Goal: Task Accomplishment & Management: Manage account settings

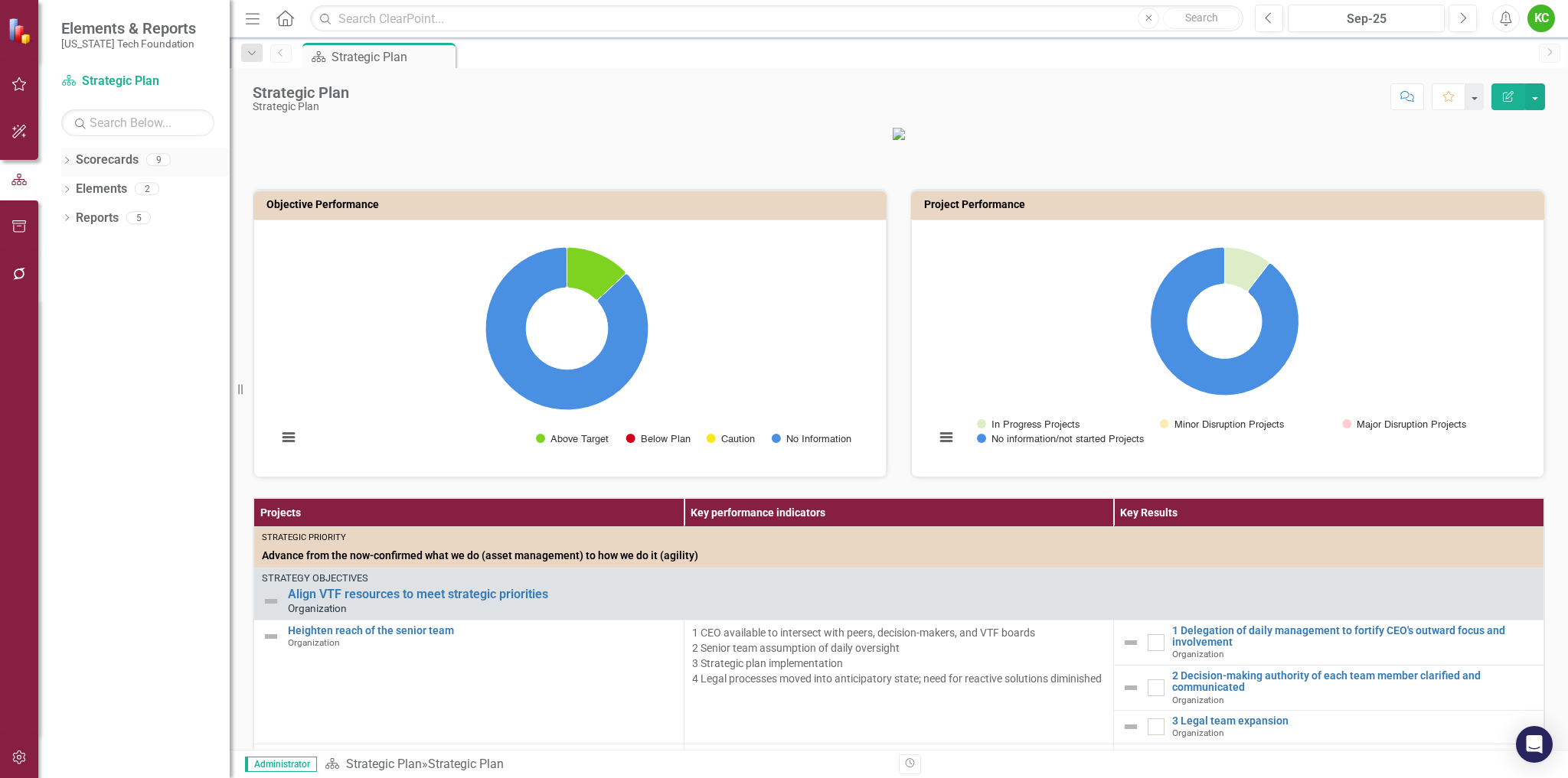
click at [66, 156] on div "Dropdown" at bounding box center [66, 162] width 11 height 13
click at [80, 189] on icon "Dropdown" at bounding box center [75, 188] width 12 height 9
click at [127, 395] on link "VTCRC" at bounding box center [165, 392] width 130 height 18
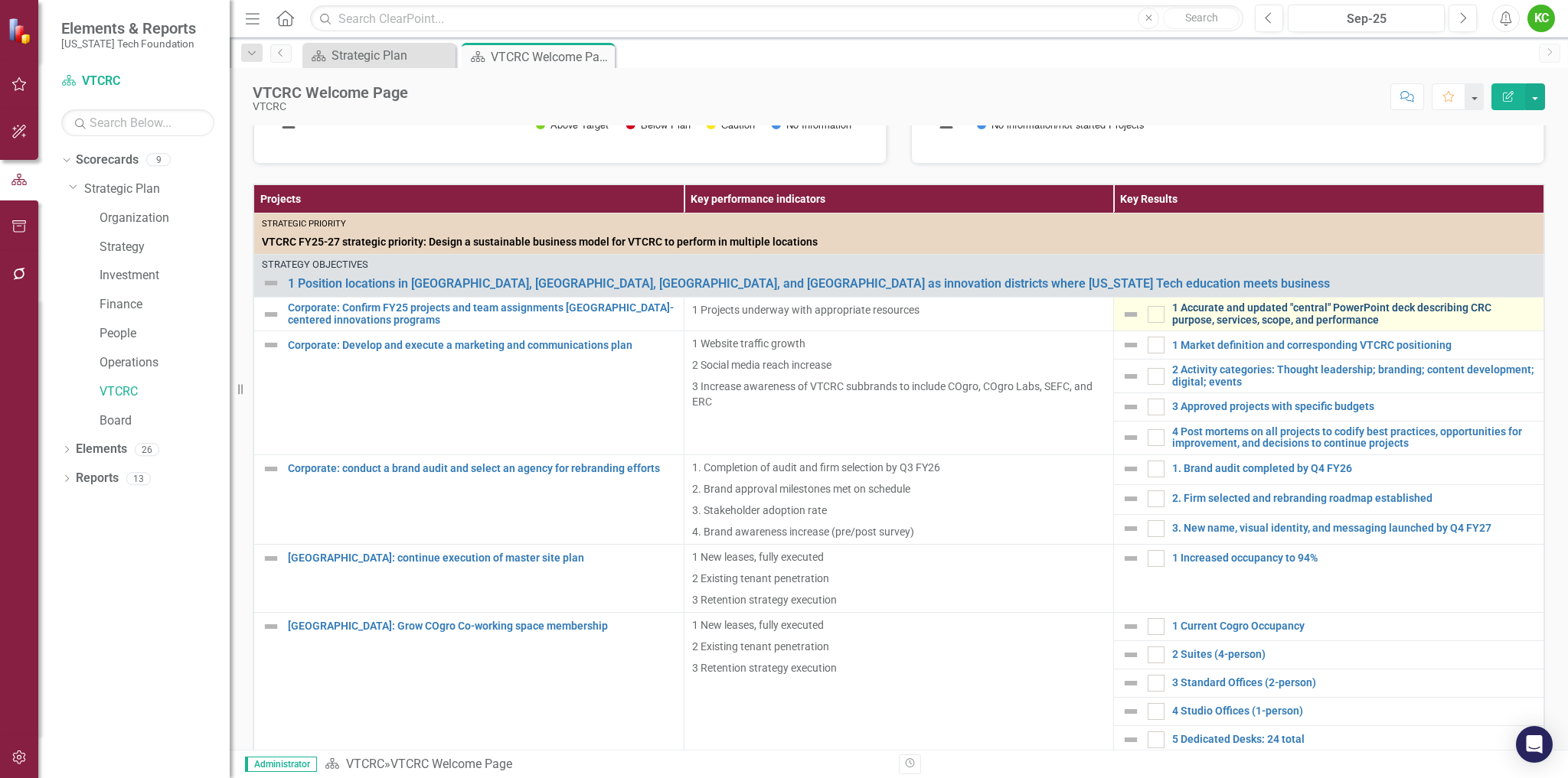
scroll to position [314, 0]
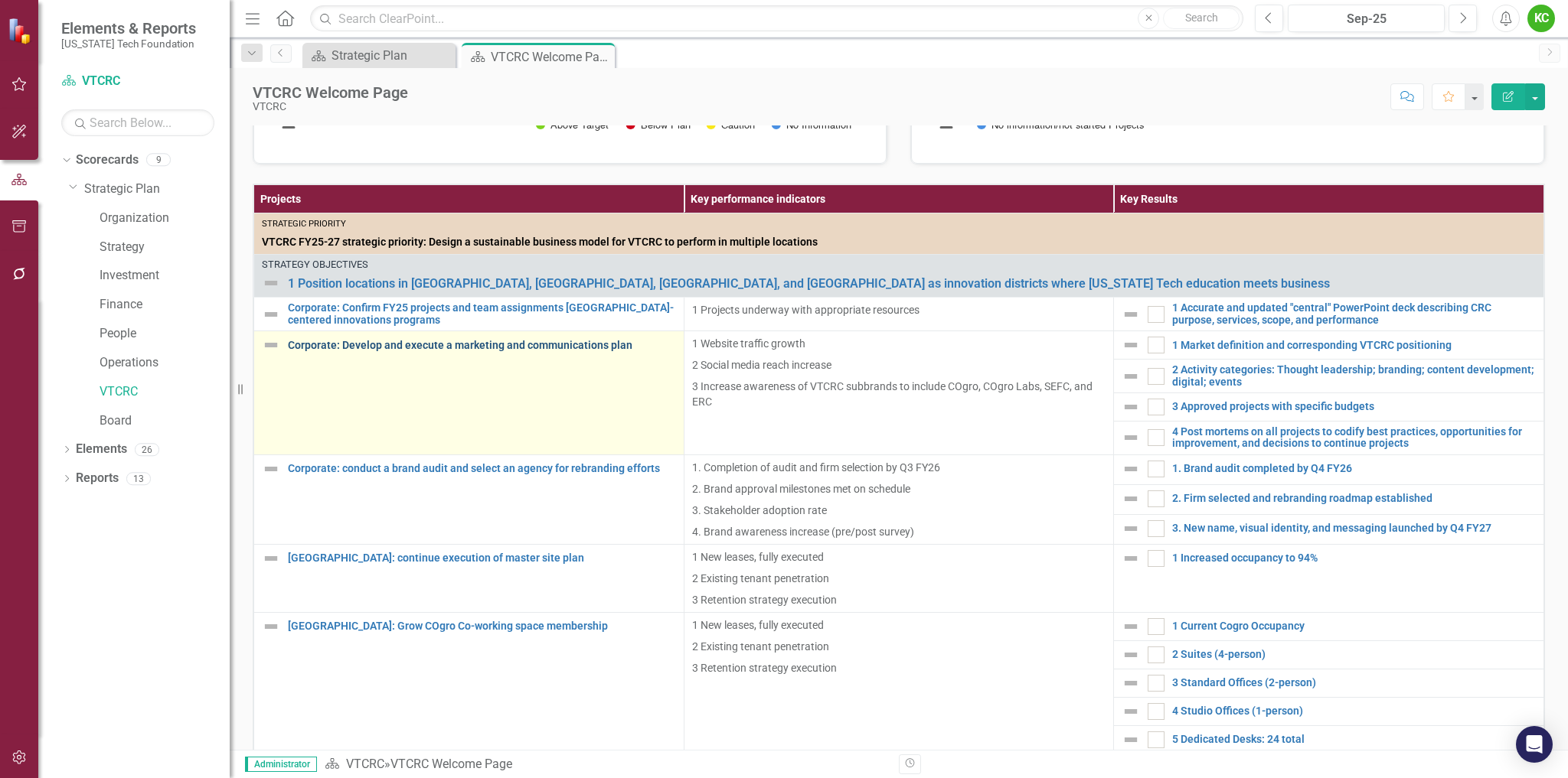
click at [578, 345] on link "Corporate: Develop and execute a marketing and communications plan" at bounding box center [482, 345] width 388 height 12
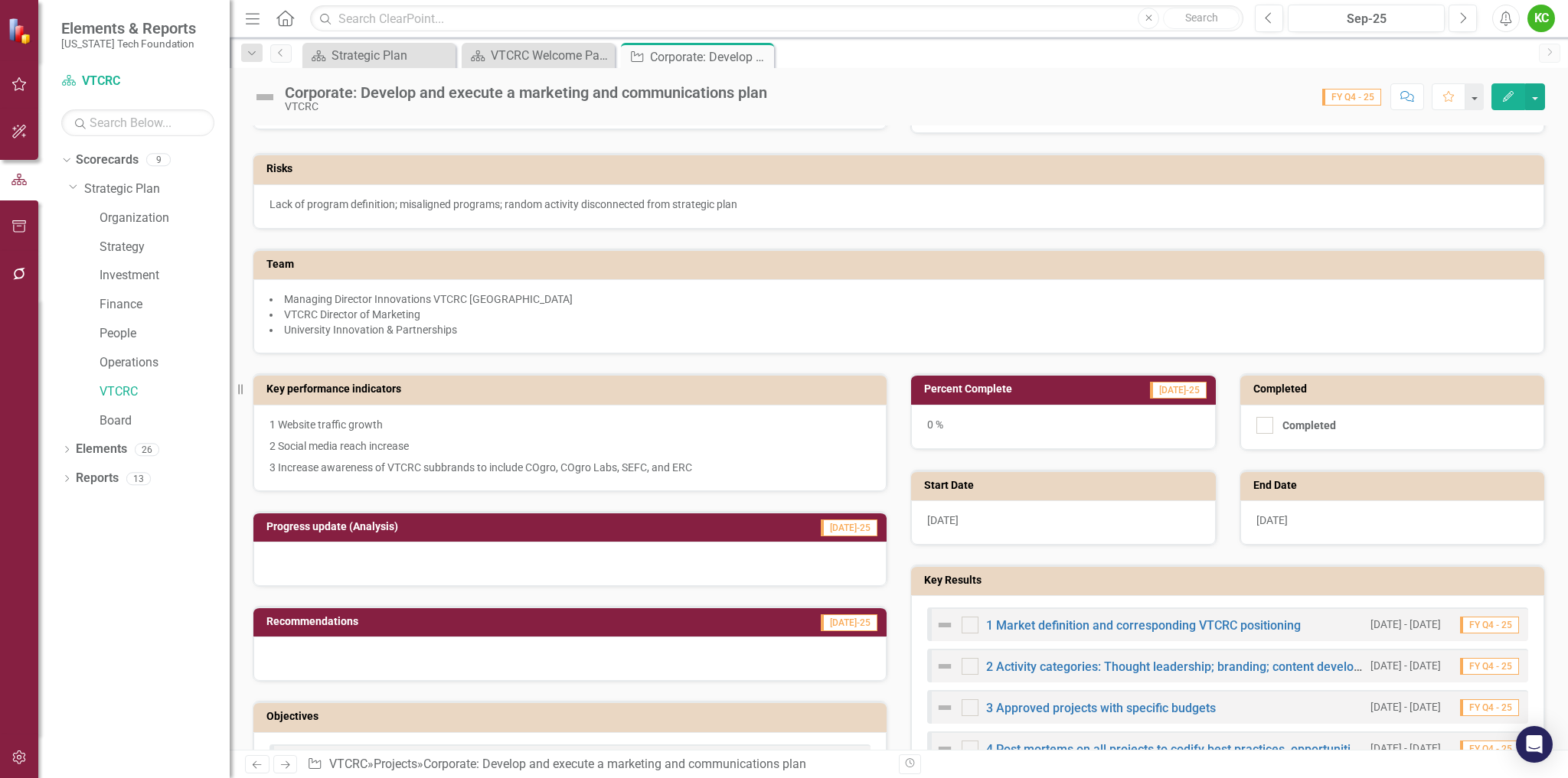
scroll to position [153, 0]
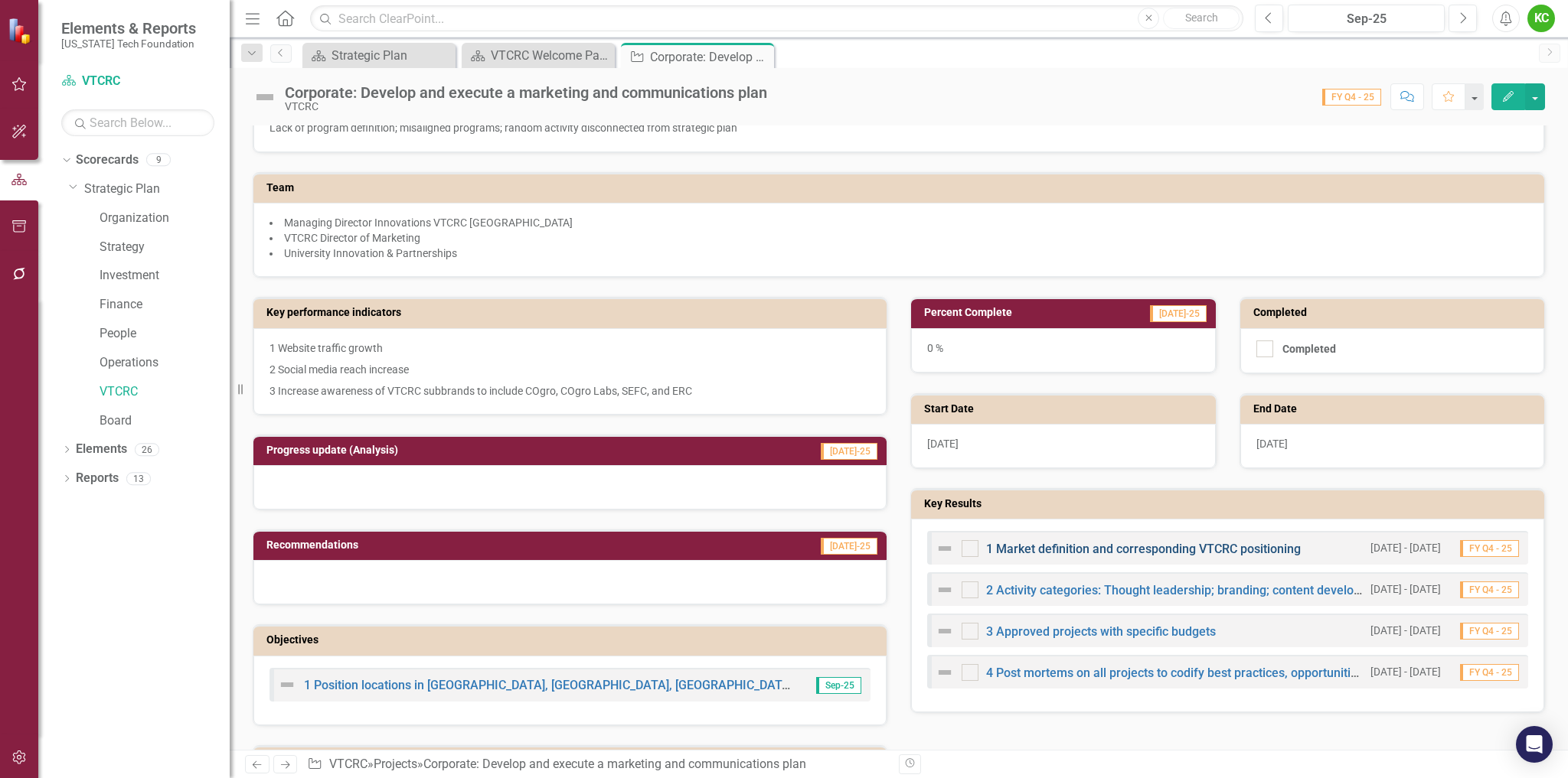
click at [1128, 549] on link "1 Market definition and corresponding VTCRC positioning" at bounding box center [1143, 549] width 315 height 14
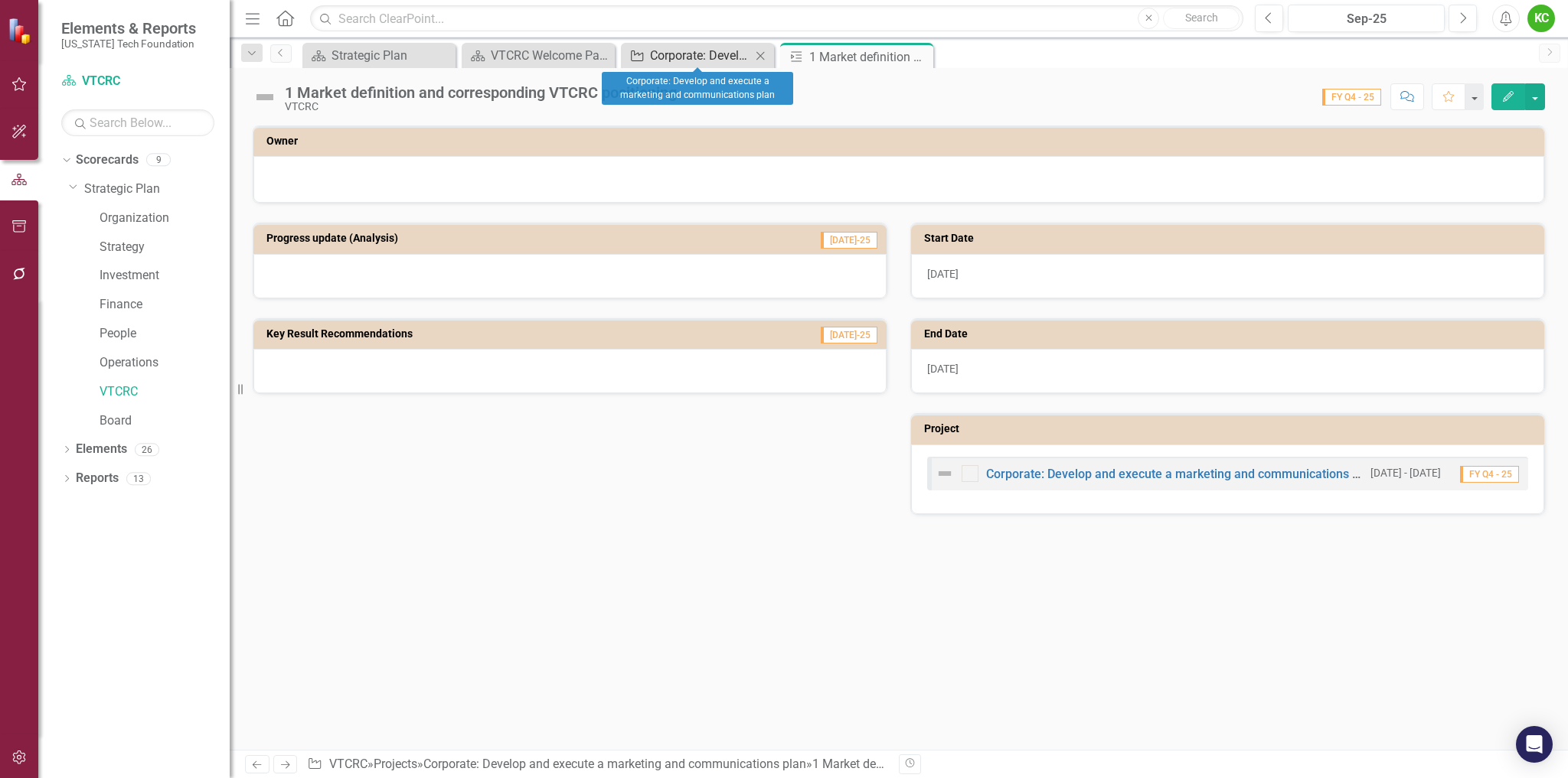
click at [698, 54] on div "Corporate: Develop and execute a marketing and communications plan" at bounding box center [700, 55] width 101 height 19
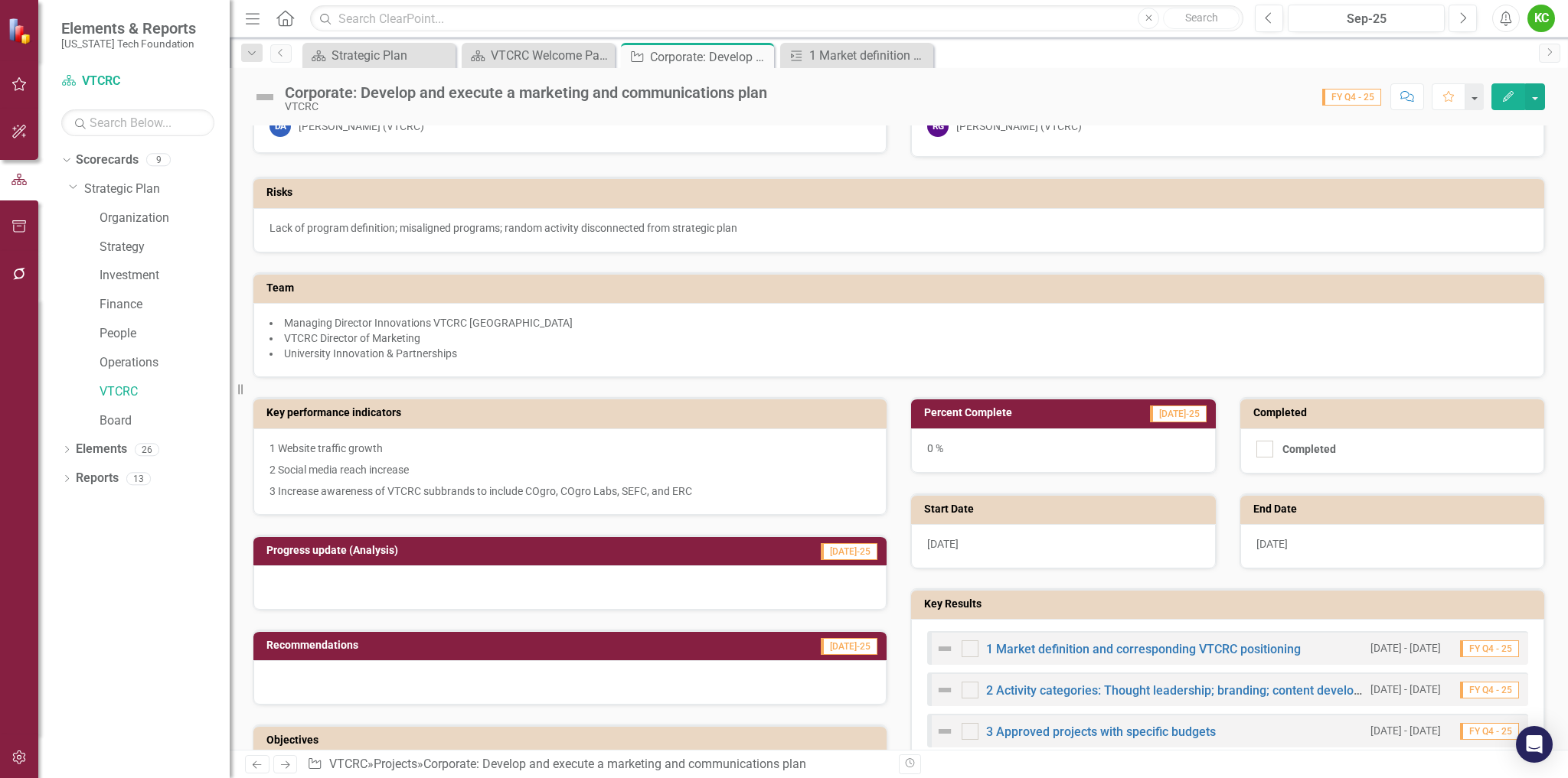
scroll to position [76, 0]
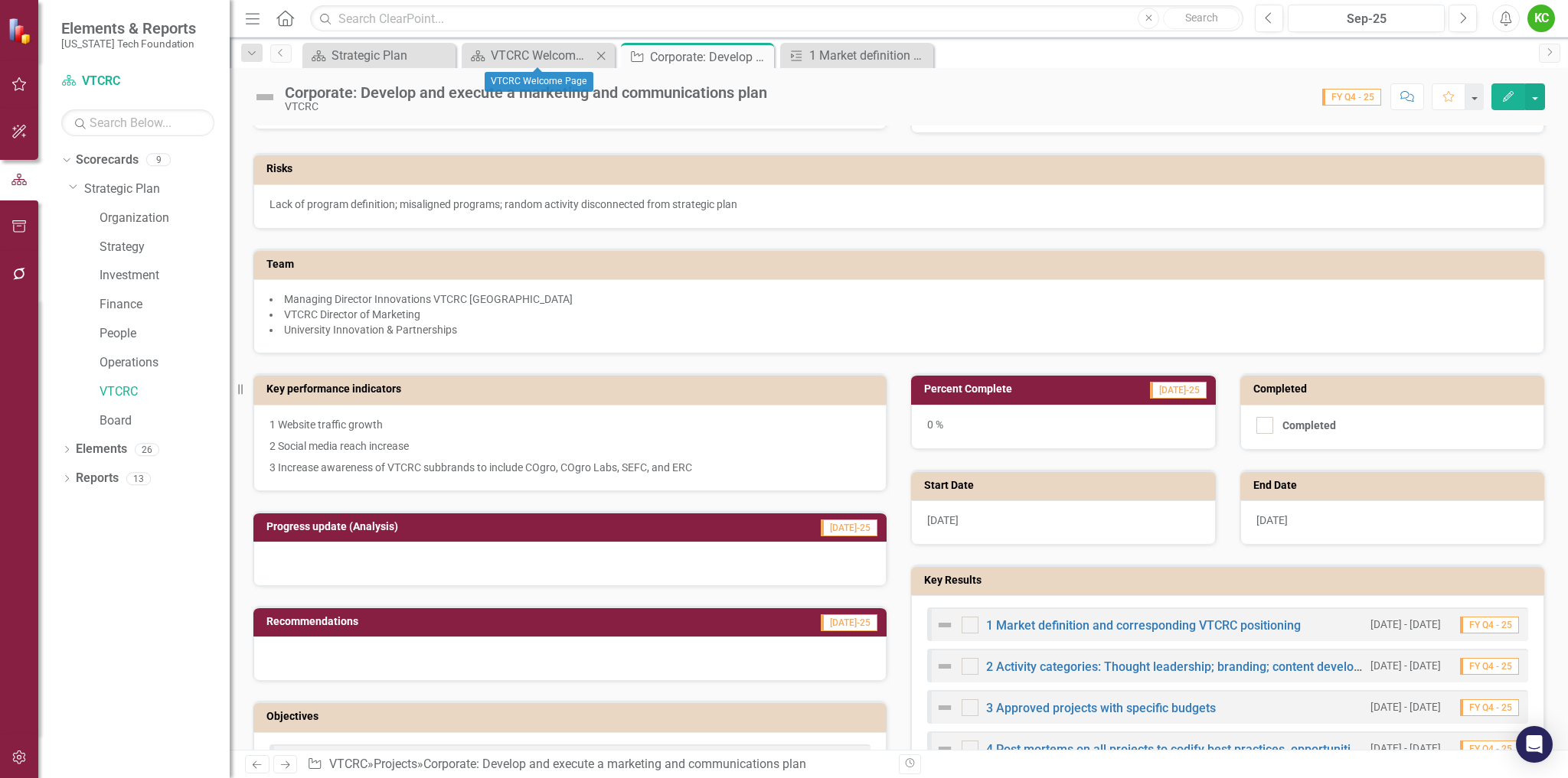
click at [556, 44] on div "Scorecard VTCRC Welcome Page Close" at bounding box center [538, 56] width 153 height 25
click at [557, 52] on div "VTCRC Welcome Page" at bounding box center [541, 55] width 101 height 19
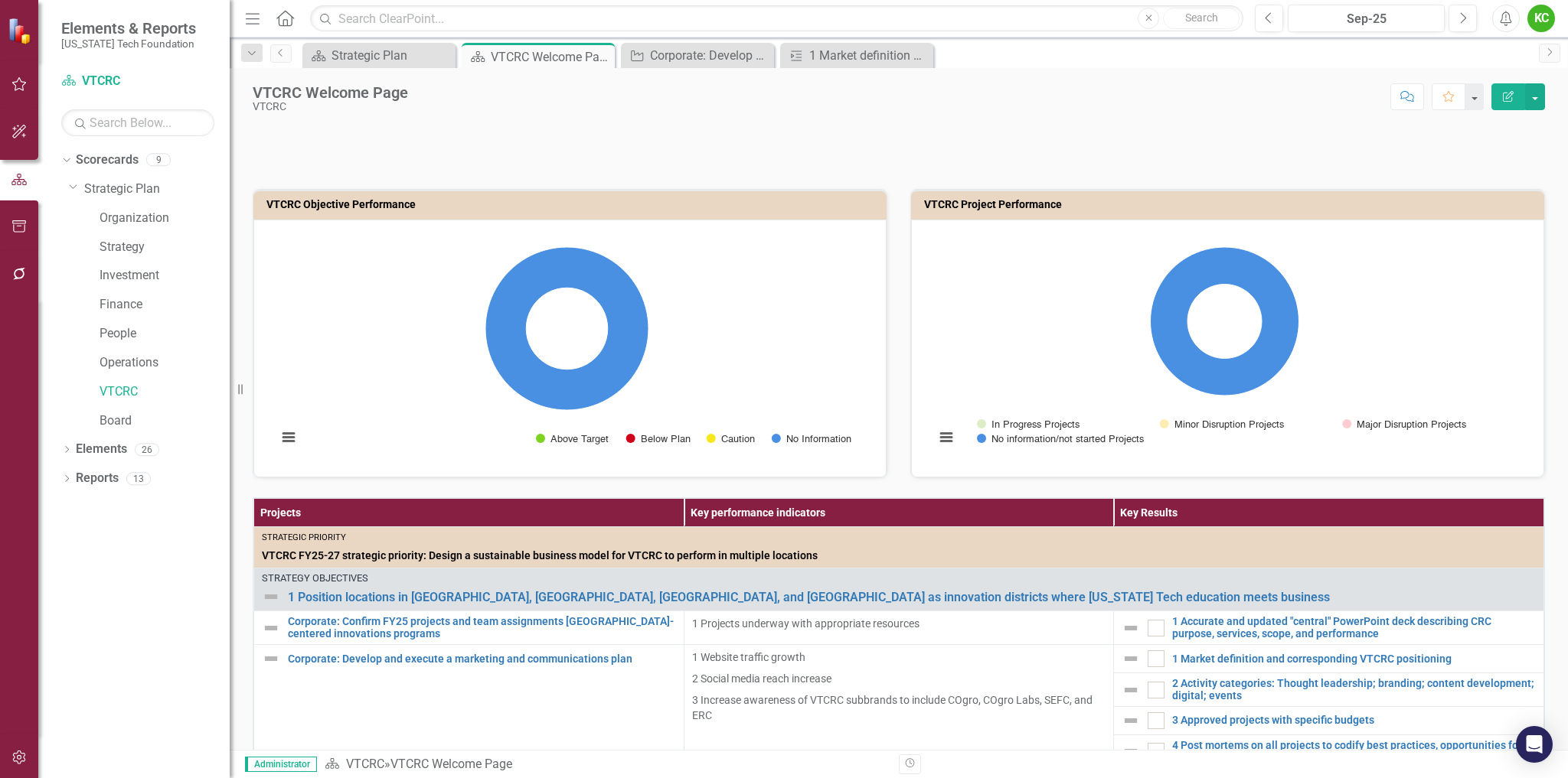
click at [260, 515] on th "Projects" at bounding box center [469, 512] width 430 height 28
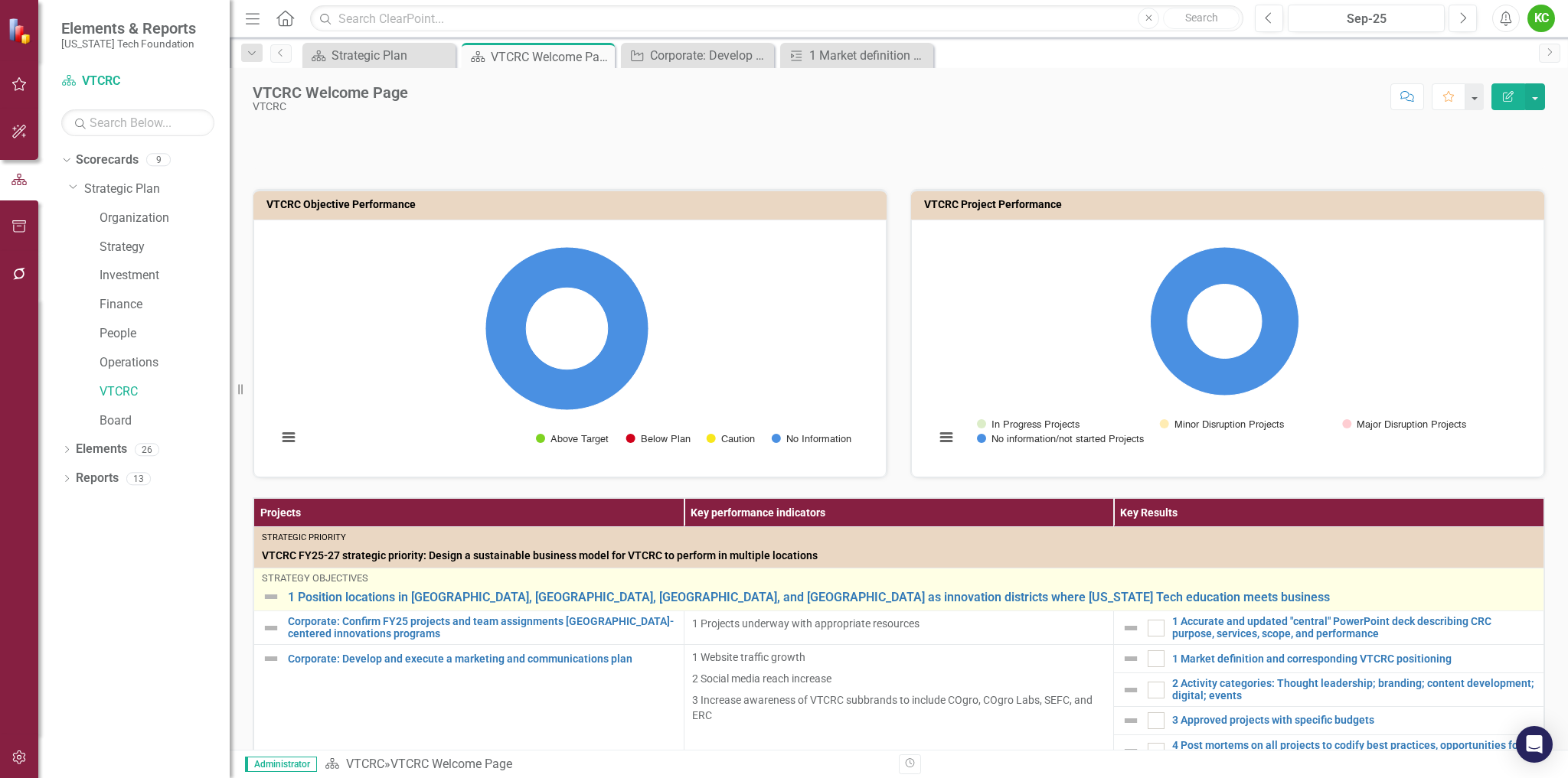
drag, startPoint x: 246, startPoint y: 513, endPoint x: 754, endPoint y: 608, distance: 516.8
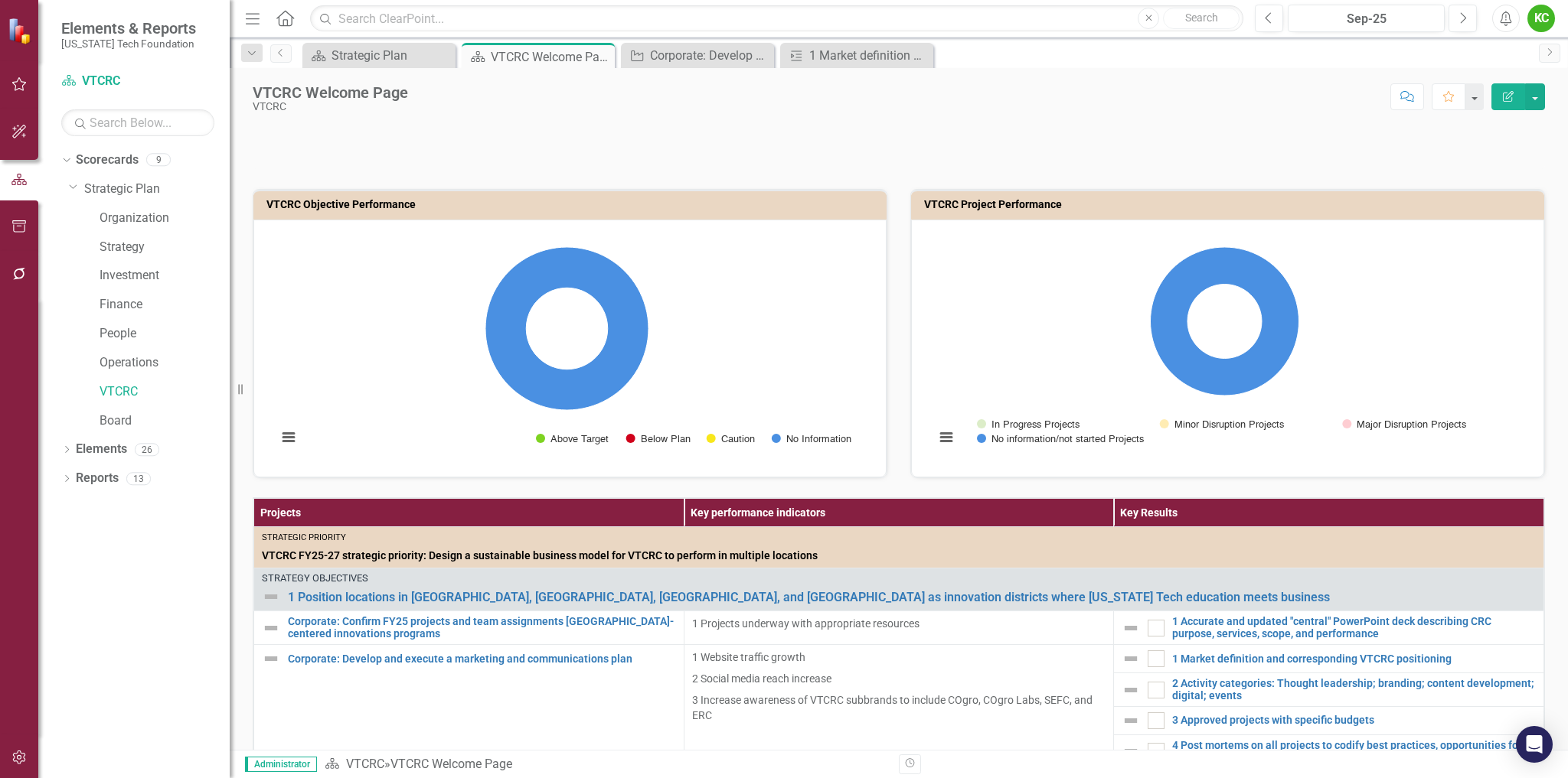
drag, startPoint x: 253, startPoint y: 510, endPoint x: 715, endPoint y: 519, distance: 462.1
click at [715, 499] on tr "Projects Key performance indicators Key Results" at bounding box center [898, 499] width 1289 height 0
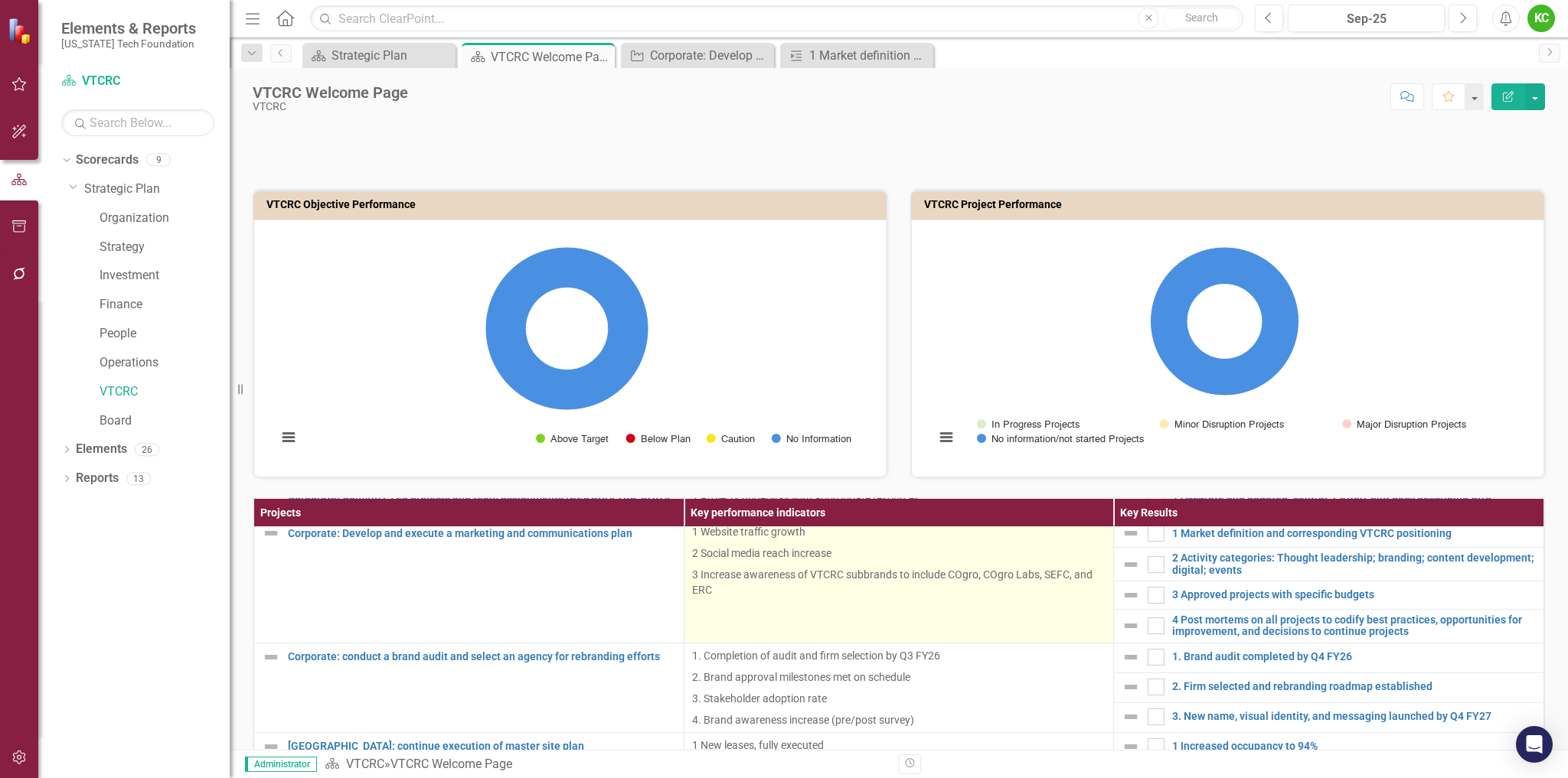
scroll to position [153, 0]
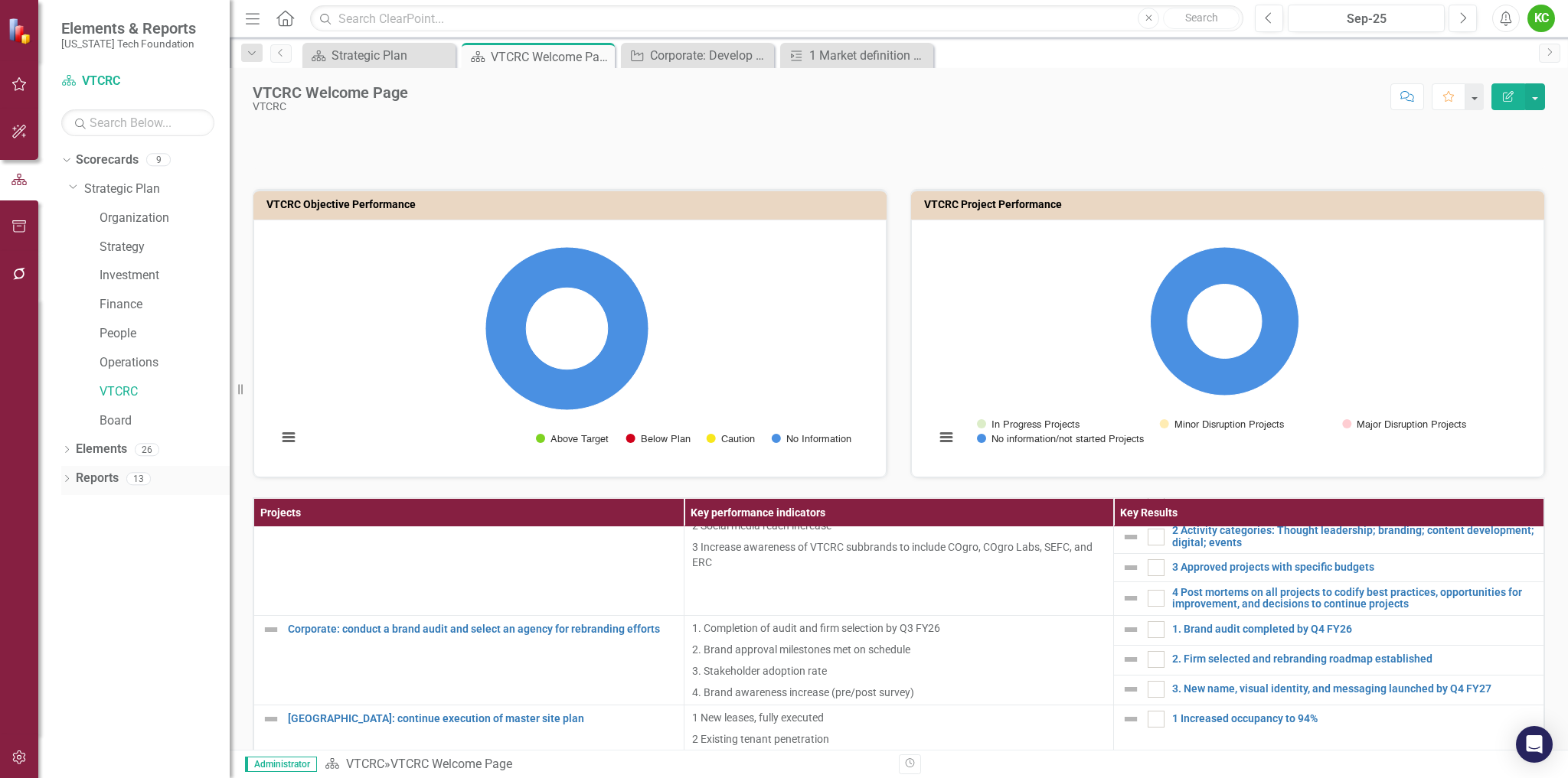
click at [87, 470] on link "Reports" at bounding box center [97, 478] width 43 height 18
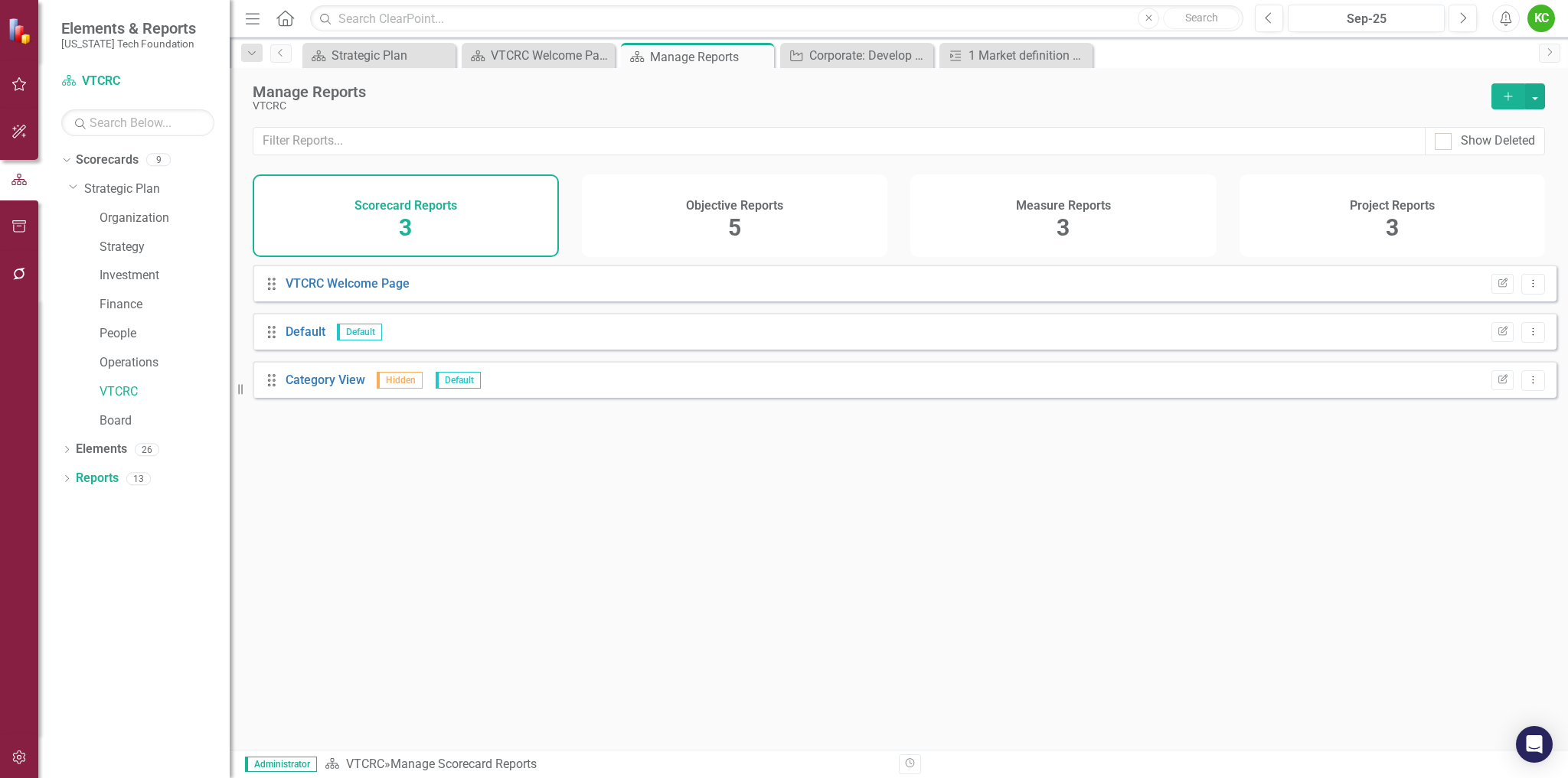
click at [402, 218] on span "3" at bounding box center [405, 228] width 13 height 27
click at [369, 291] on link "VTCRC Welcome Page" at bounding box center [347, 283] width 124 height 14
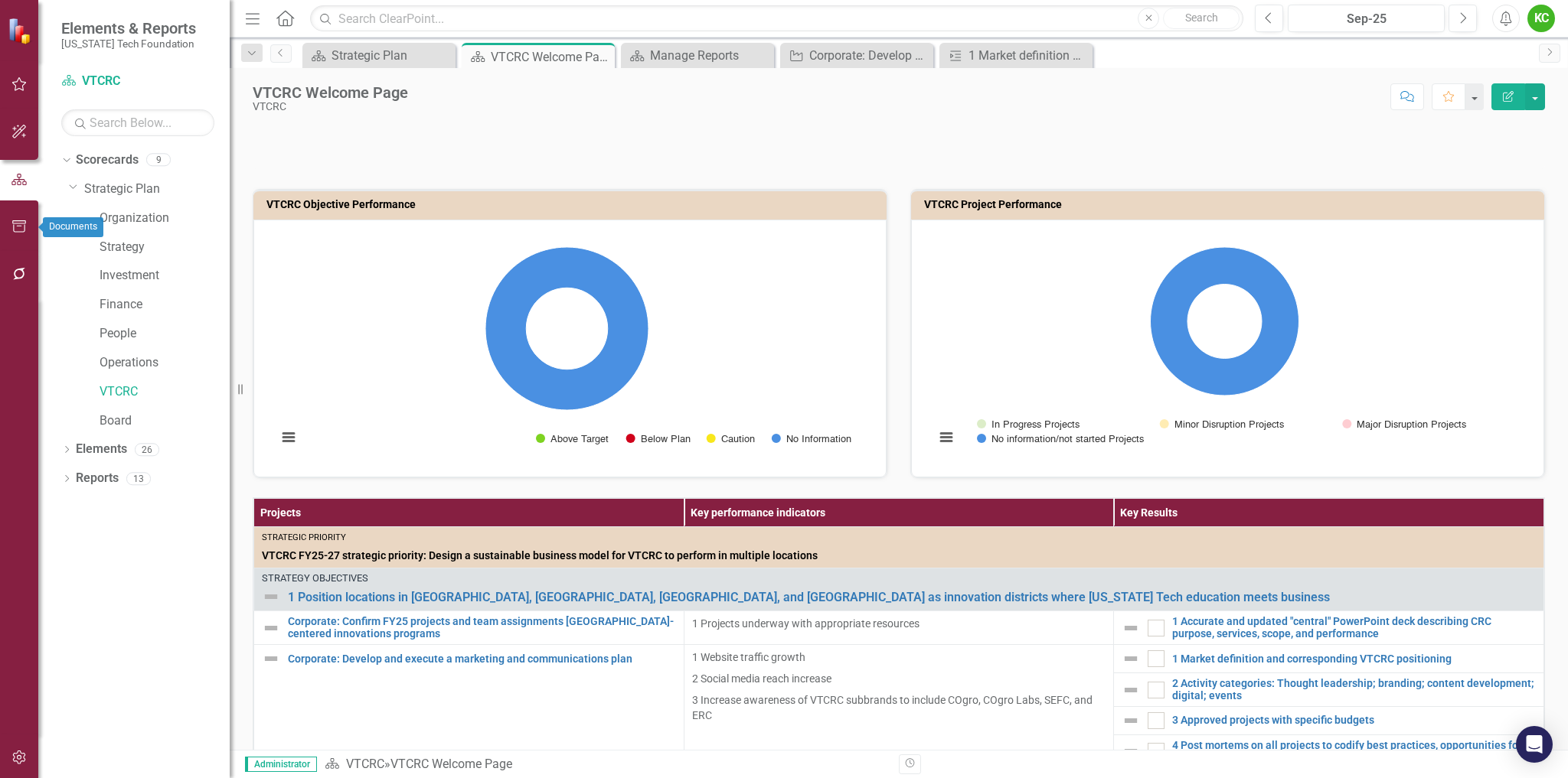
click at [22, 230] on icon "button" at bounding box center [19, 226] width 16 height 12
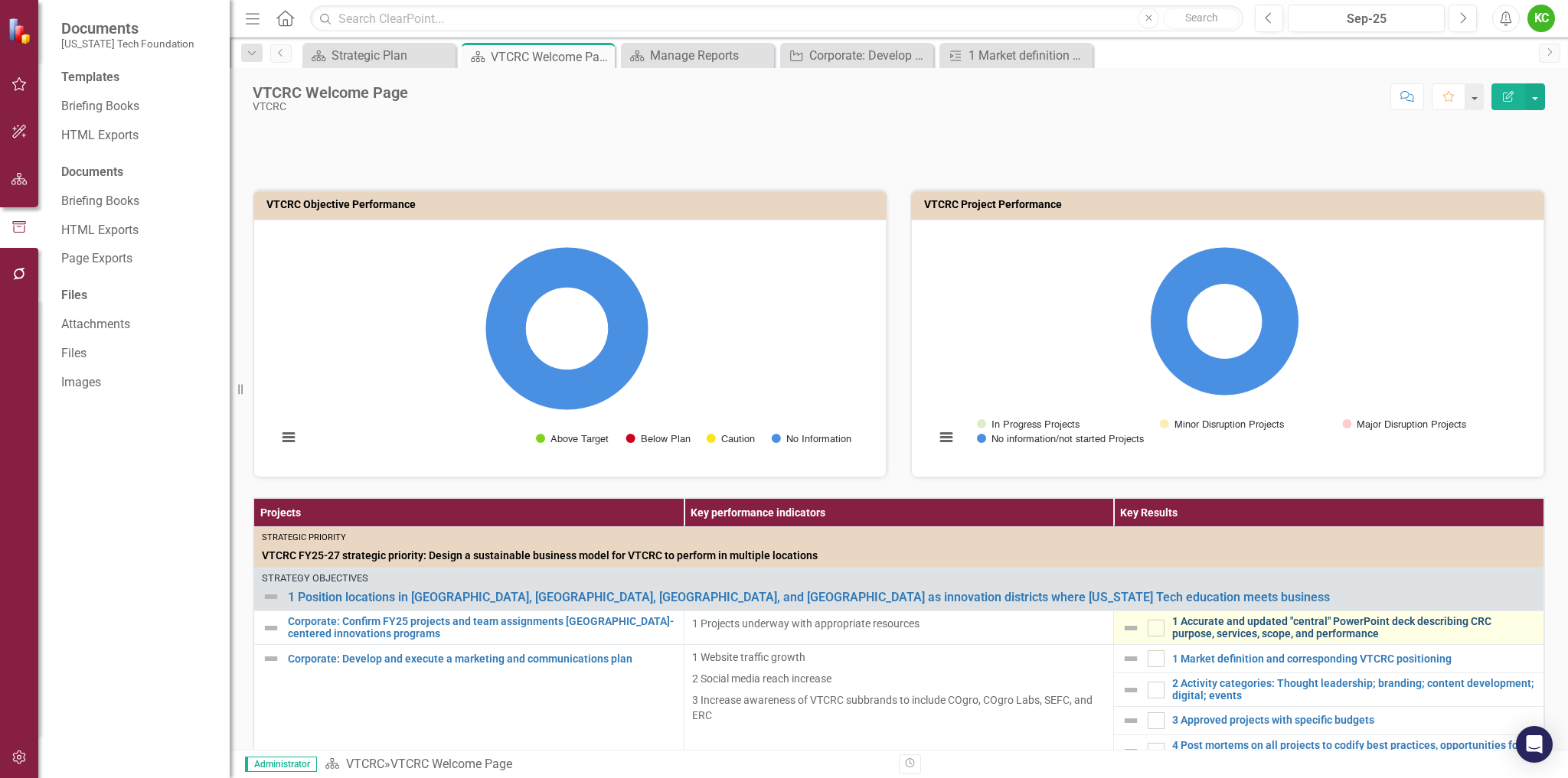
click at [1220, 626] on link "1 Accurate and updated "central" PowerPoint deck describing CRC purpose, servic…" at bounding box center [1353, 628] width 363 height 24
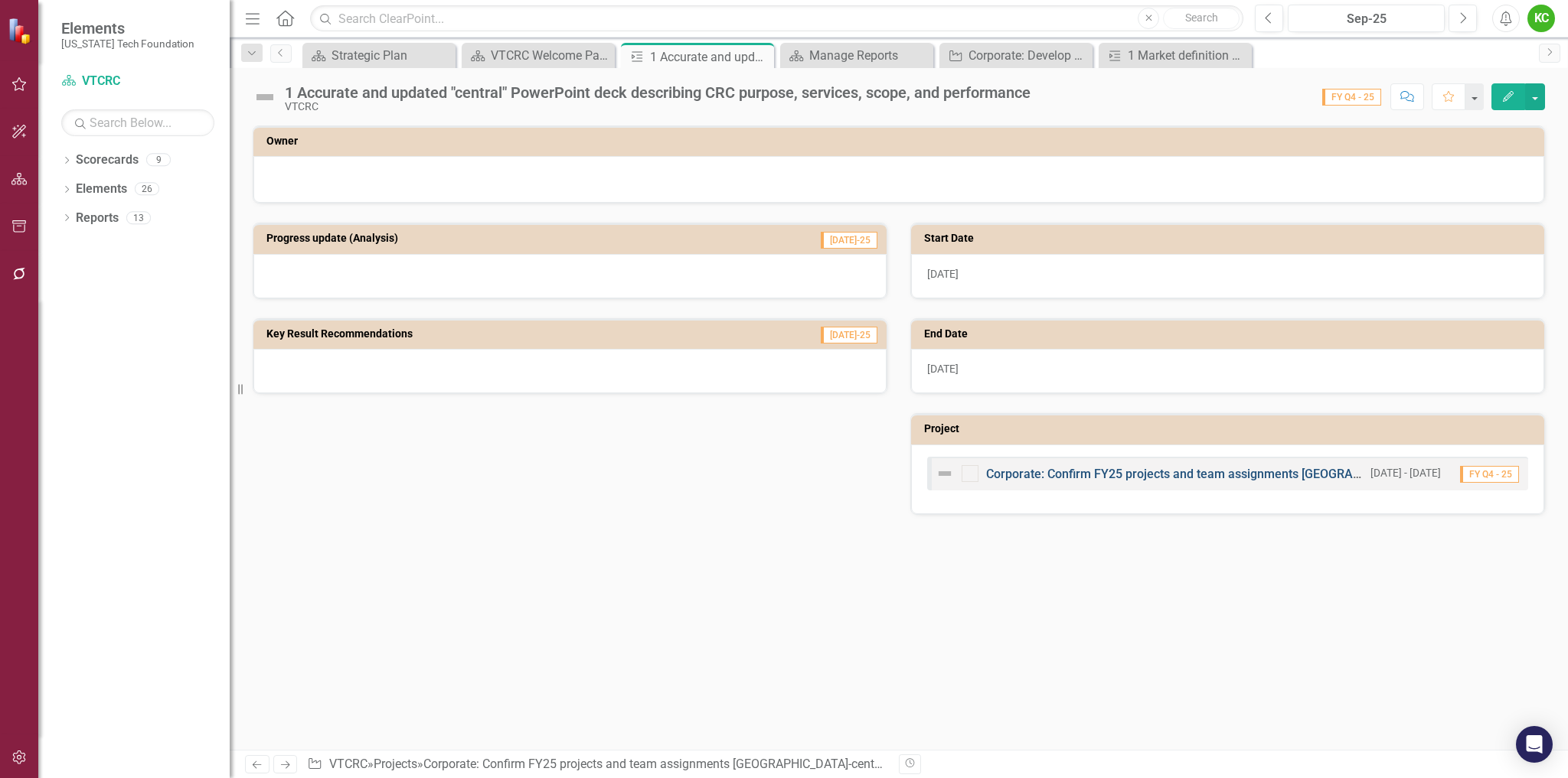
click at [1090, 476] on link "Corporate: Confirm FY25 projects and team assignments [GEOGRAPHIC_DATA]-centere…" at bounding box center [1290, 473] width 610 height 14
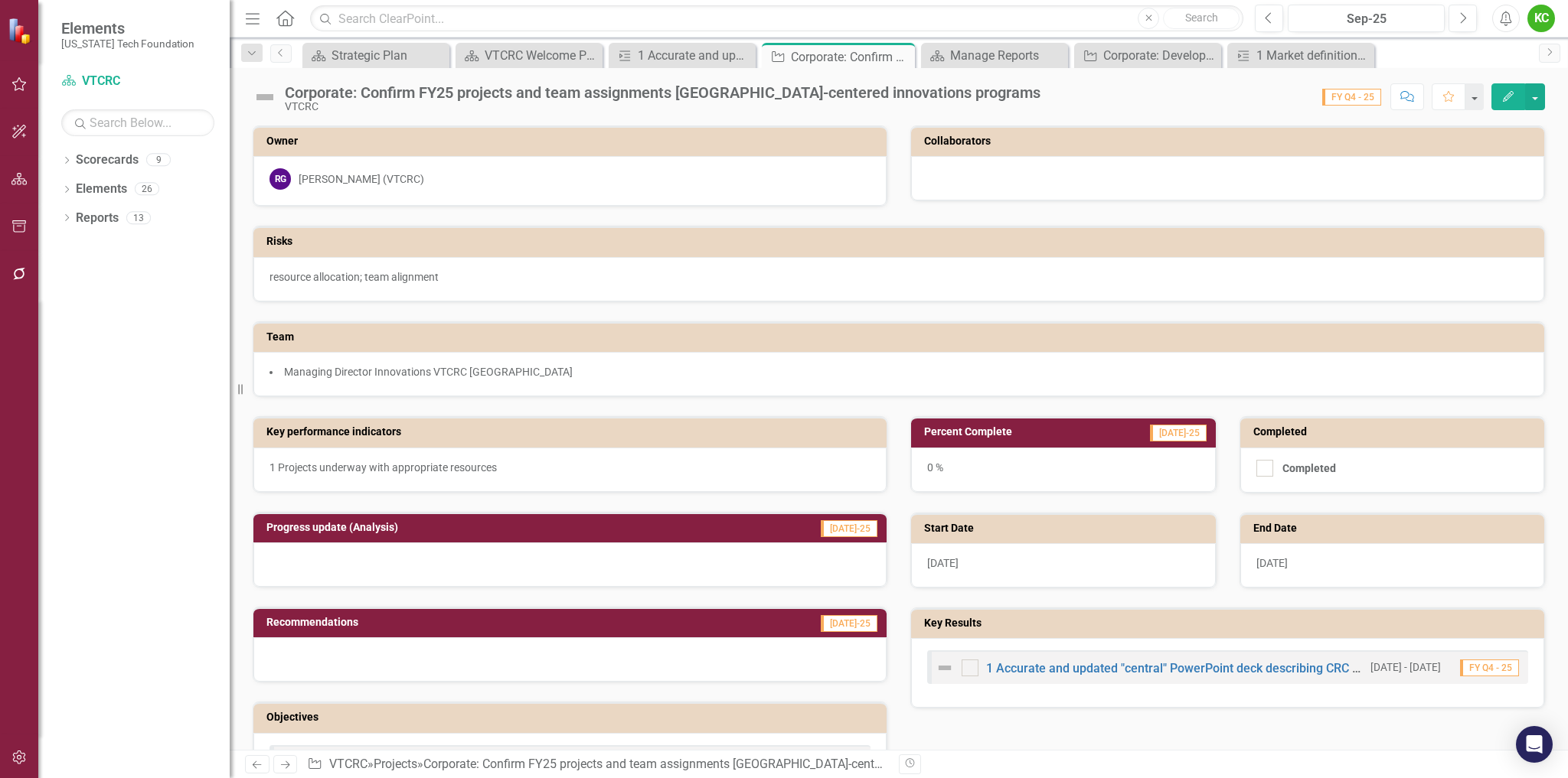
click at [970, 461] on div "0 %" at bounding box center [1063, 470] width 305 height 44
click at [1258, 466] on div at bounding box center [1265, 468] width 17 height 17
click at [1258, 466] on input "Completed" at bounding box center [1262, 465] width 10 height 10
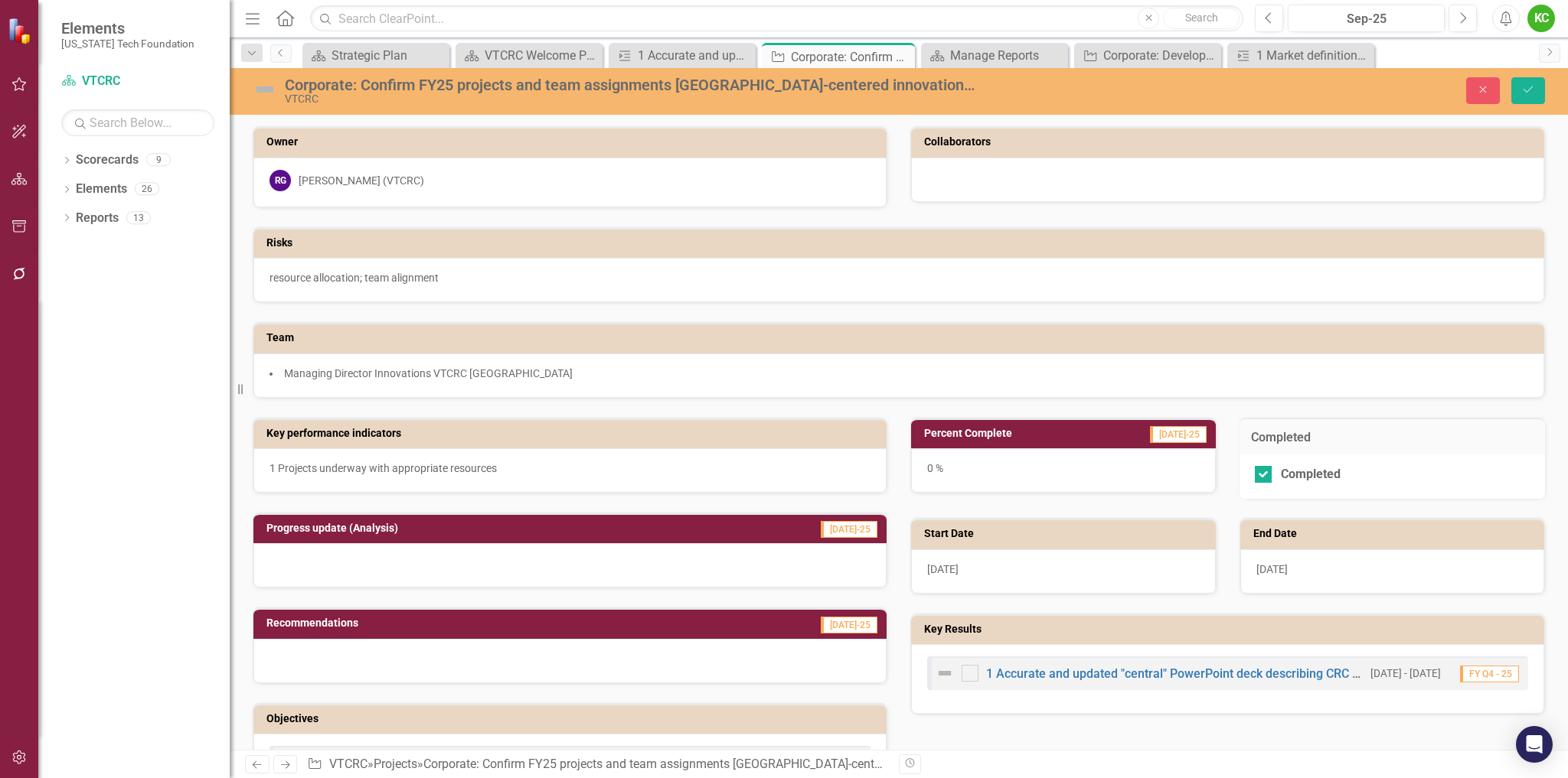
click at [954, 473] on div "0 %" at bounding box center [1063, 471] width 305 height 44
click at [963, 467] on div "0 %" at bounding box center [1063, 471] width 305 height 44
click at [1255, 473] on input "Completed" at bounding box center [1260, 472] width 10 height 10
checkbox input "false"
click at [1485, 88] on icon "button" at bounding box center [1483, 90] width 7 height 7
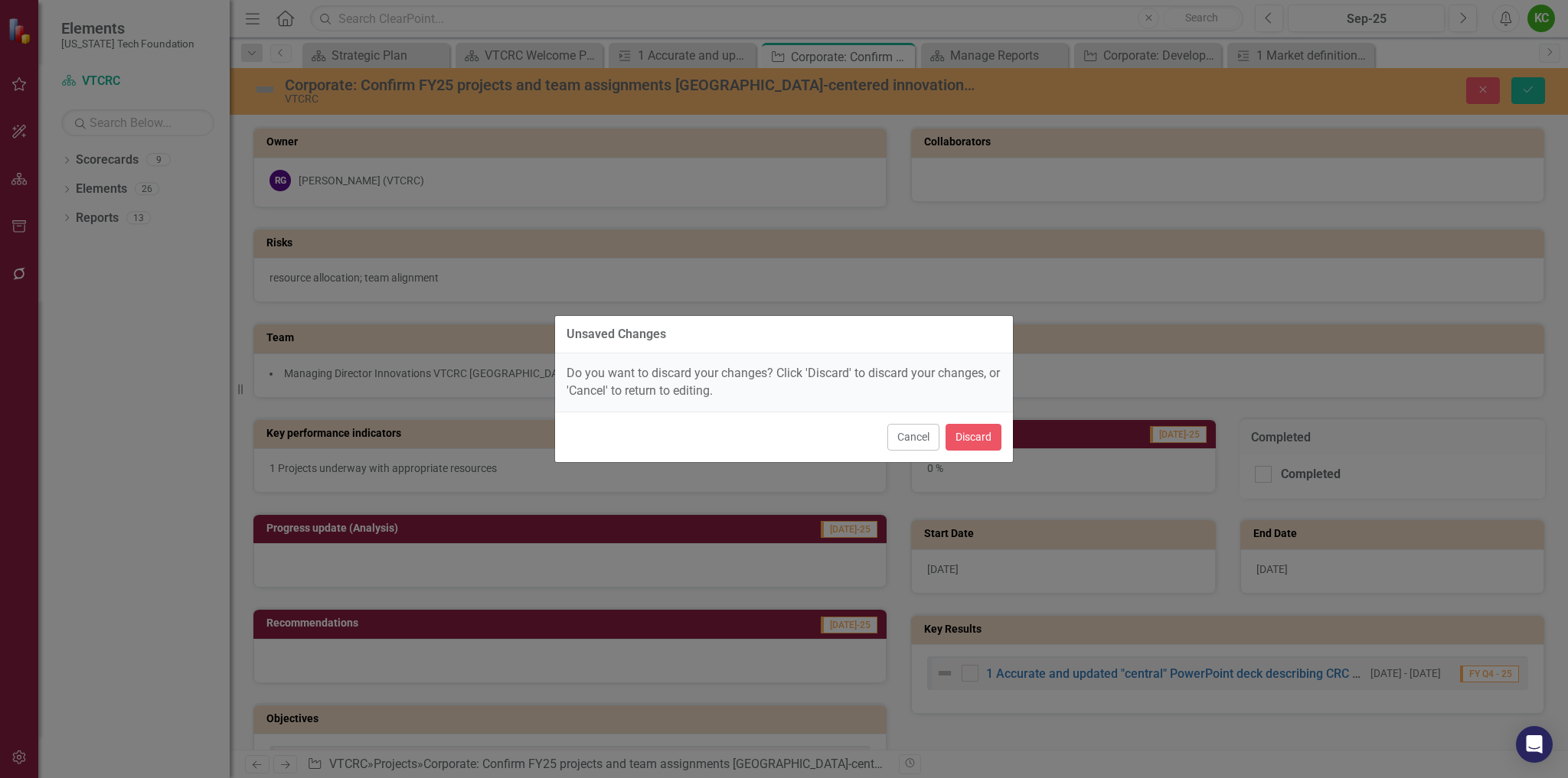
click at [906, 439] on button "Cancel" at bounding box center [913, 438] width 52 height 27
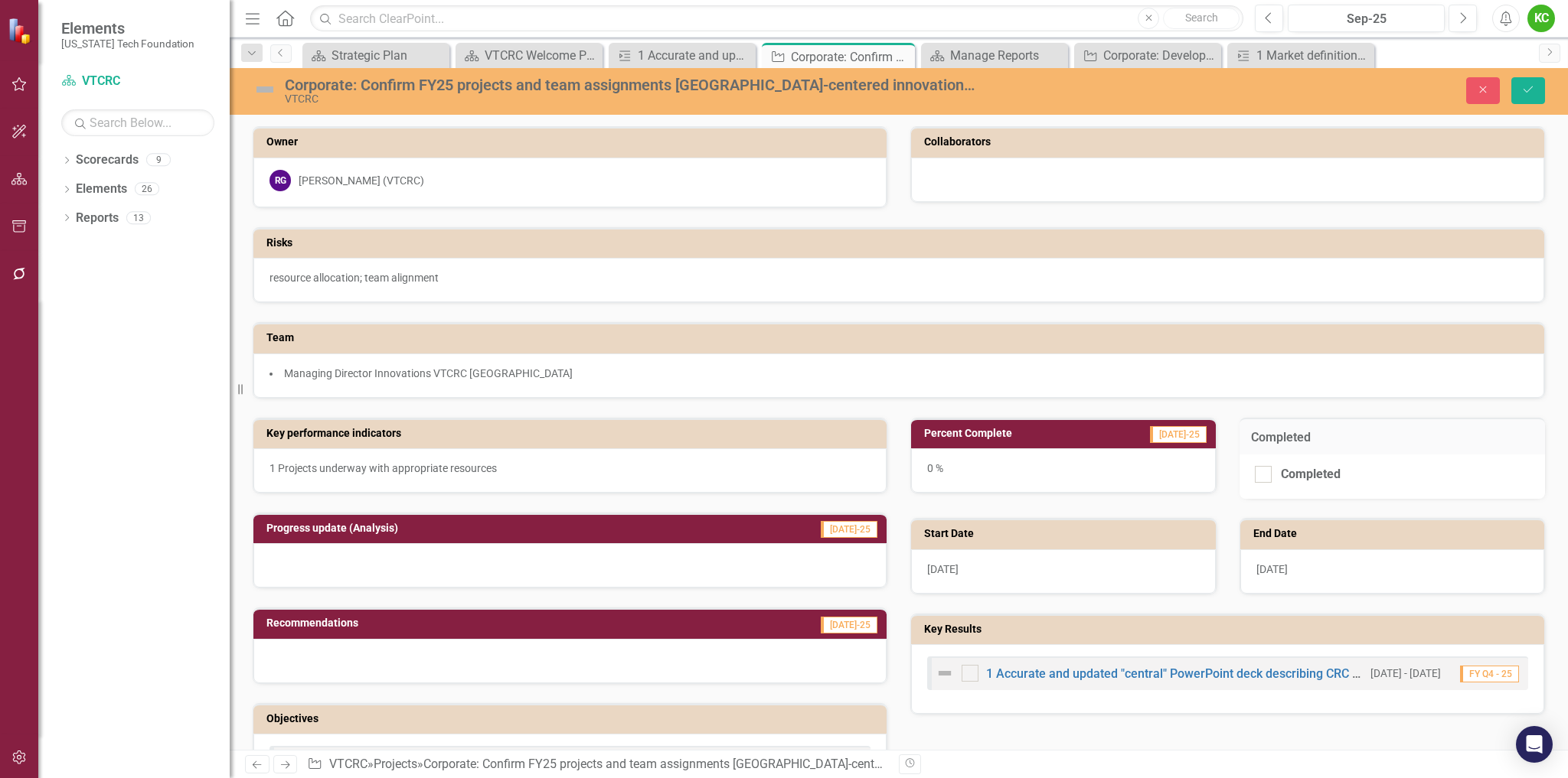
click at [1028, 435] on h3 "Percent Complete" at bounding box center [1009, 433] width 171 height 12
click at [1027, 435] on h3 "Percent Complete" at bounding box center [1009, 433] width 171 height 12
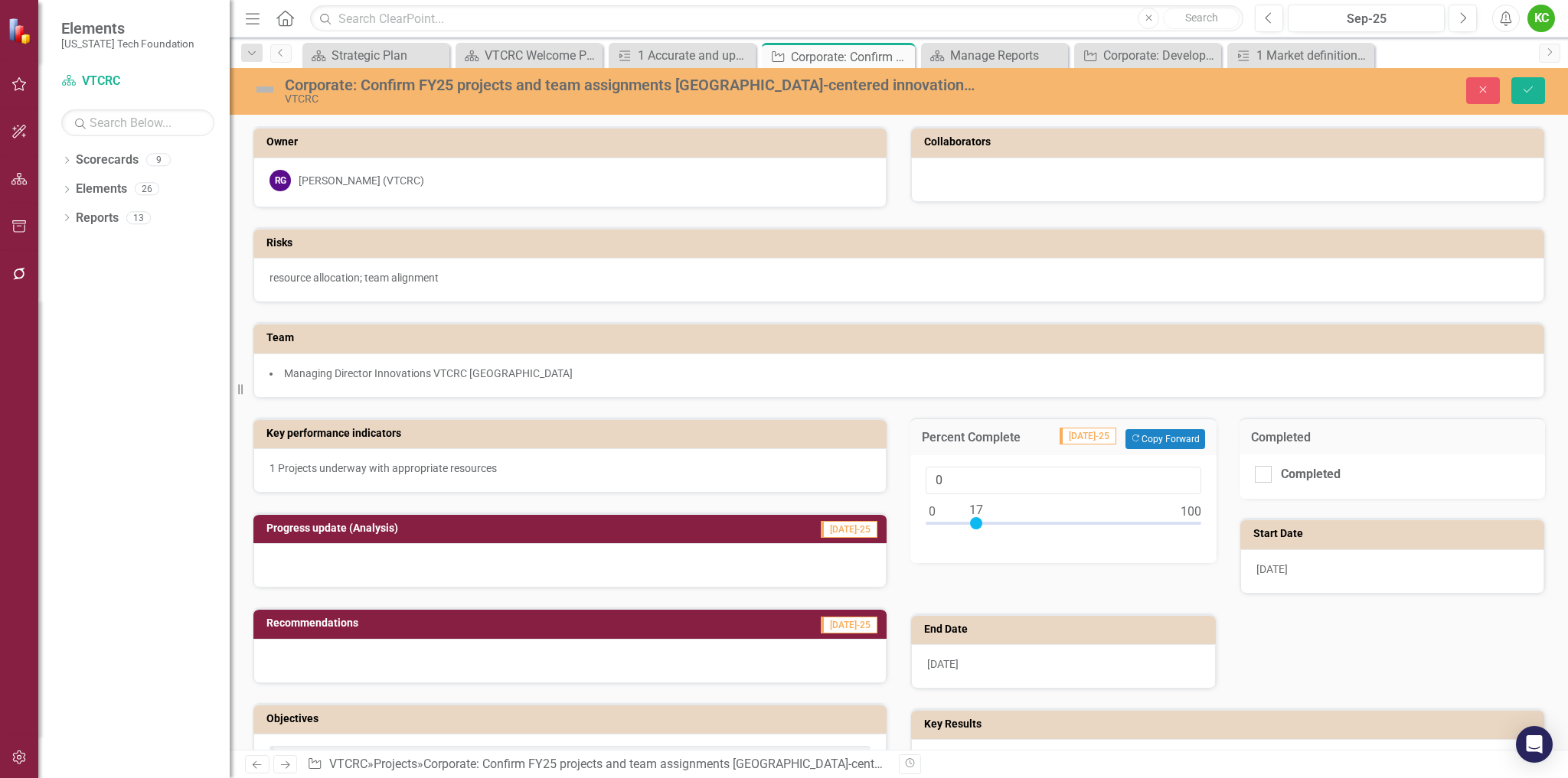
type input "100"
drag, startPoint x: 925, startPoint y: 518, endPoint x: 1329, endPoint y: 518, distance: 404.0
click at [1329, 518] on div "Percent Complete [DATE]-25 Copy Forward Copy Forward 100 Completed Completed St…" at bounding box center [1227, 604] width 658 height 411
click at [610, 560] on div at bounding box center [570, 566] width 633 height 44
click at [446, 531] on h3 "Progress update (Analysis)" at bounding box center [479, 528] width 425 height 12
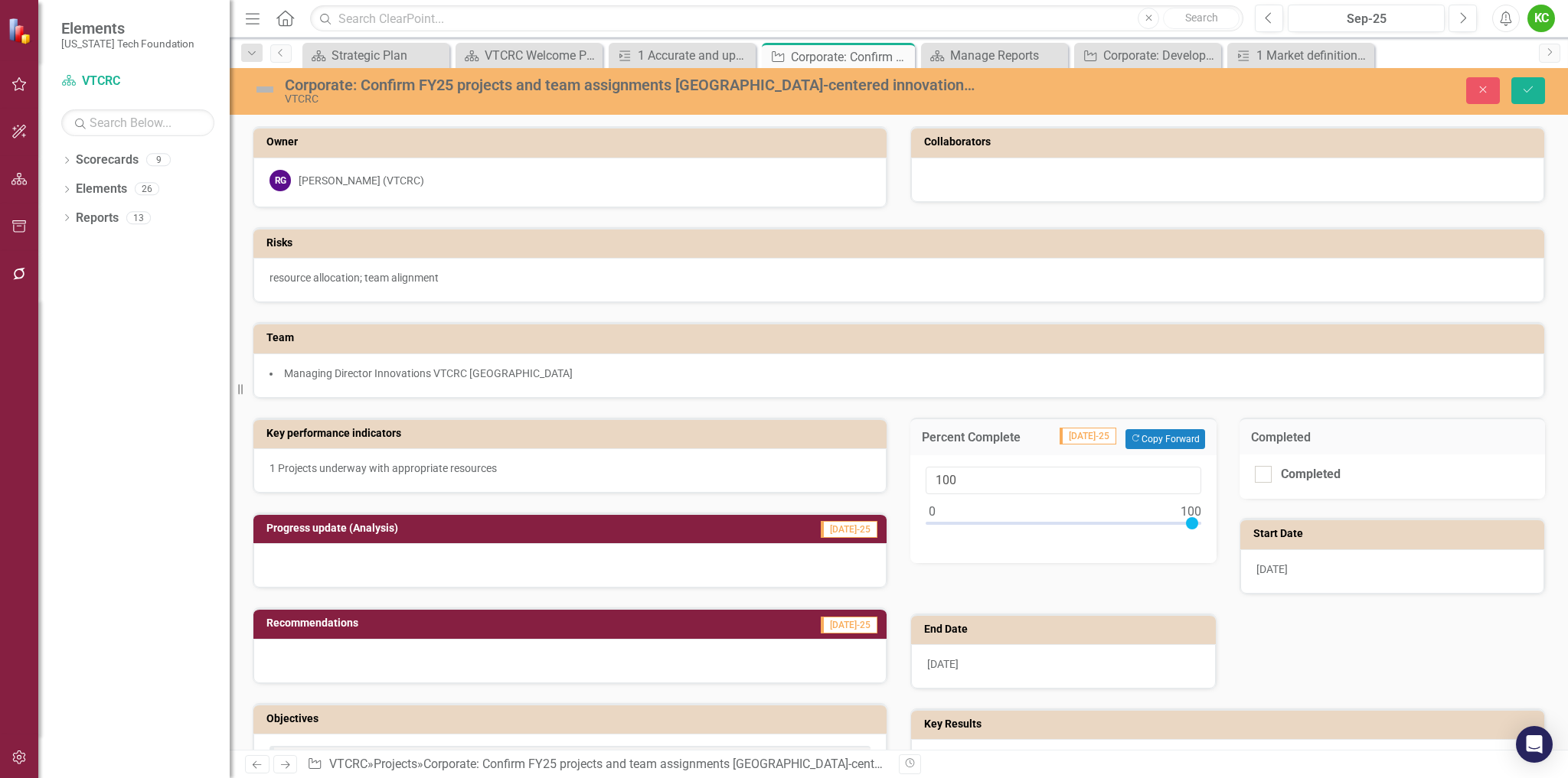
click at [446, 531] on h3 "Progress update (Analysis)" at bounding box center [479, 528] width 425 height 12
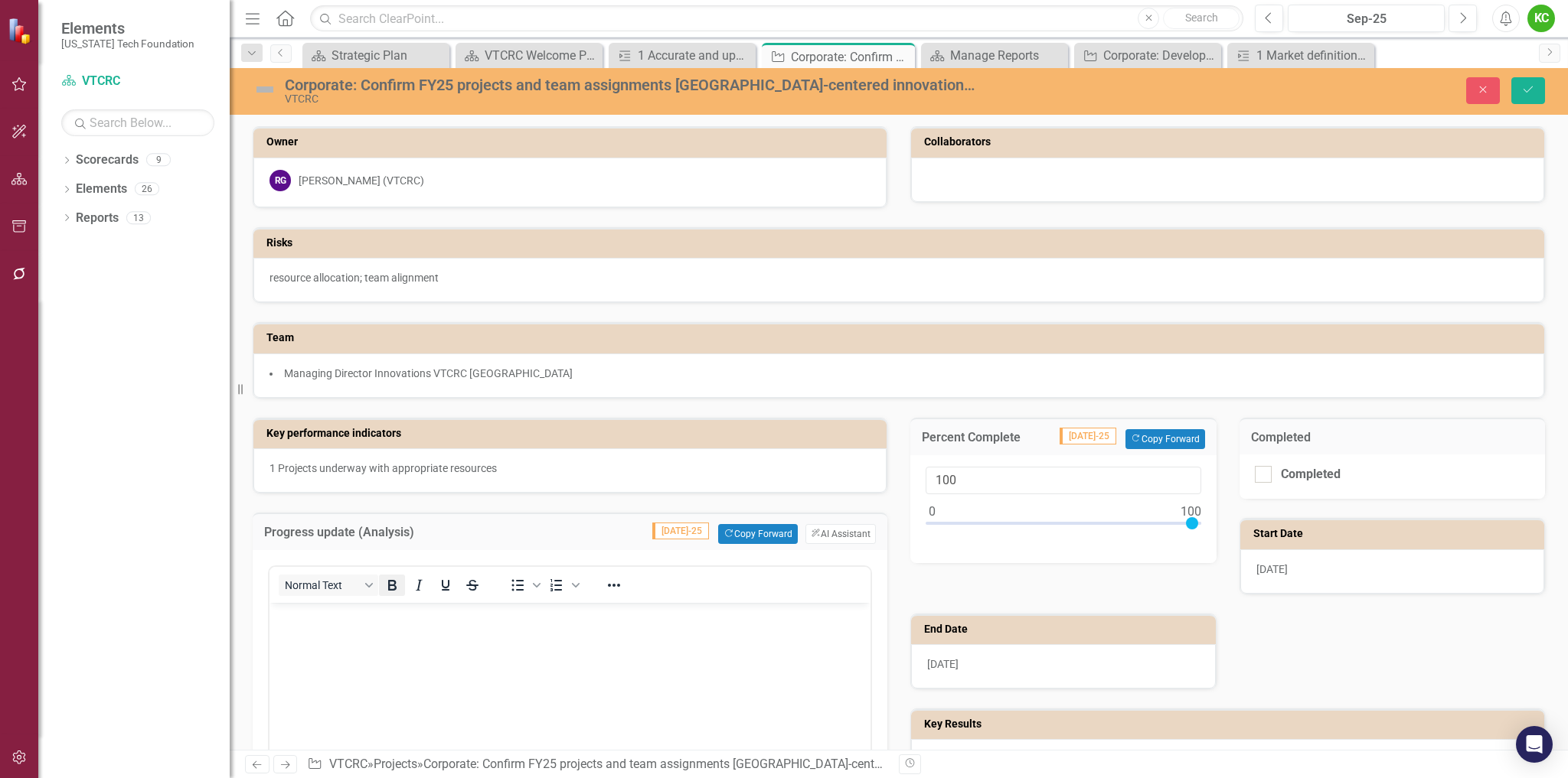
click at [401, 577] on button "Bold" at bounding box center [392, 585] width 26 height 21
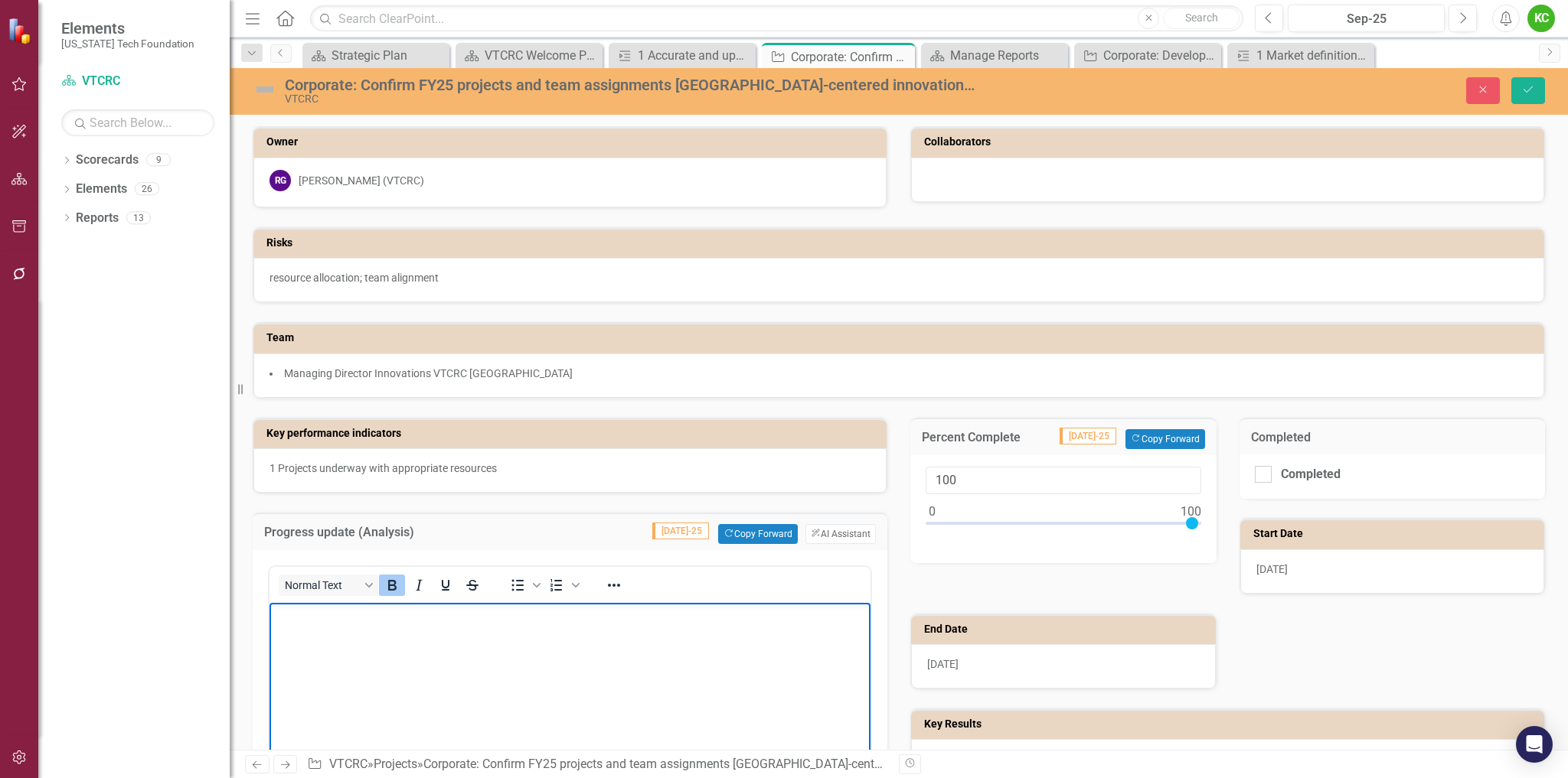
click at [366, 634] on body "﻿" at bounding box center [570, 717] width 601 height 229
click at [396, 588] on icon "Bold" at bounding box center [392, 586] width 19 height 19
click at [354, 623] on p "﻿" at bounding box center [570, 616] width 594 height 19
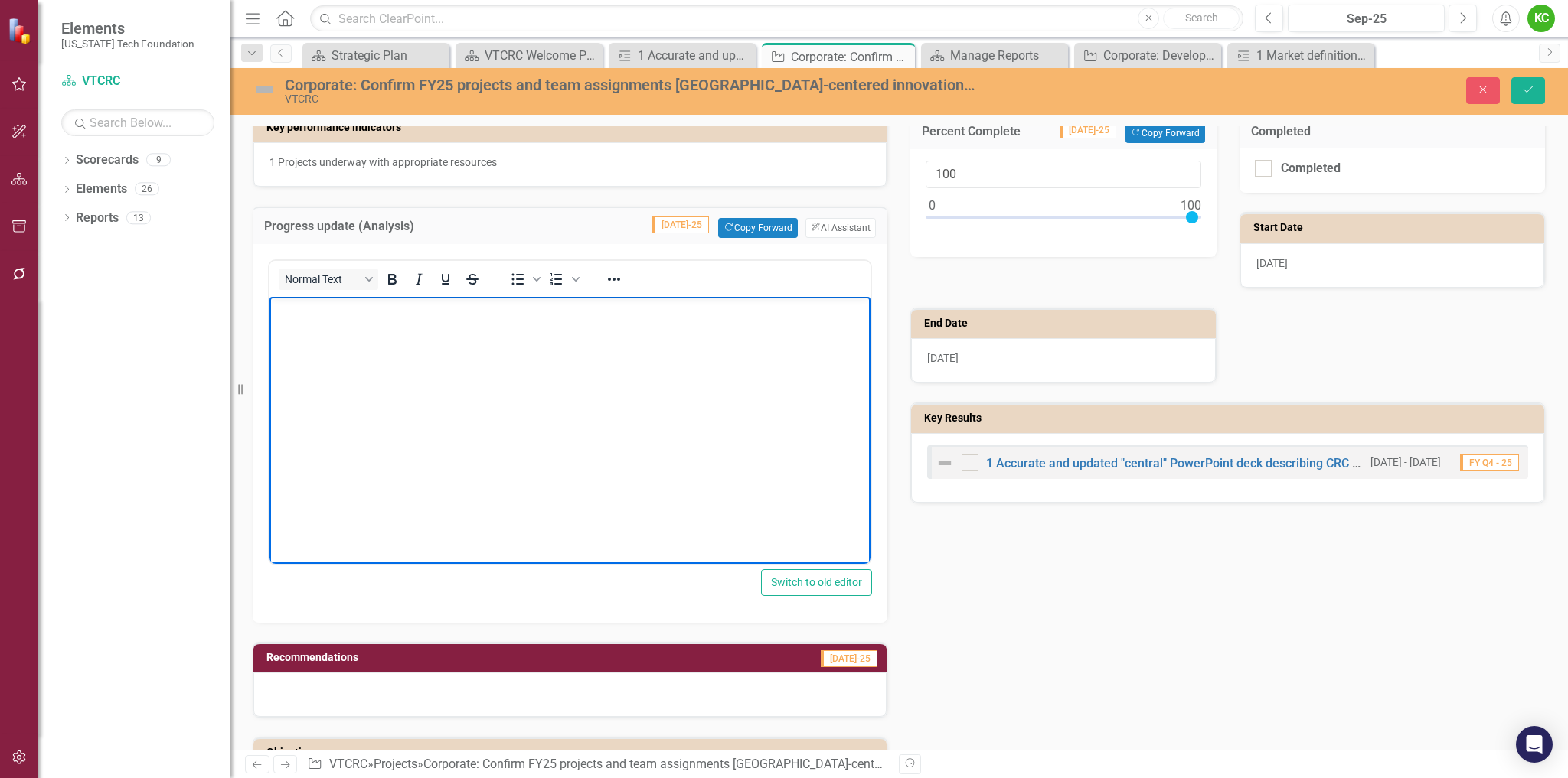
scroll to position [229, 0]
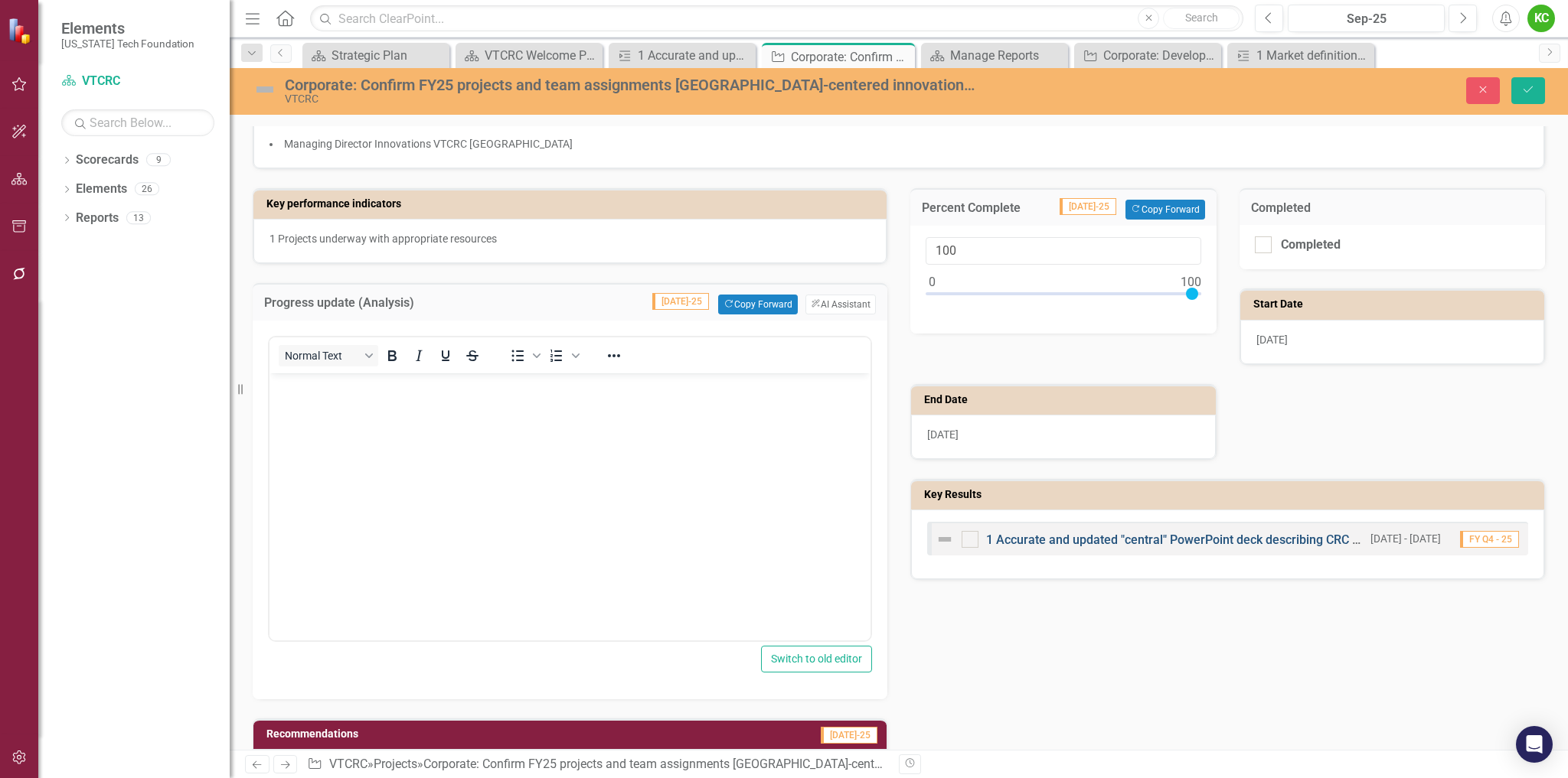
click at [1074, 542] on link "1 Accurate and updated "central" PowerPoint deck describing CRC purpose, servic…" at bounding box center [1287, 539] width 604 height 14
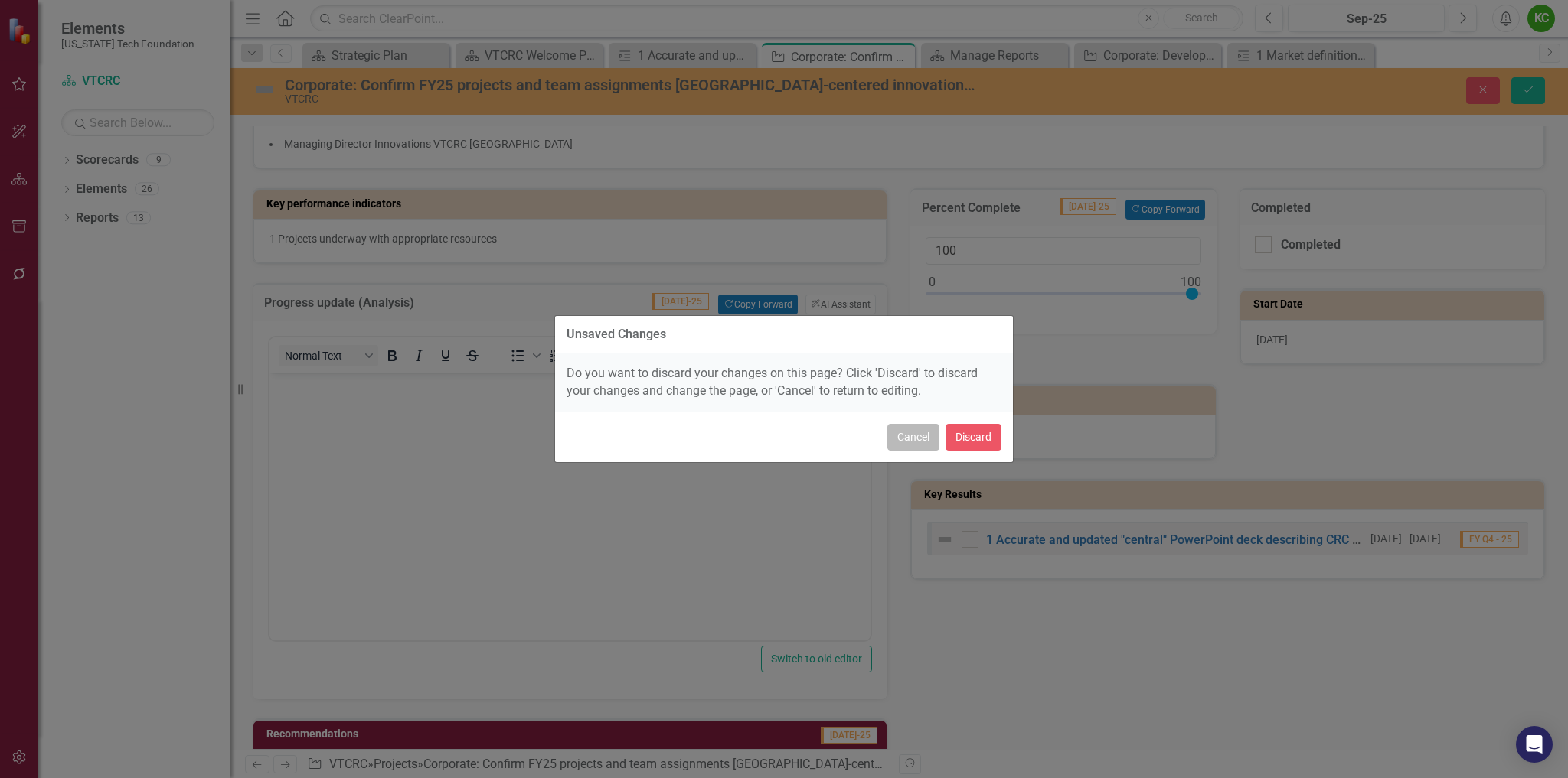
click at [914, 436] on button "Cancel" at bounding box center [913, 438] width 52 height 27
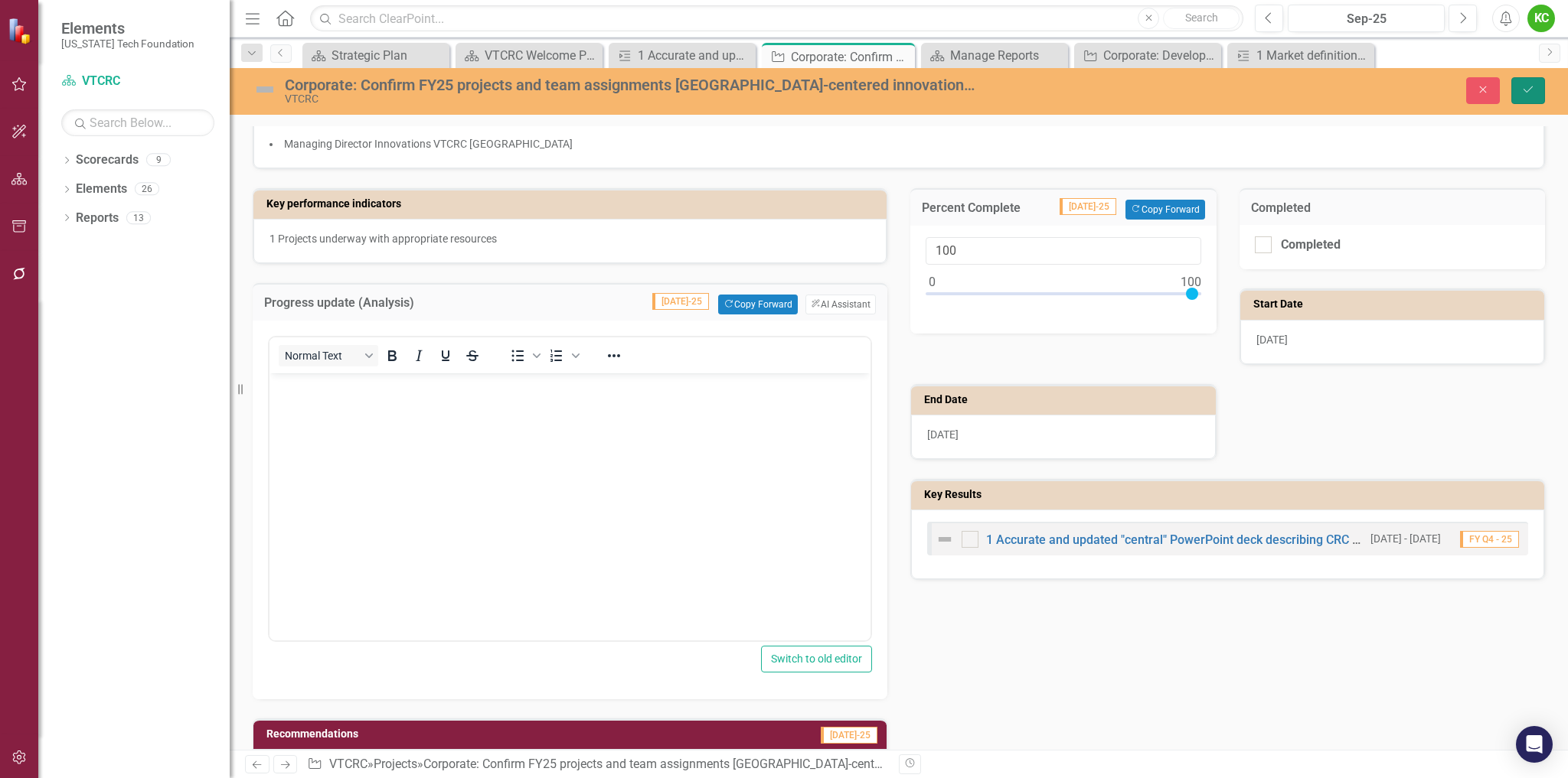
click at [1534, 90] on icon "Save" at bounding box center [1527, 89] width 14 height 11
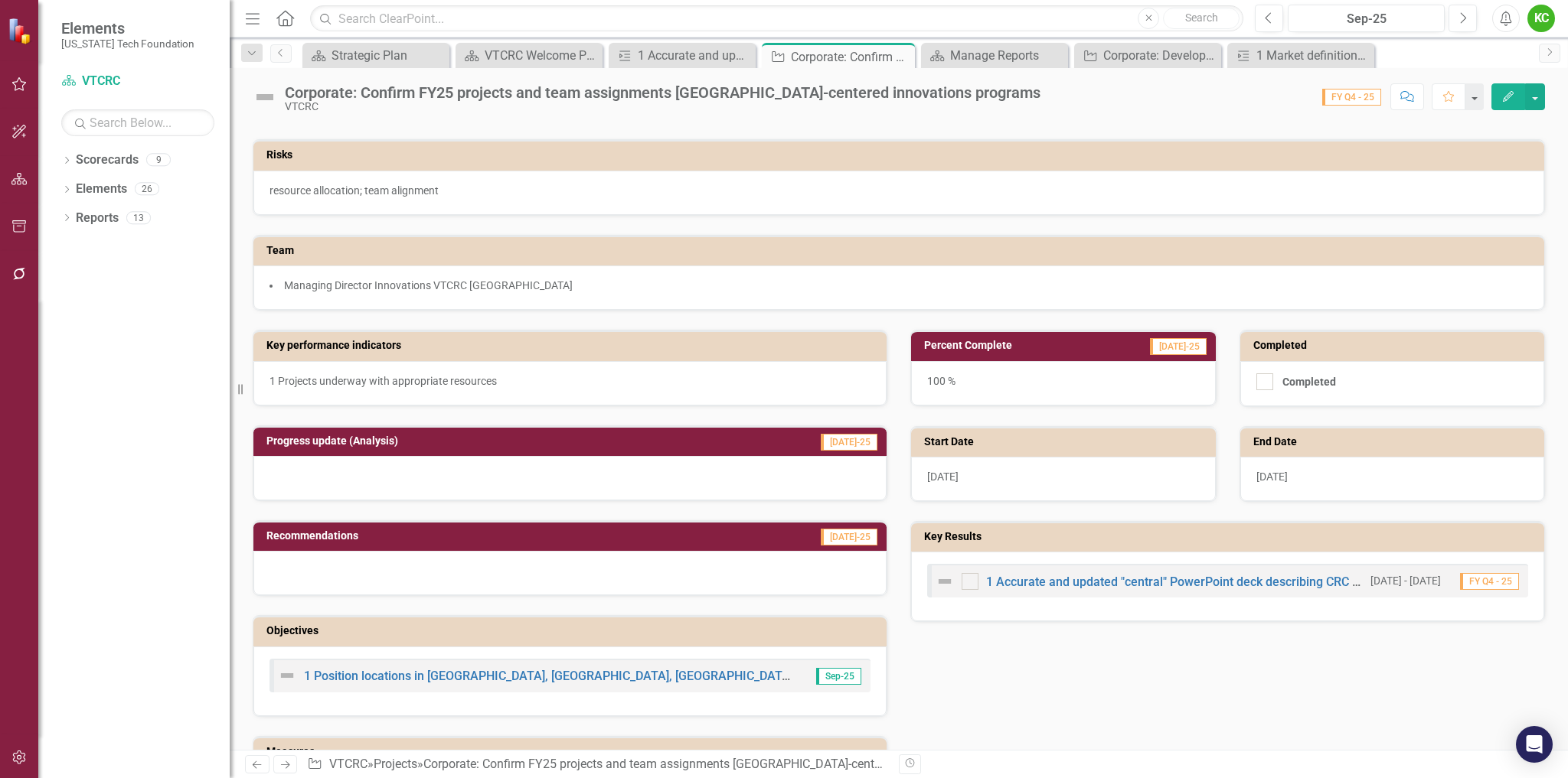
scroll to position [153, 0]
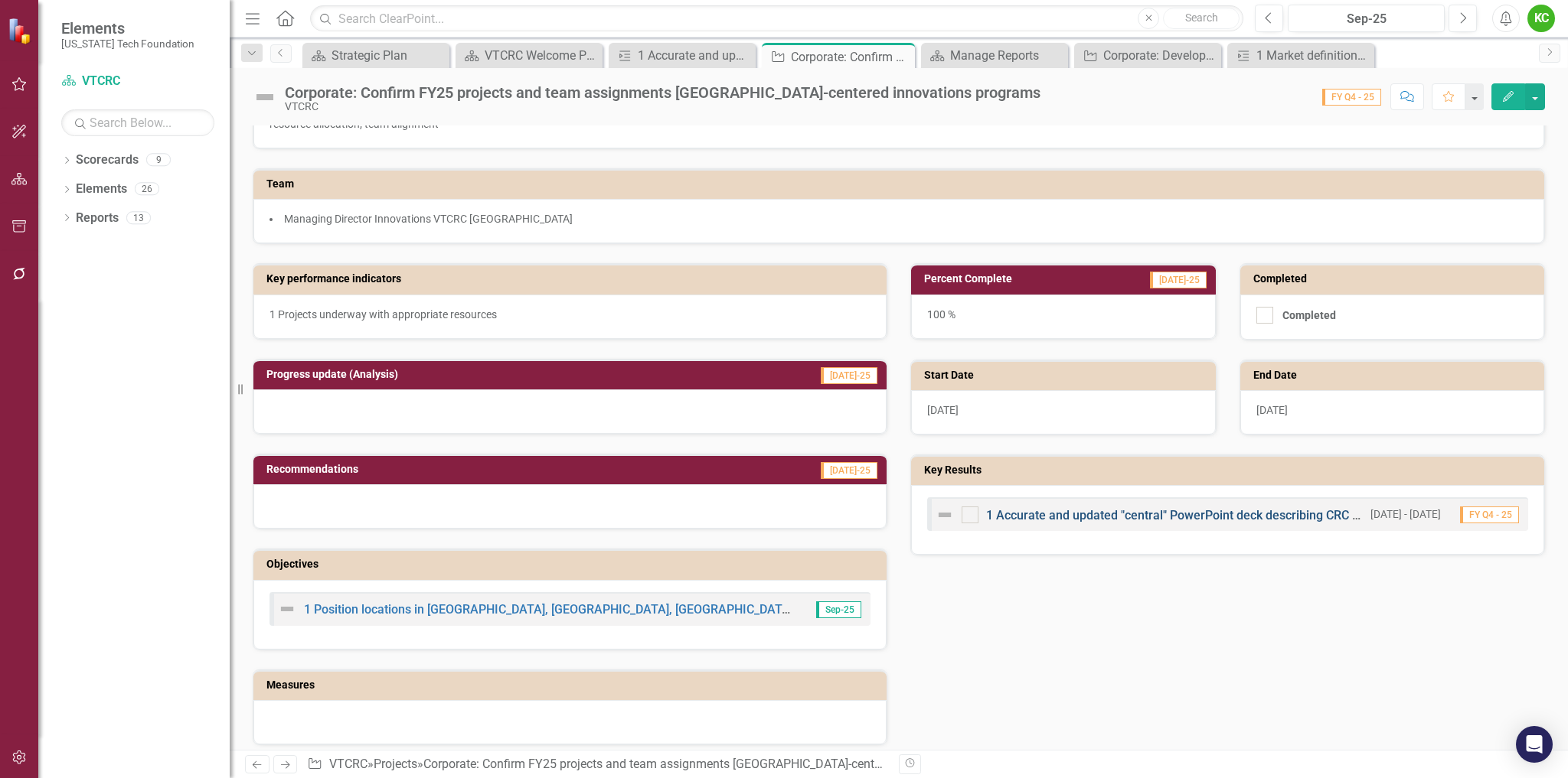
click at [1184, 514] on link "1 Accurate and updated "central" PowerPoint deck describing CRC purpose, servic…" at bounding box center [1287, 515] width 604 height 14
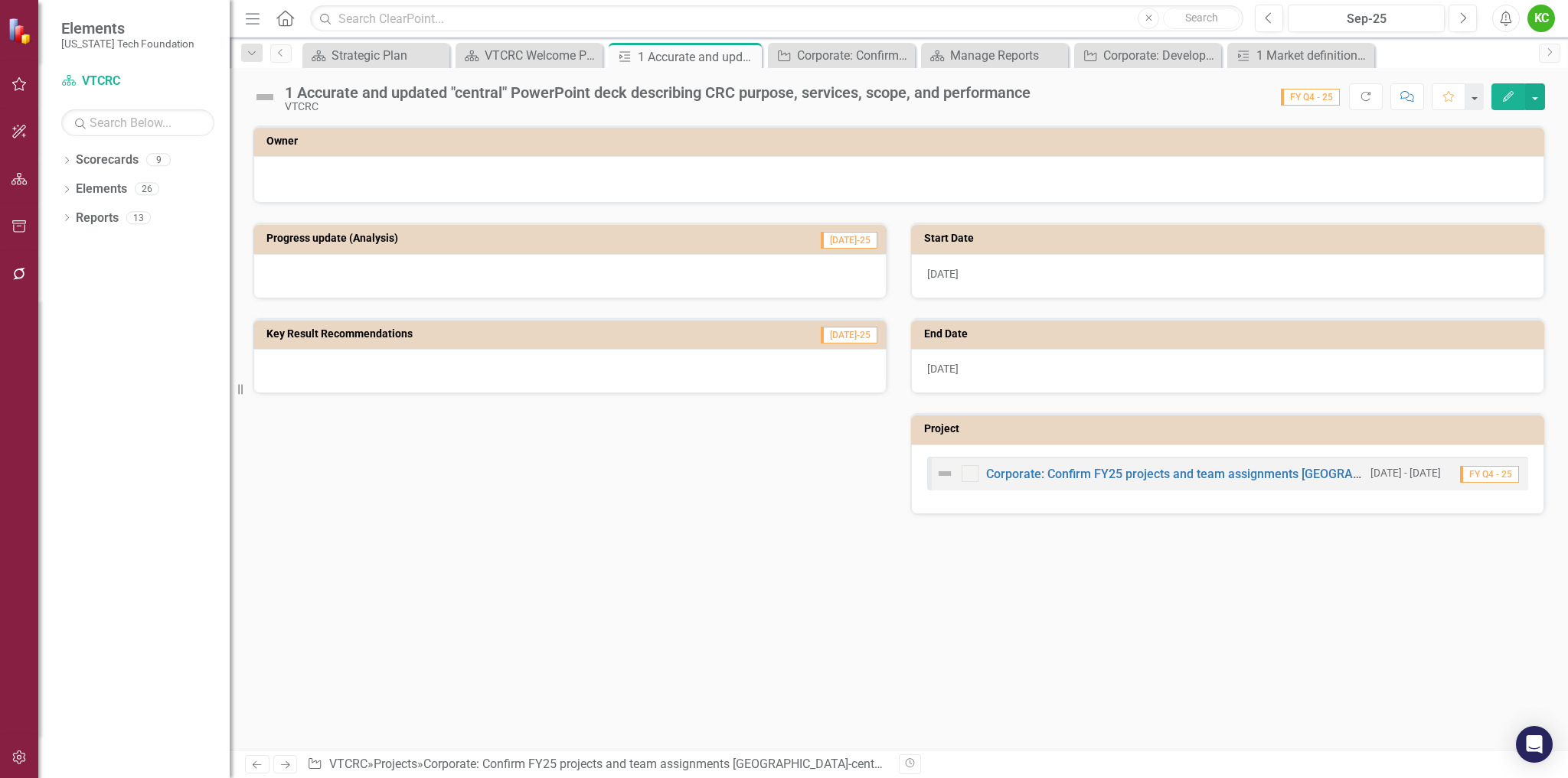
click at [1179, 465] on div "Corporate: Confirm FY25 projects and team assignments [GEOGRAPHIC_DATA]-centere…" at bounding box center [1149, 474] width 427 height 19
click at [1160, 477] on link "Corporate: Confirm FY25 projects and team assignments [GEOGRAPHIC_DATA]-centere…" at bounding box center [1290, 473] width 610 height 14
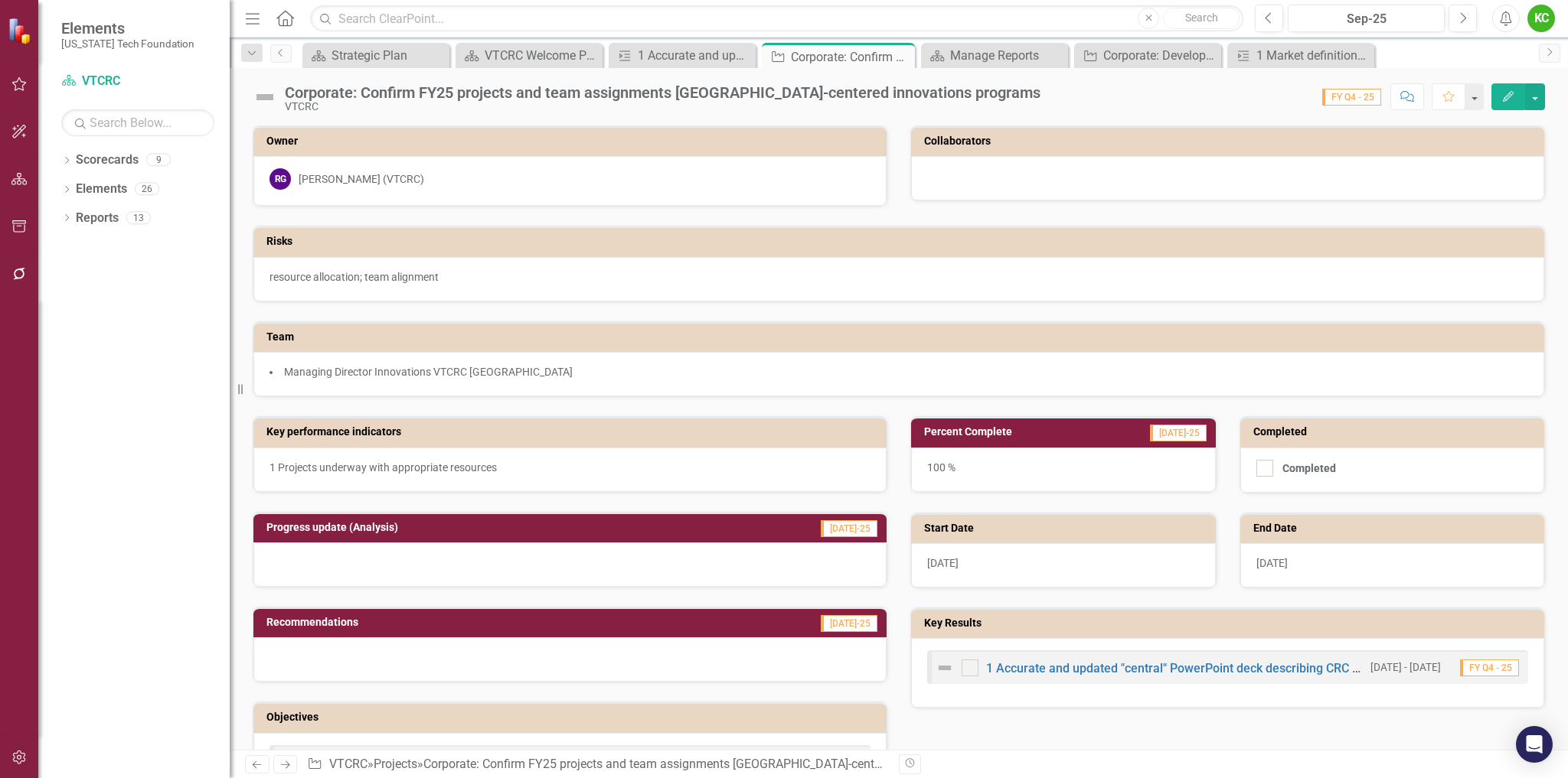
click at [272, 97] on img at bounding box center [264, 97] width 25 height 25
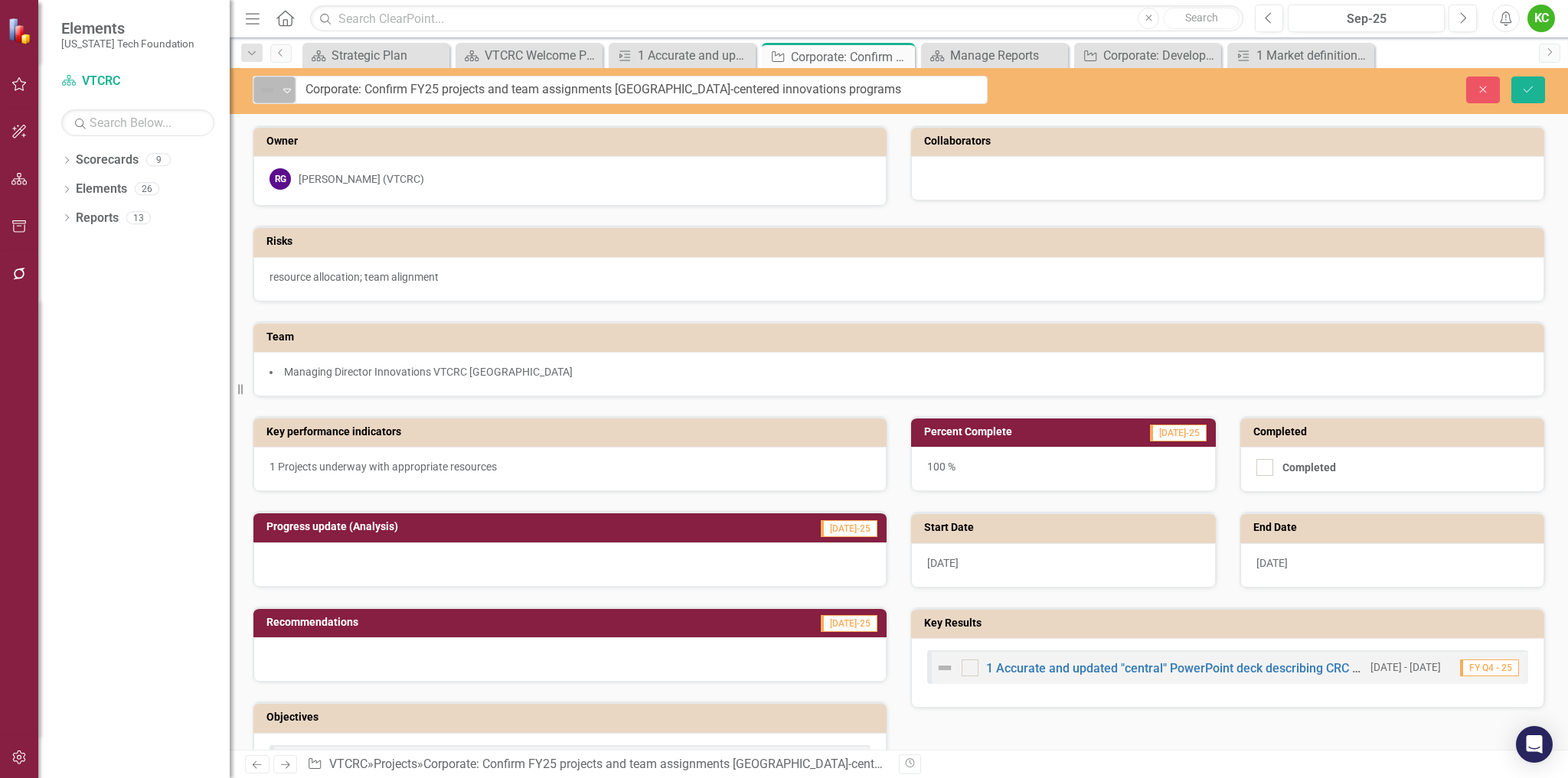
click at [291, 92] on icon "Expand" at bounding box center [287, 90] width 15 height 12
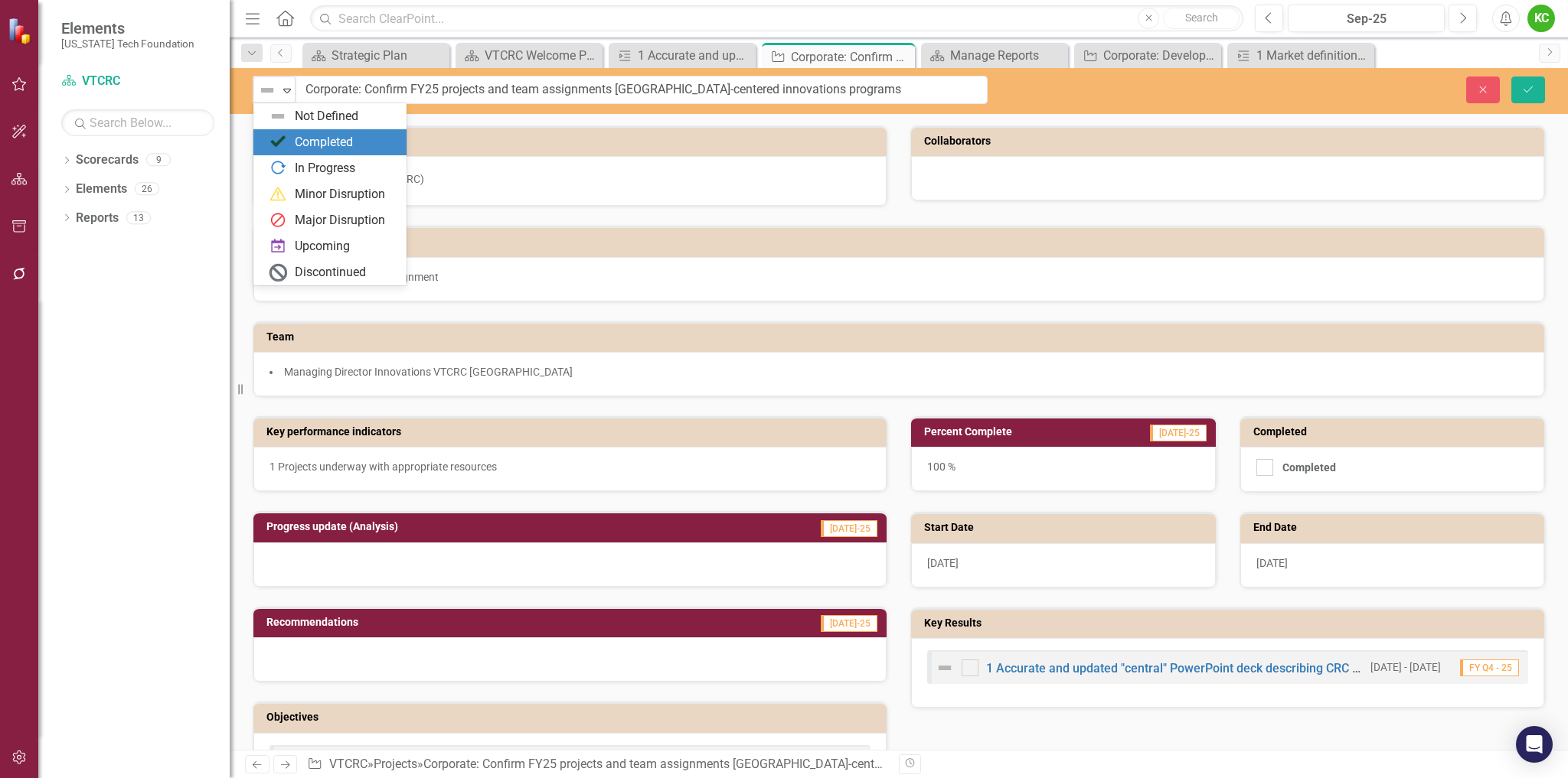
click at [307, 139] on div "Completed" at bounding box center [323, 142] width 58 height 18
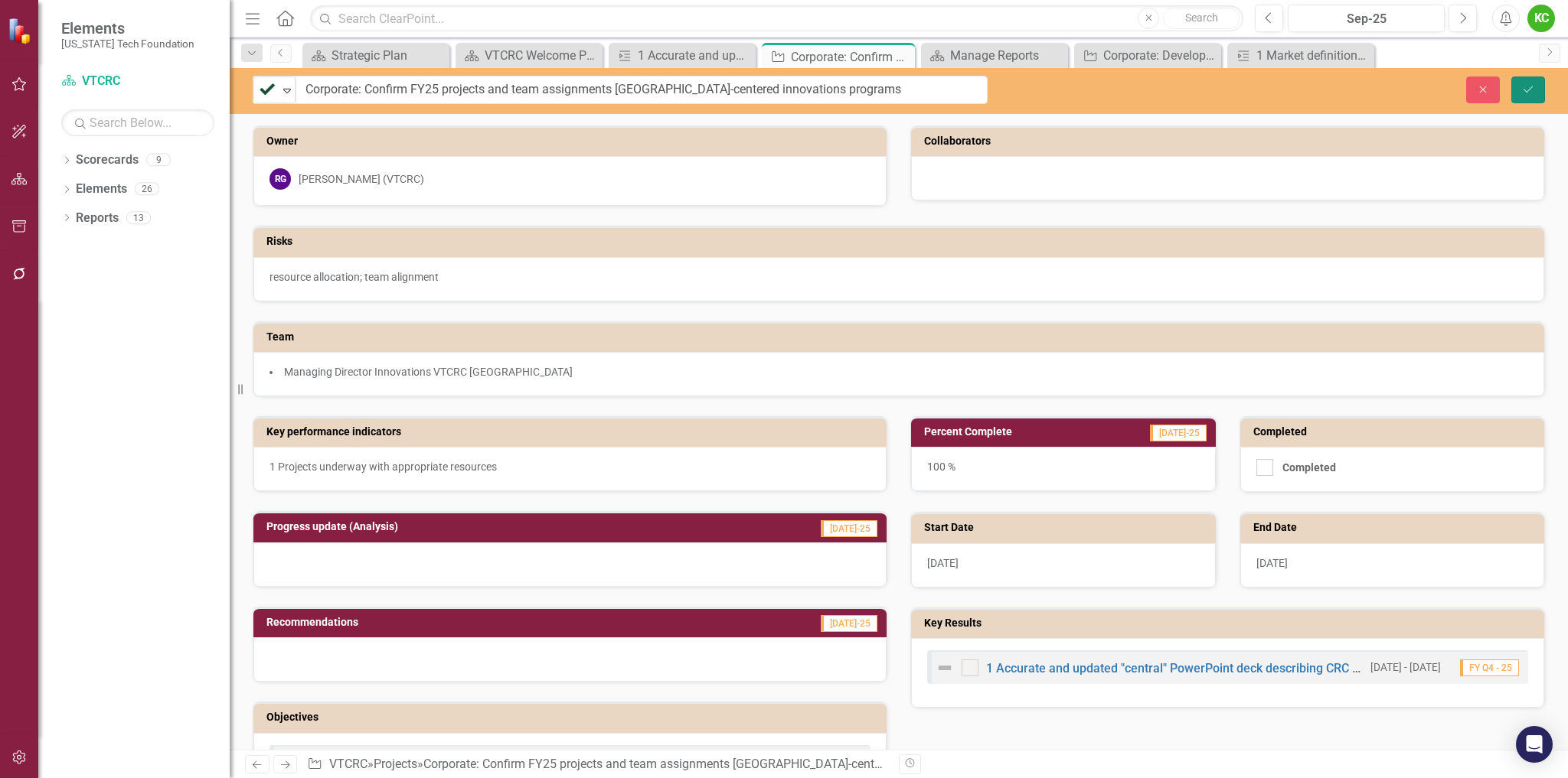
click at [1527, 90] on icon "Save" at bounding box center [1527, 89] width 14 height 11
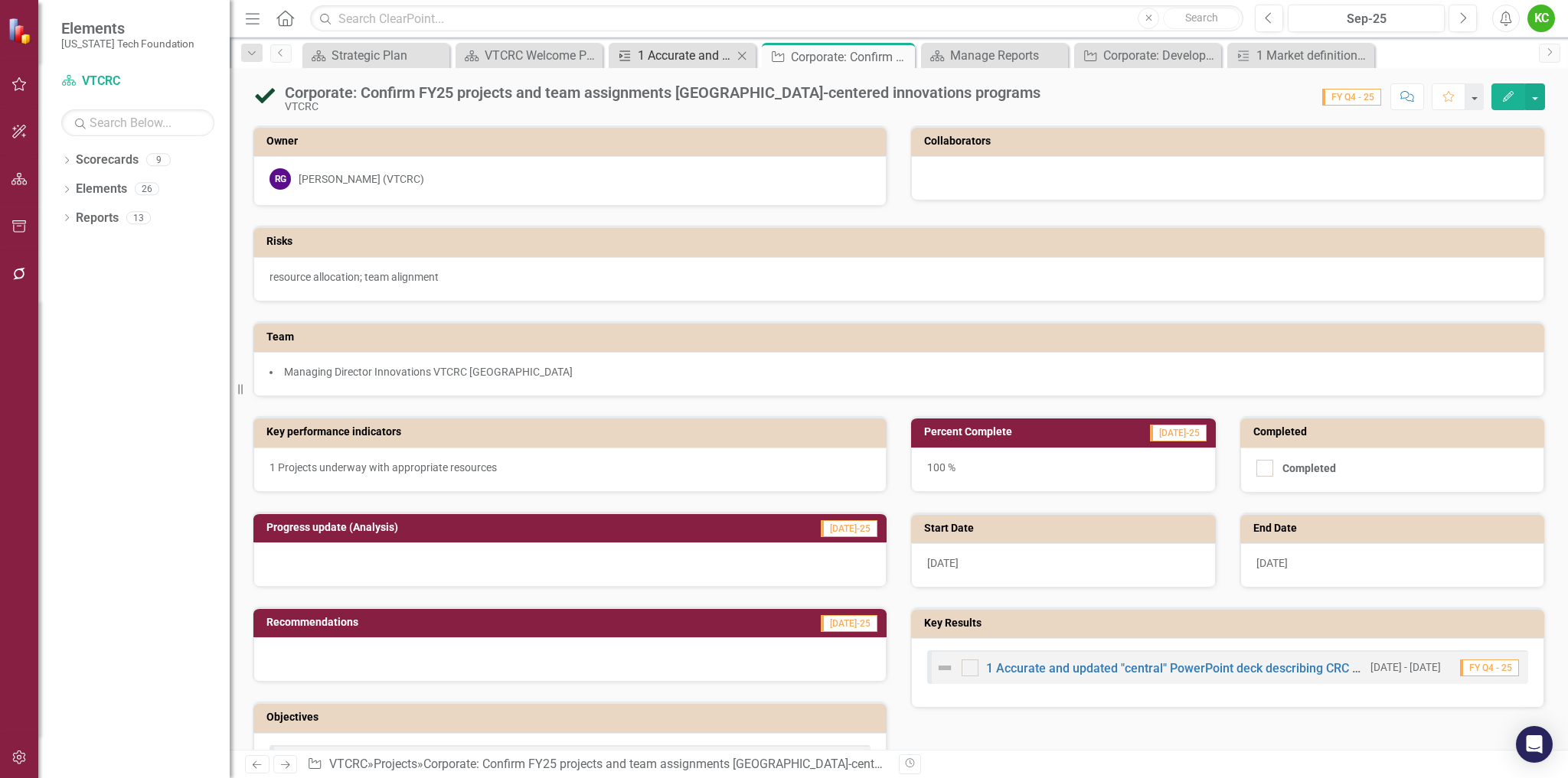
click at [704, 51] on div "1 Accurate and updated "central" PowerPoint deck describing CRC purpose, servic…" at bounding box center [685, 55] width 95 height 19
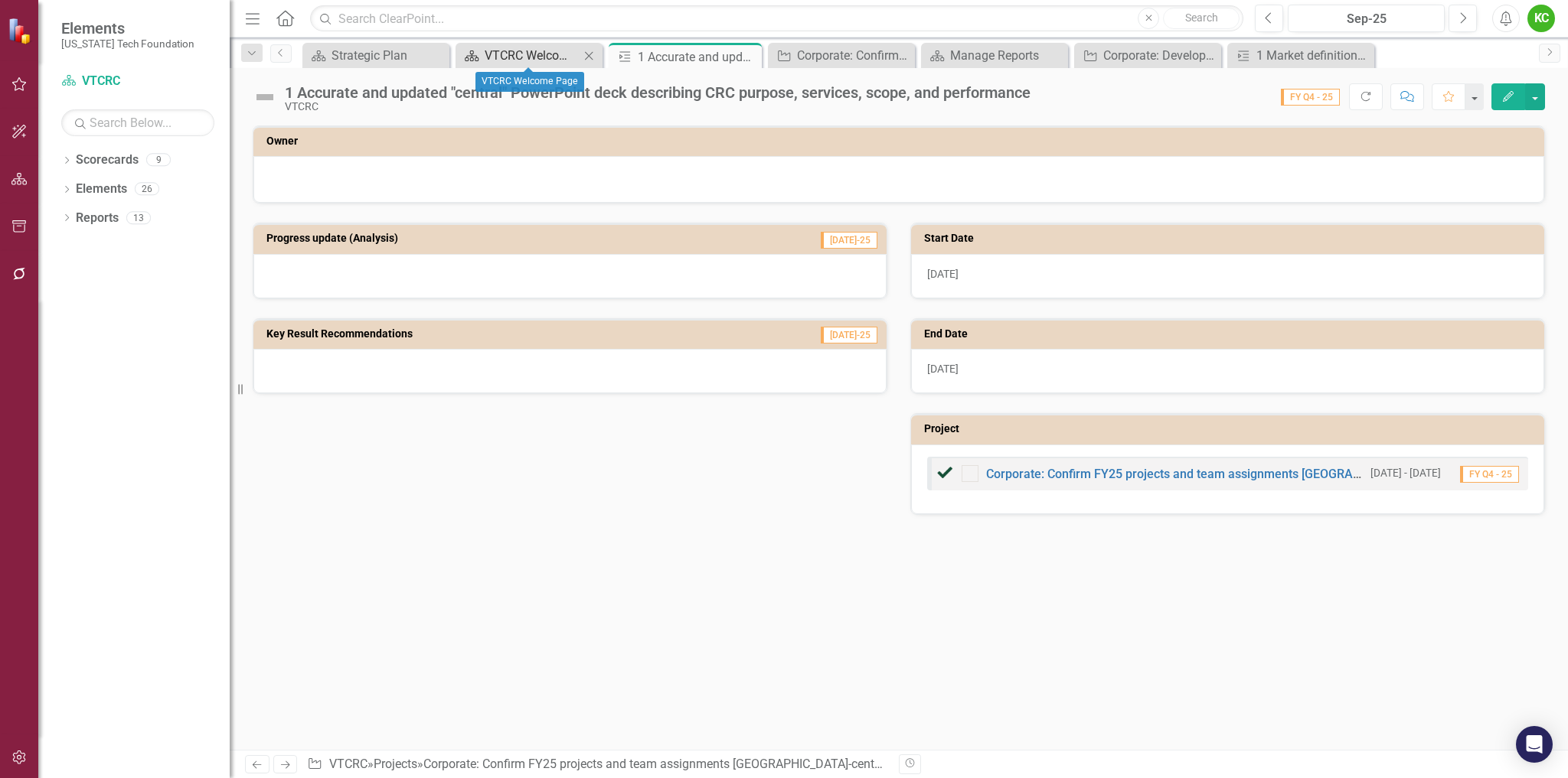
click at [529, 51] on div "VTCRC Welcome Page" at bounding box center [532, 55] width 95 height 19
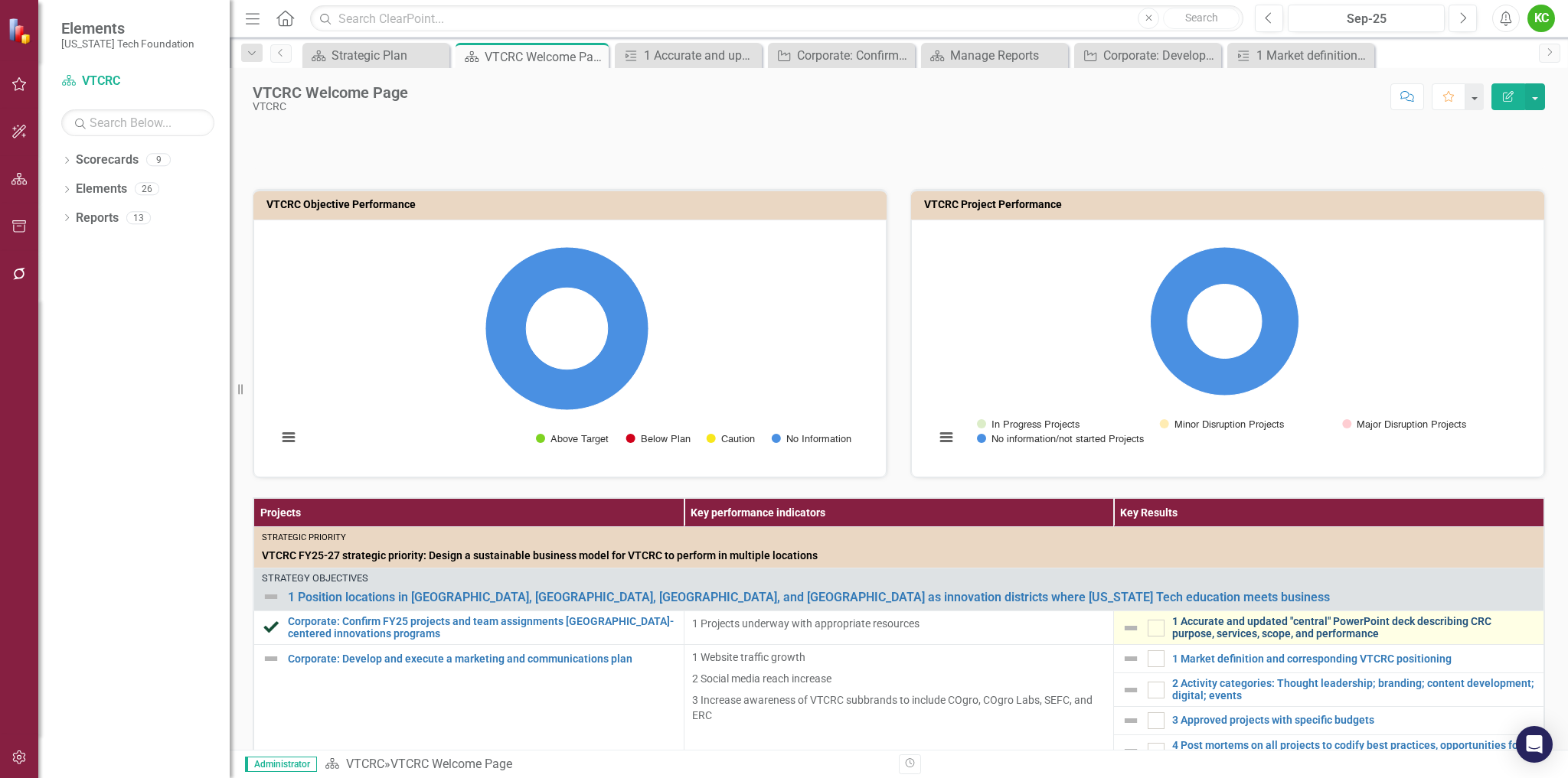
click at [1189, 630] on link "1 Accurate and updated "central" PowerPoint deck describing CRC purpose, servic…" at bounding box center [1353, 628] width 363 height 24
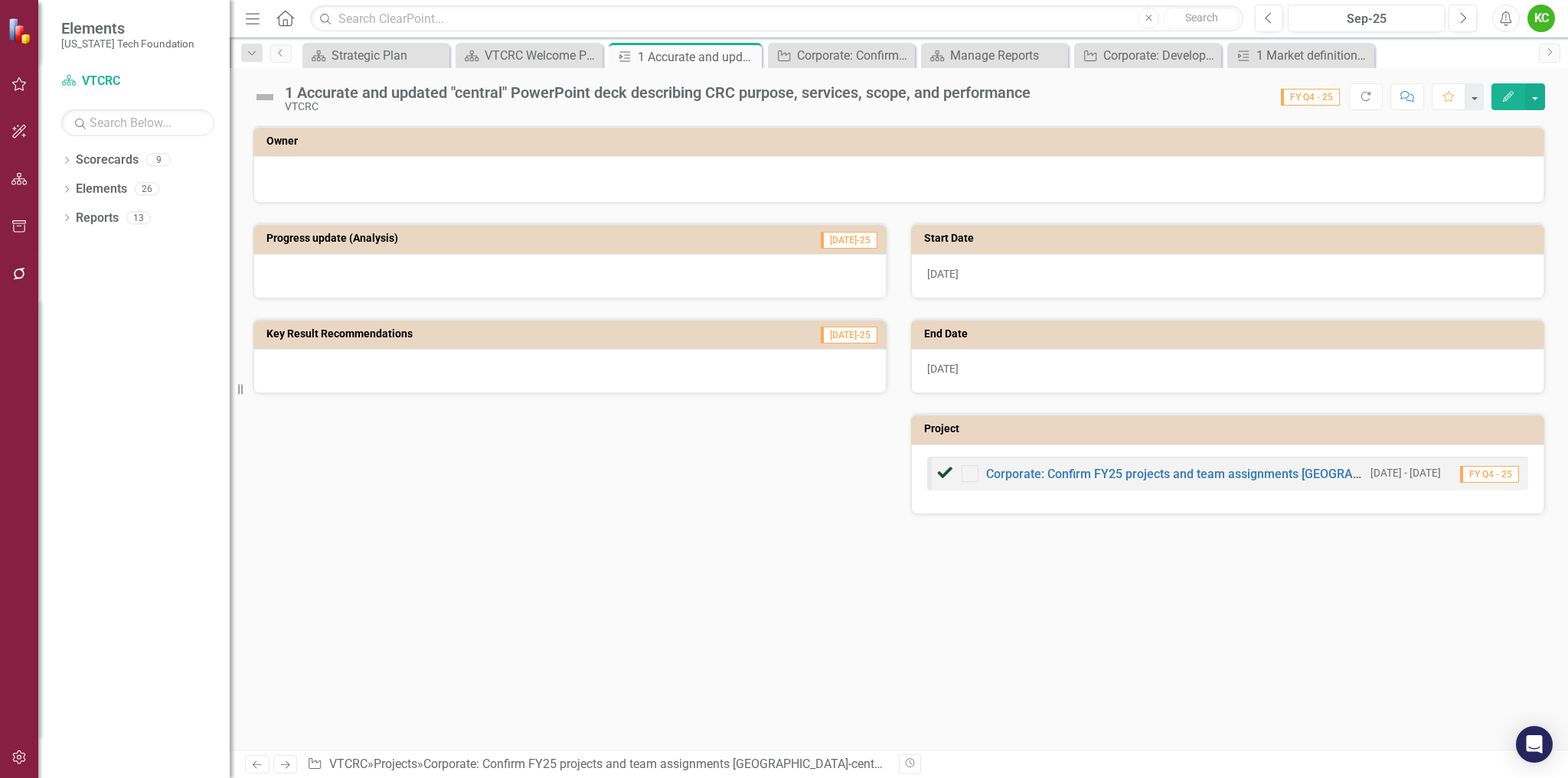
click at [275, 96] on img at bounding box center [264, 97] width 25 height 25
click at [267, 94] on img at bounding box center [264, 97] width 25 height 25
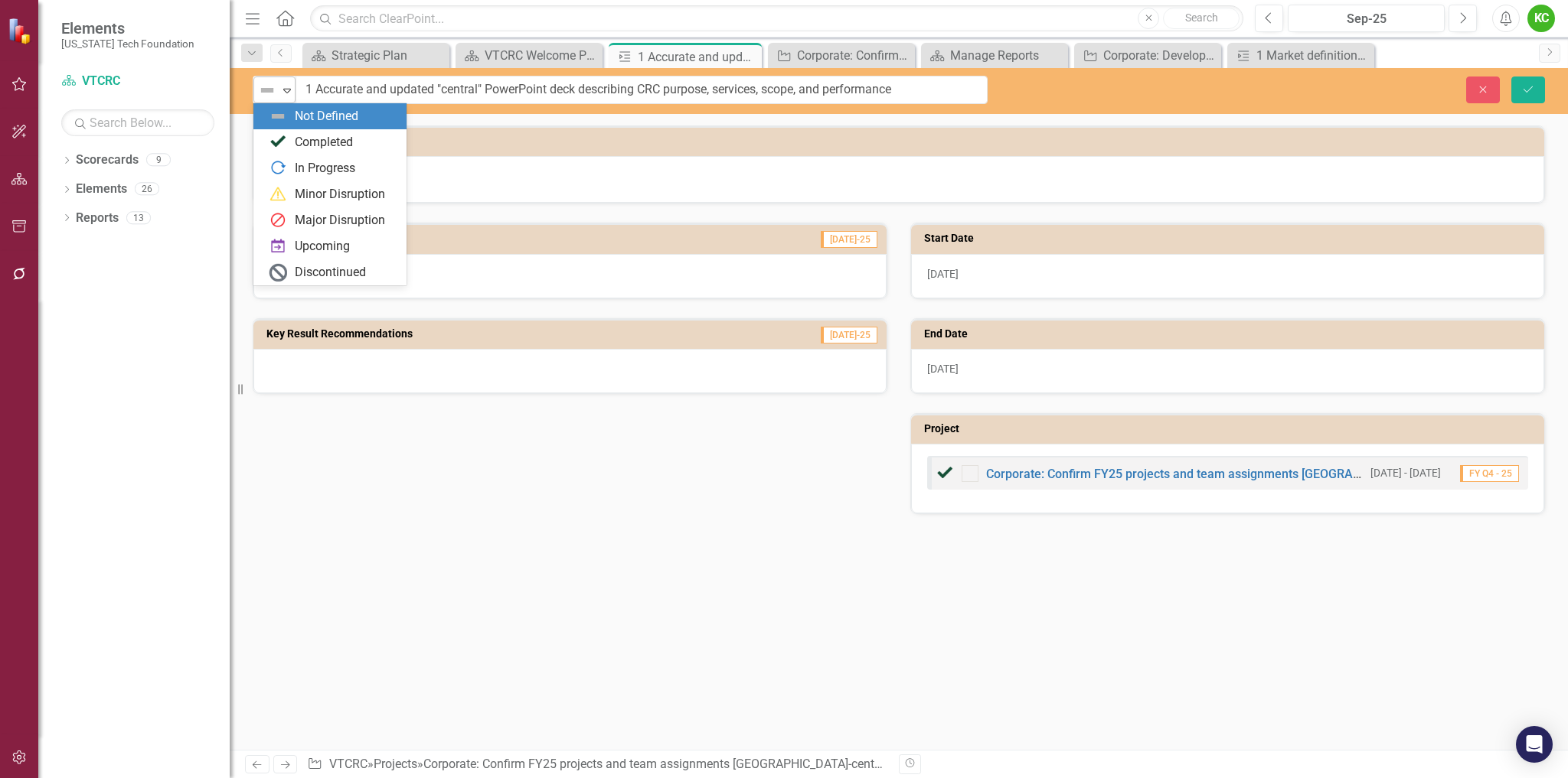
click at [267, 93] on img at bounding box center [268, 91] width 19 height 19
click at [293, 136] on div "Completed" at bounding box center [333, 142] width 129 height 19
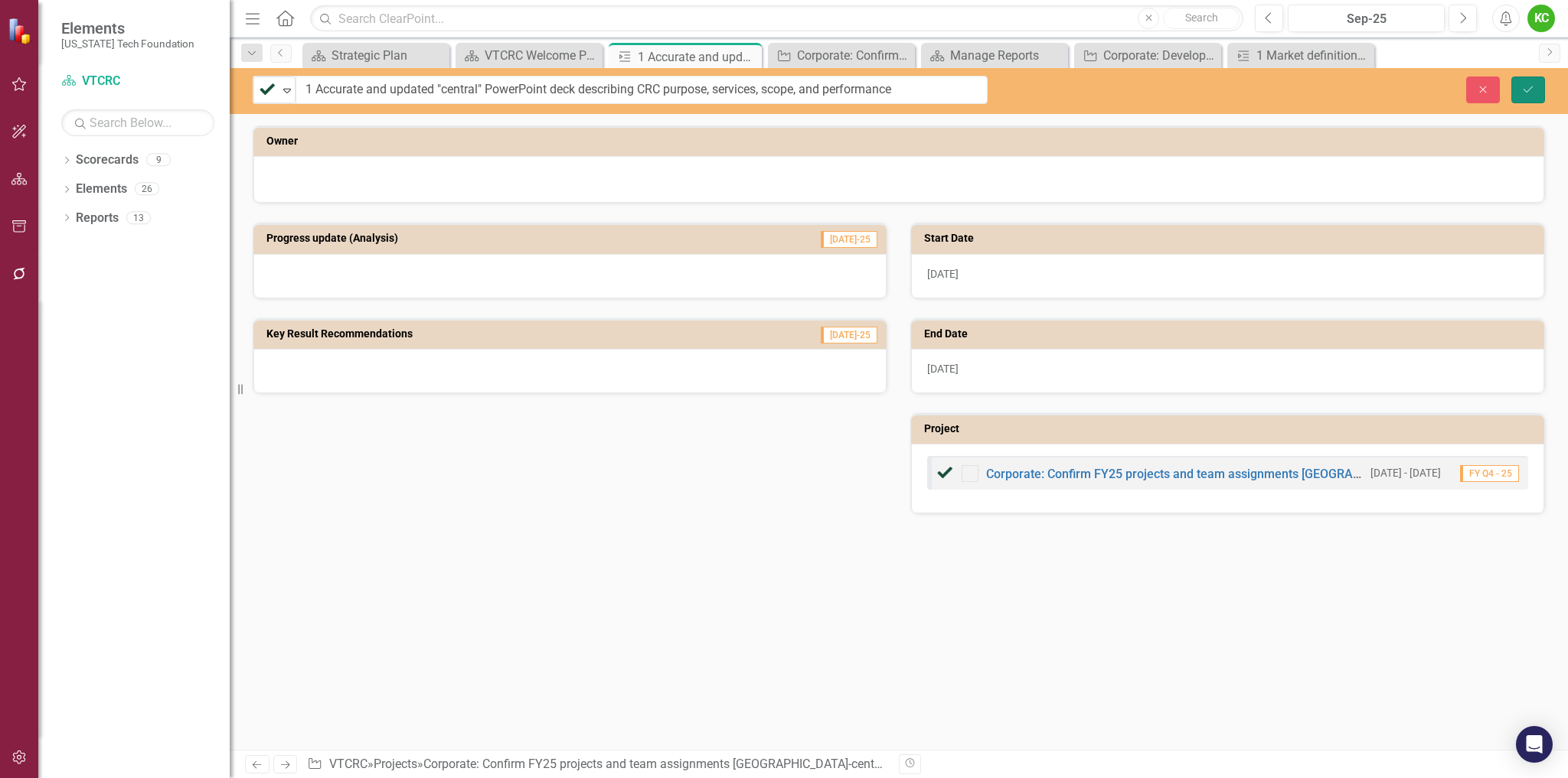
click at [1532, 90] on icon "Save" at bounding box center [1527, 89] width 14 height 11
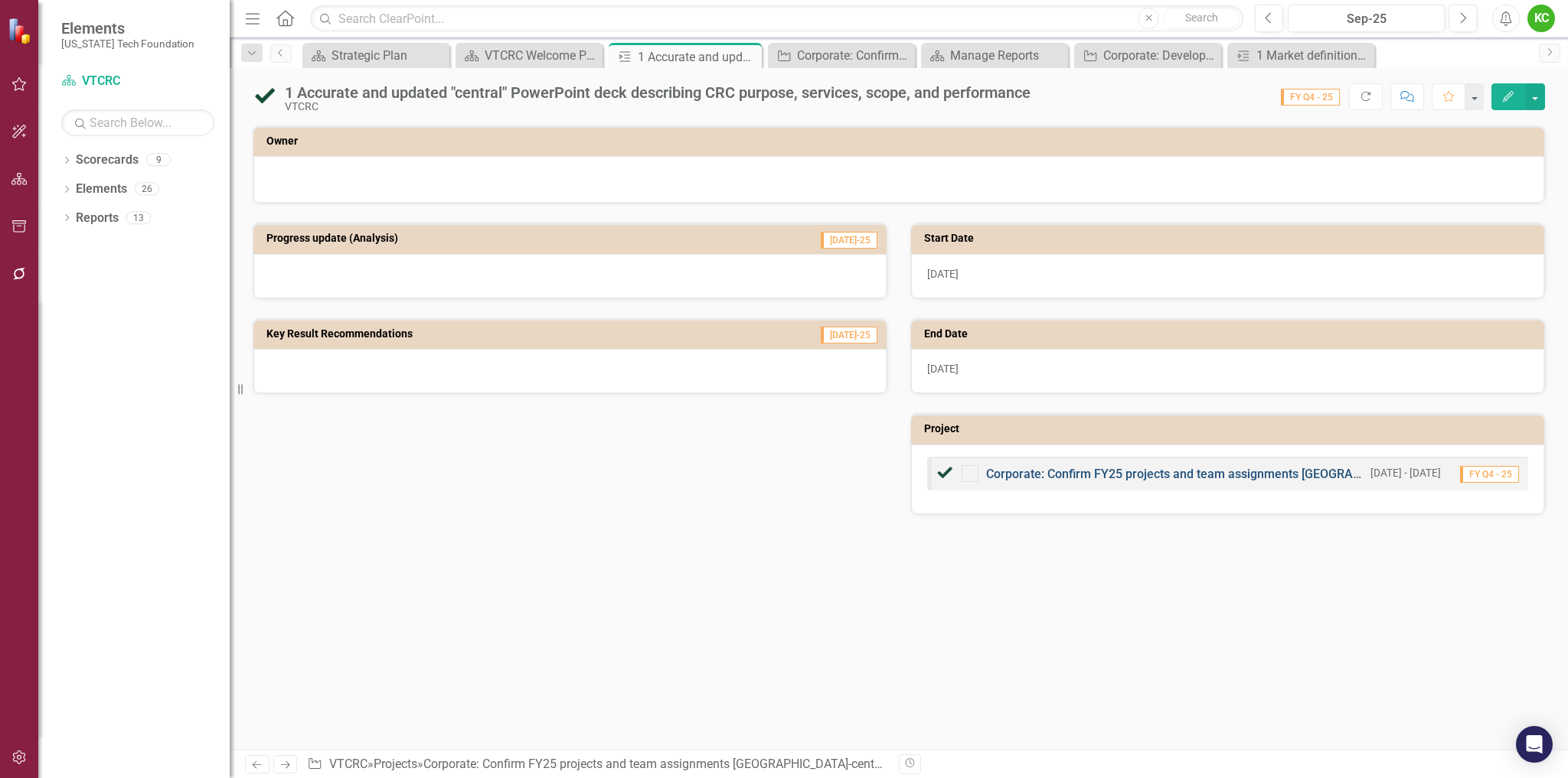
click at [1241, 469] on link "Corporate: Confirm FY25 projects and team assignments [GEOGRAPHIC_DATA]-centere…" at bounding box center [1290, 473] width 610 height 14
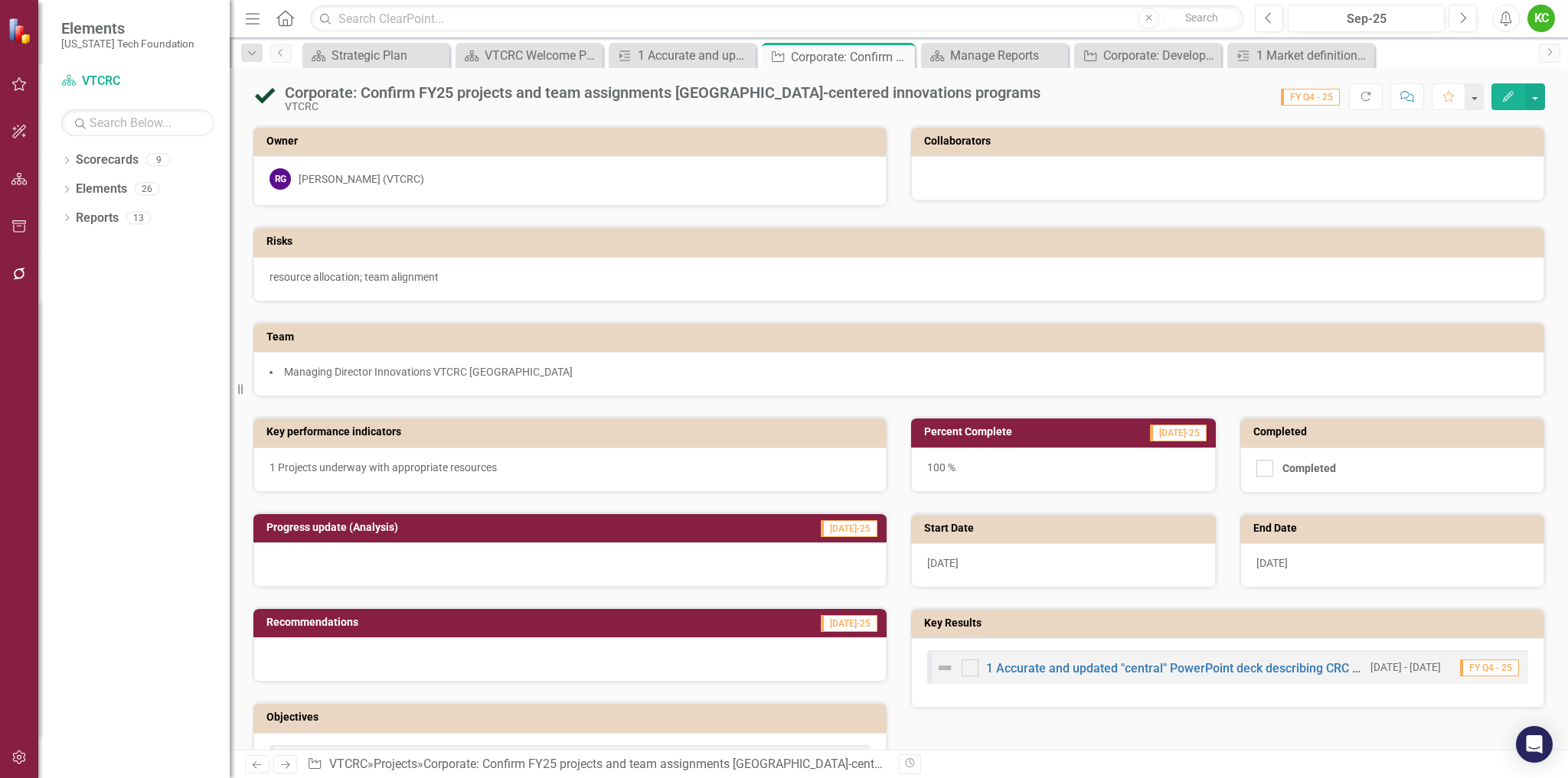
click at [938, 667] on img at bounding box center [945, 668] width 19 height 19
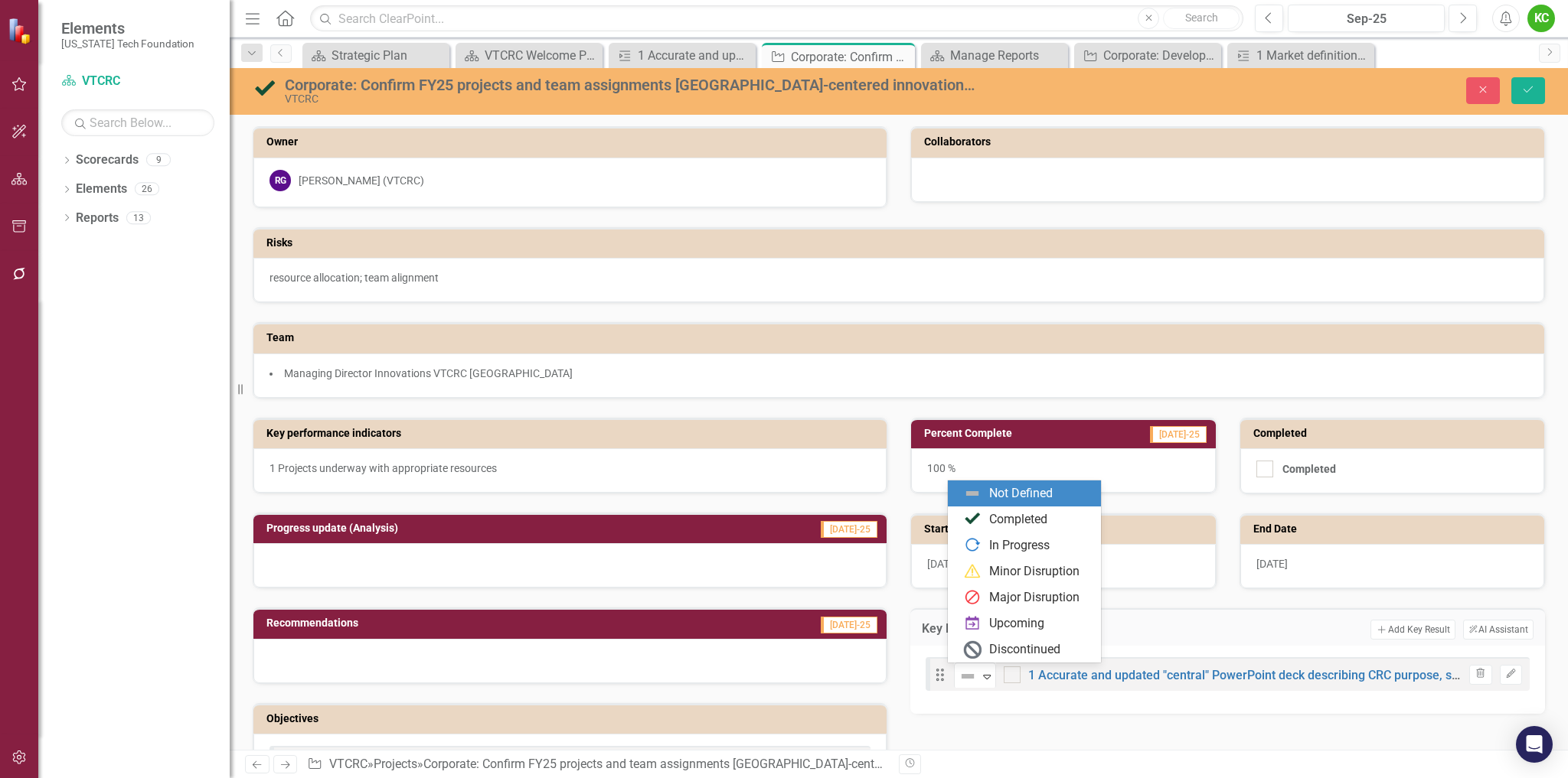
drag, startPoint x: 968, startPoint y: 676, endPoint x: 991, endPoint y: 604, distance: 75.6
click at [968, 676] on img at bounding box center [968, 676] width 19 height 19
click at [1008, 517] on div "Completed" at bounding box center [1018, 520] width 58 height 18
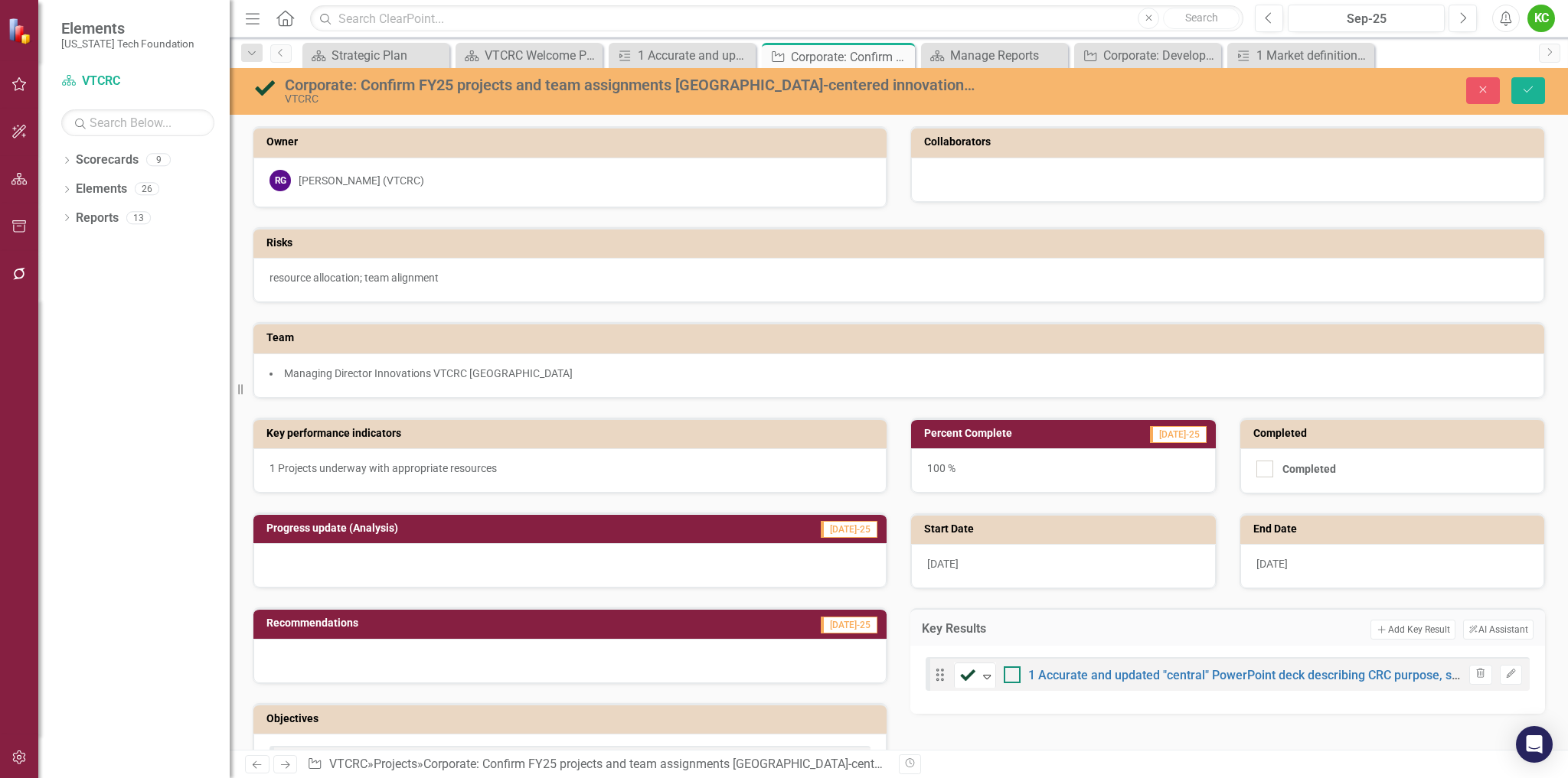
click at [1007, 669] on input "checkbox" at bounding box center [1008, 671] width 10 height 10
checkbox input "true"
click at [1532, 91] on icon "Save" at bounding box center [1527, 89] width 14 height 11
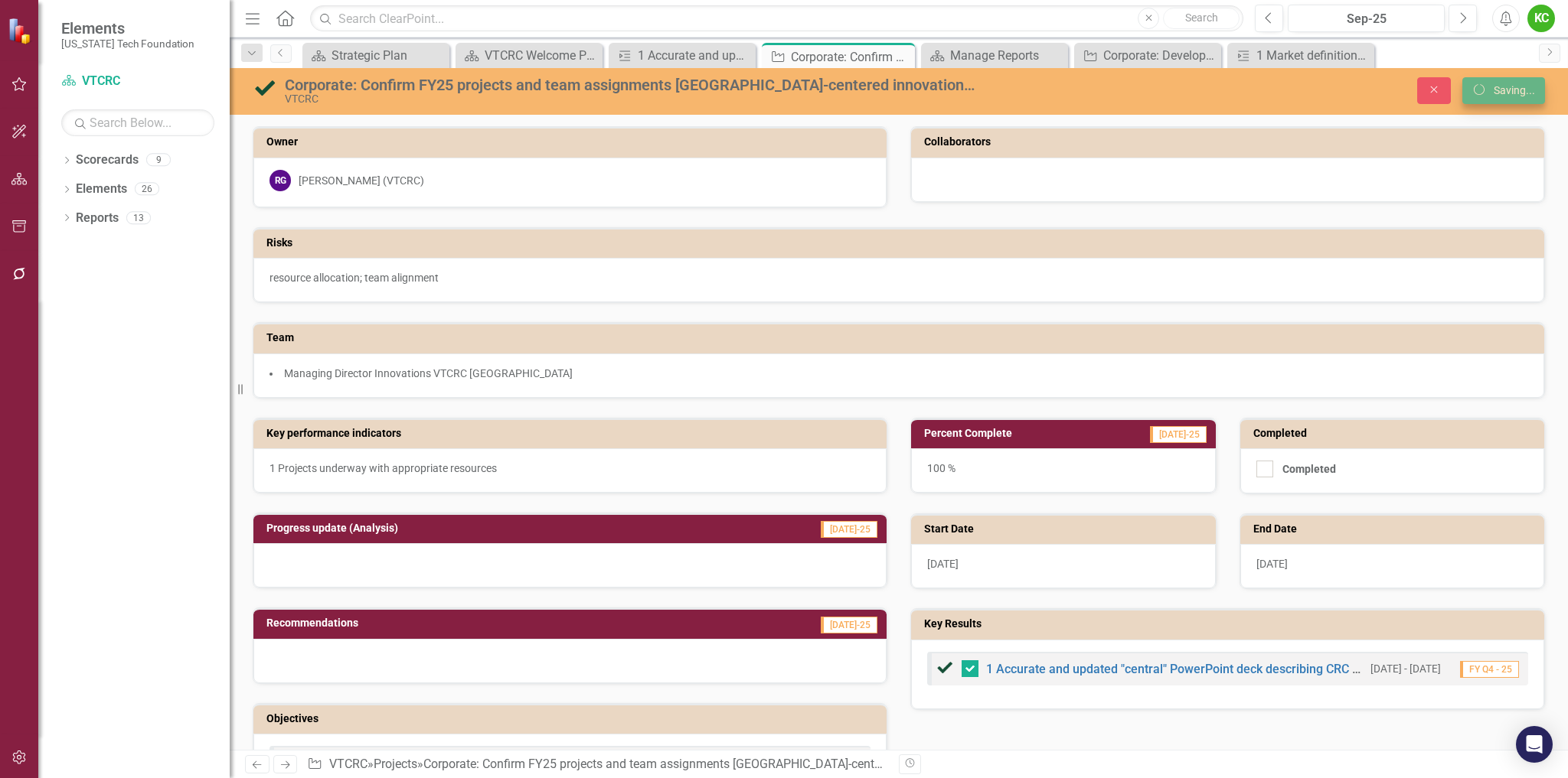
checkbox input "false"
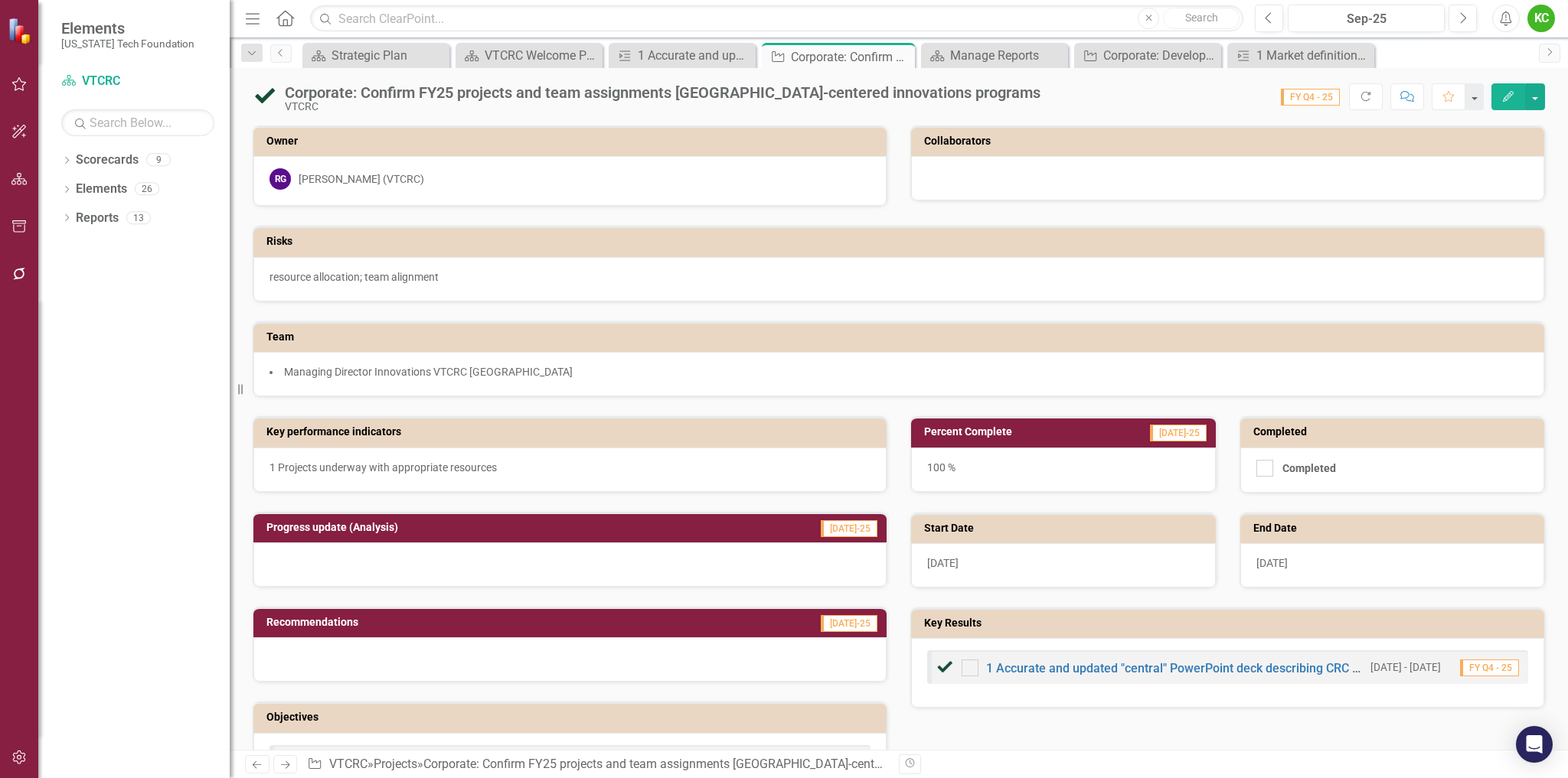
checkbox input "true"
click at [542, 54] on div "VTCRC Welcome Page" at bounding box center [532, 55] width 95 height 19
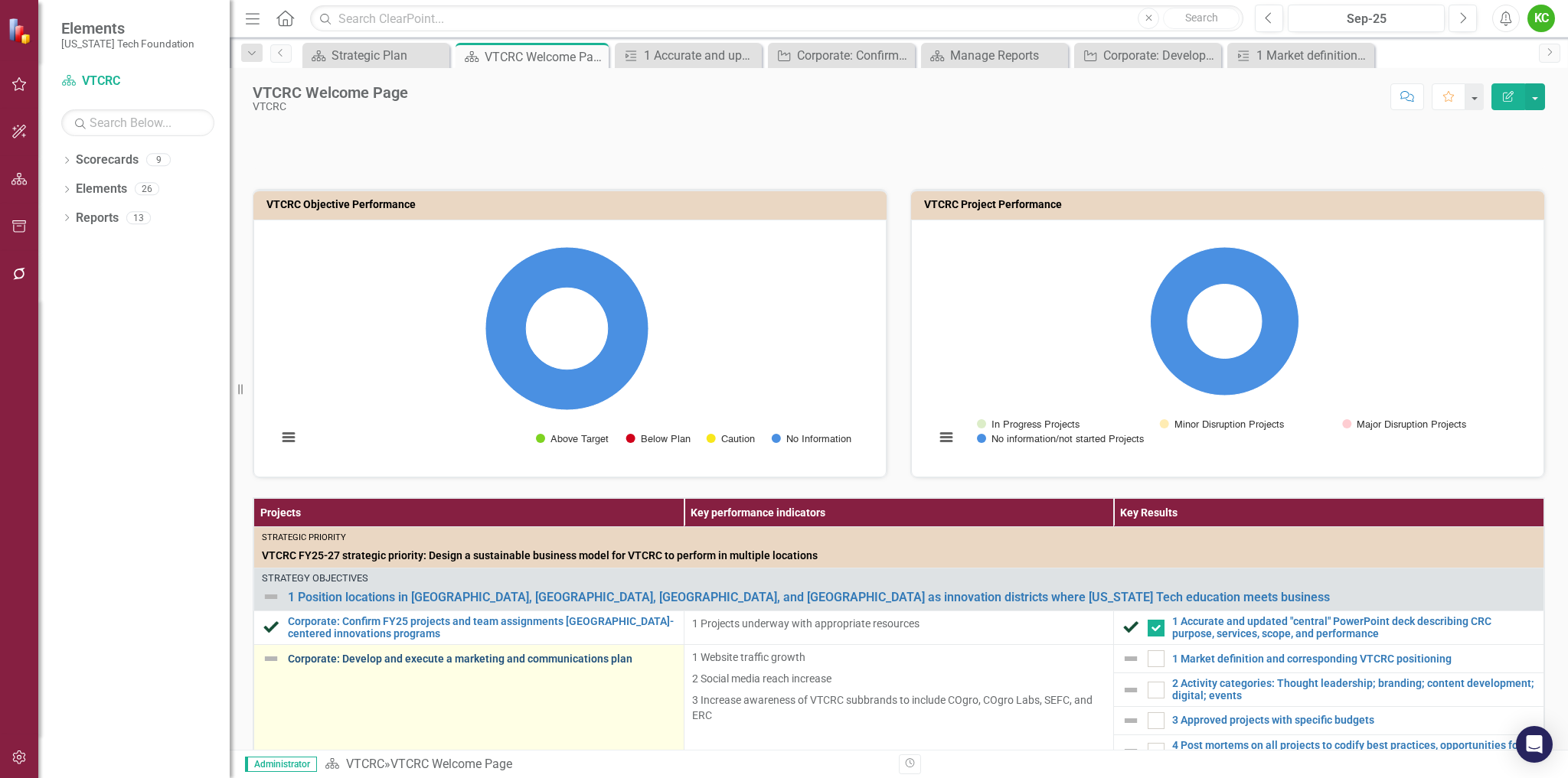
click at [530, 660] on link "Corporate: Develop and execute a marketing and communications plan" at bounding box center [482, 659] width 388 height 12
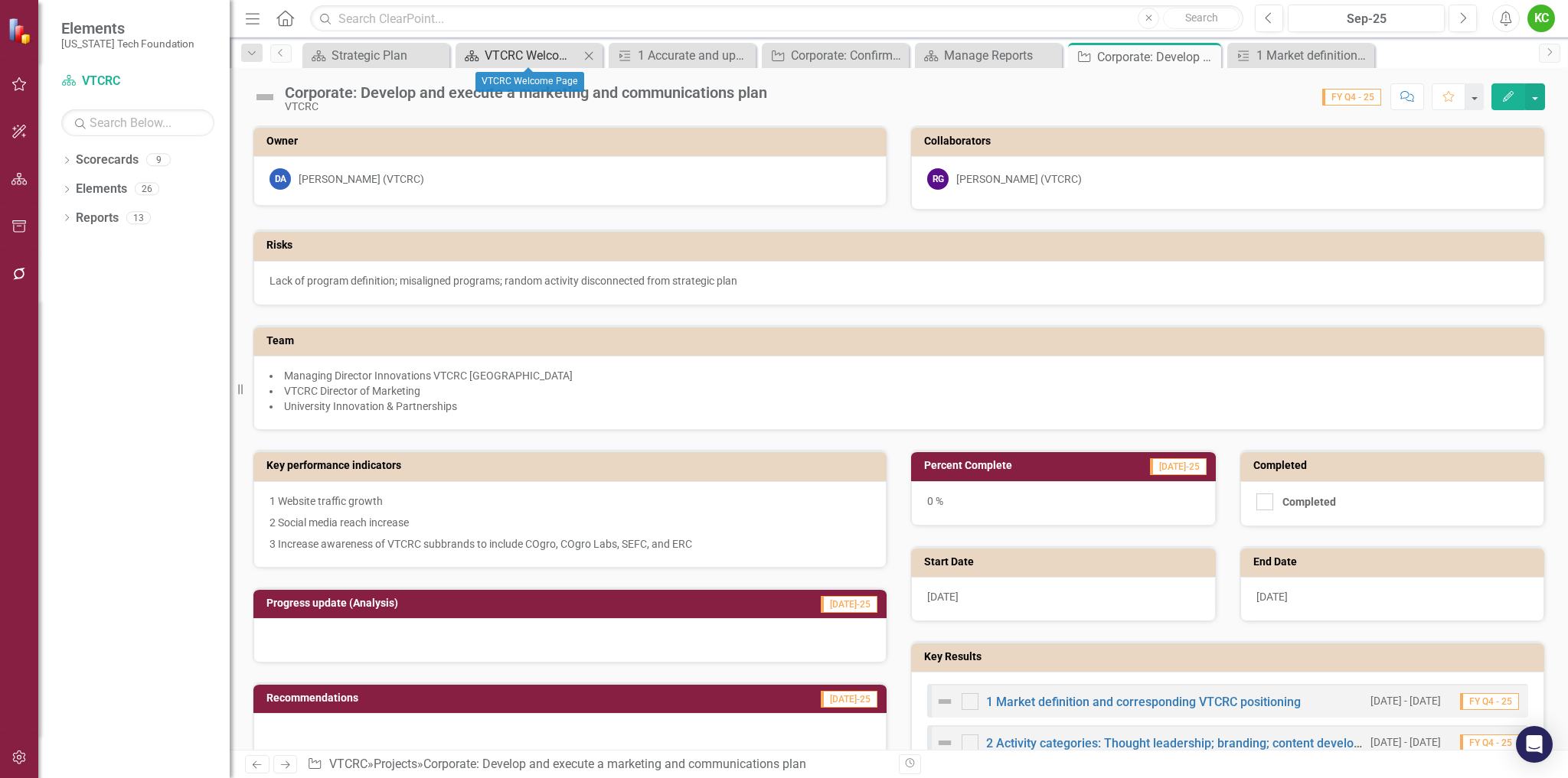
click at [549, 49] on div "VTCRC Welcome Page" at bounding box center [532, 55] width 95 height 19
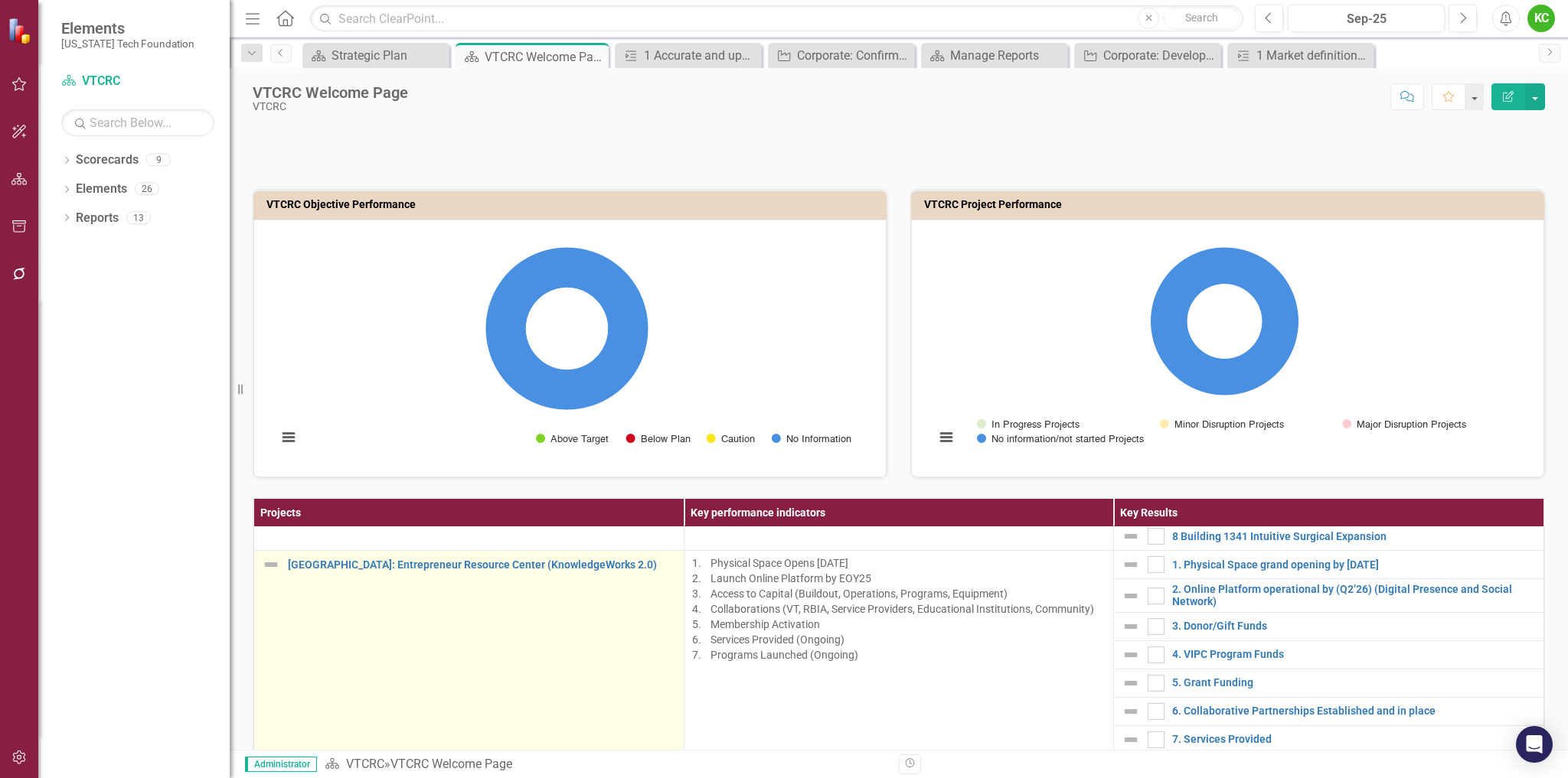
scroll to position [1072, 0]
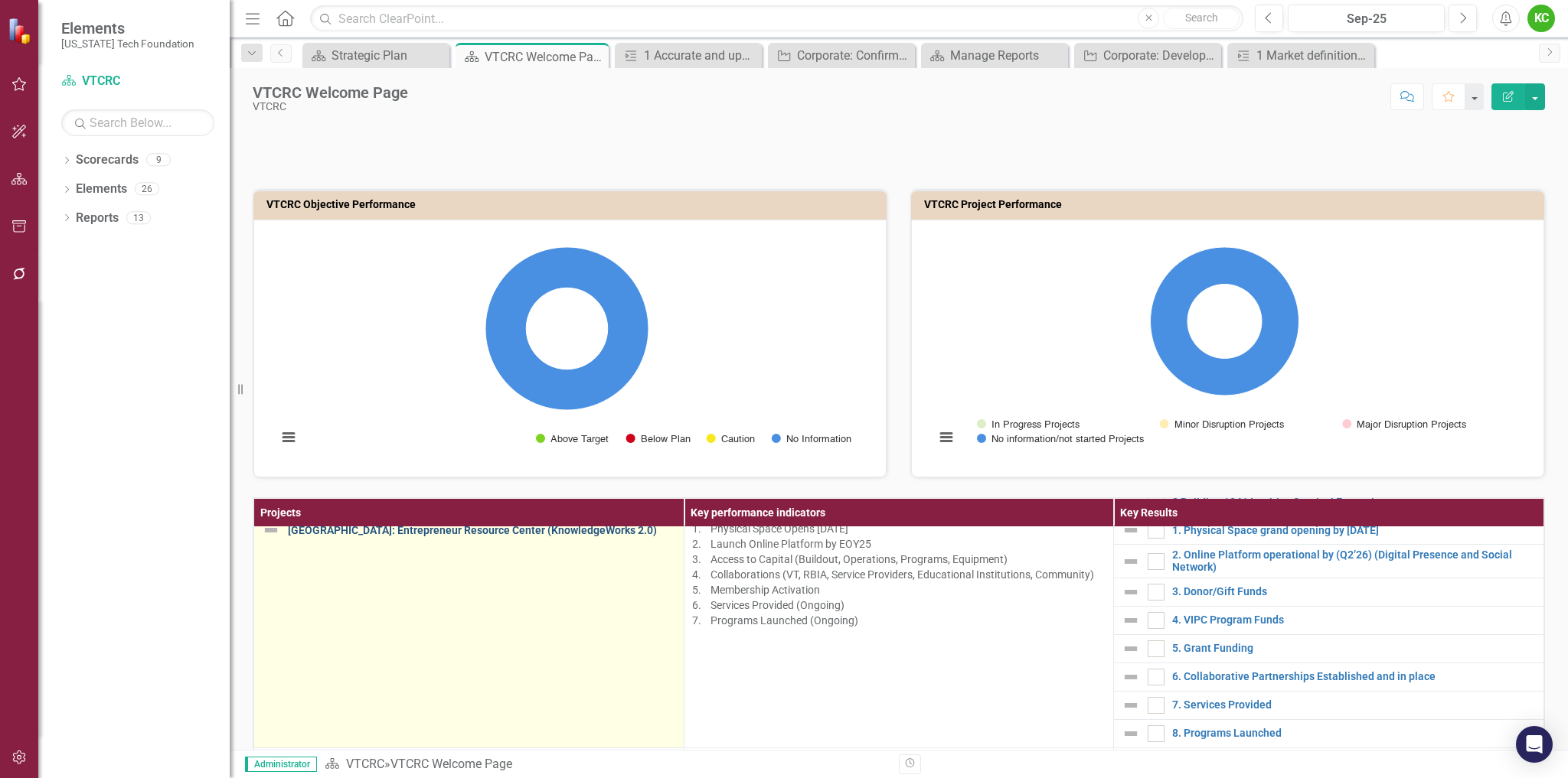
click at [482, 532] on link "[GEOGRAPHIC_DATA]: Entrepreneur Resource Center (KnowledgeWorks 2.0)" at bounding box center [482, 531] width 388 height 12
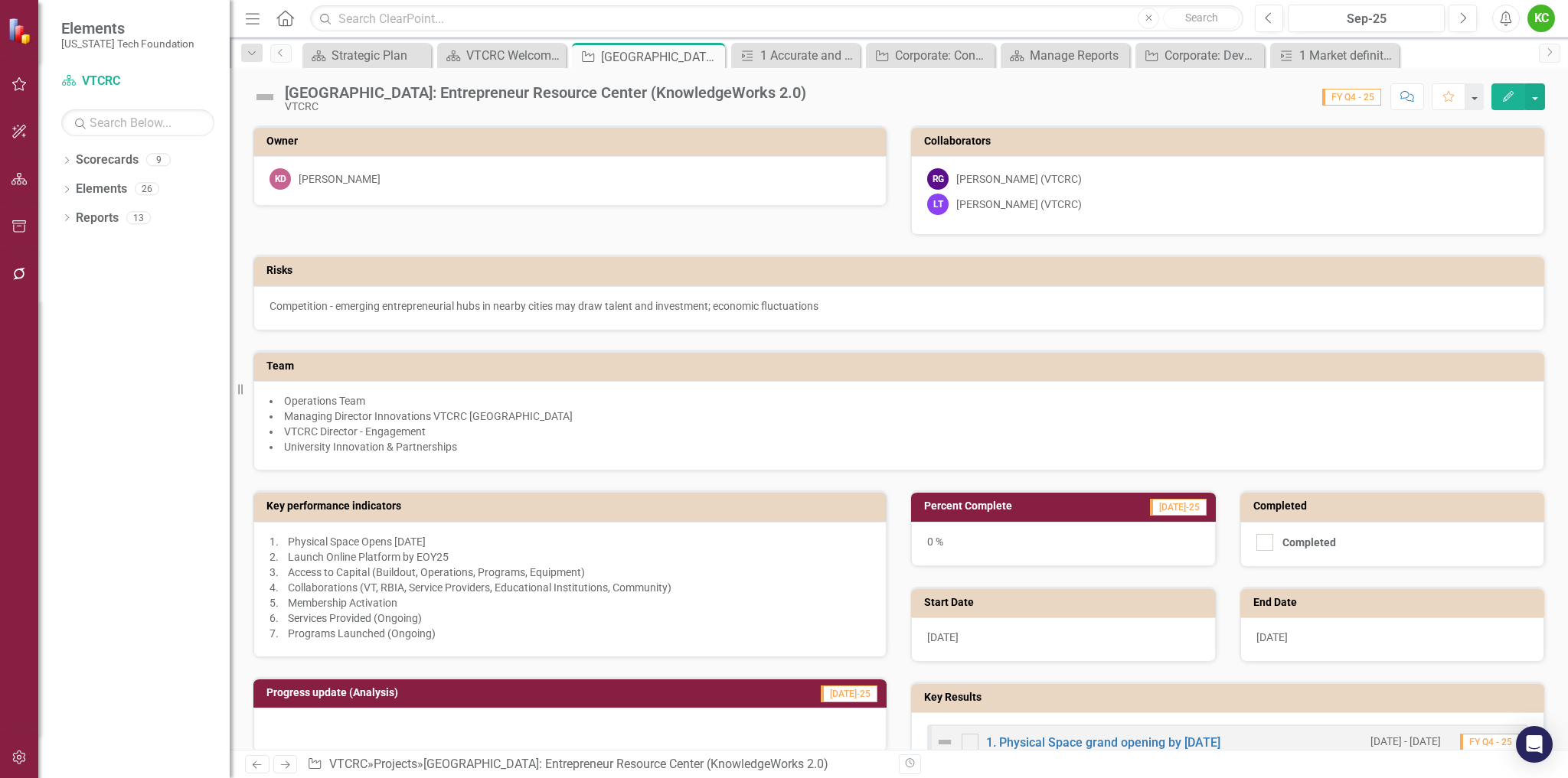
click at [1507, 91] on icon "Edit" at bounding box center [1508, 97] width 14 height 11
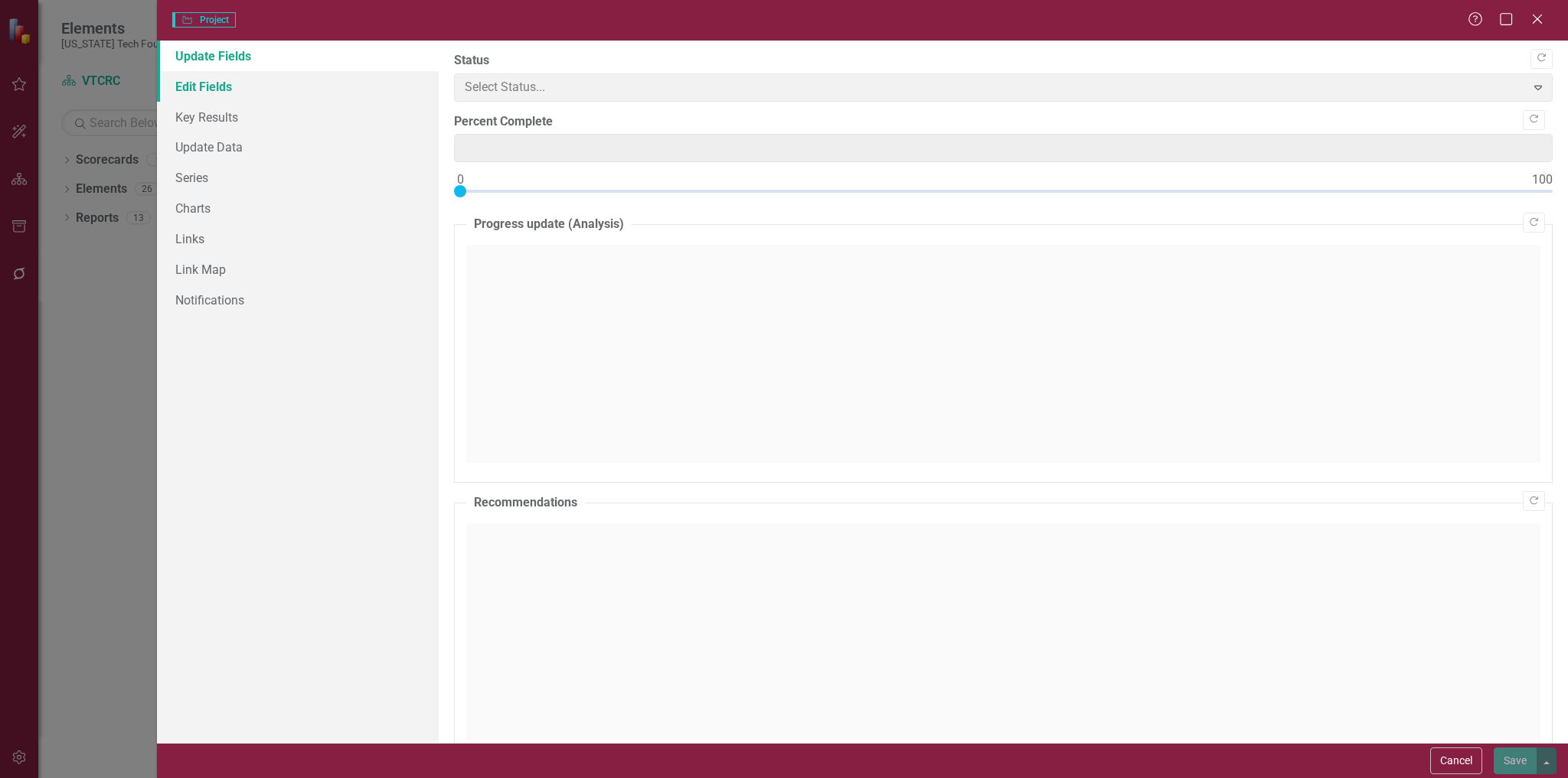
type input "0"
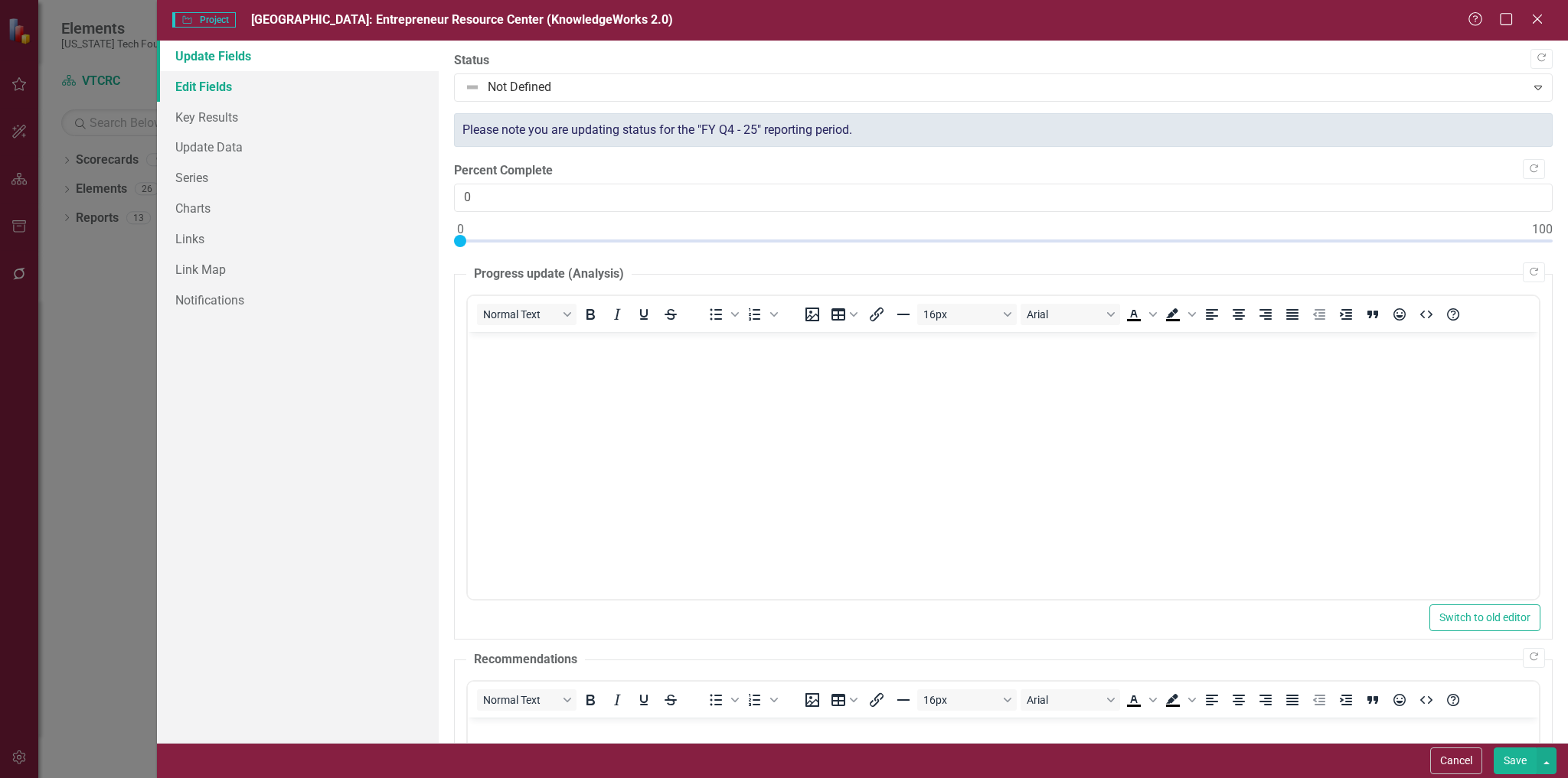
click at [213, 86] on link "Edit Fields" at bounding box center [298, 86] width 283 height 30
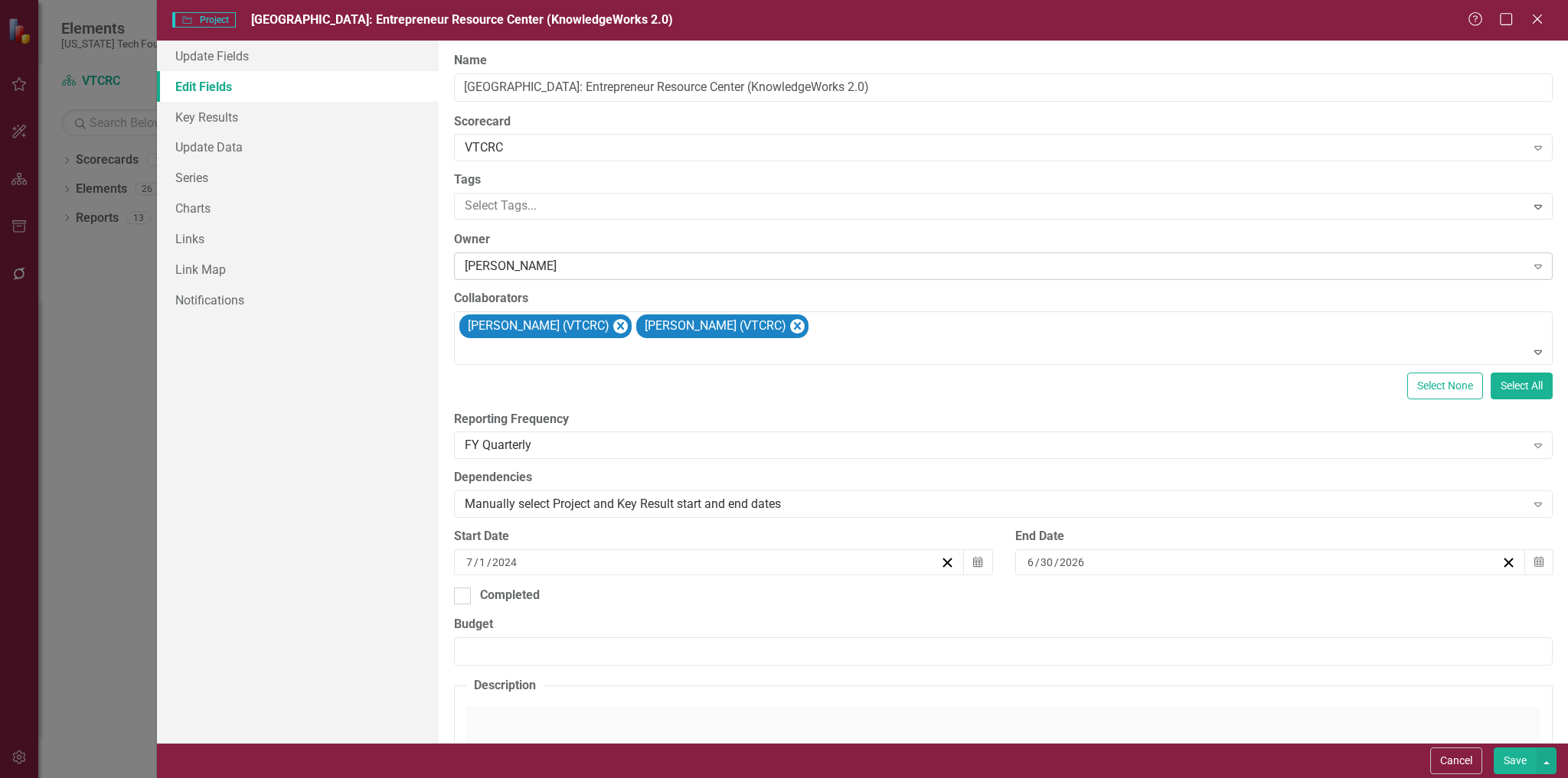
click at [578, 269] on div "[PERSON_NAME]" at bounding box center [995, 267] width 1060 height 18
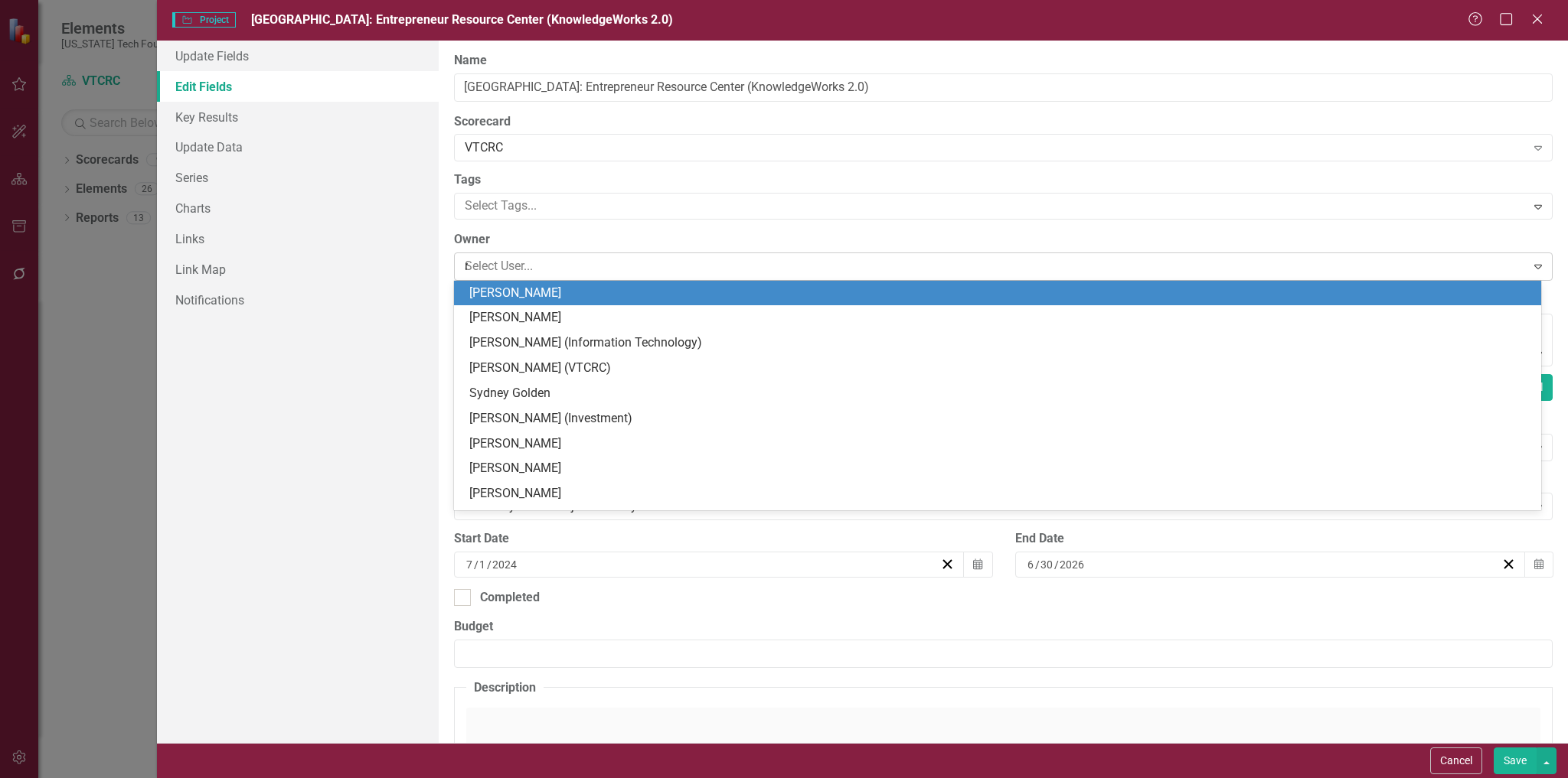
scroll to position [25, 0]
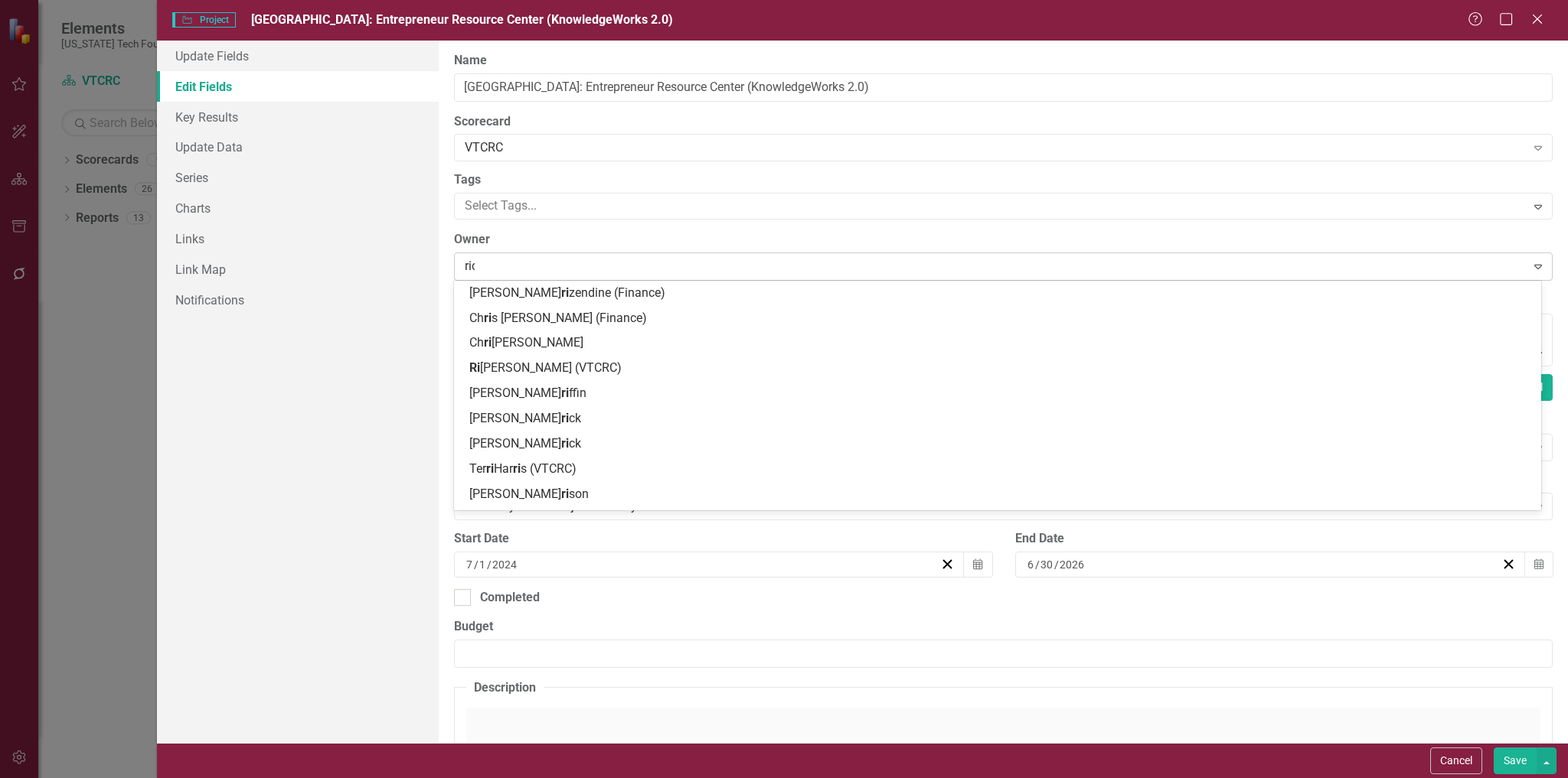
type input "rich"
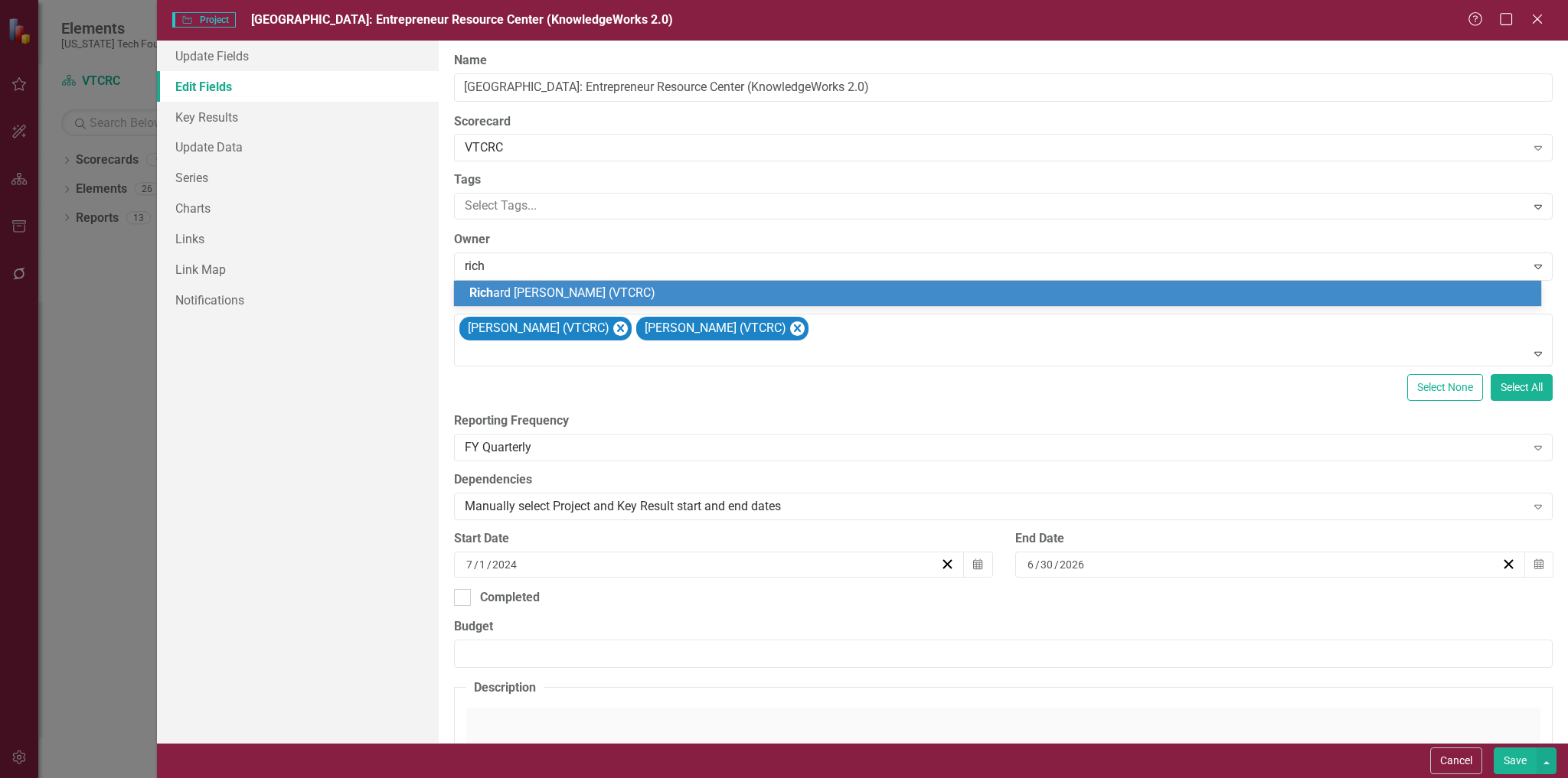
click at [579, 297] on span "[PERSON_NAME] [PERSON_NAME] (VTCRC)" at bounding box center [562, 292] width 186 height 14
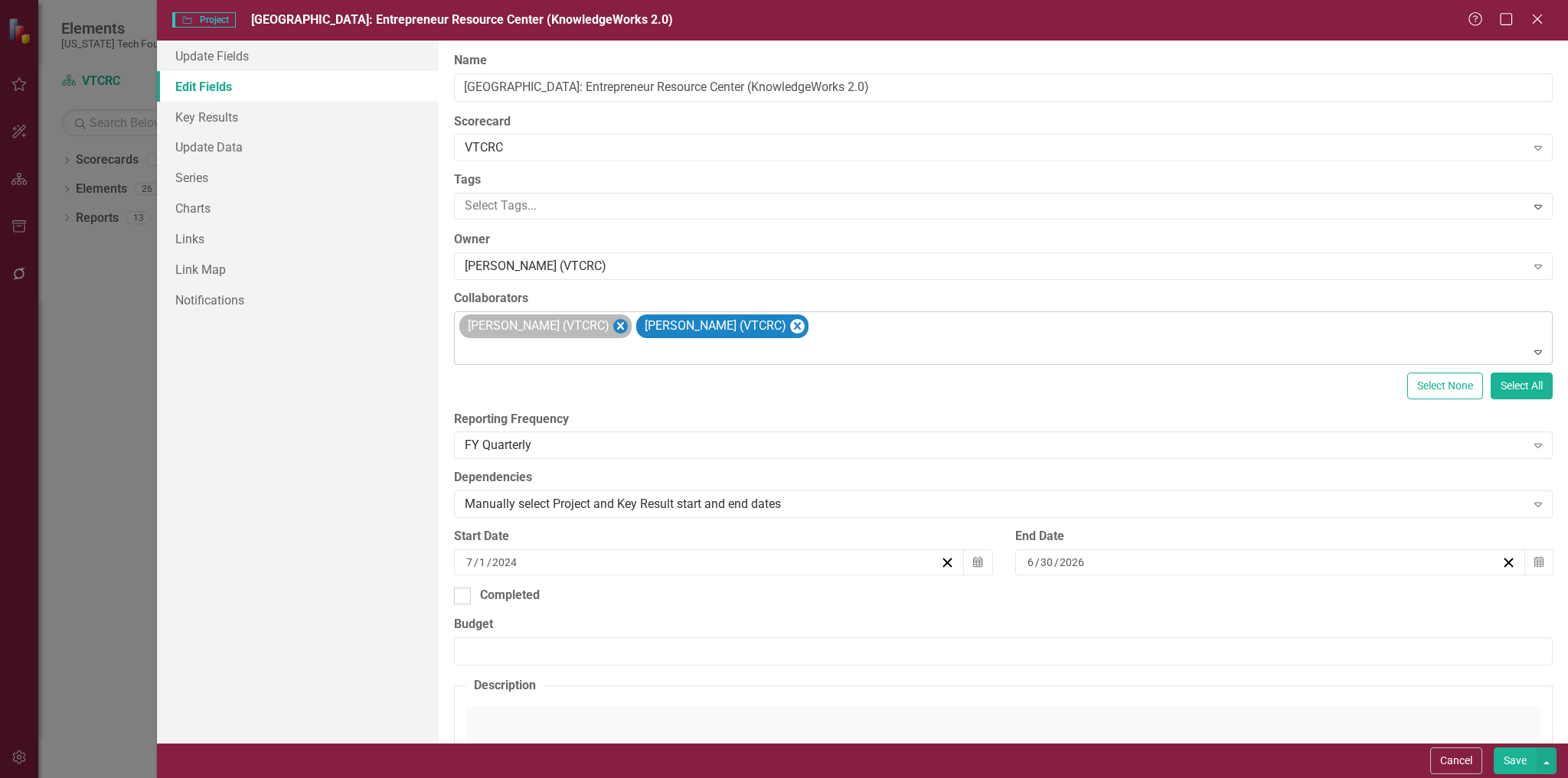
click at [617, 327] on icon "Remove Richard Gibson (VTCRC)" at bounding box center [621, 326] width 7 height 8
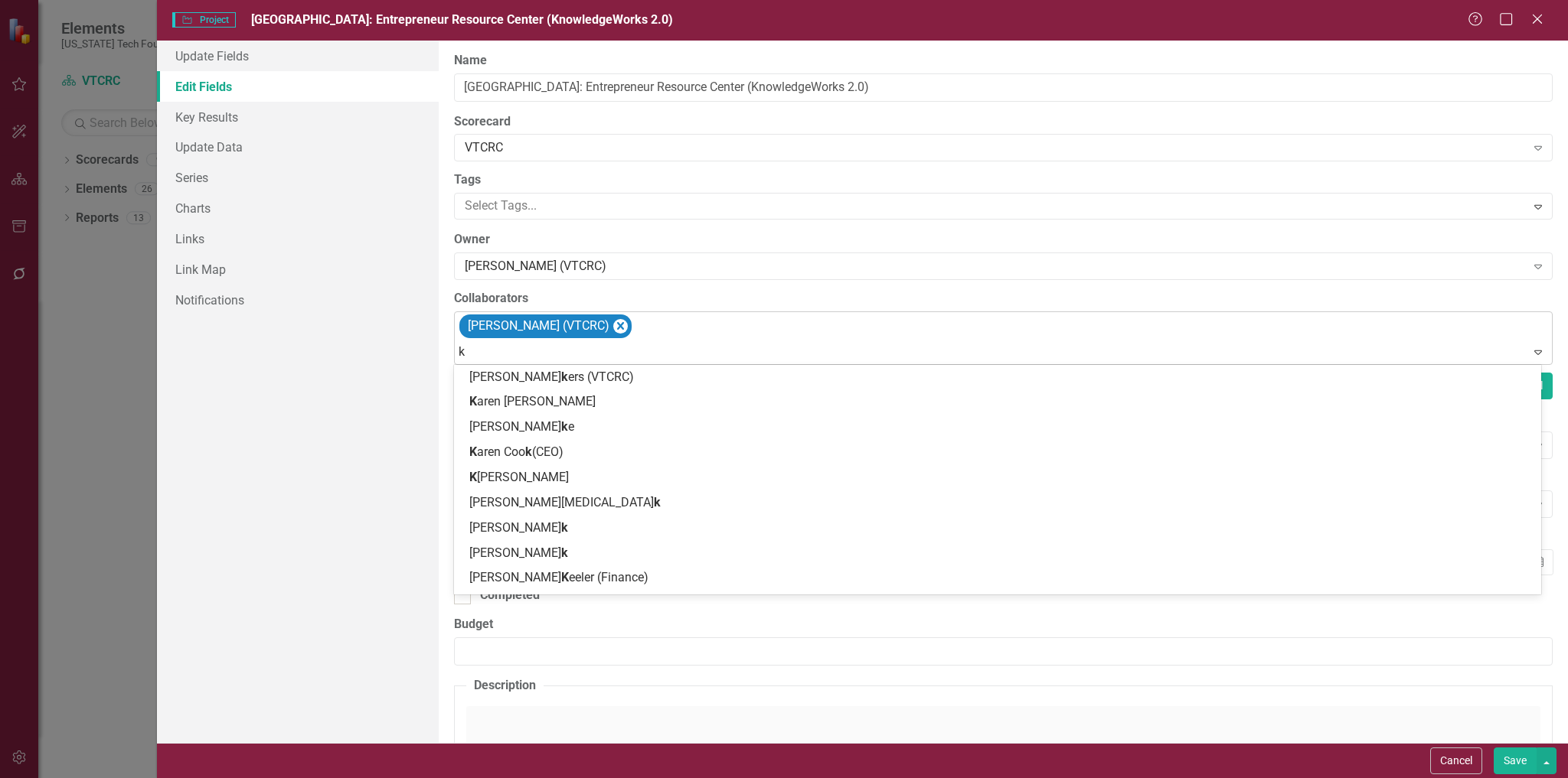
type input "ki"
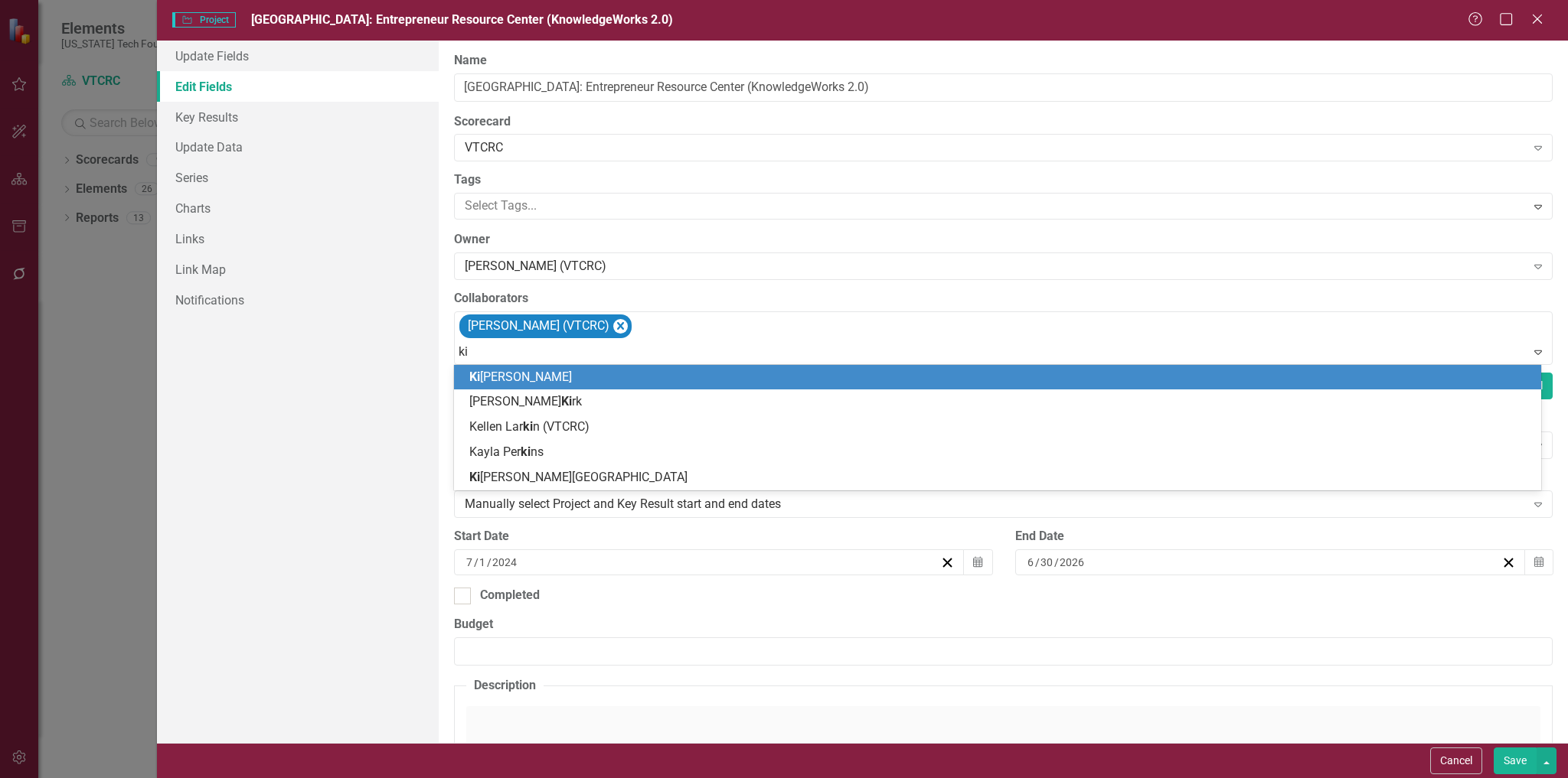
click at [525, 374] on span "Ki [PERSON_NAME]" at bounding box center [520, 377] width 102 height 14
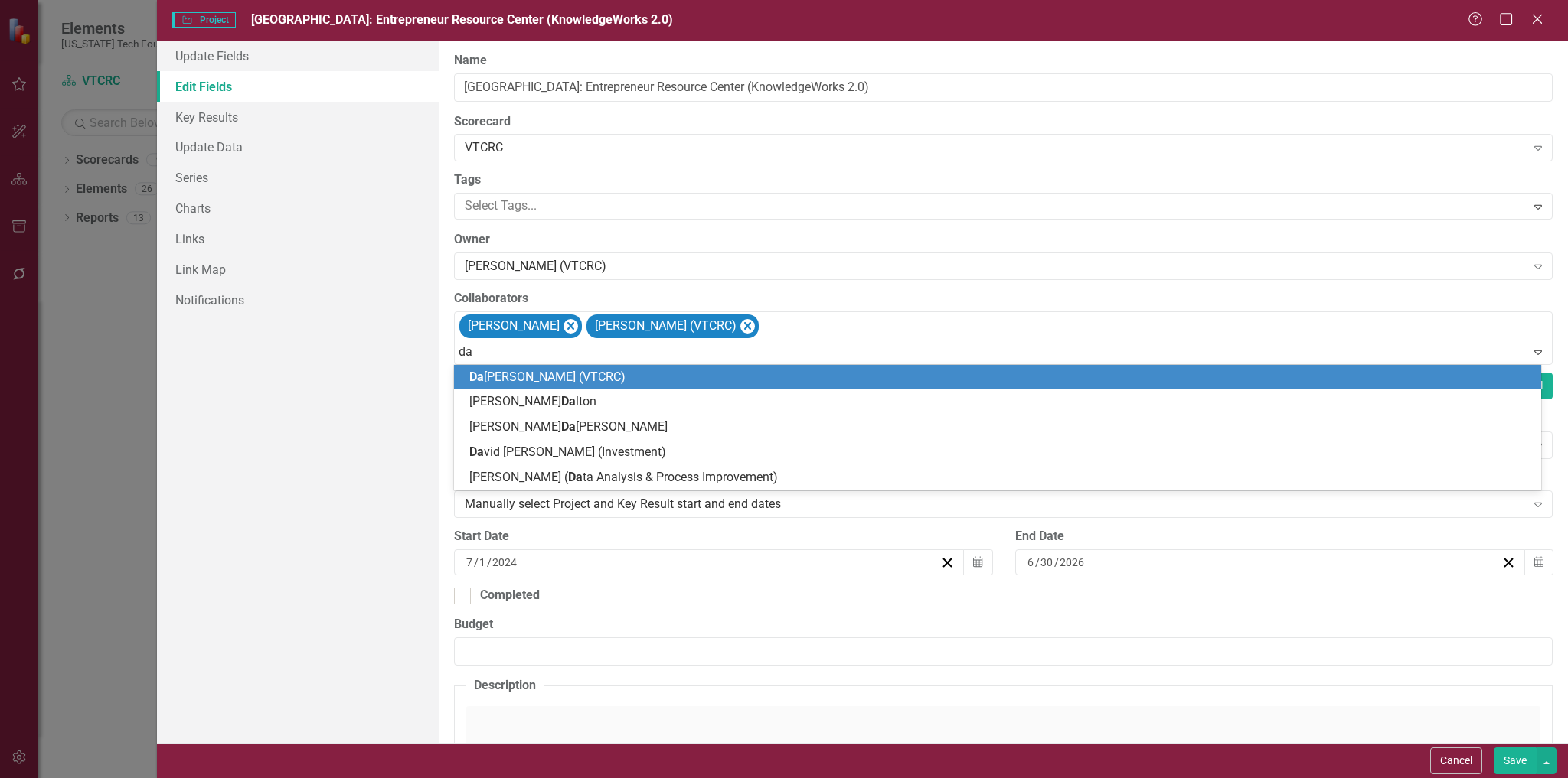
type input "[PERSON_NAME]"
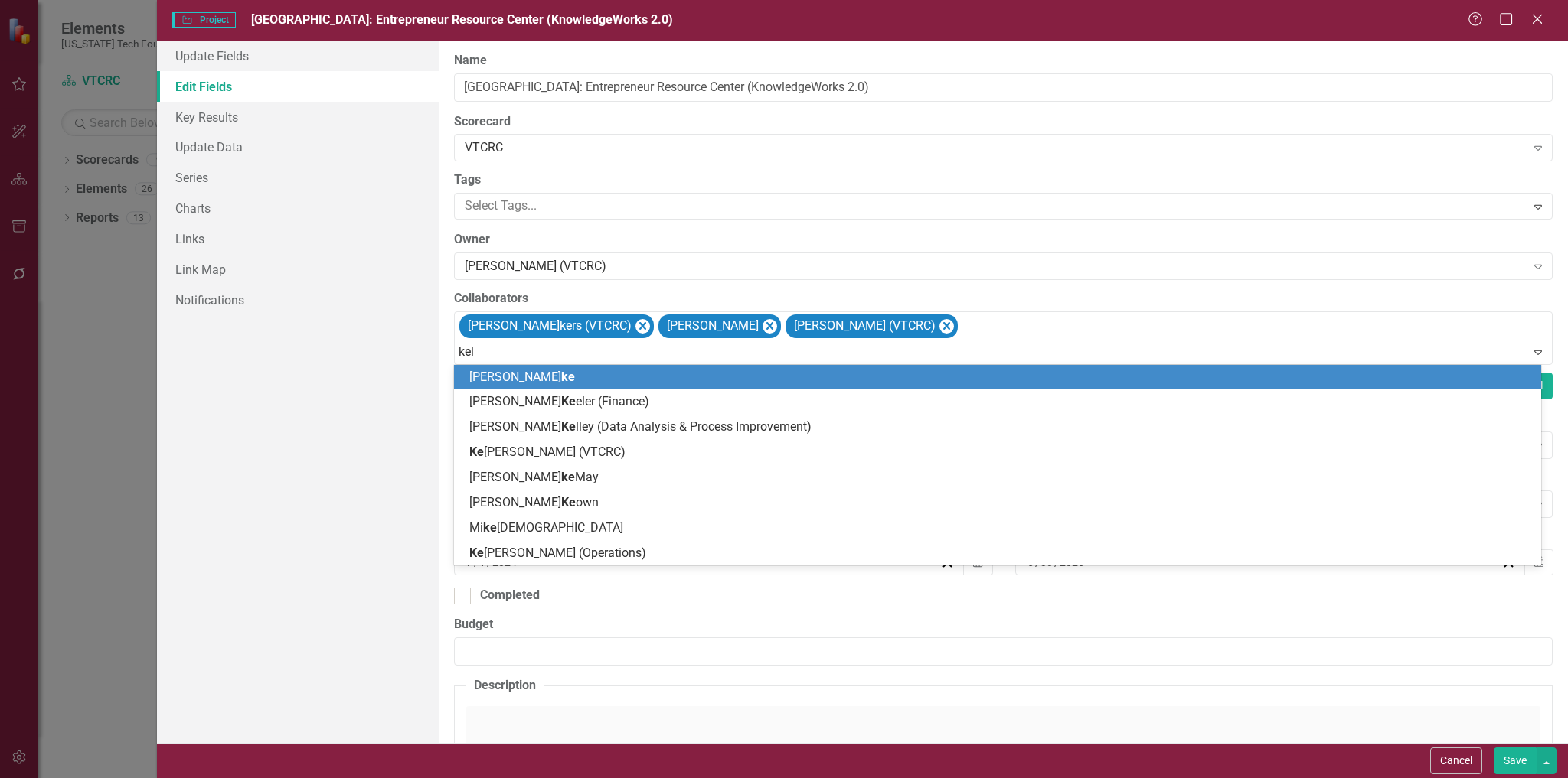
type input "[PERSON_NAME]"
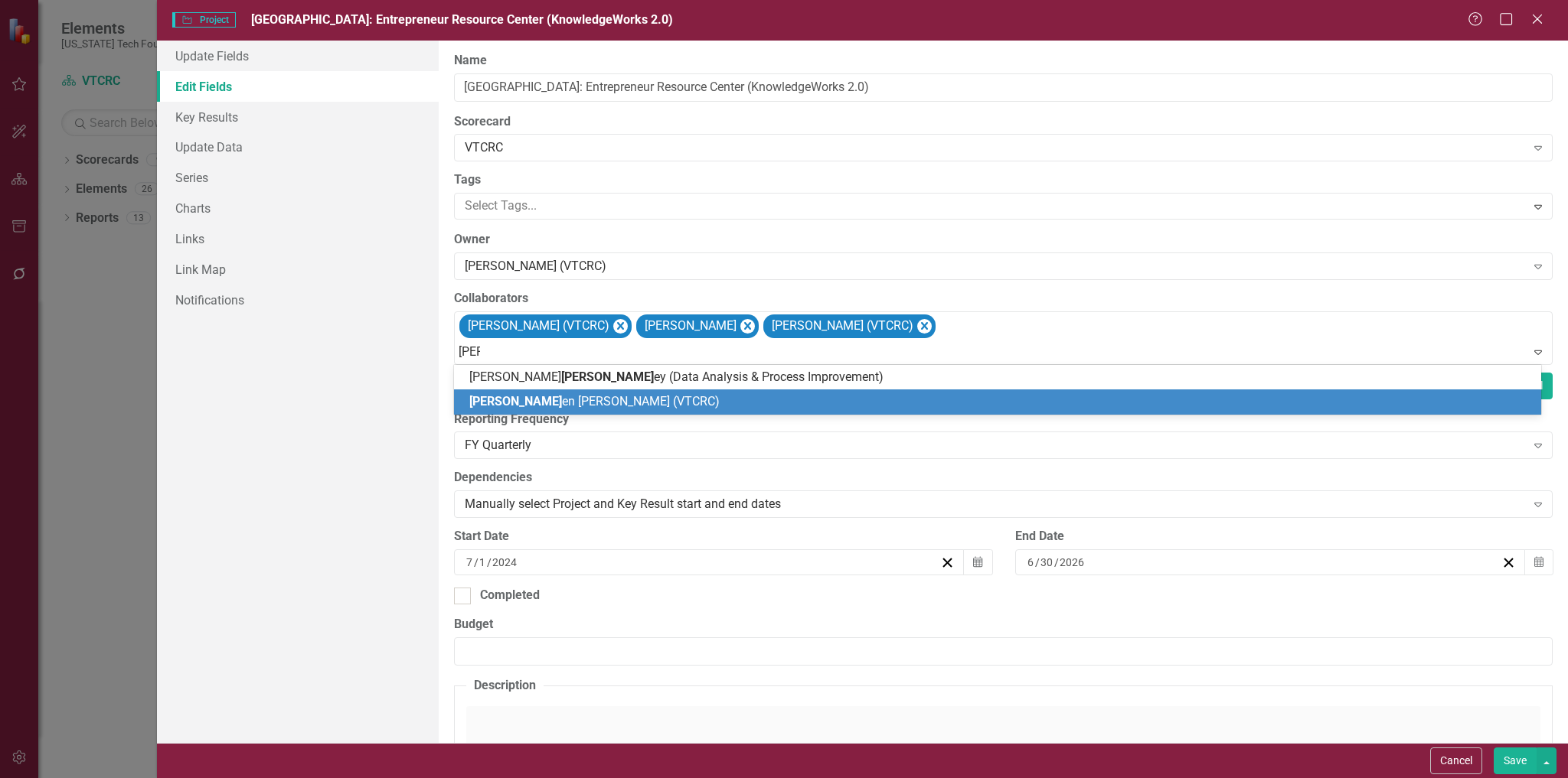
click at [554, 402] on span "[PERSON_NAME] en [PERSON_NAME] (VTCRC)" at bounding box center [594, 401] width 251 height 14
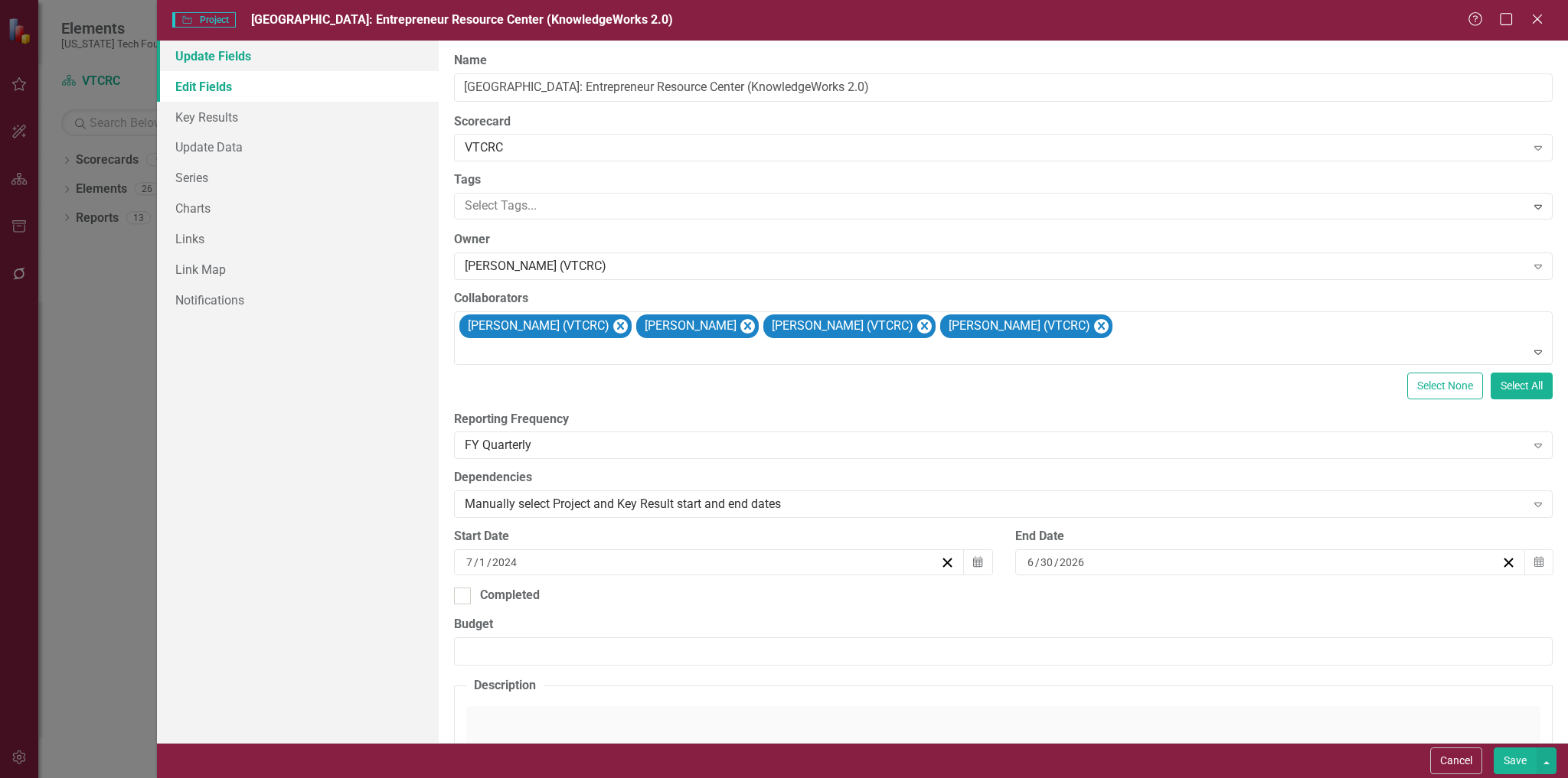
click at [228, 62] on link "Update Fields" at bounding box center [298, 56] width 283 height 30
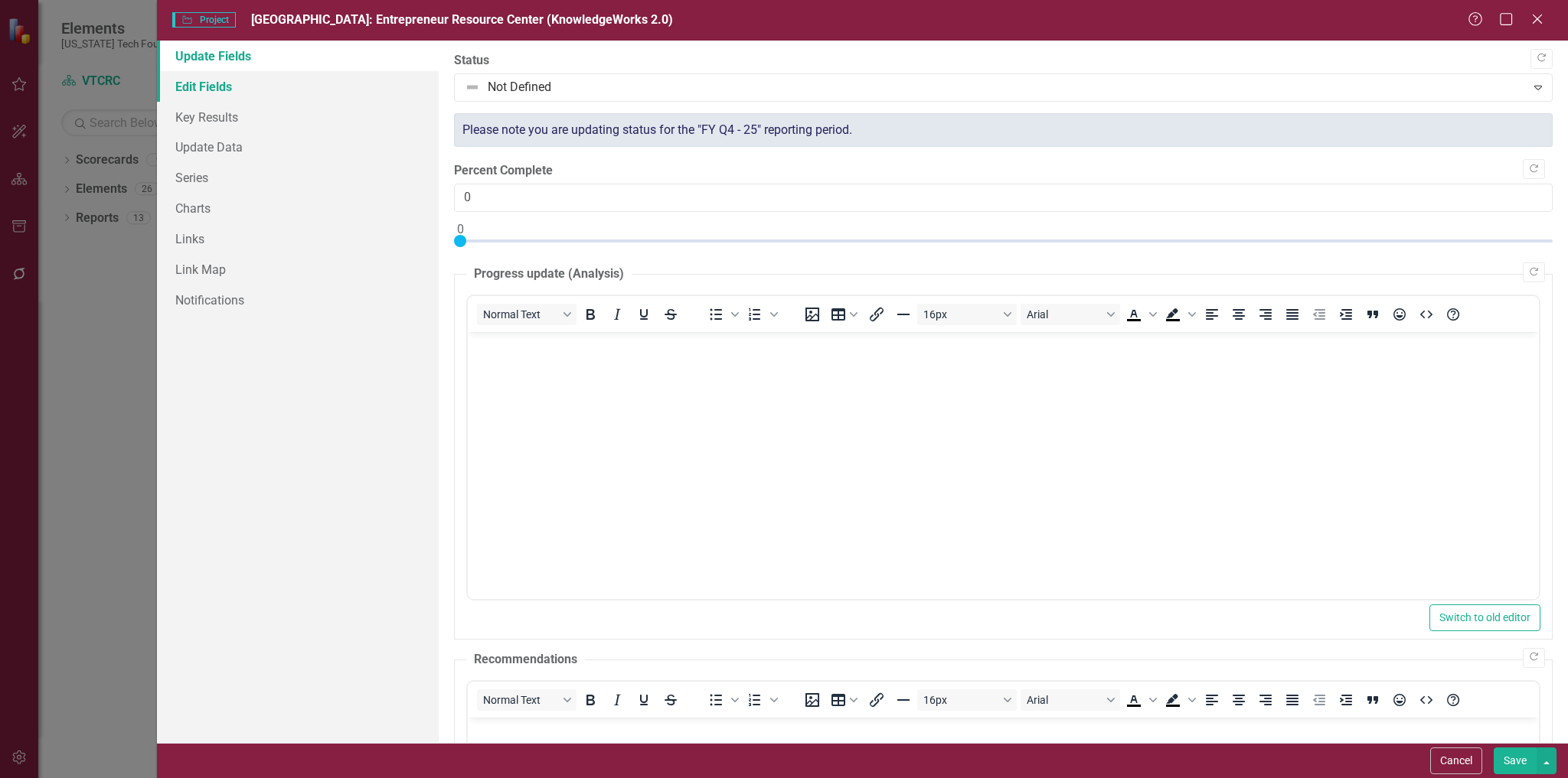
click at [219, 86] on link "Edit Fields" at bounding box center [298, 86] width 283 height 30
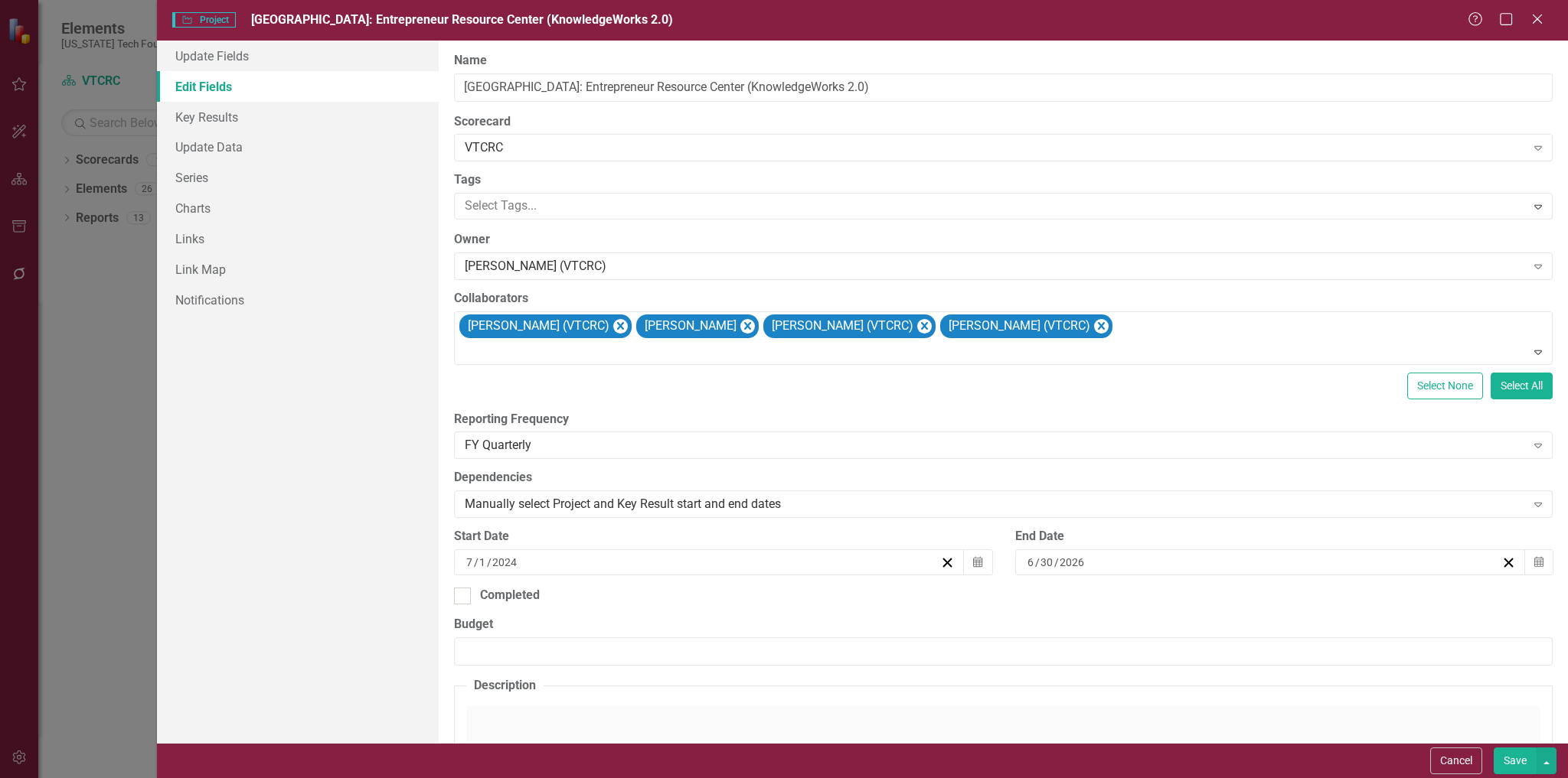
click at [1517, 760] on button "Save" at bounding box center [1515, 761] width 43 height 27
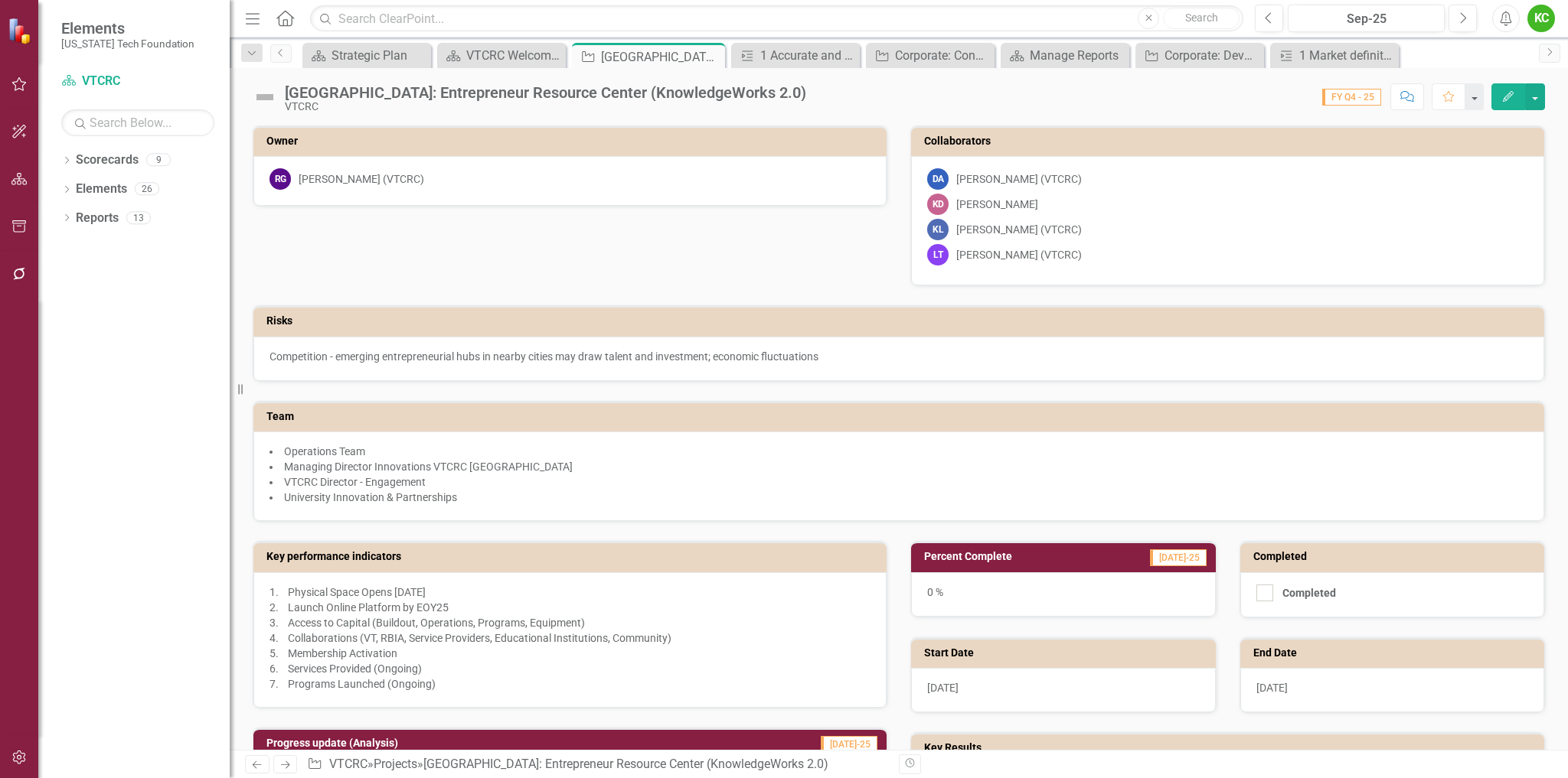
click at [1503, 97] on icon "Edit" at bounding box center [1508, 97] width 14 height 11
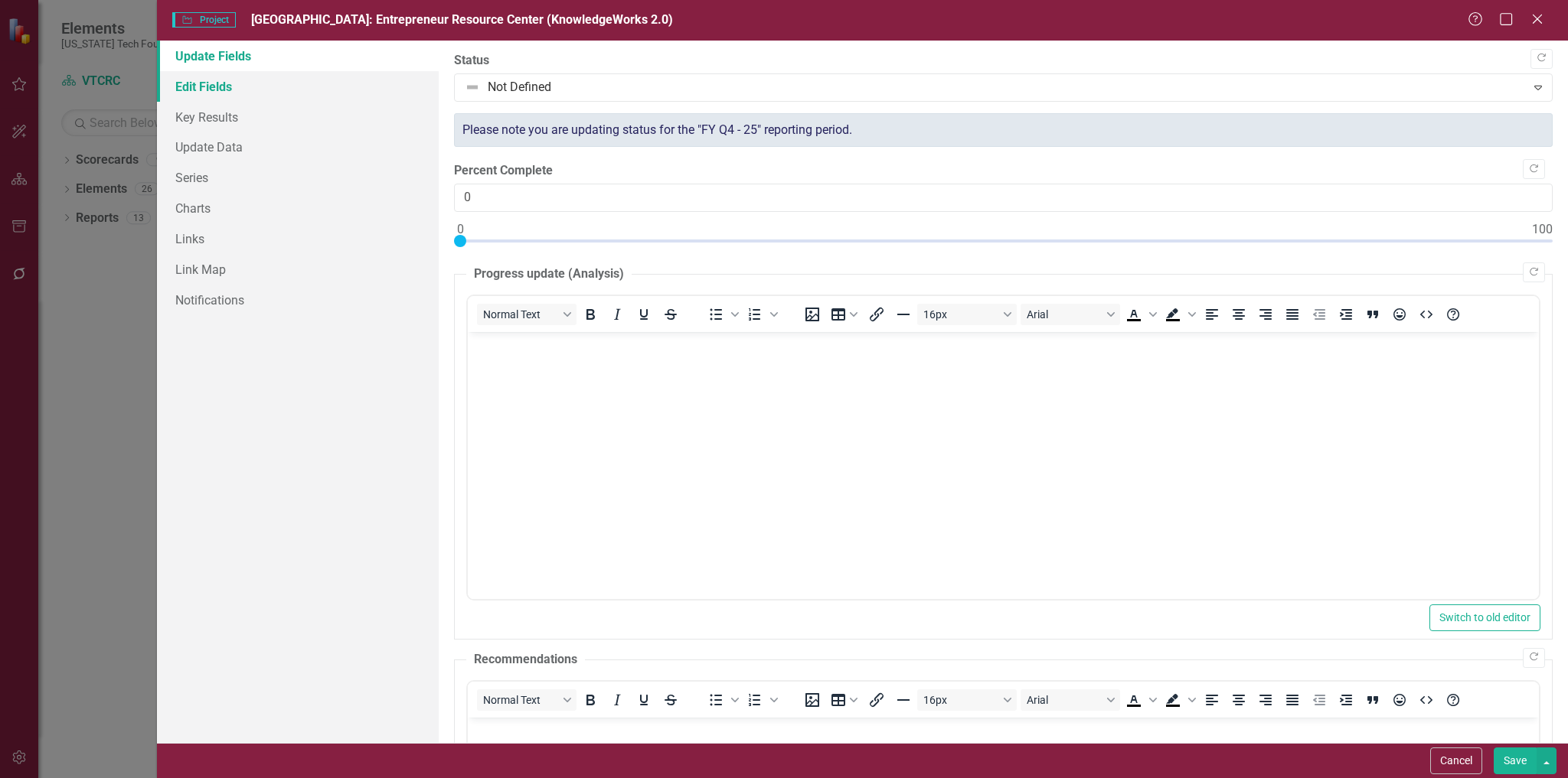
click at [210, 87] on link "Edit Fields" at bounding box center [298, 86] width 283 height 30
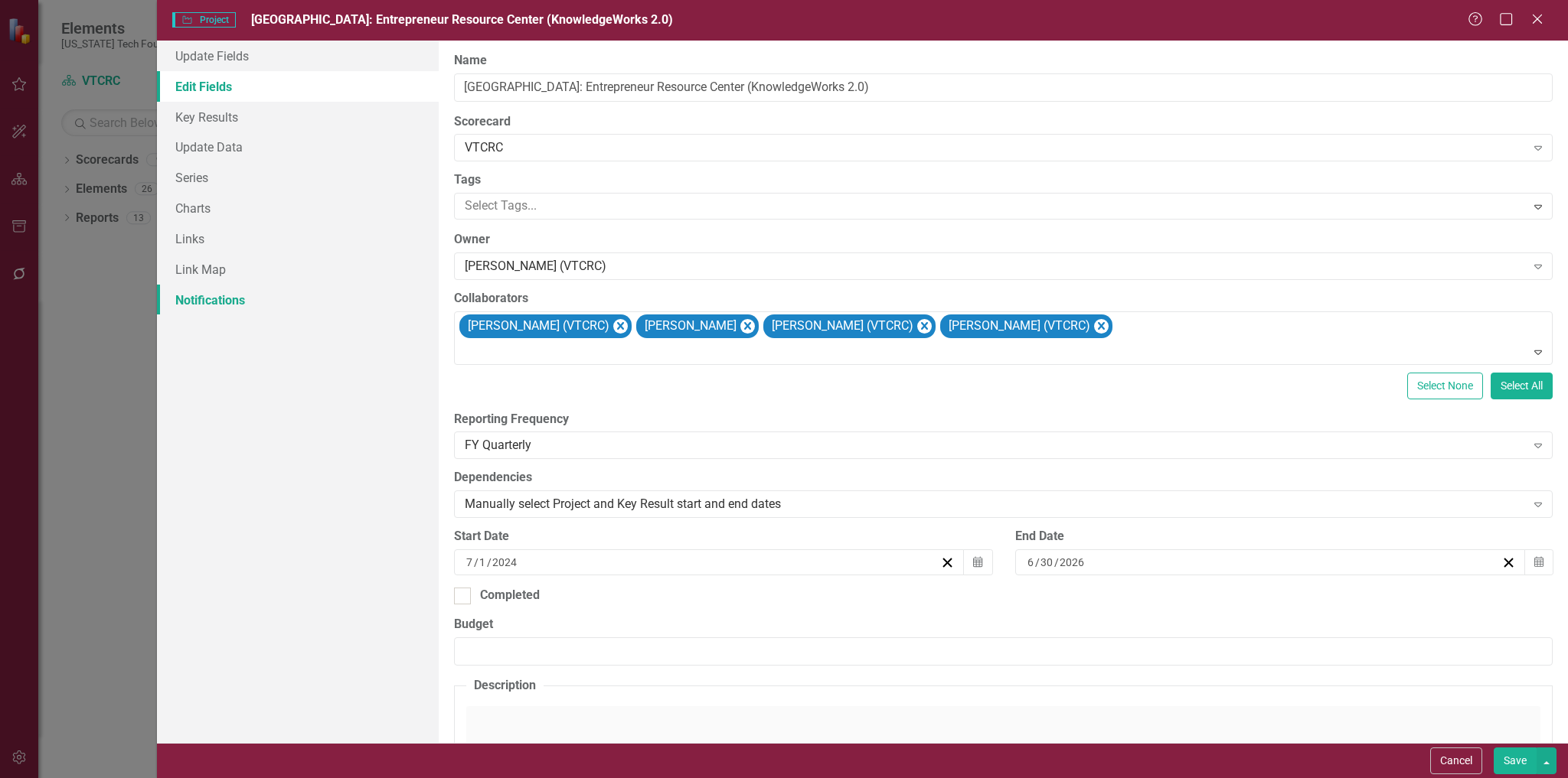
click at [237, 295] on link "Notifications" at bounding box center [298, 300] width 283 height 30
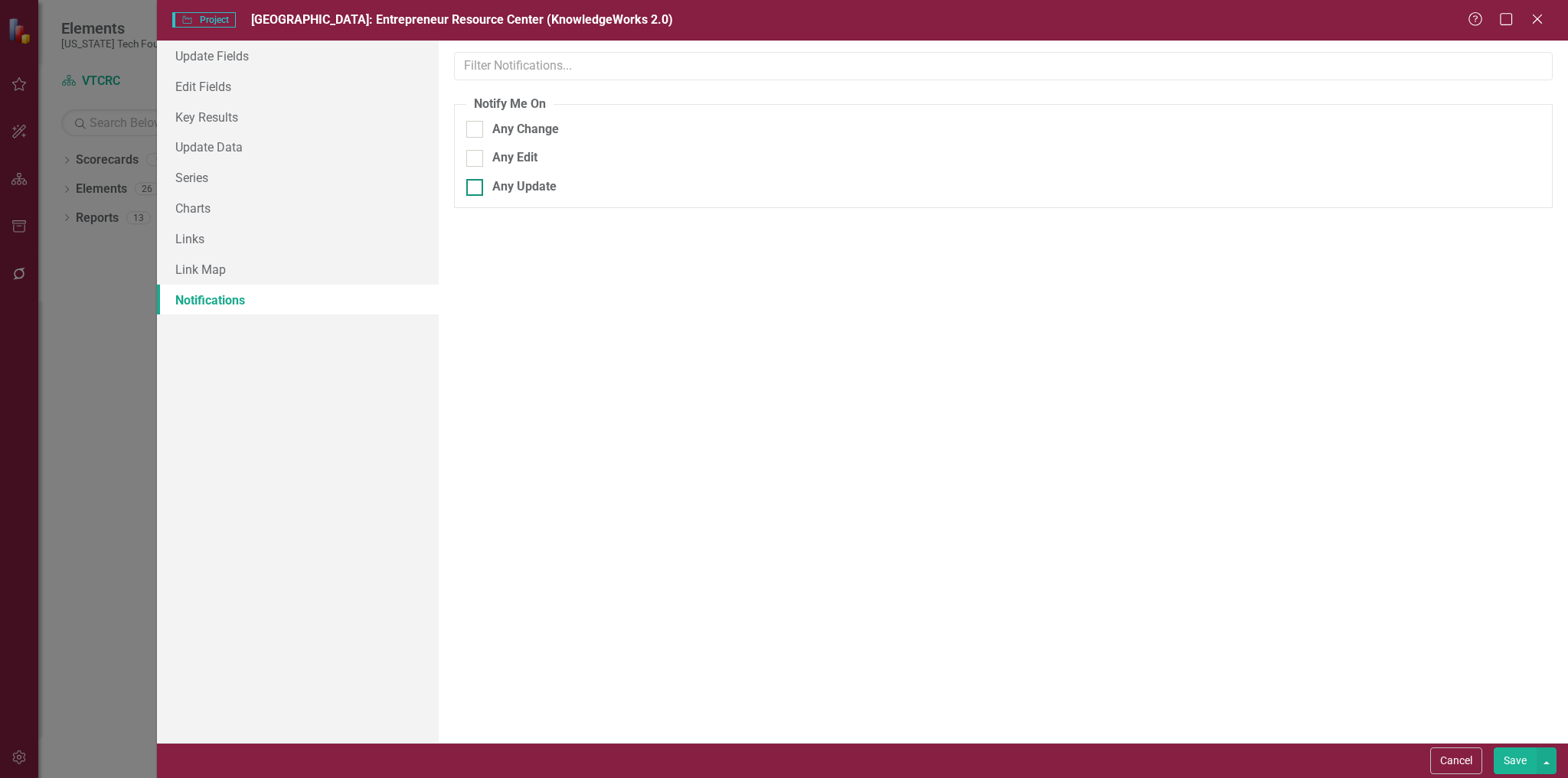
click at [481, 188] on div at bounding box center [475, 188] width 17 height 17
click at [476, 188] on input "Any Update" at bounding box center [472, 185] width 10 height 10
checkbox input "true"
click at [477, 163] on div at bounding box center [475, 158] width 17 height 17
click at [476, 160] on input "Any Edit" at bounding box center [472, 155] width 10 height 10
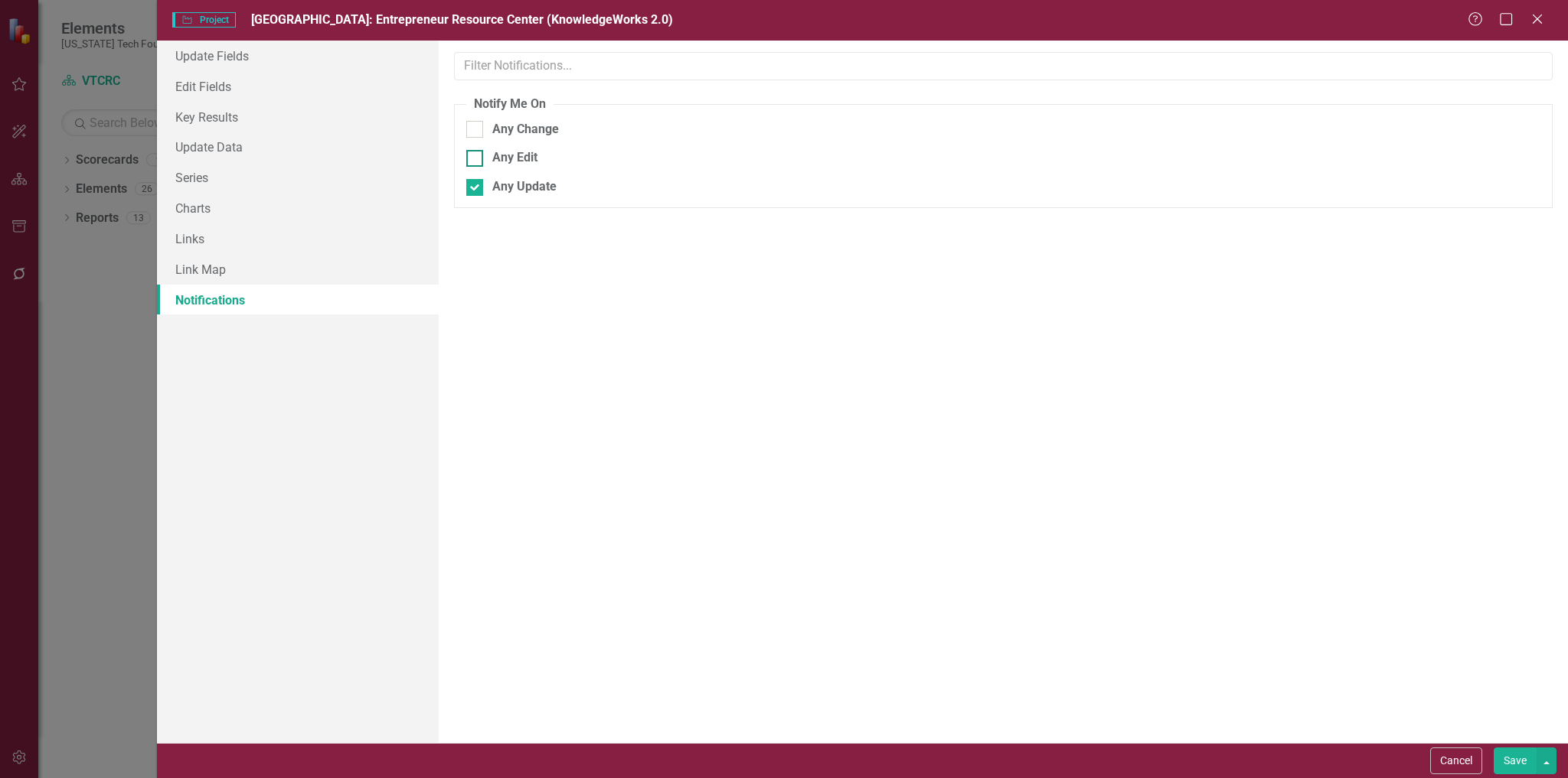
checkbox input "true"
click at [472, 127] on input "Any Change" at bounding box center [472, 126] width 10 height 10
checkbox input "true"
click at [1520, 759] on button "Save" at bounding box center [1515, 761] width 43 height 27
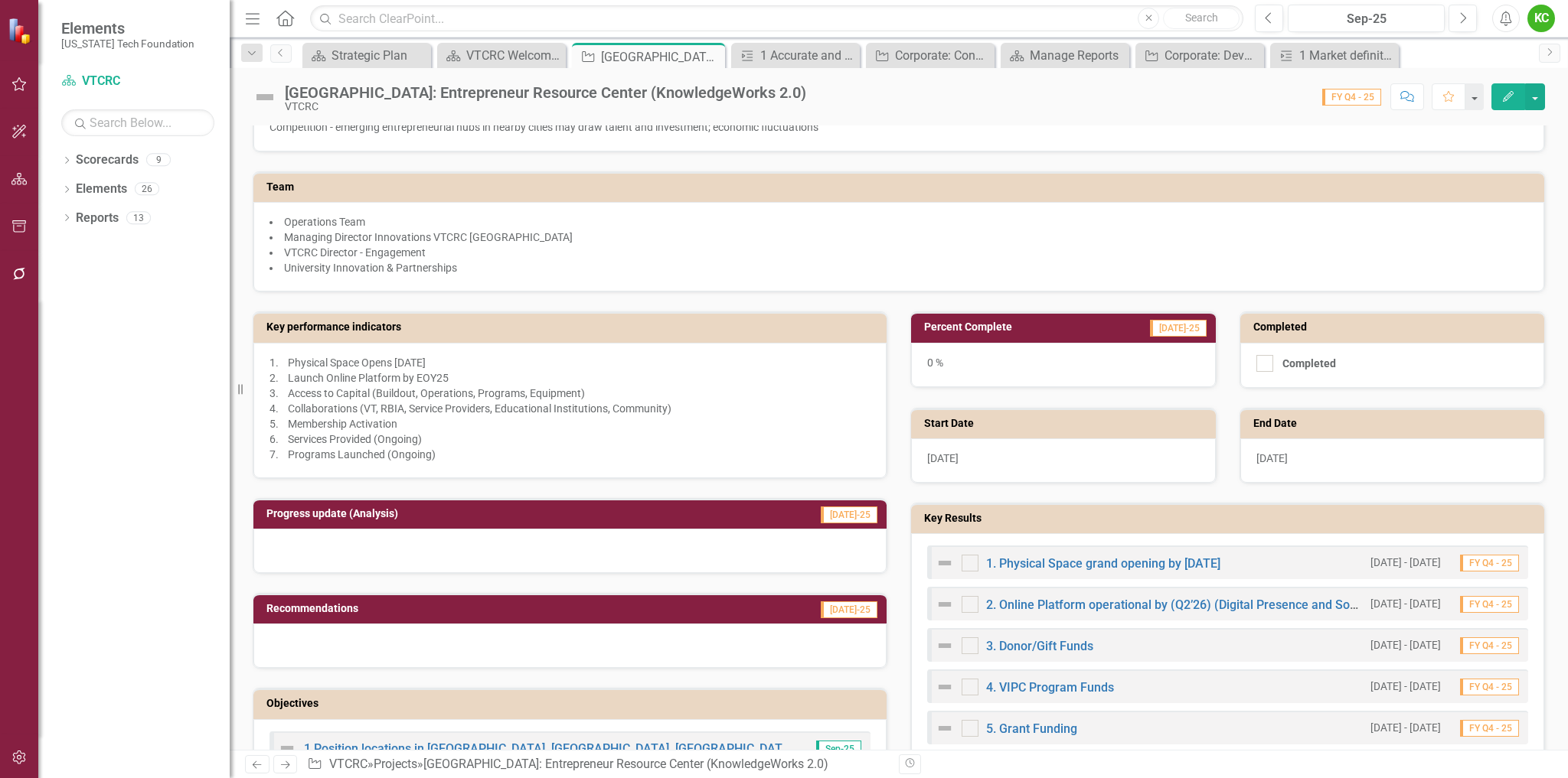
scroll to position [306, 0]
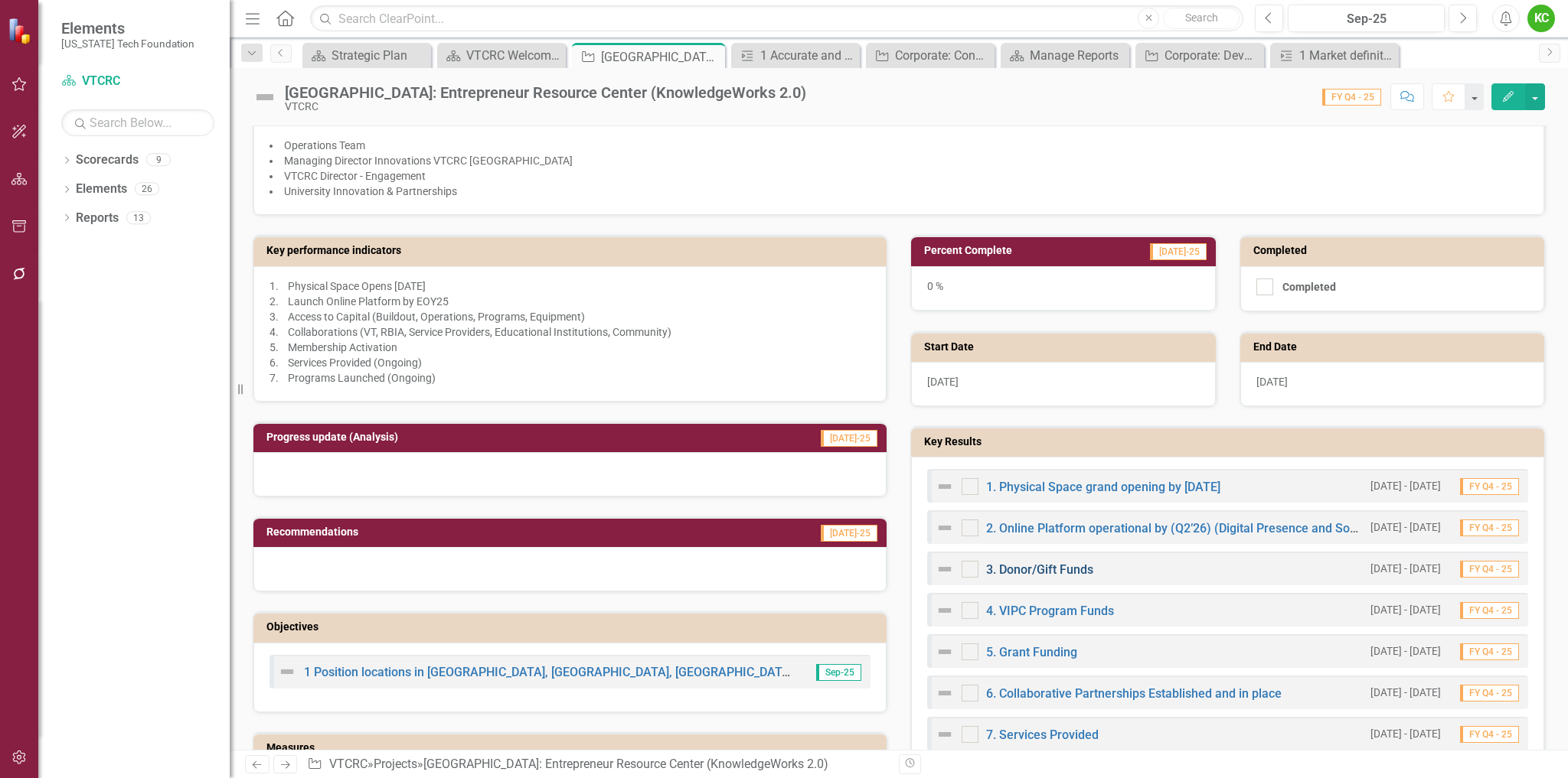
click at [1050, 567] on link "3. Donor/Gift Funds" at bounding box center [1039, 570] width 108 height 14
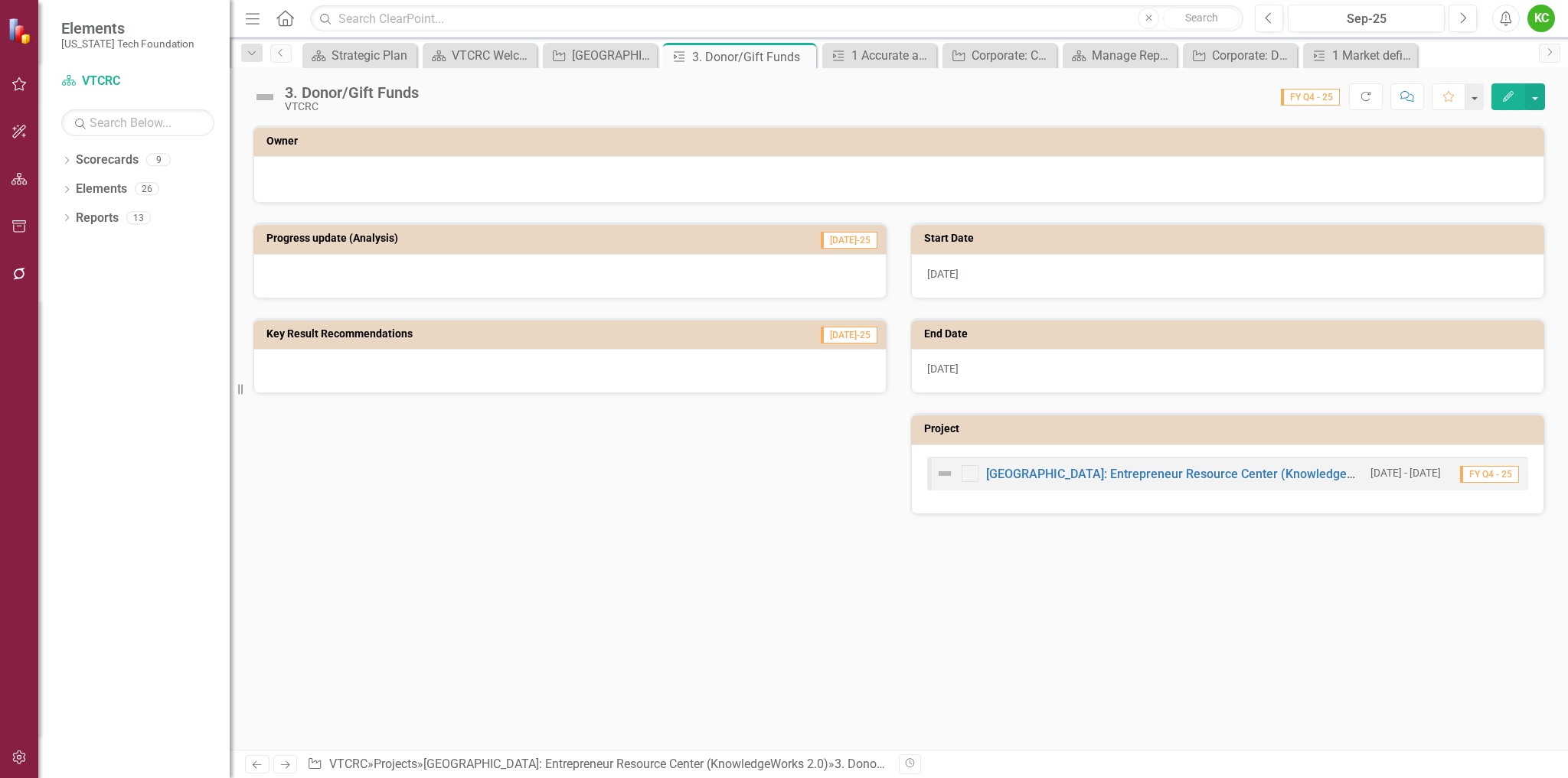
click at [1317, 99] on span "FY Q4 - 25" at bounding box center [1311, 97] width 59 height 17
click at [1150, 475] on link "[GEOGRAPHIC_DATA]: Entrepreneur Resource Center (KnowledgeWorks 2.0)" at bounding box center [1195, 473] width 419 height 14
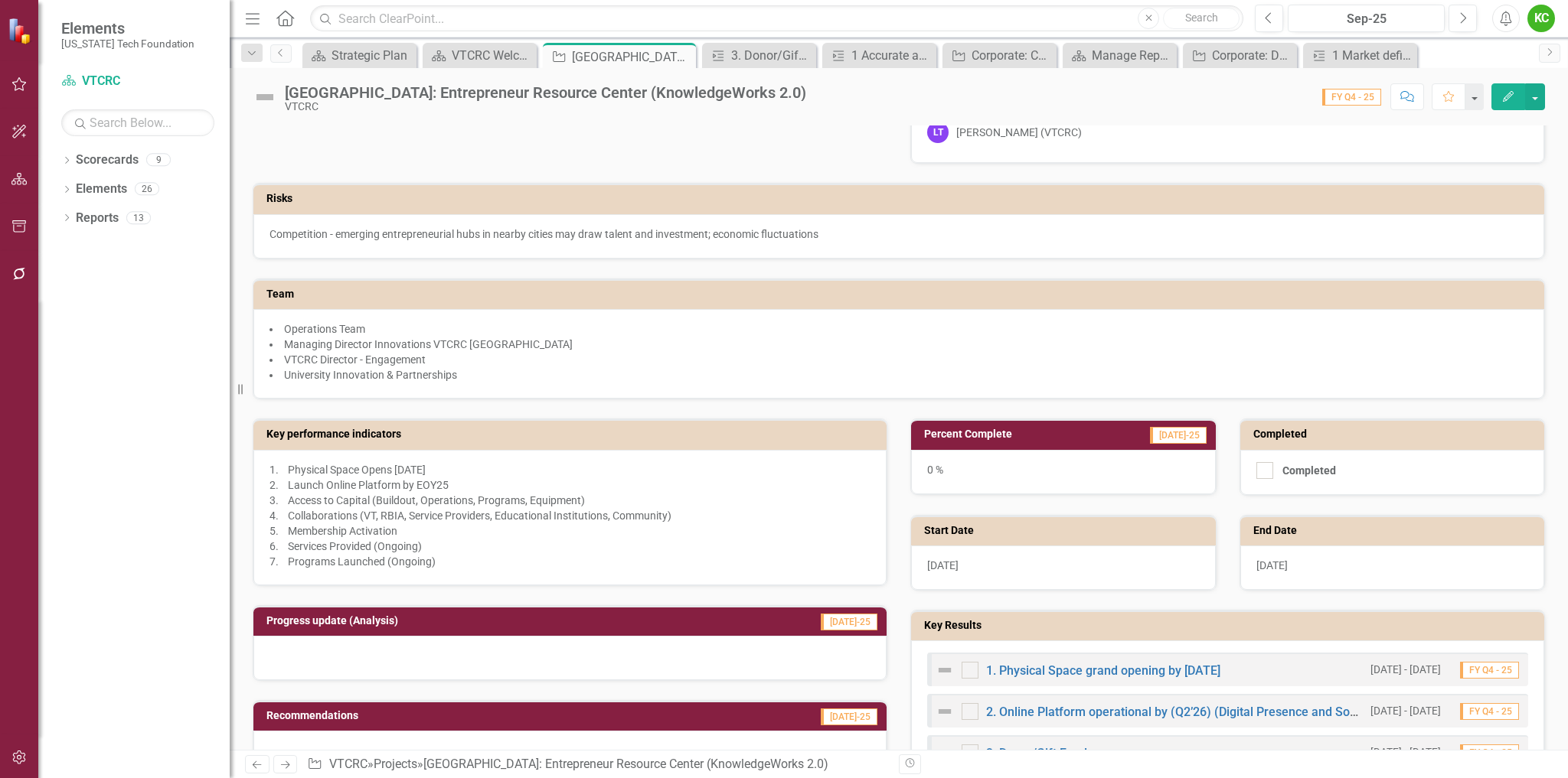
scroll to position [306, 0]
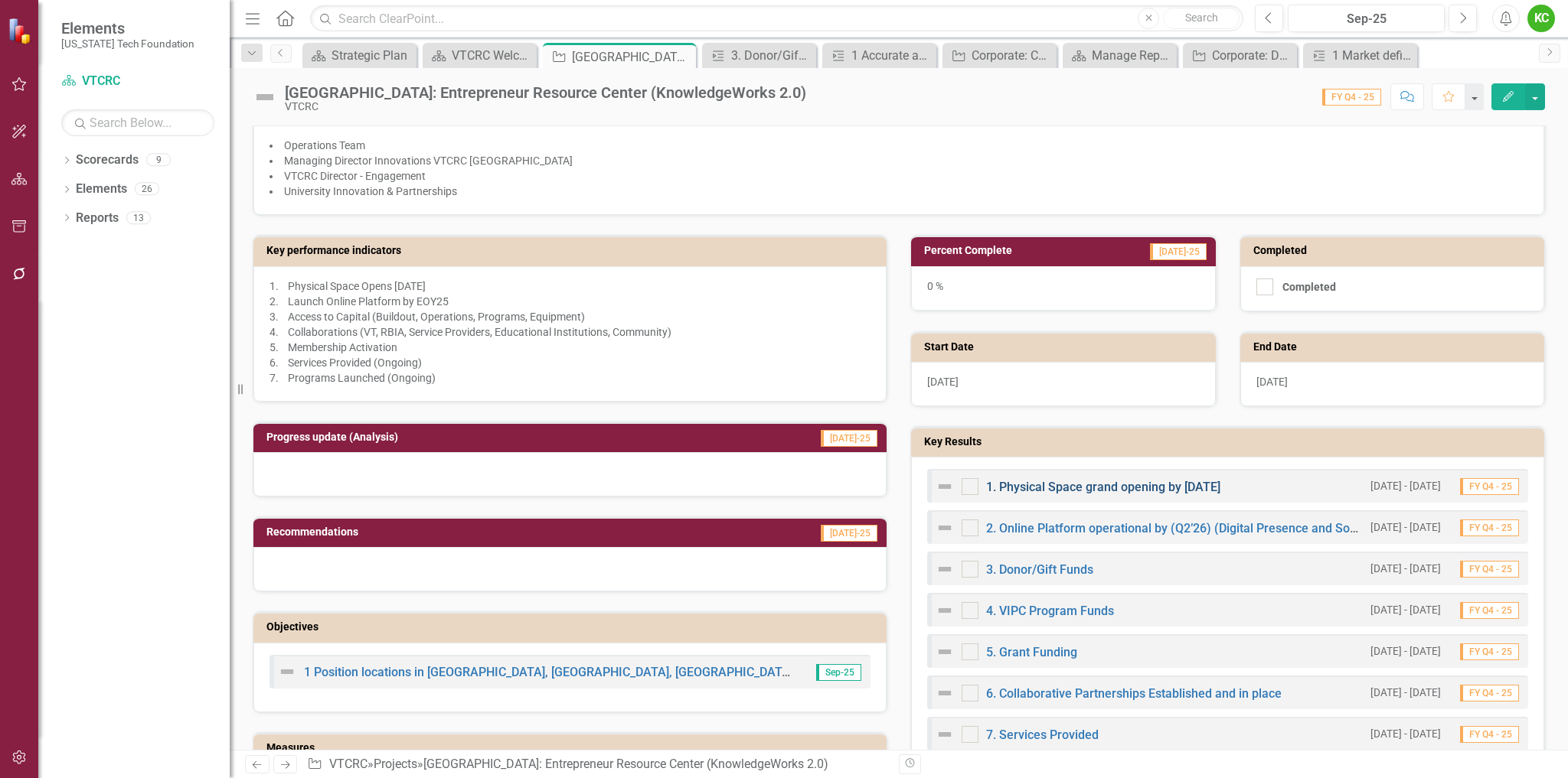
click at [1100, 490] on link "1. Physical Space grand opening by [DATE]" at bounding box center [1102, 487] width 235 height 14
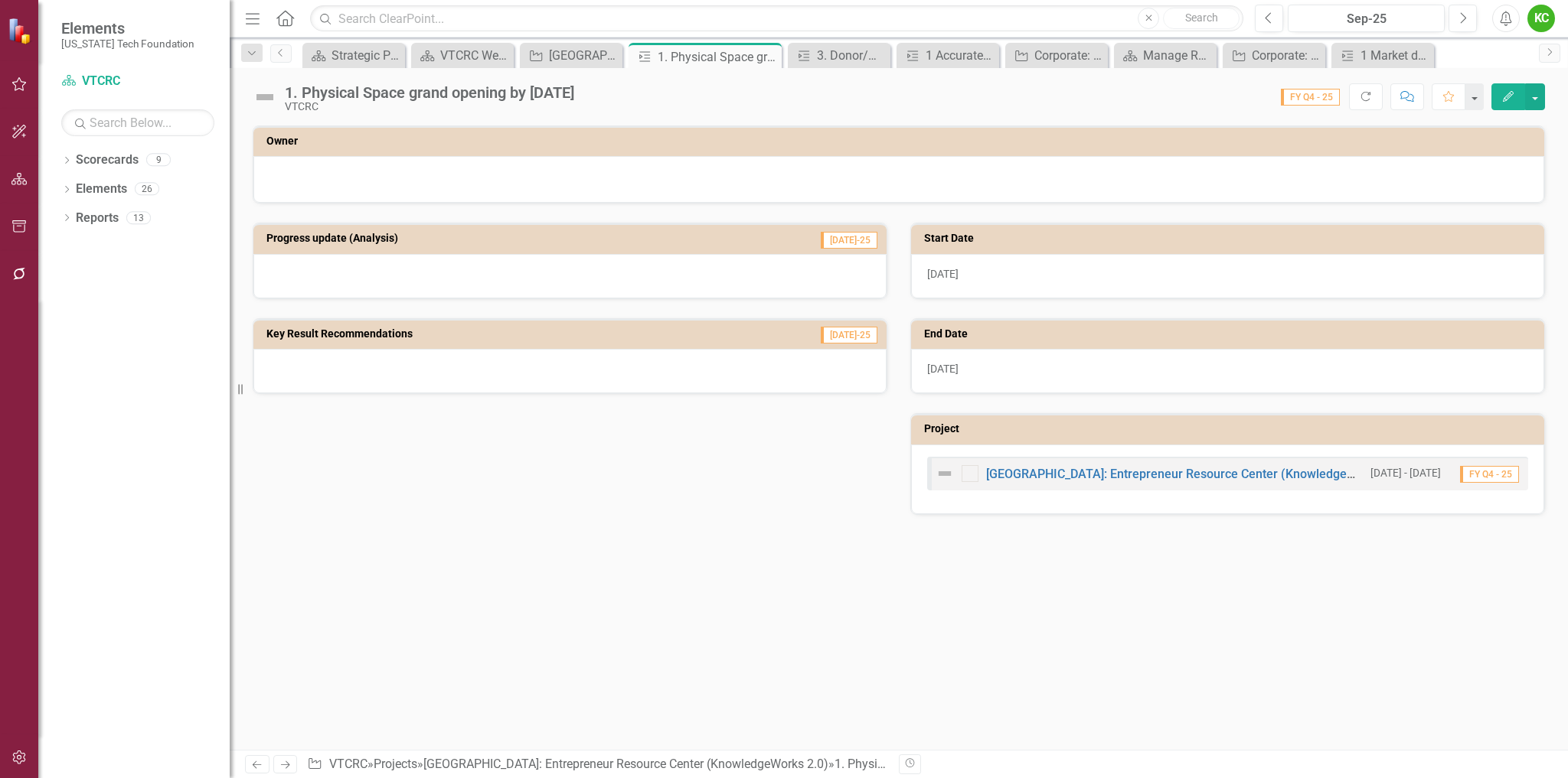
click at [1321, 97] on span "FY Q4 - 25" at bounding box center [1311, 97] width 59 height 17
click at [1460, 21] on icon "Next" at bounding box center [1462, 19] width 8 height 14
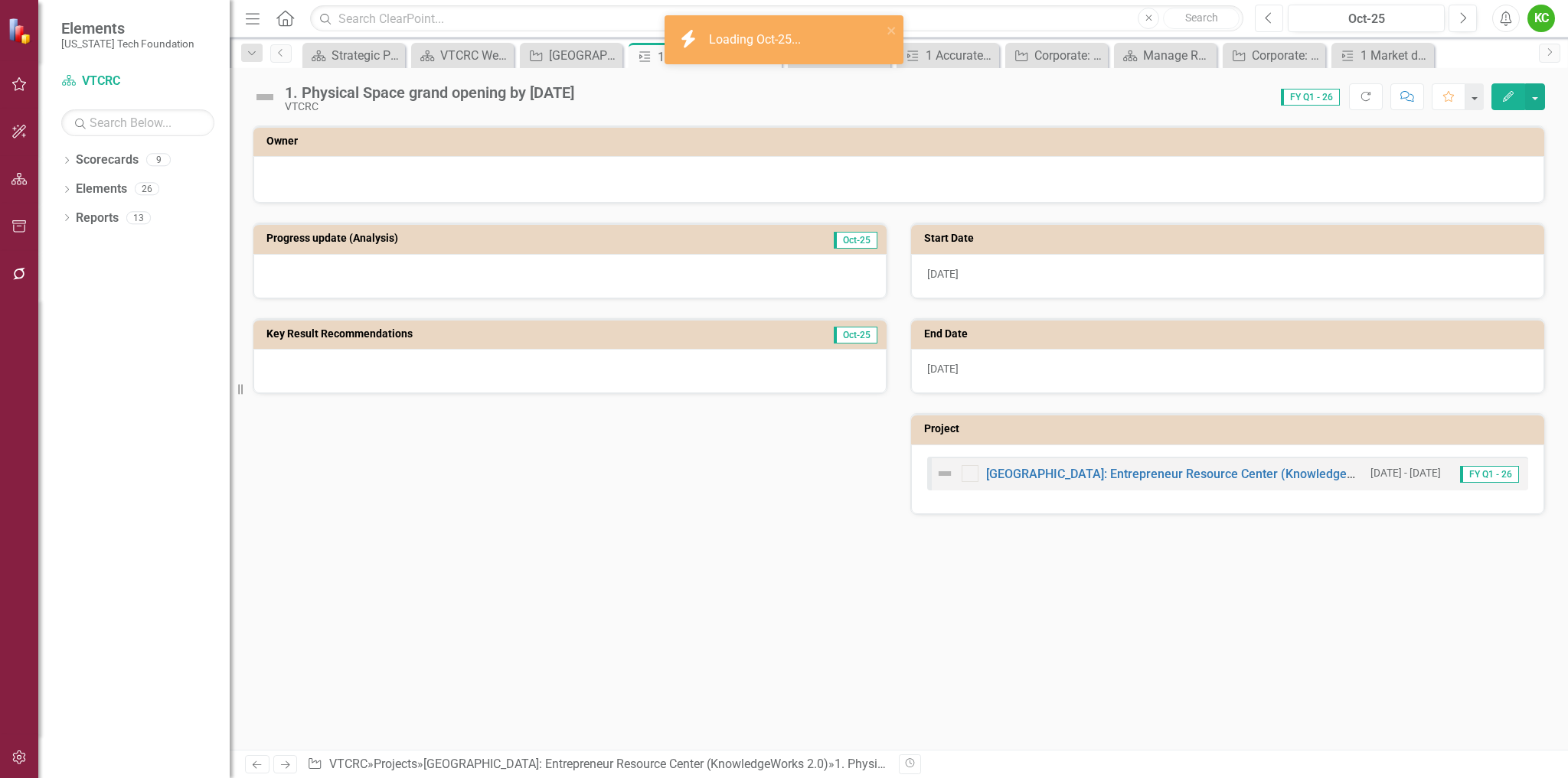
click at [1266, 19] on icon "button" at bounding box center [1267, 17] width 6 height 11
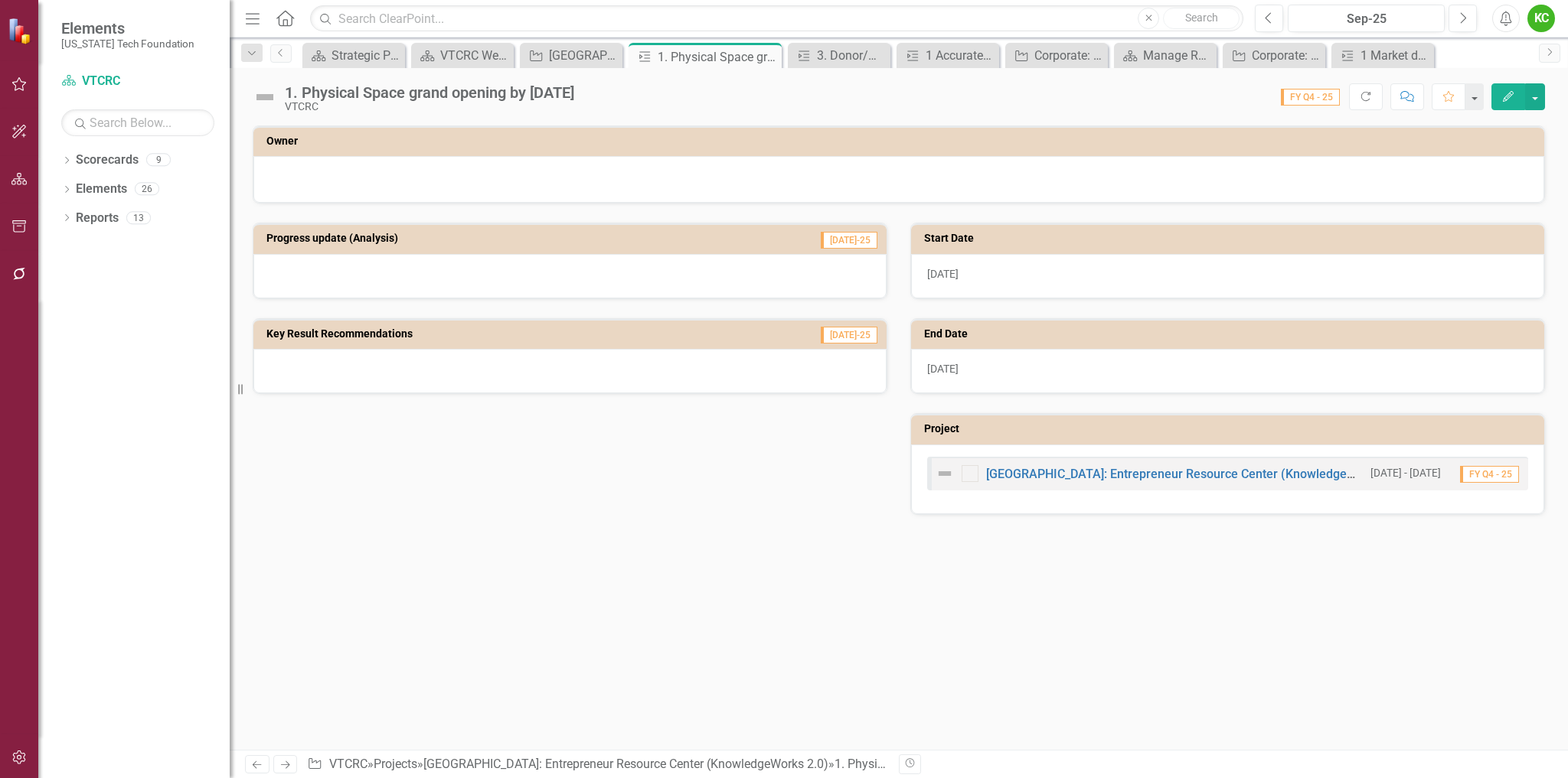
click at [290, 438] on div "Progress update (Analysis) [DATE]-25 Key Result Recommendations [DATE]-25 Start…" at bounding box center [898, 358] width 1315 height 311
click at [1511, 97] on icon "Edit" at bounding box center [1508, 97] width 14 height 11
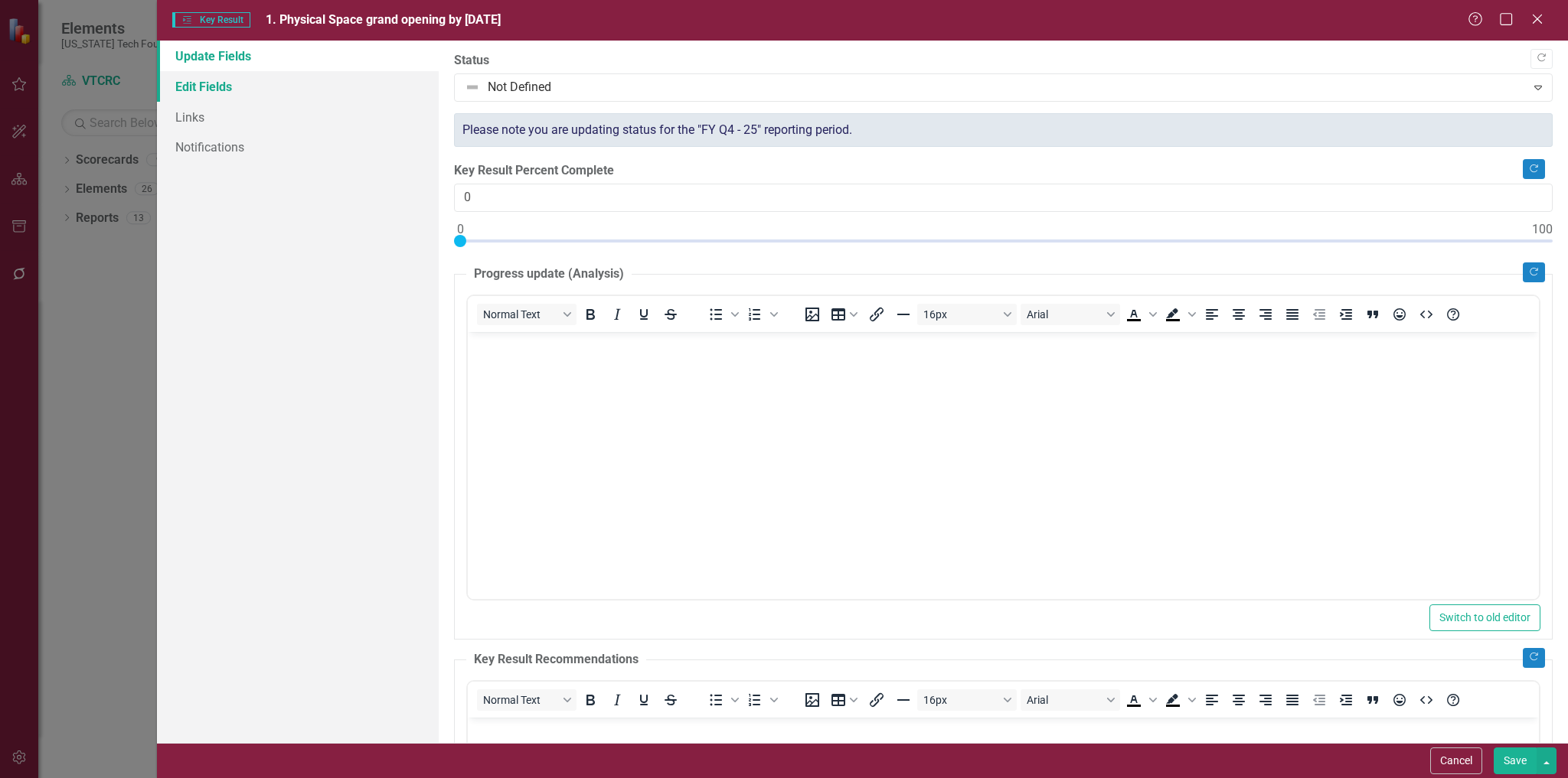
click at [220, 88] on link "Edit Fields" at bounding box center [298, 86] width 283 height 30
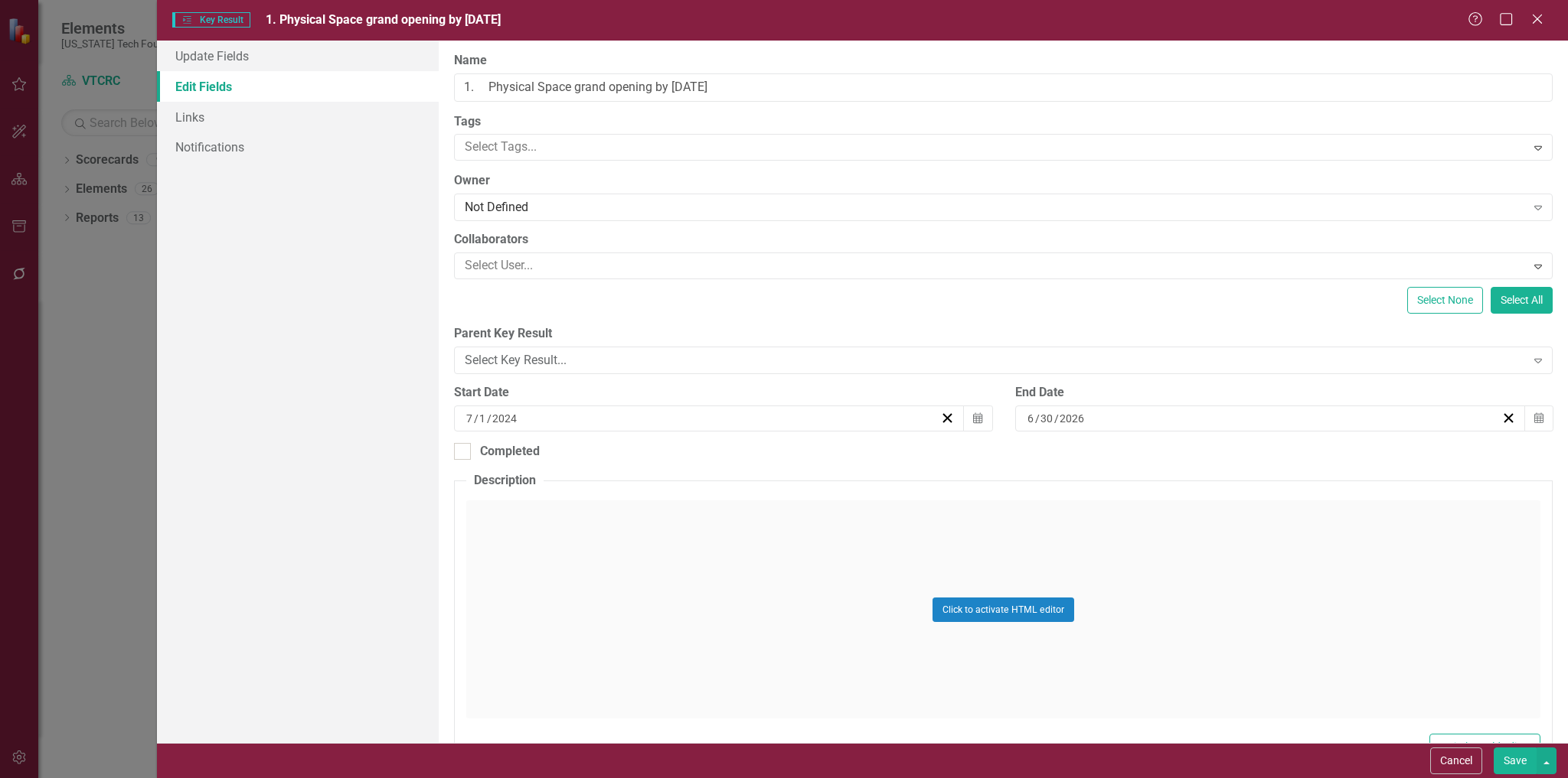
click at [184, 367] on div "Update Fields Edit Fields Links Notifications" at bounding box center [298, 392] width 283 height 703
click at [231, 52] on link "Update Fields" at bounding box center [298, 56] width 283 height 30
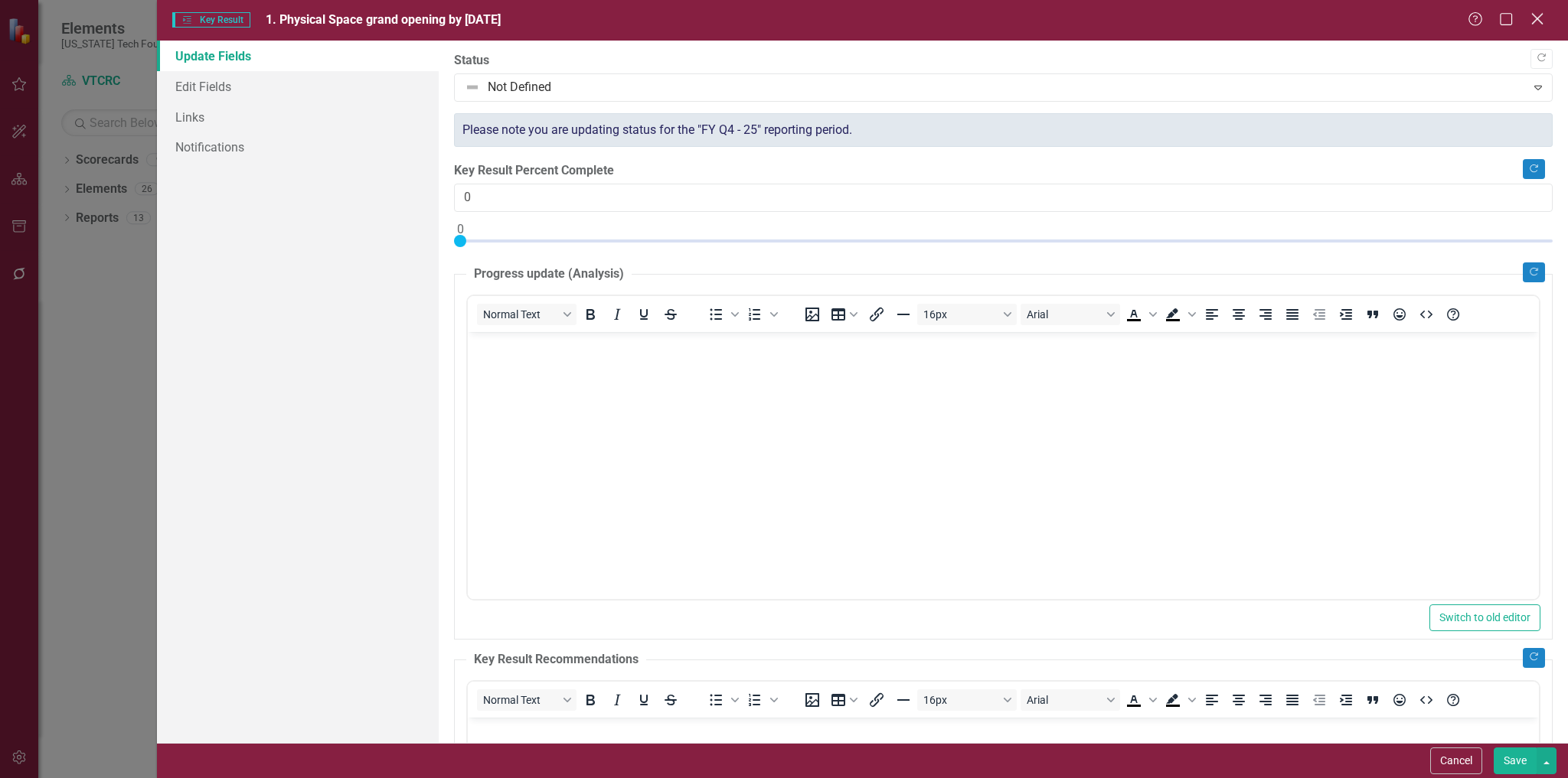
click at [1543, 16] on icon "Close" at bounding box center [1537, 19] width 19 height 14
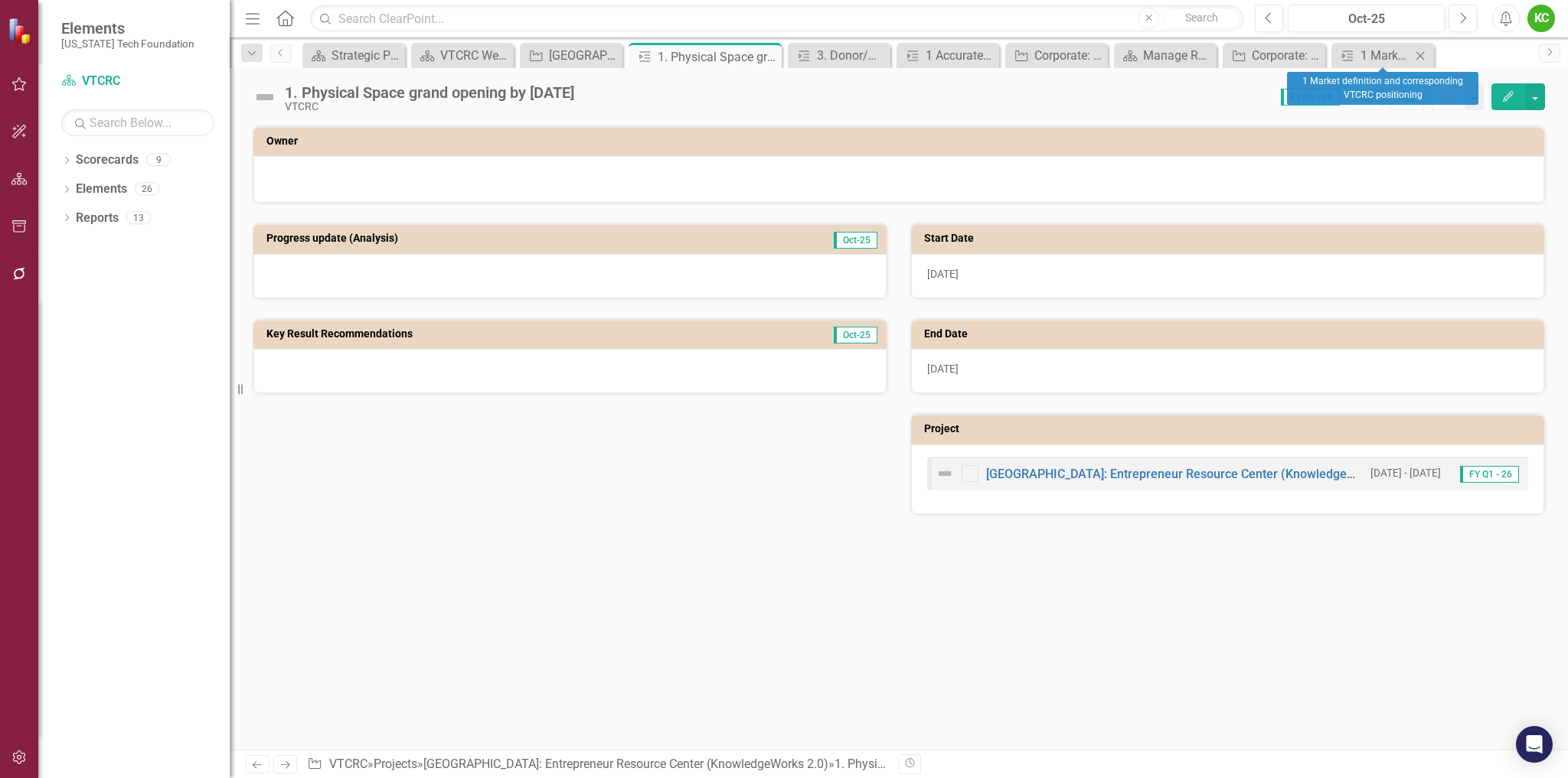
click at [1420, 53] on icon "Close" at bounding box center [1420, 56] width 15 height 12
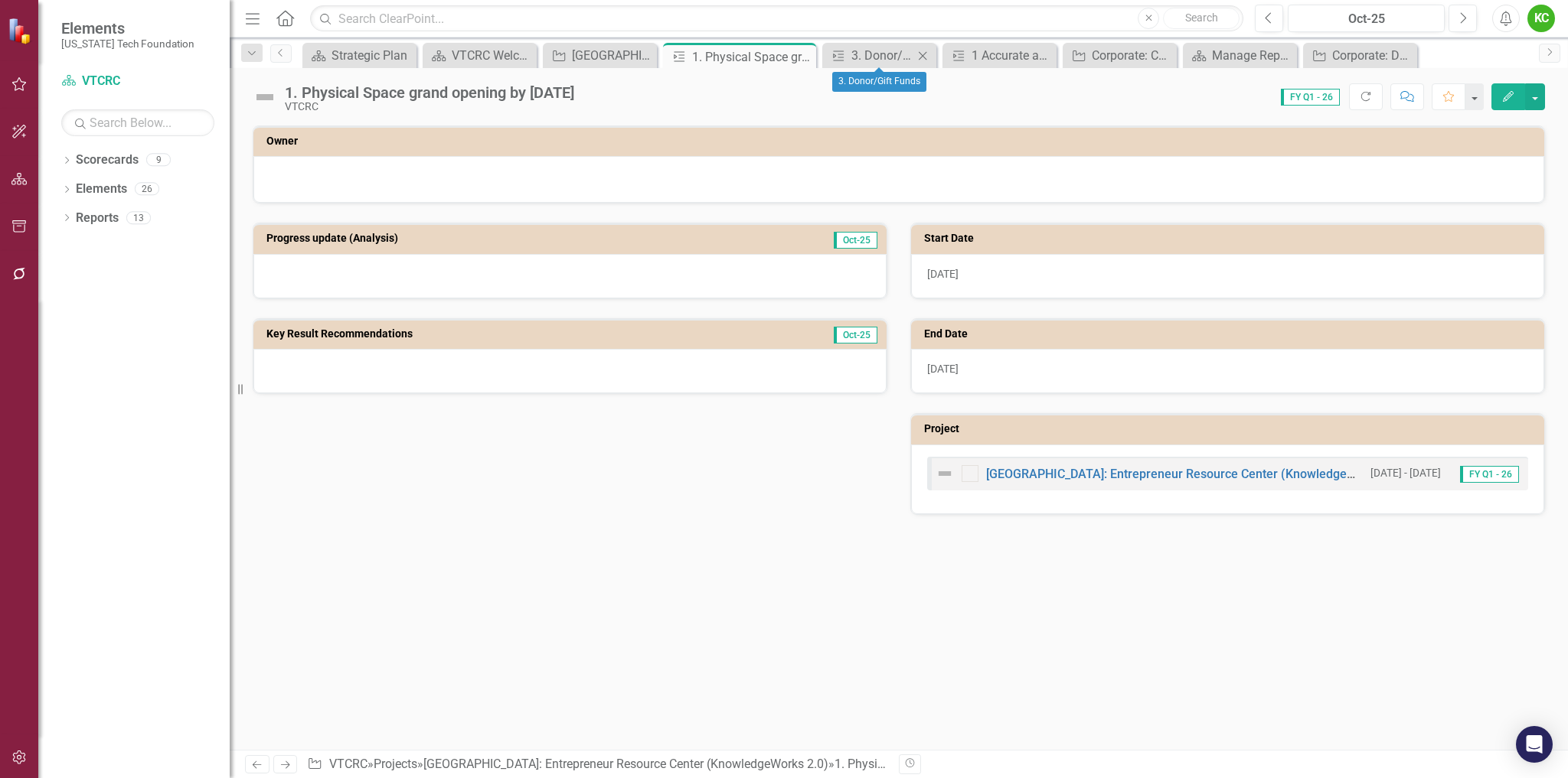
click at [919, 52] on icon "Close" at bounding box center [922, 56] width 15 height 12
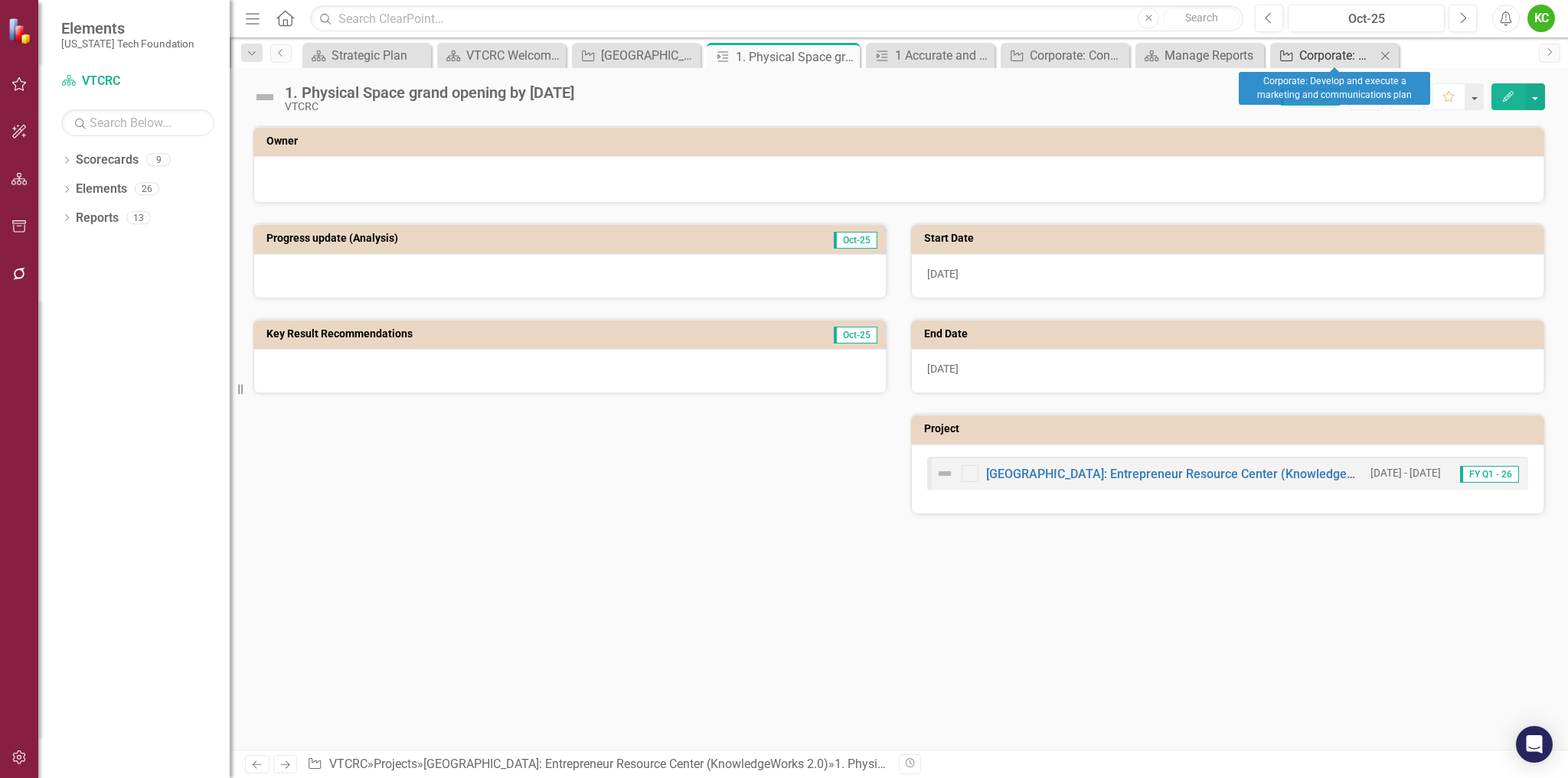
click at [1334, 53] on div "Corporate: Develop and execute a marketing and communications plan" at bounding box center [1337, 55] width 76 height 19
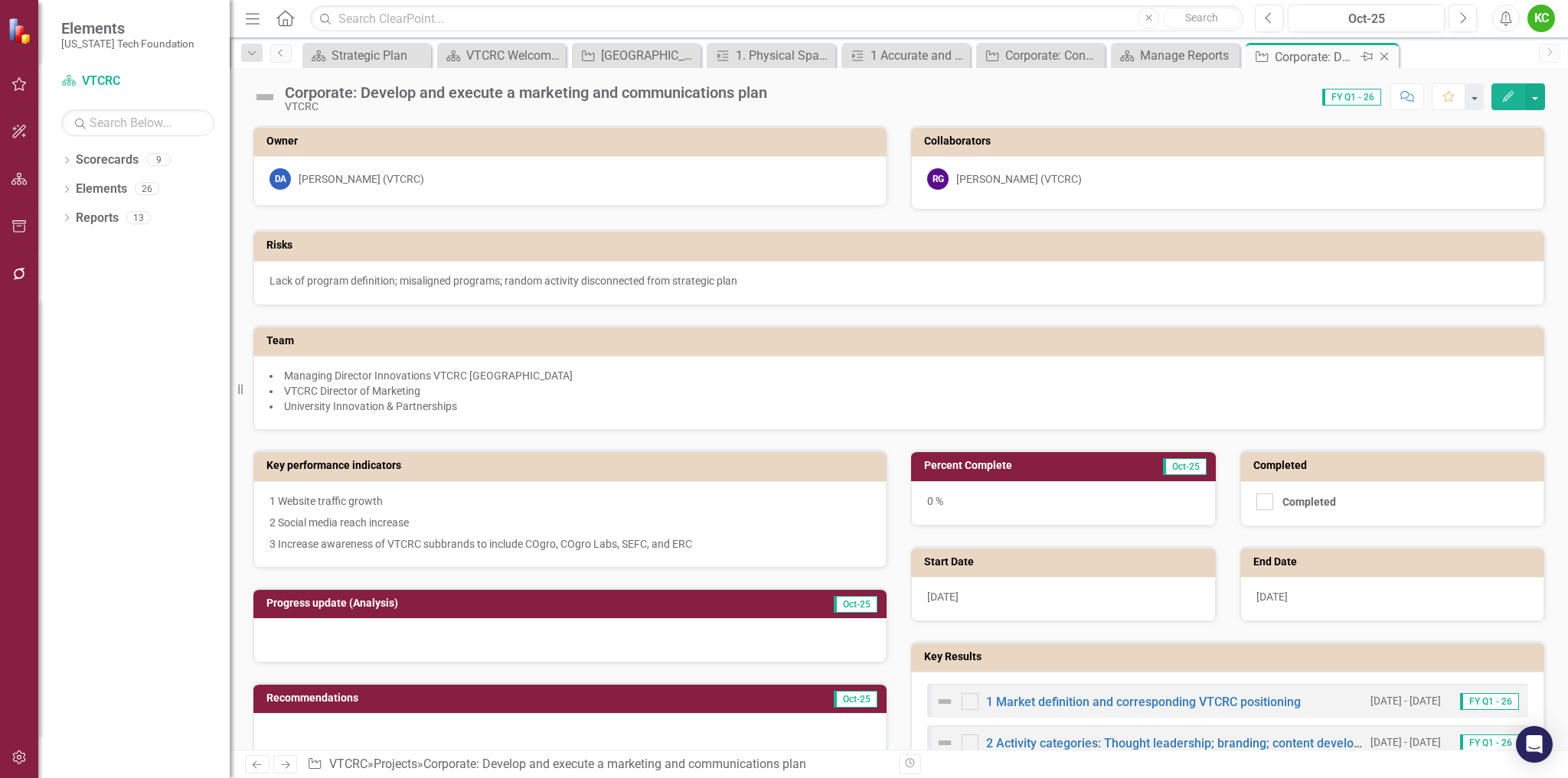
click at [1384, 54] on icon "Close" at bounding box center [1384, 57] width 15 height 12
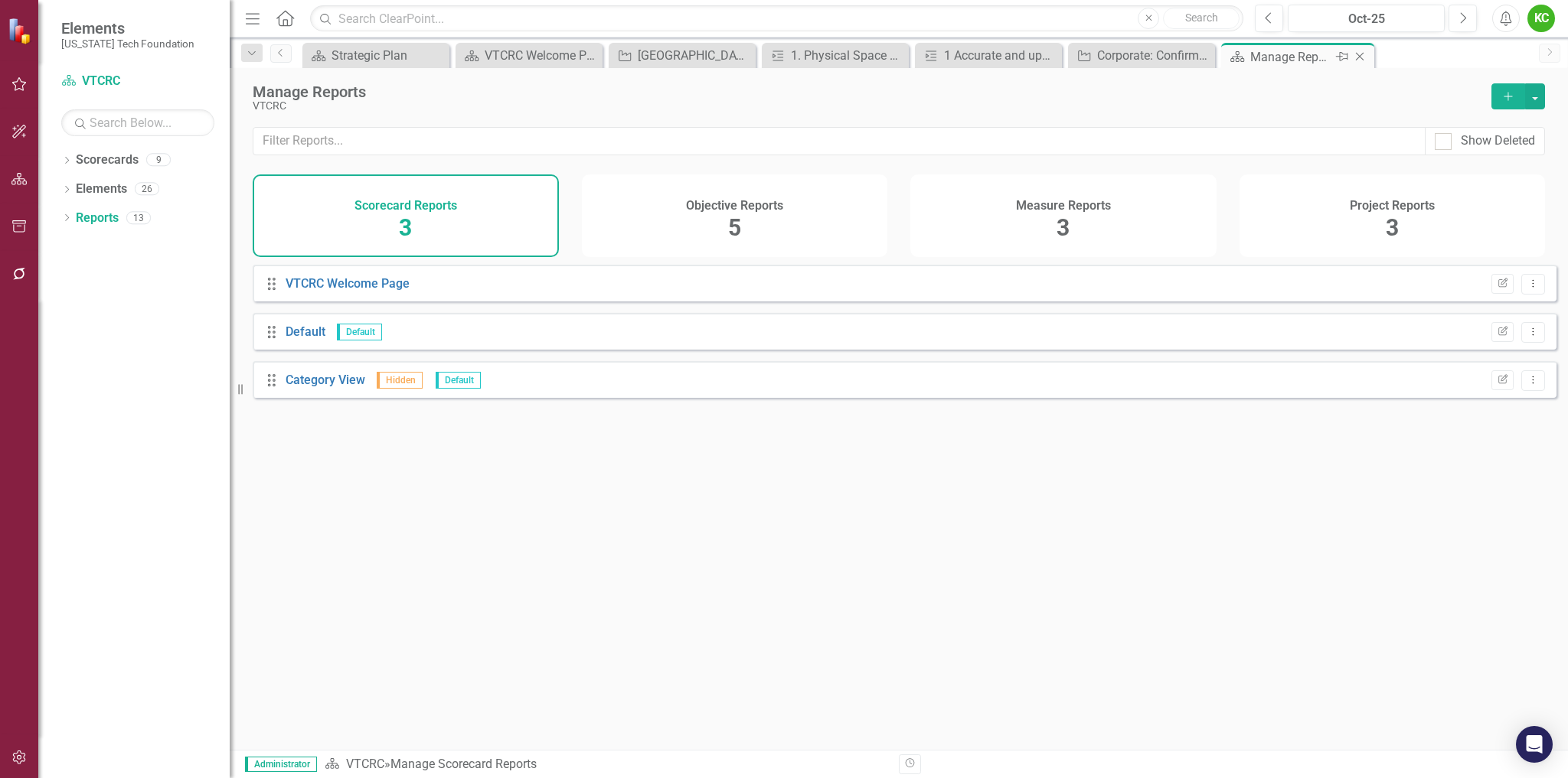
click at [1356, 54] on icon "Close" at bounding box center [1360, 57] width 15 height 12
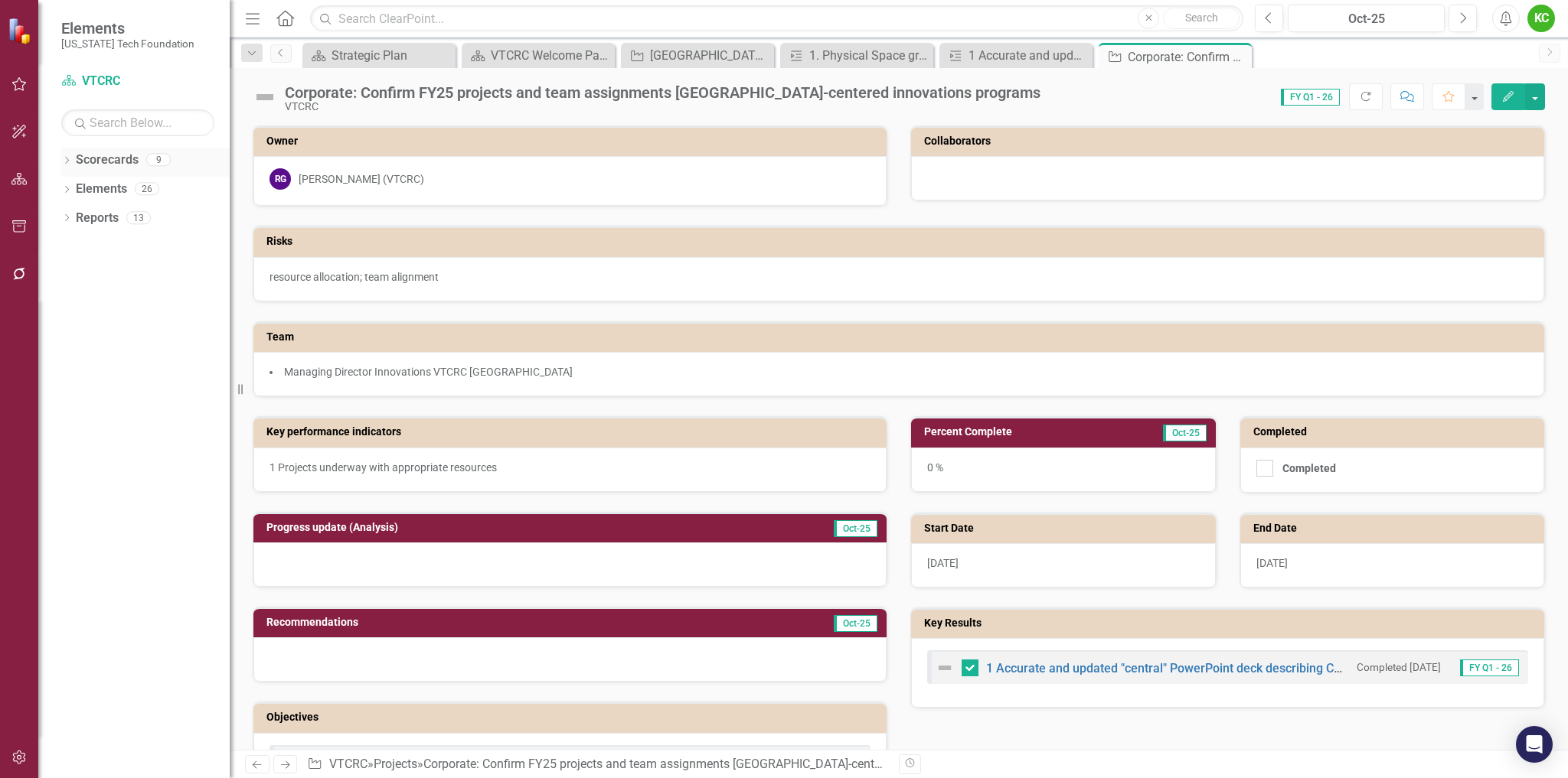
click at [65, 157] on icon "Dropdown" at bounding box center [66, 162] width 11 height 8
click at [93, 188] on link "Strategic Plan" at bounding box center [157, 189] width 146 height 18
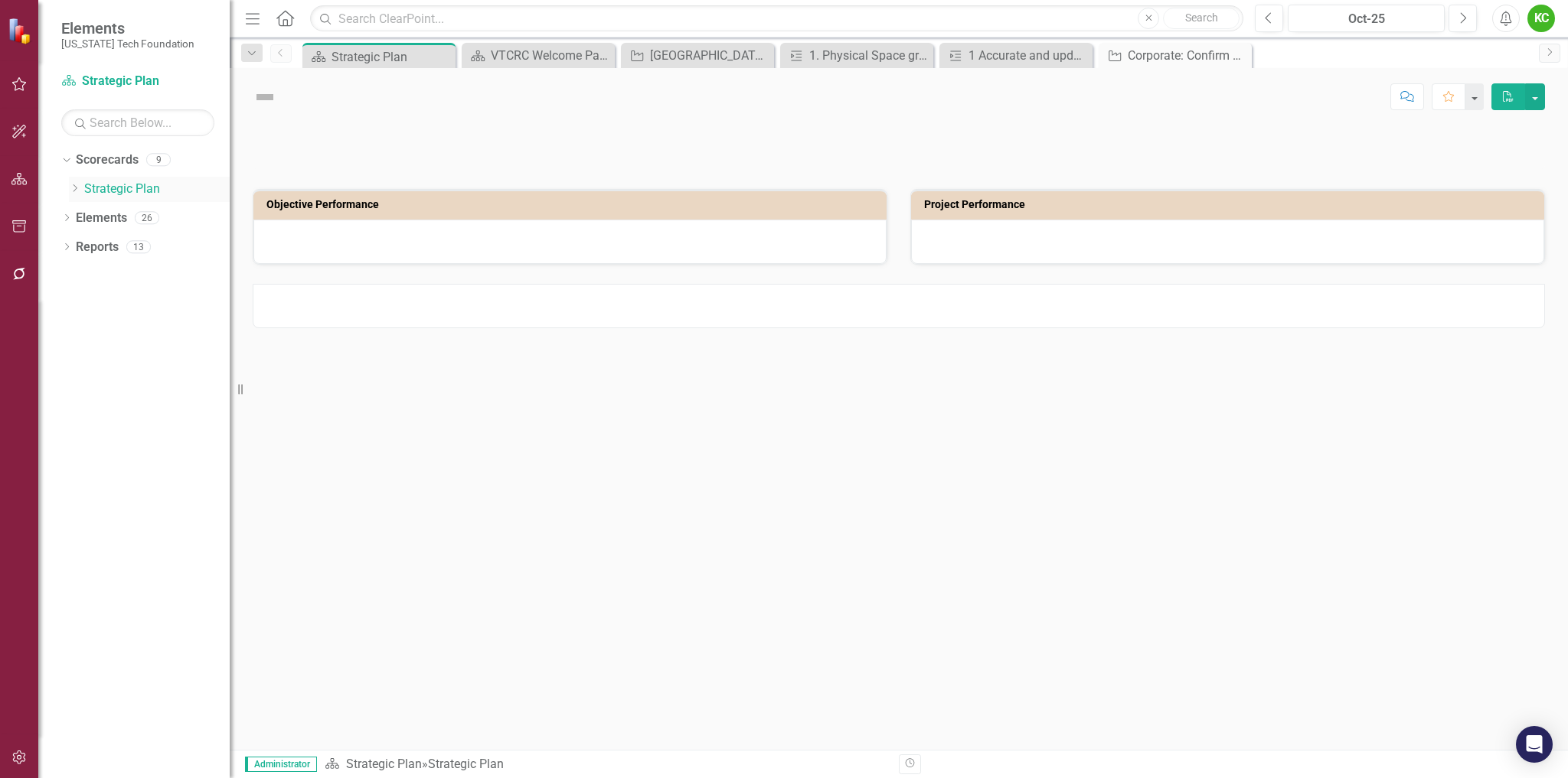
click at [80, 189] on icon "Dropdown" at bounding box center [75, 188] width 12 height 9
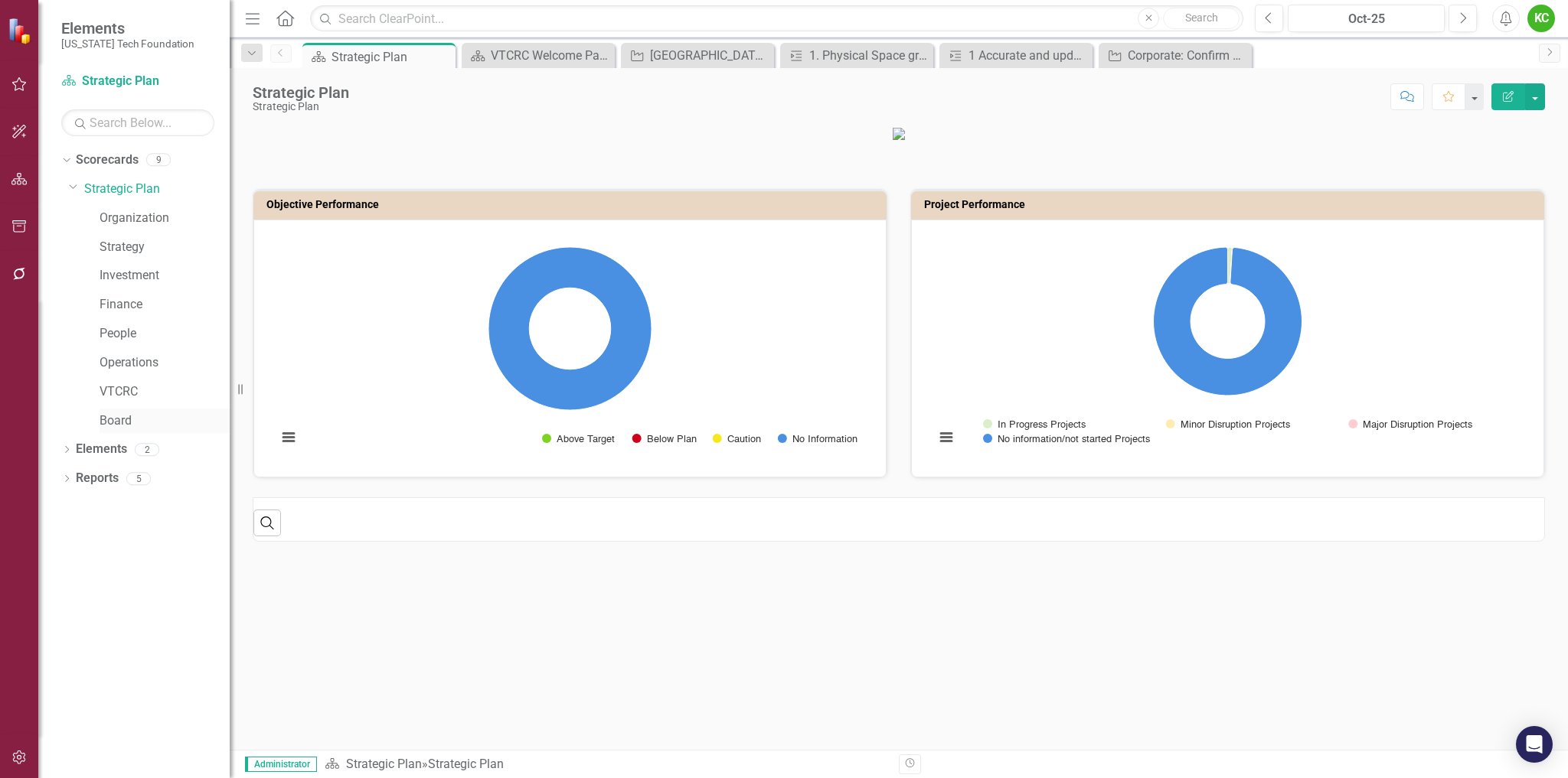
click at [119, 419] on link "Board" at bounding box center [165, 421] width 130 height 18
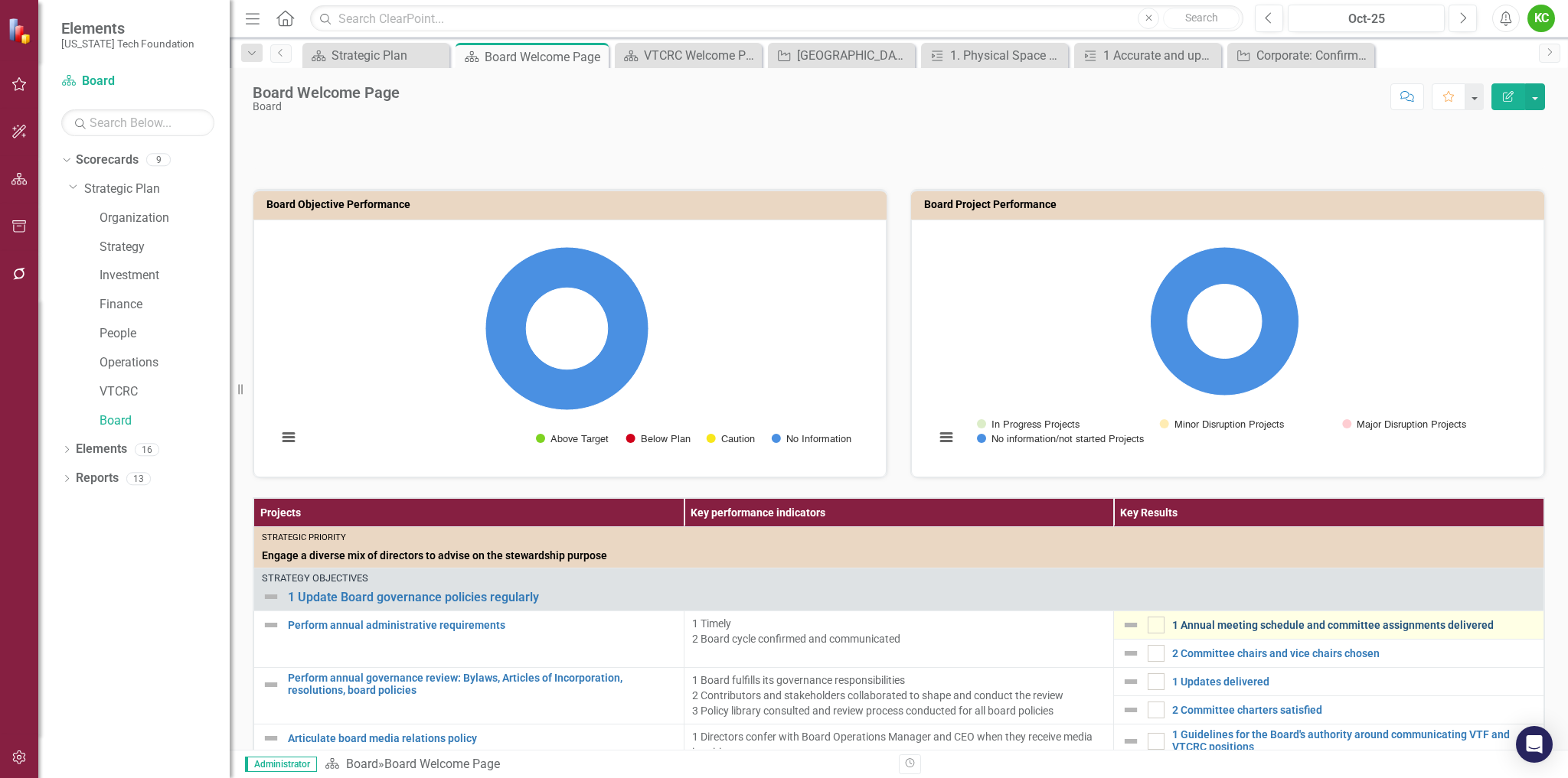
click at [1230, 621] on link "1 Annual meeting schedule and committee assignments delivered" at bounding box center [1353, 626] width 363 height 12
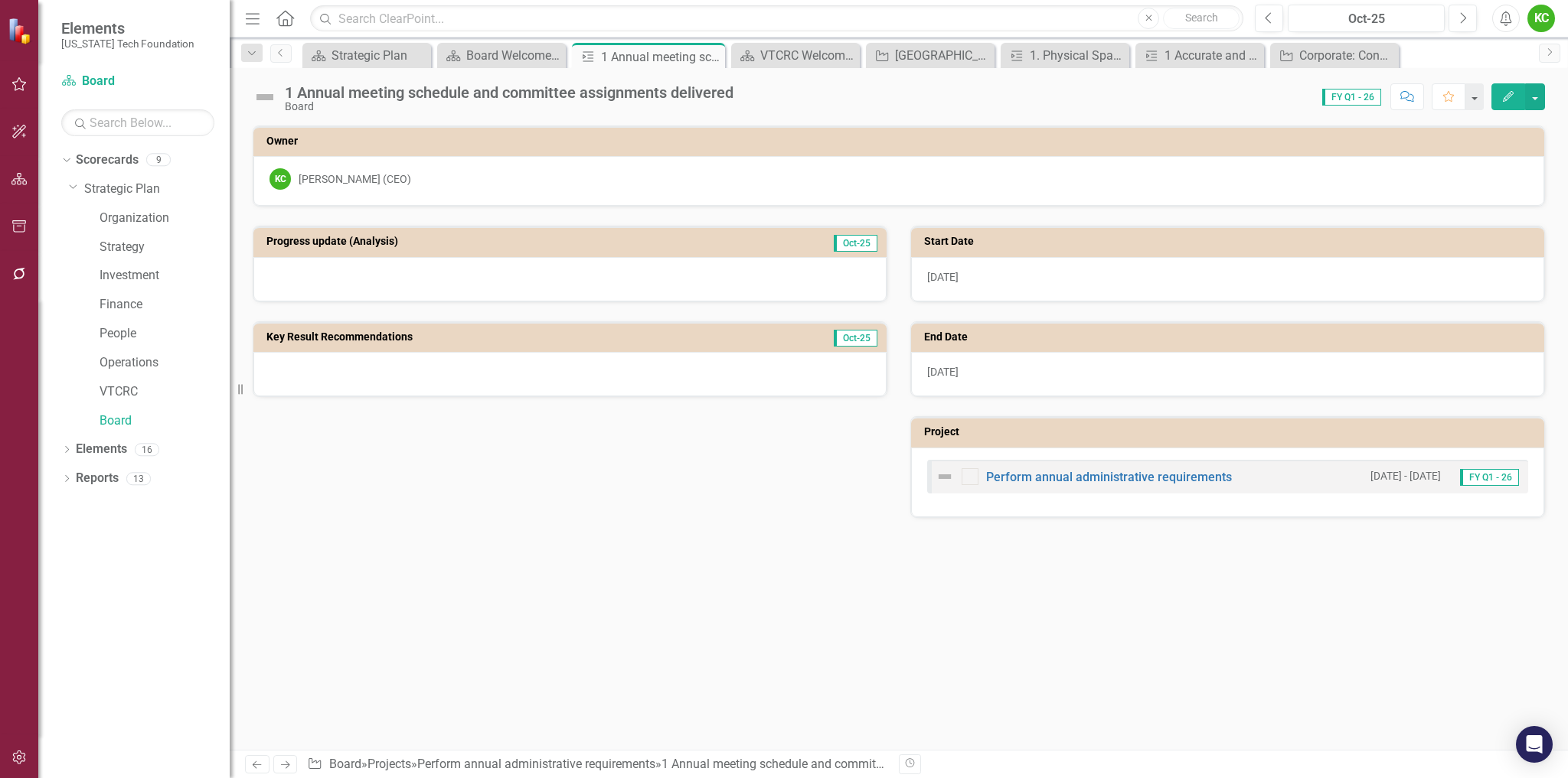
checkbox input "true"
click at [1355, 97] on span "FY Q1 - 26" at bounding box center [1351, 97] width 59 height 17
click at [1340, 97] on span "FY Q1 - 26" at bounding box center [1351, 97] width 59 height 17
click at [1361, 94] on span "FY Q1 - 26" at bounding box center [1351, 97] width 59 height 17
click at [1321, 20] on div "Oct-25" at bounding box center [1366, 19] width 146 height 19
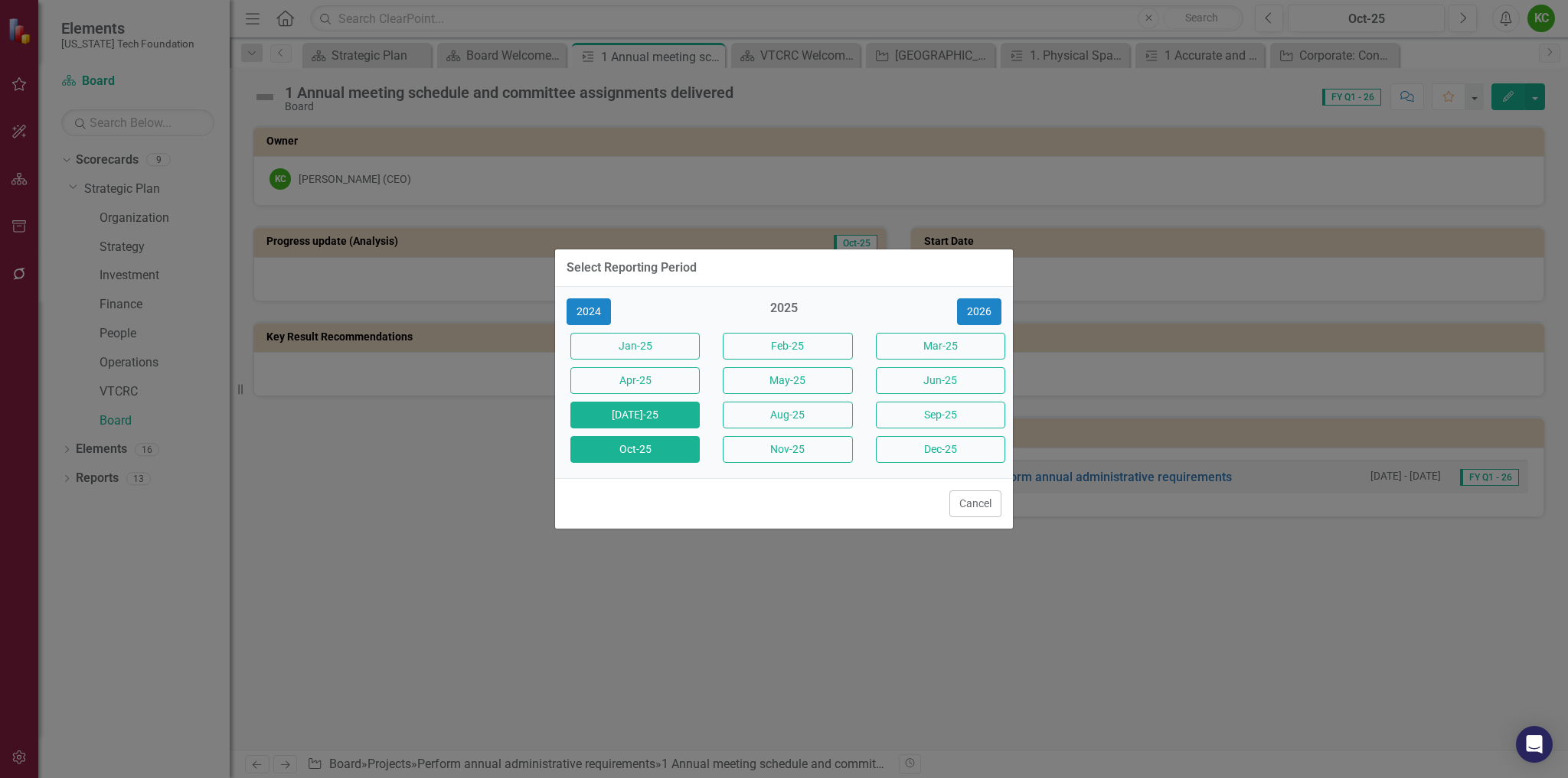
click at [649, 415] on button "[DATE]-25" at bounding box center [635, 416] width 130 height 27
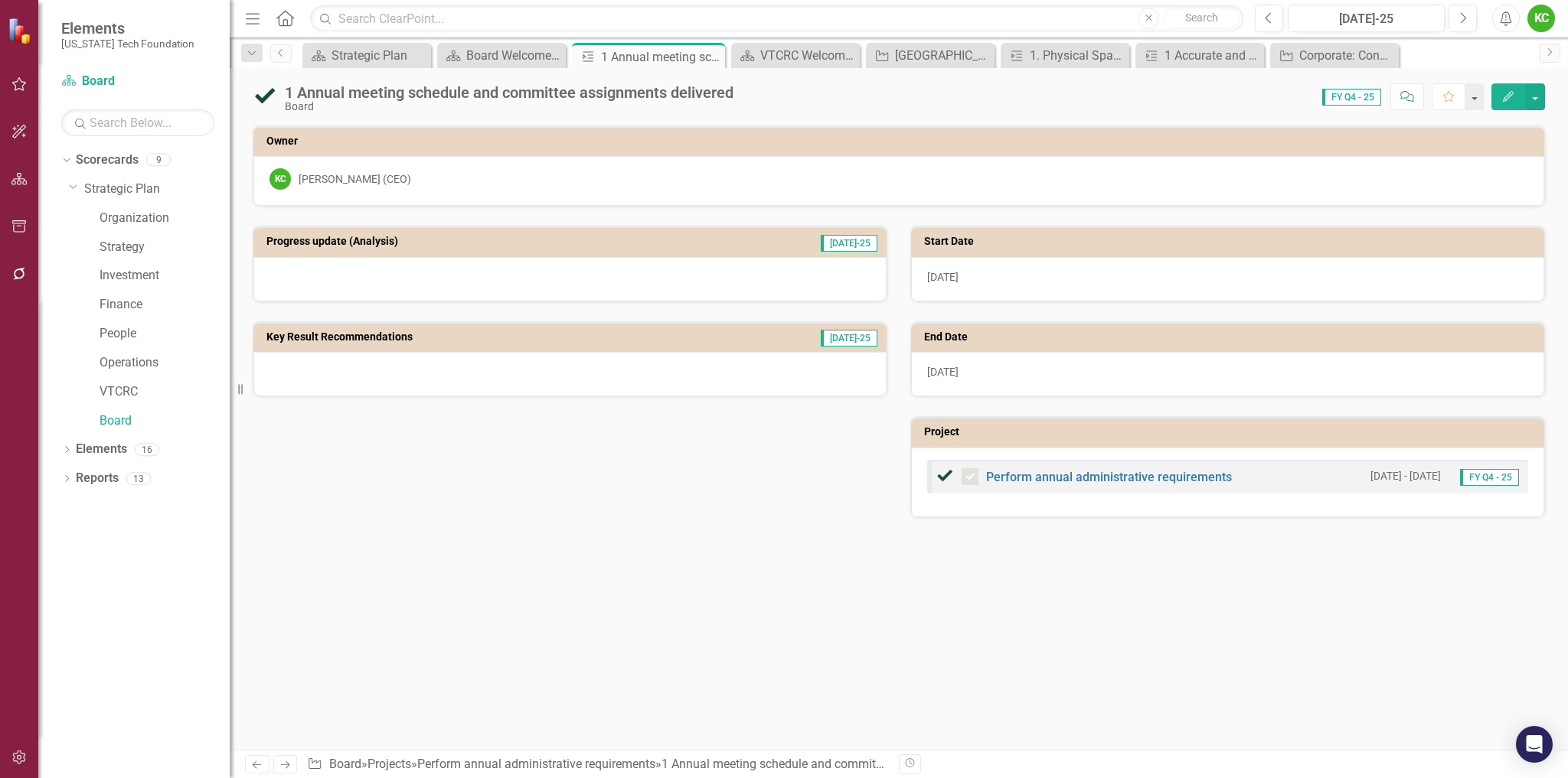
click at [1353, 97] on span "FY Q4 - 25" at bounding box center [1351, 97] width 59 height 17
click at [709, 54] on icon "Close" at bounding box center [710, 57] width 15 height 12
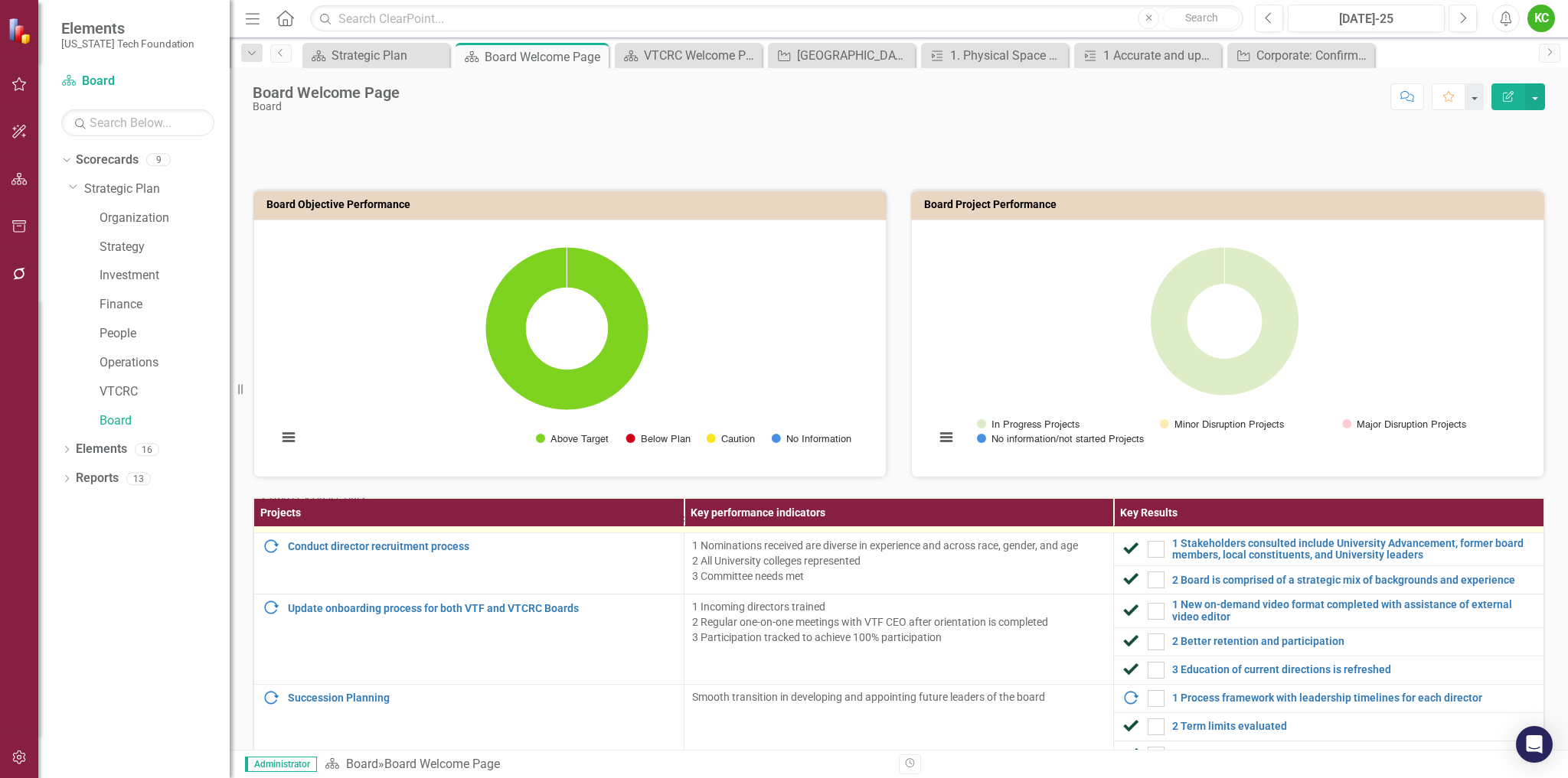
scroll to position [315, 0]
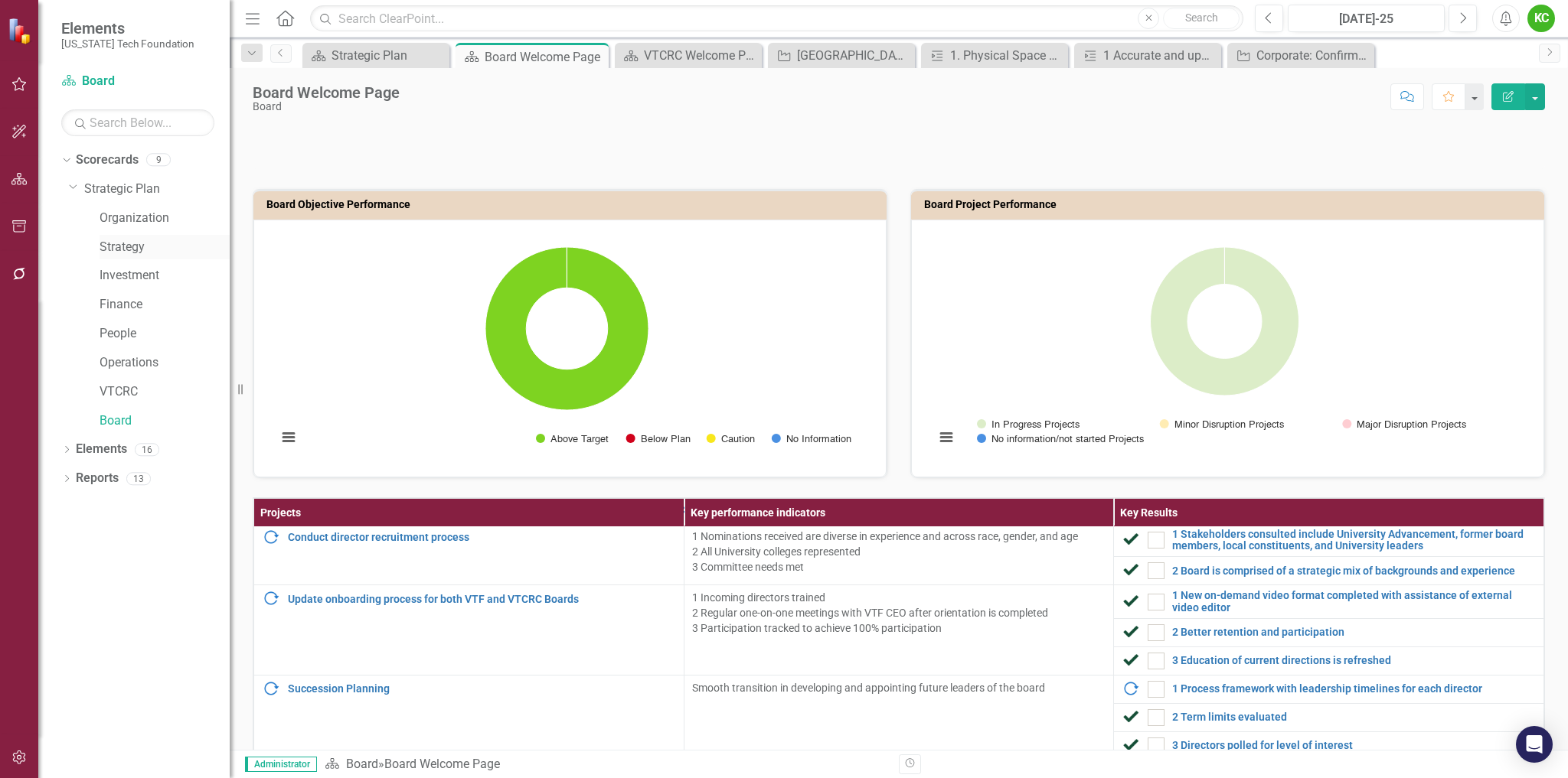
click at [135, 251] on link "Strategy" at bounding box center [165, 247] width 130 height 18
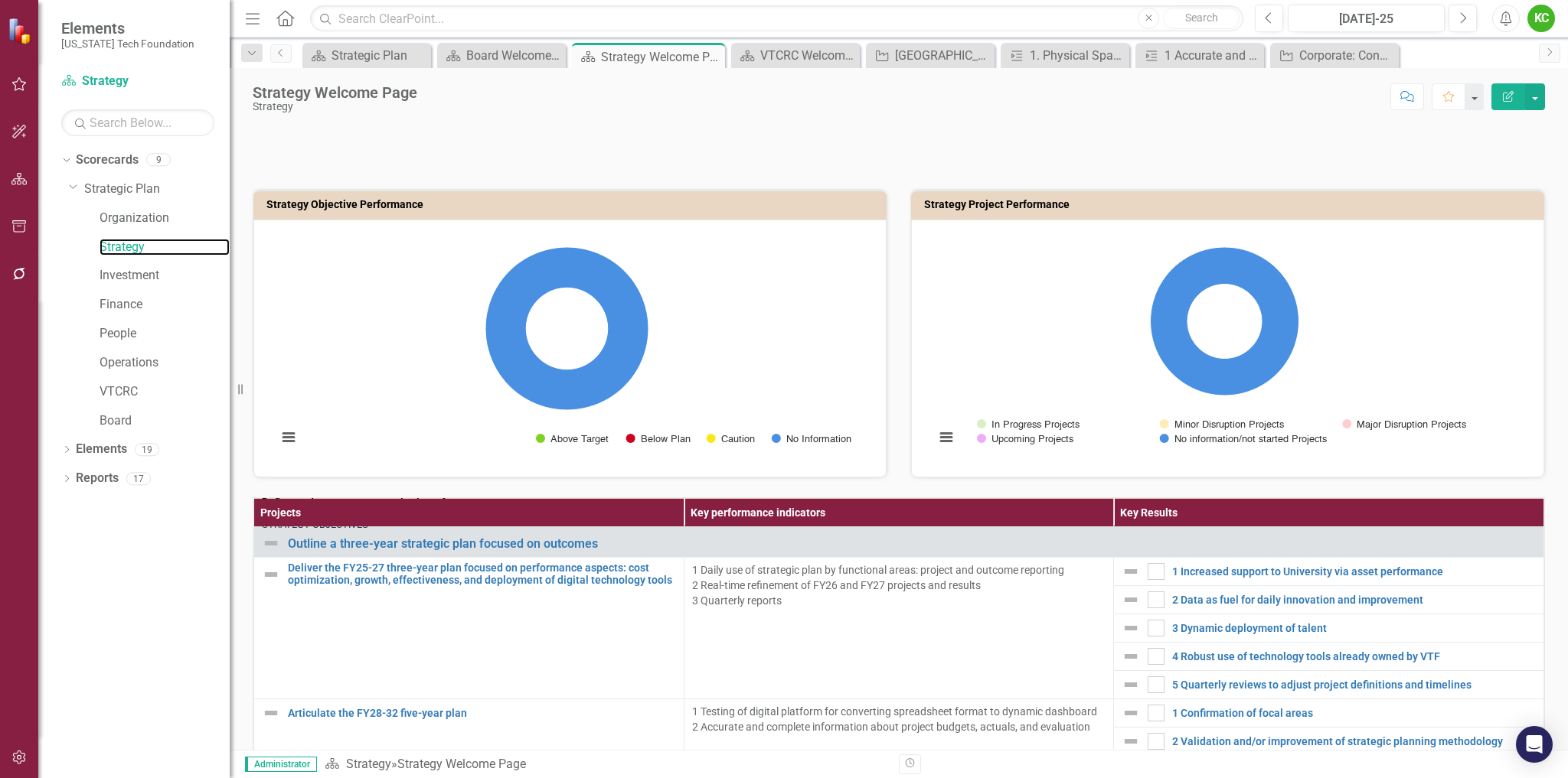
scroll to position [76, 0]
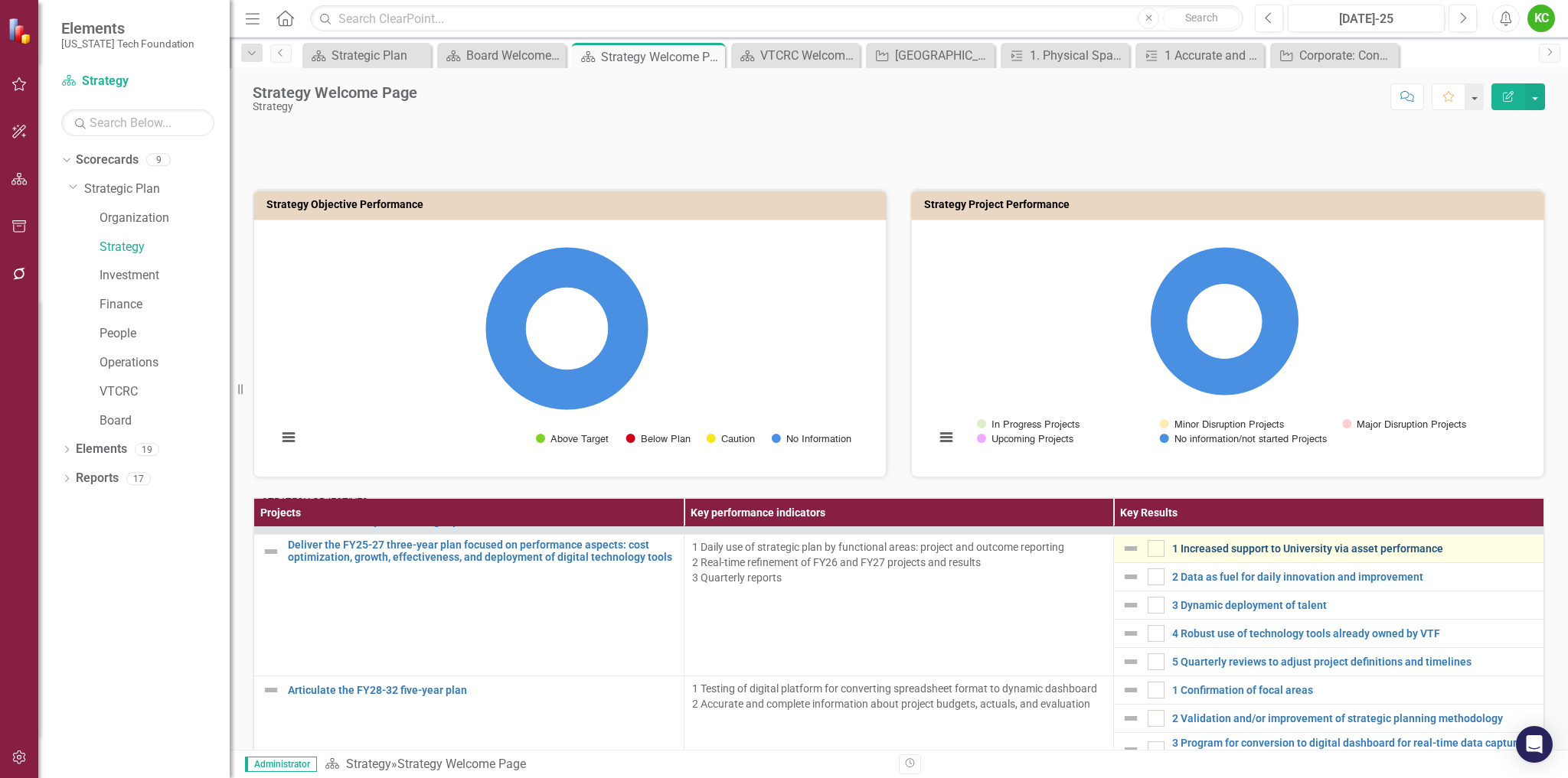
click at [1304, 550] on link "1 Increased support to University via asset performance" at bounding box center [1353, 549] width 363 height 12
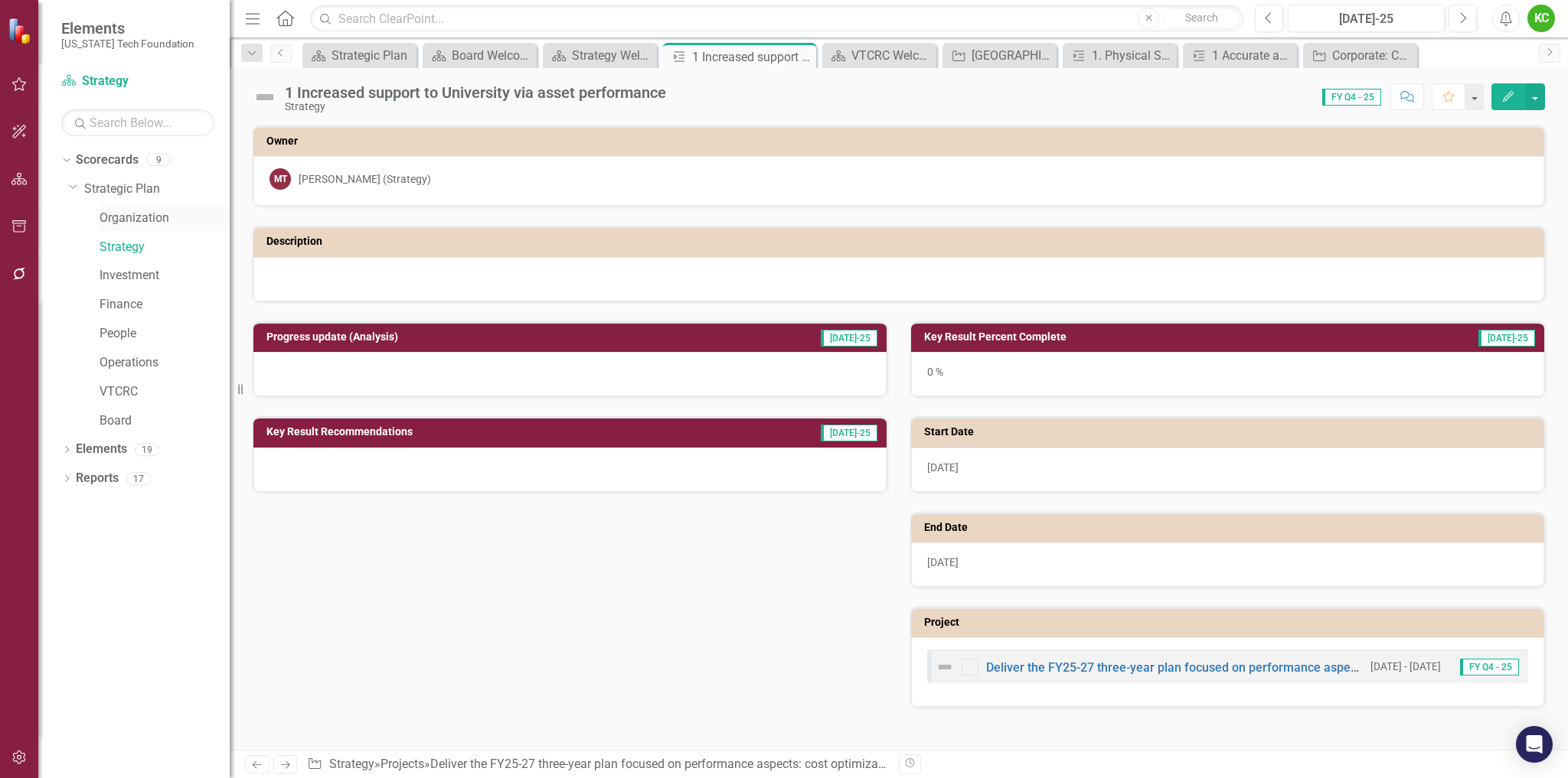
click at [147, 218] on link "Organization" at bounding box center [165, 218] width 130 height 18
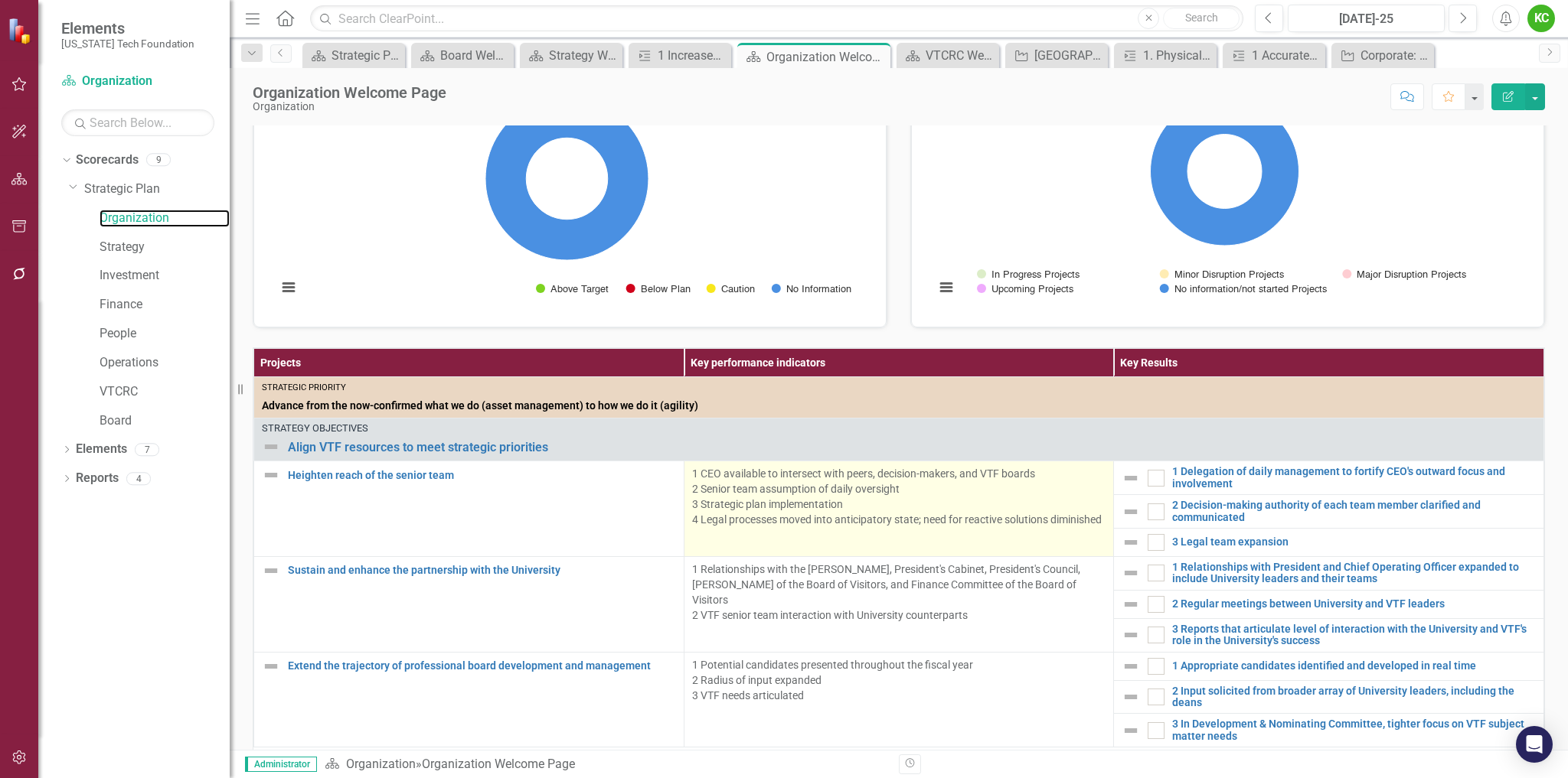
scroll to position [153, 0]
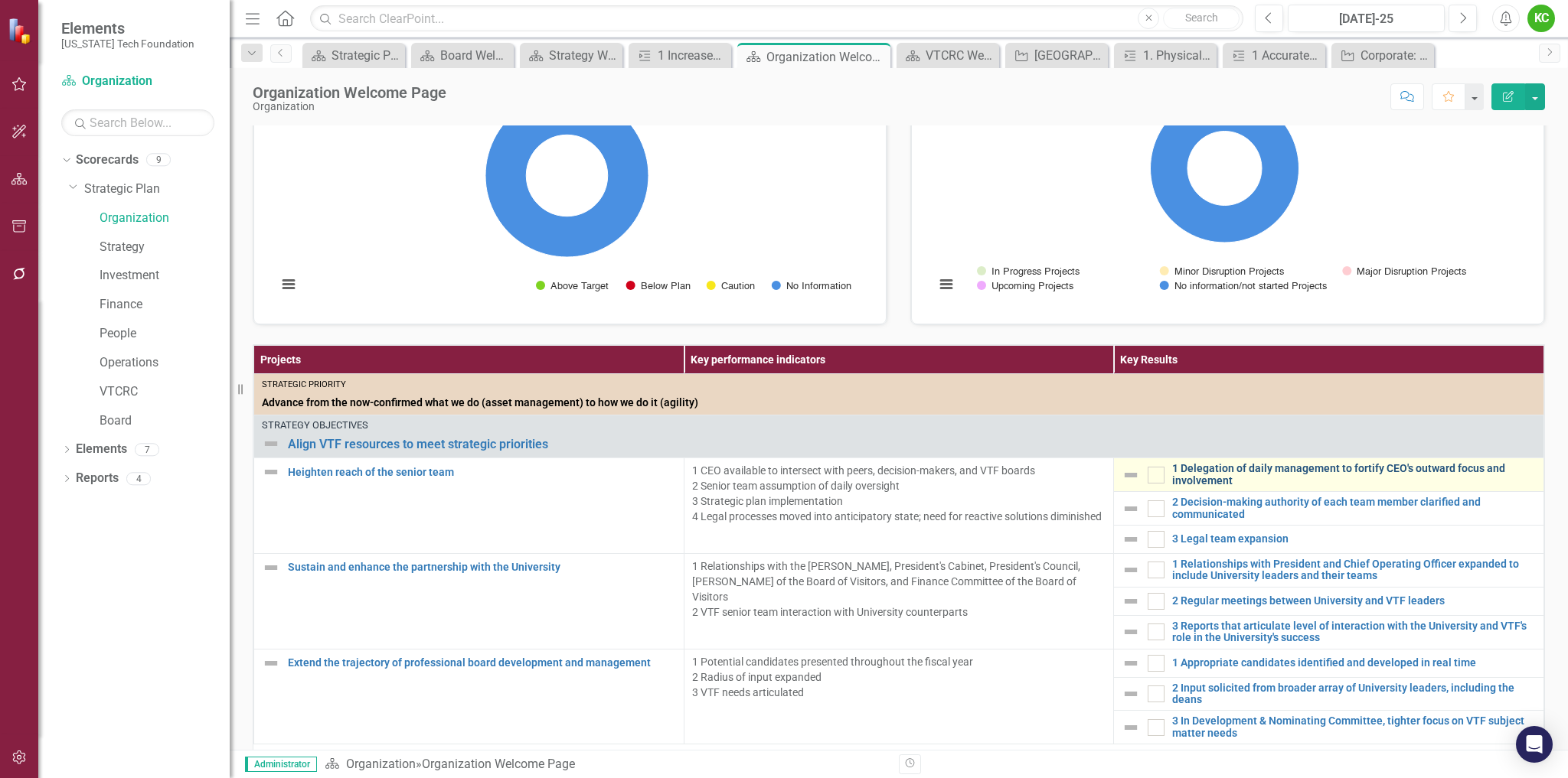
click at [1208, 465] on link "1 Delegation of daily management to fortify CEO's outward focus and involvement" at bounding box center [1353, 475] width 363 height 24
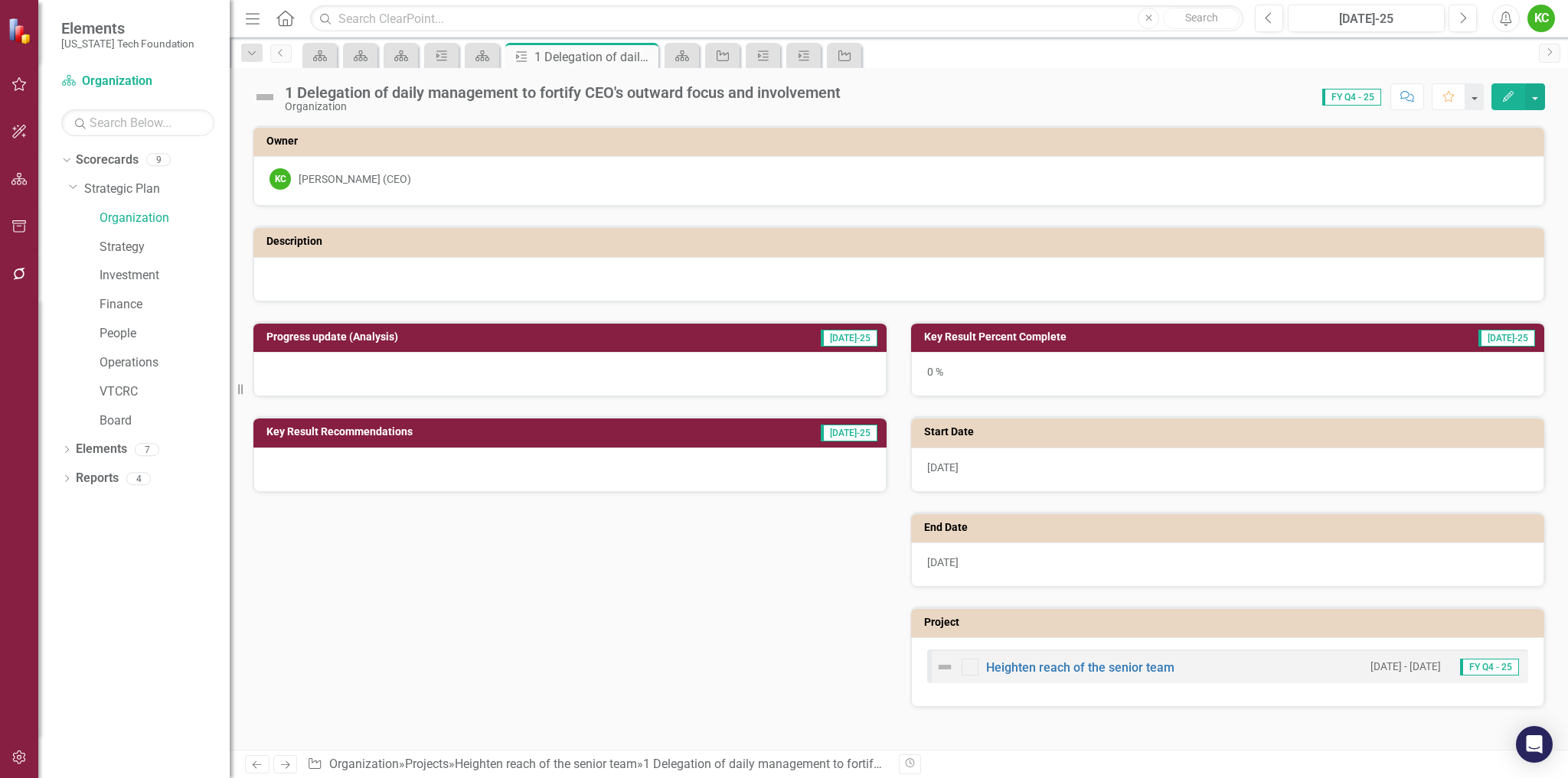
click at [1510, 93] on icon "button" at bounding box center [1508, 97] width 11 height 11
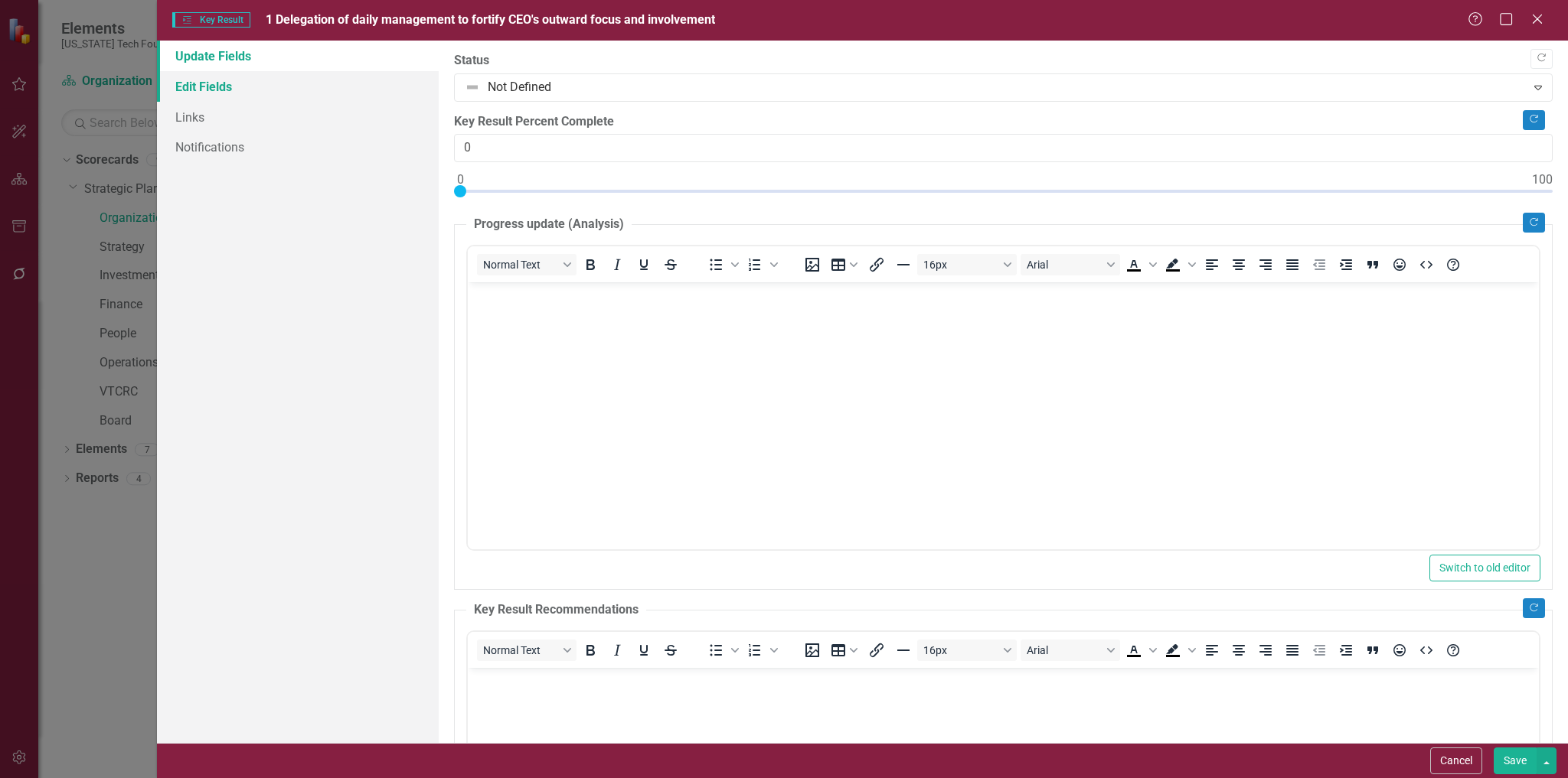
click at [197, 90] on link "Edit Fields" at bounding box center [298, 86] width 283 height 30
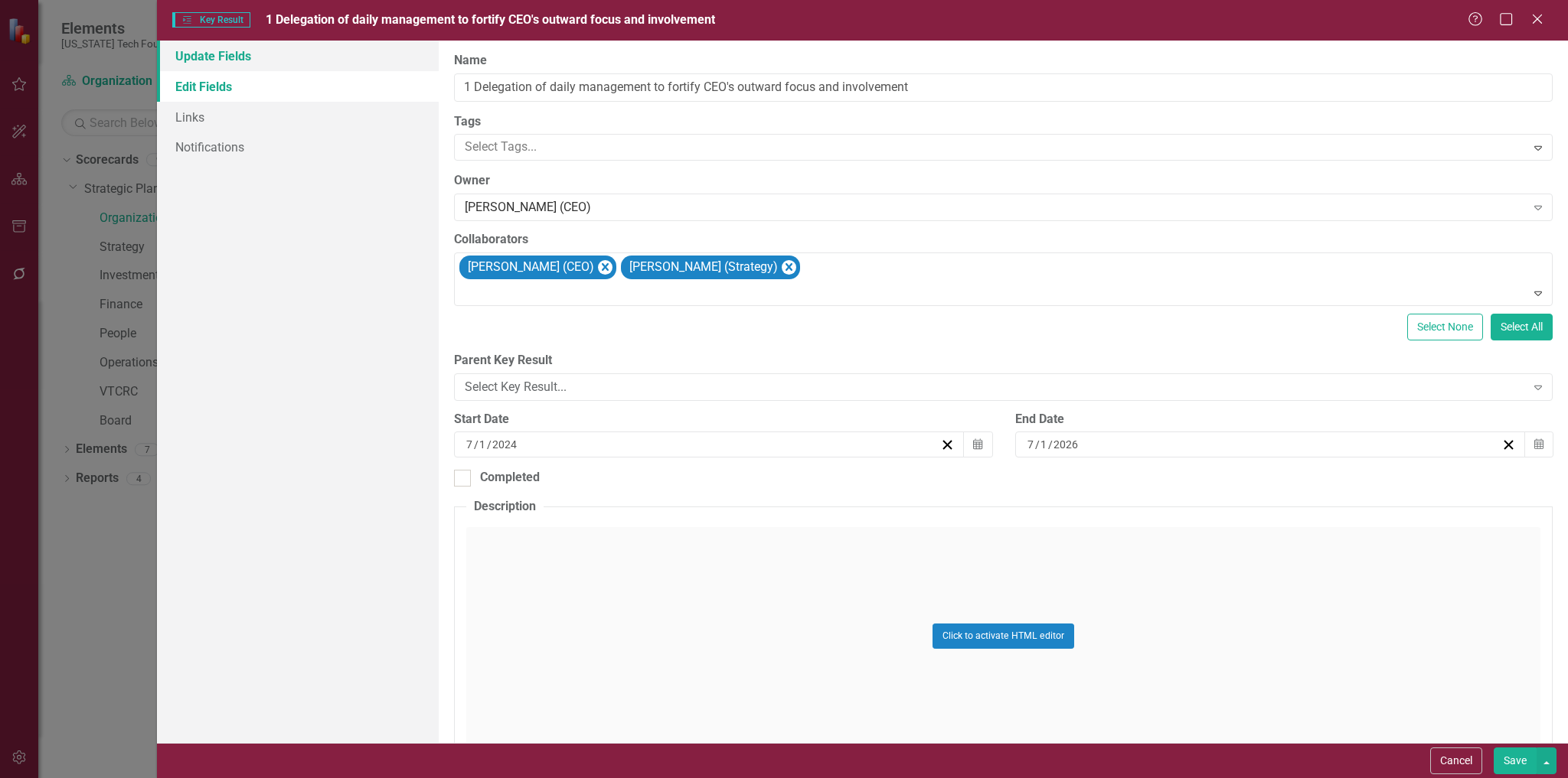
click at [230, 54] on link "Update Fields" at bounding box center [298, 56] width 283 height 30
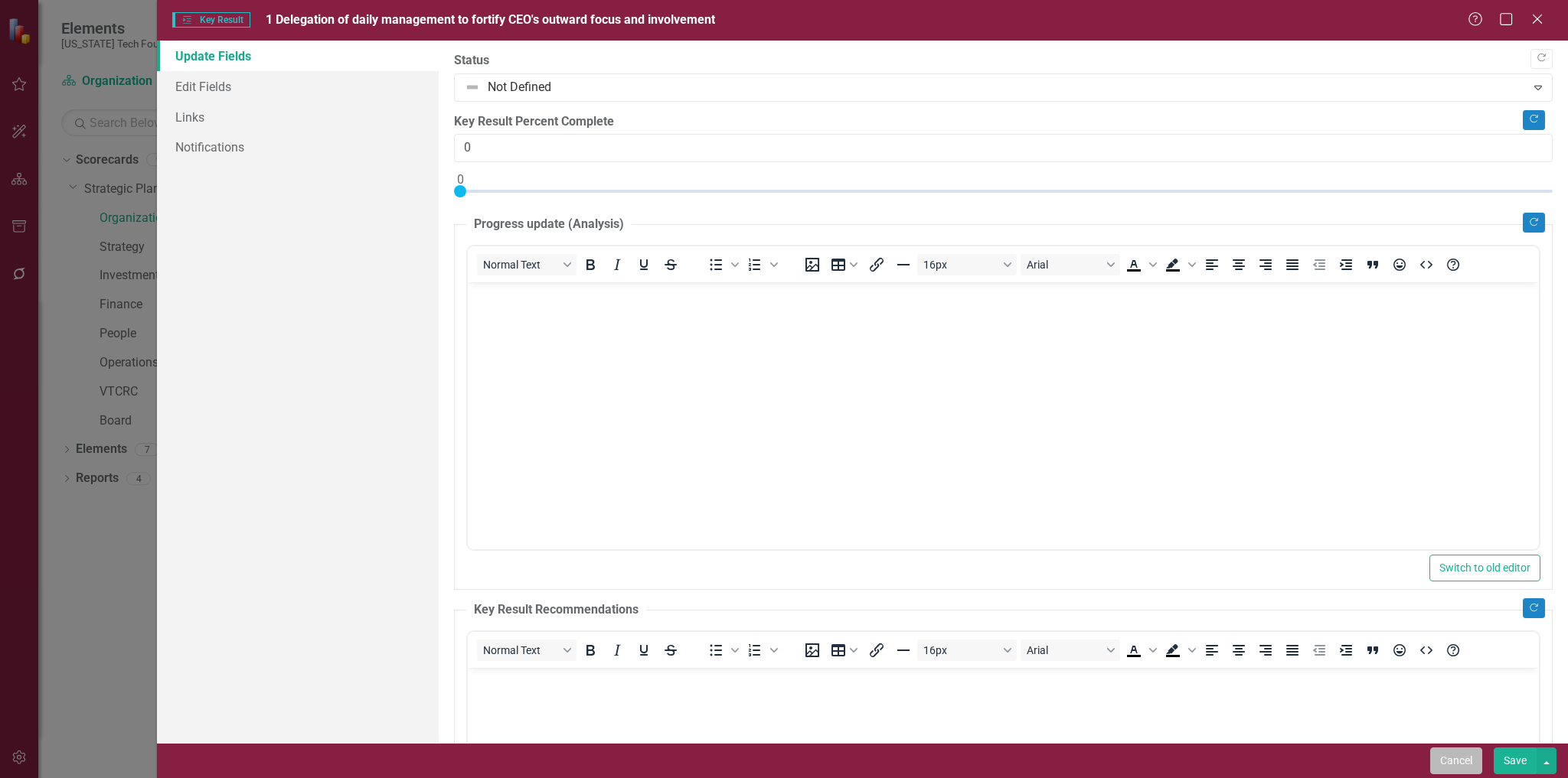
click at [1469, 762] on button "Cancel" at bounding box center [1455, 761] width 52 height 27
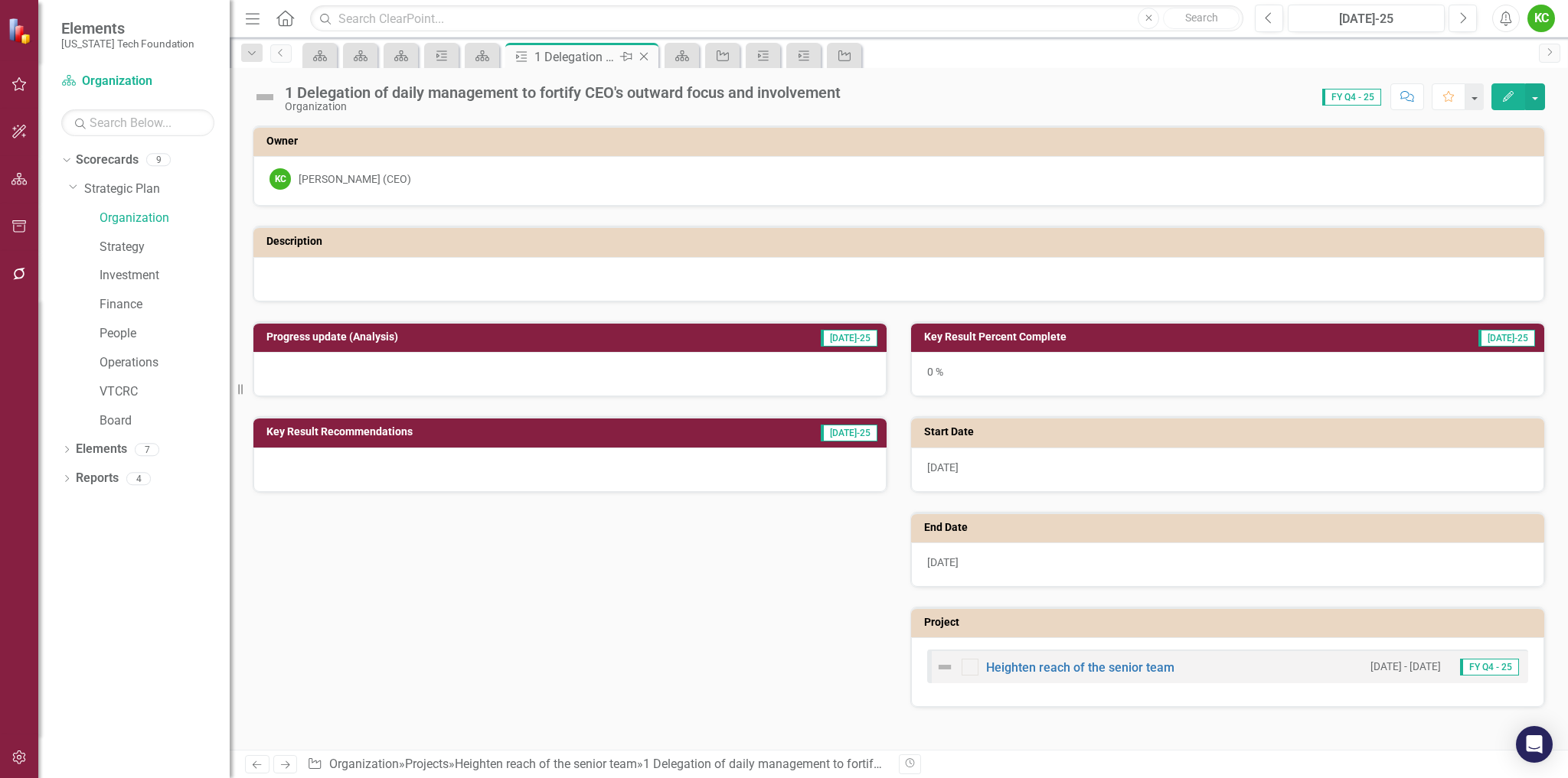
click at [643, 52] on icon "Close" at bounding box center [643, 57] width 15 height 12
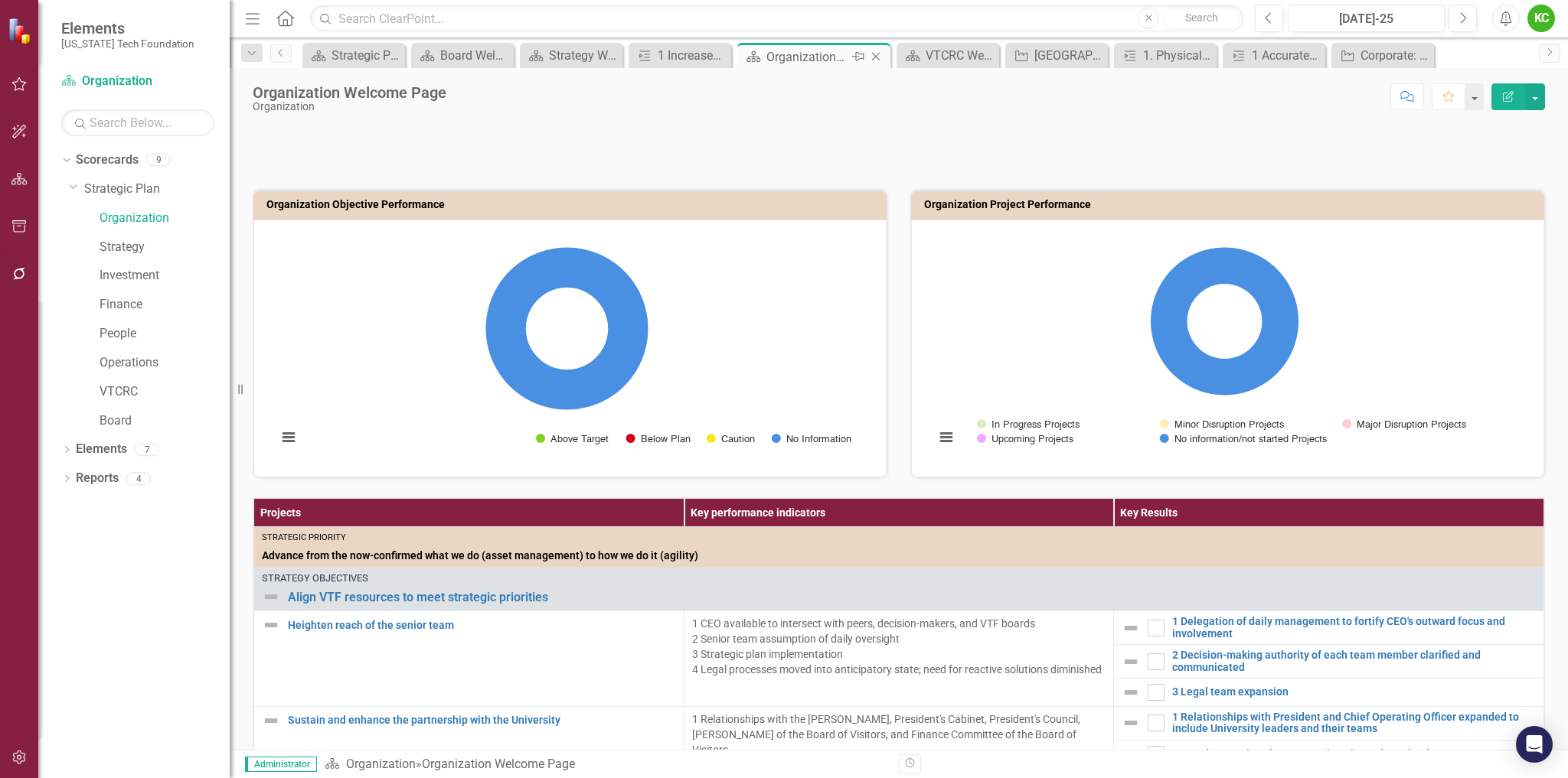
click at [874, 52] on icon "Close" at bounding box center [875, 57] width 15 height 12
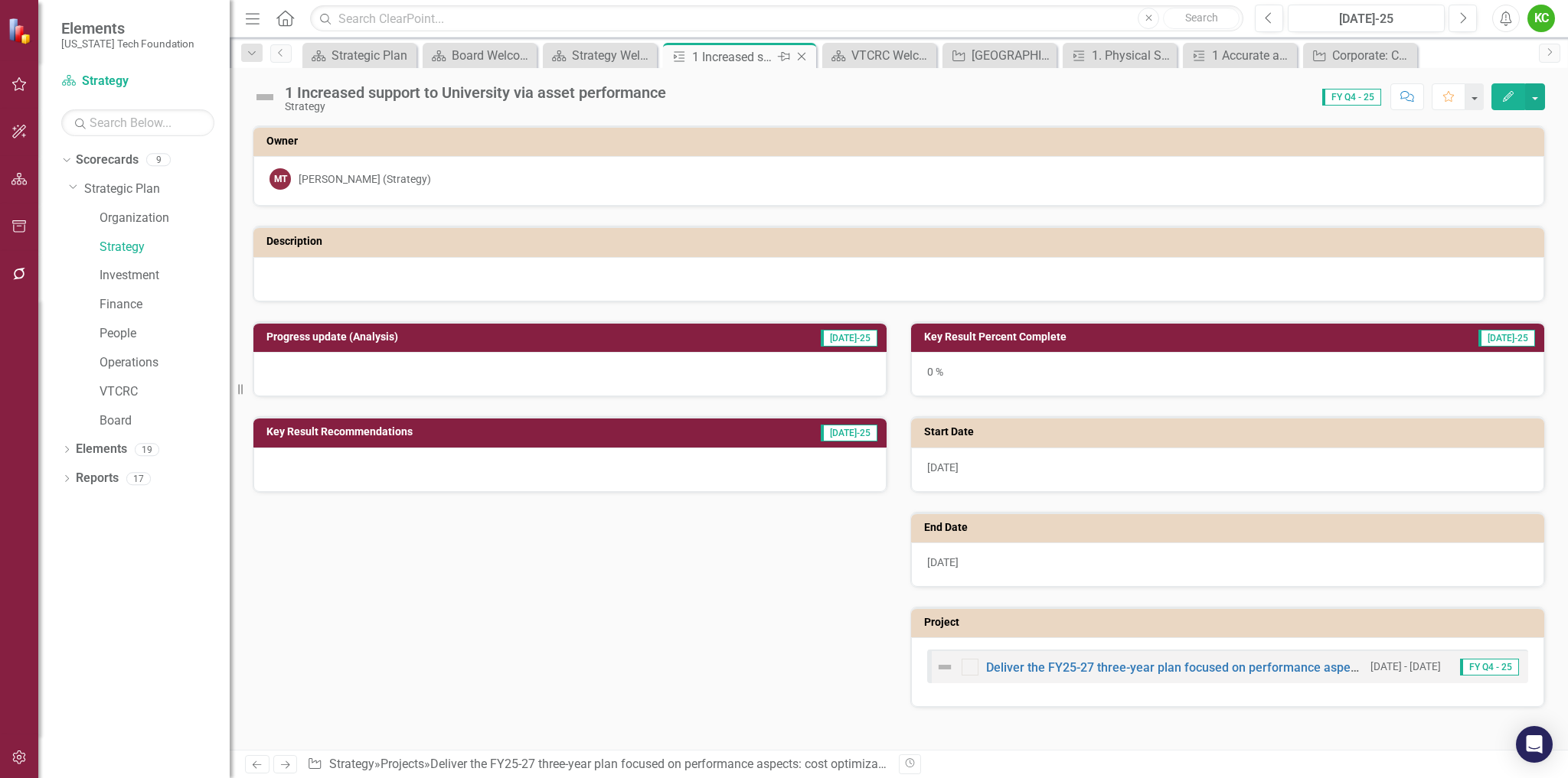
click at [803, 52] on icon "Close" at bounding box center [802, 57] width 15 height 12
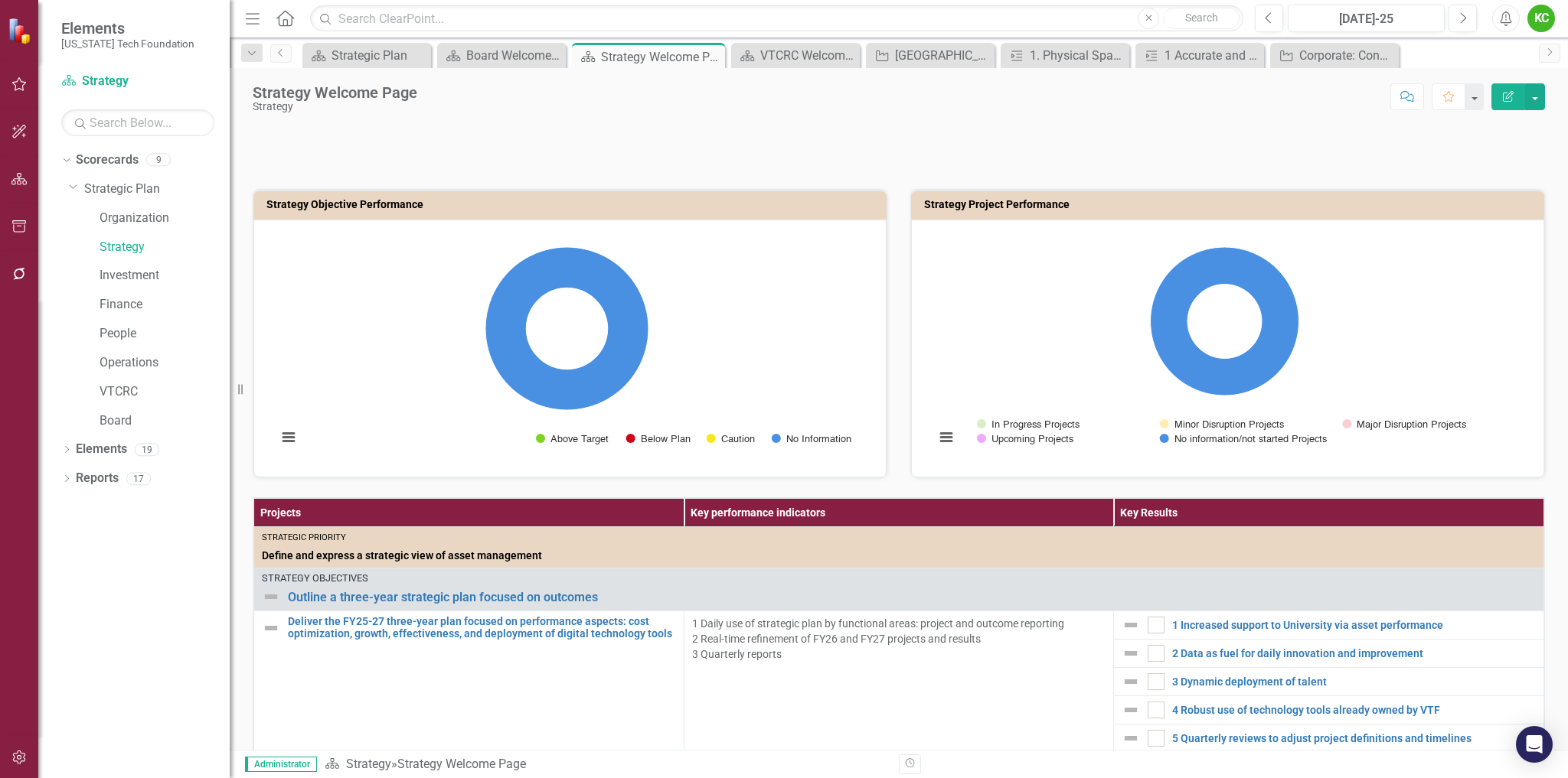
click at [120, 584] on div "Dropdown Scorecards 9 Dropdown Strategic Plan Organization Strategy Investment …" at bounding box center [134, 462] width 191 height 631
click at [1249, 628] on link "1 Increased support to University via asset performance" at bounding box center [1353, 626] width 363 height 12
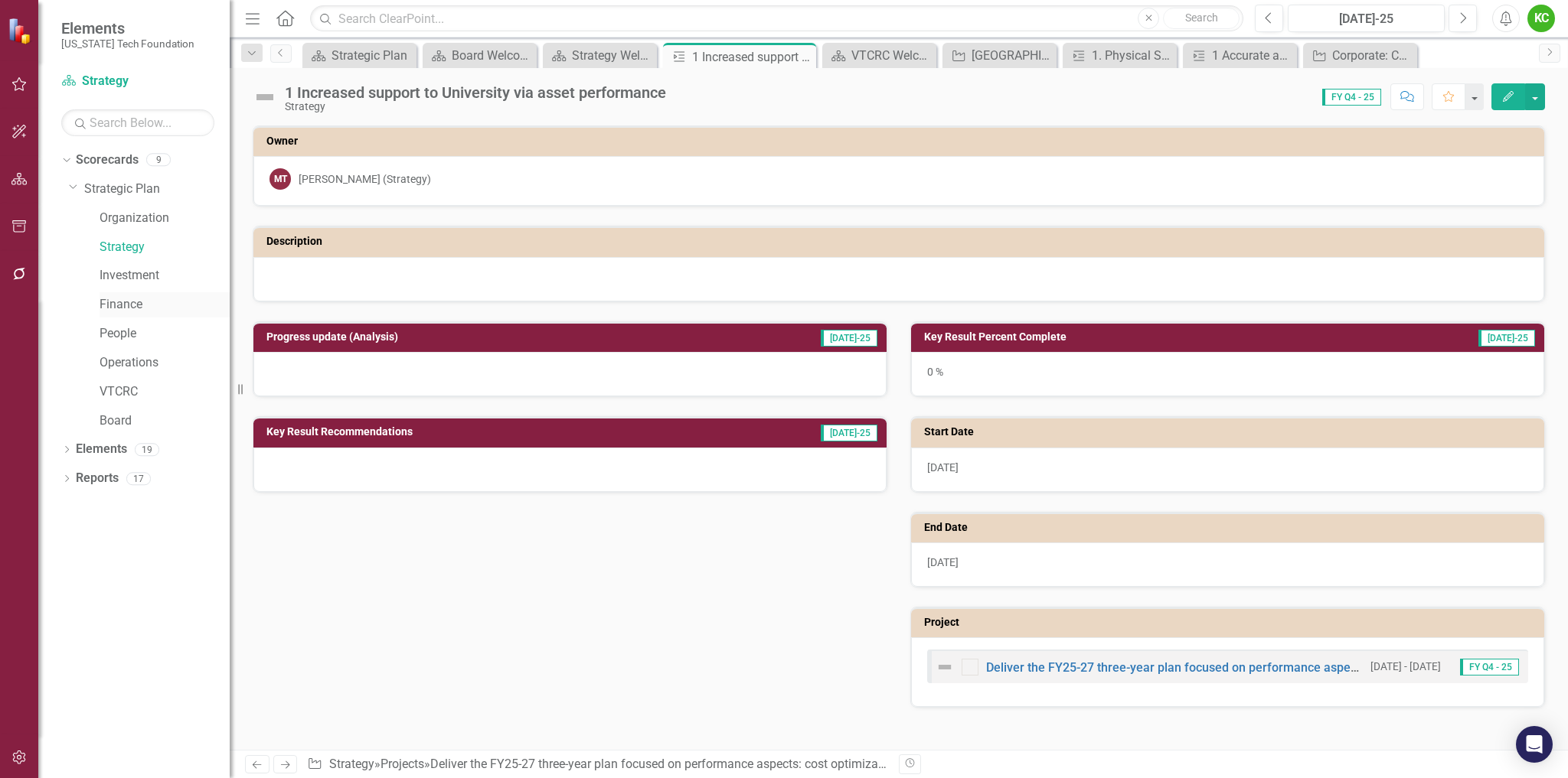
click at [127, 301] on link "Finance" at bounding box center [165, 305] width 130 height 18
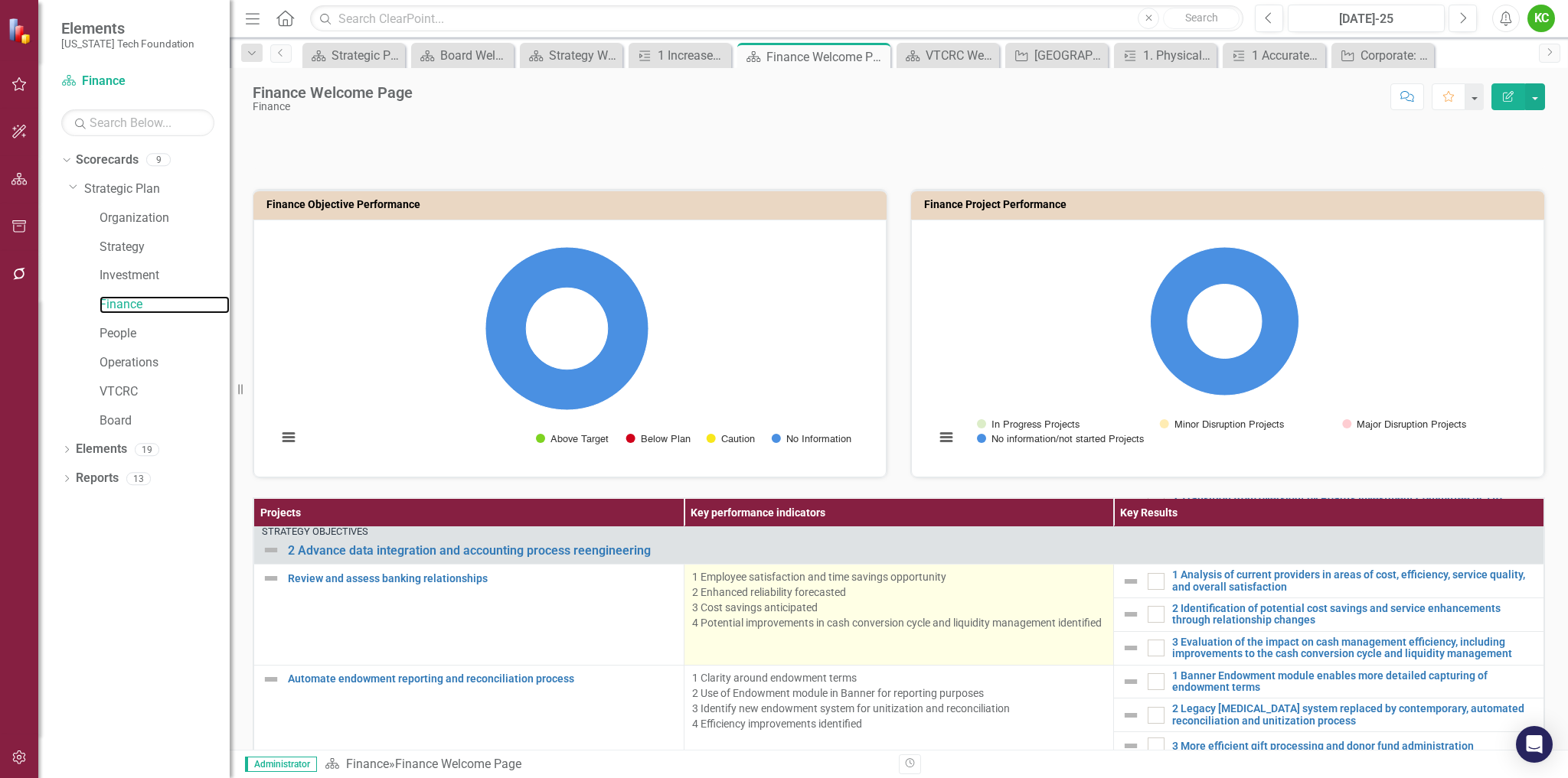
scroll to position [153, 0]
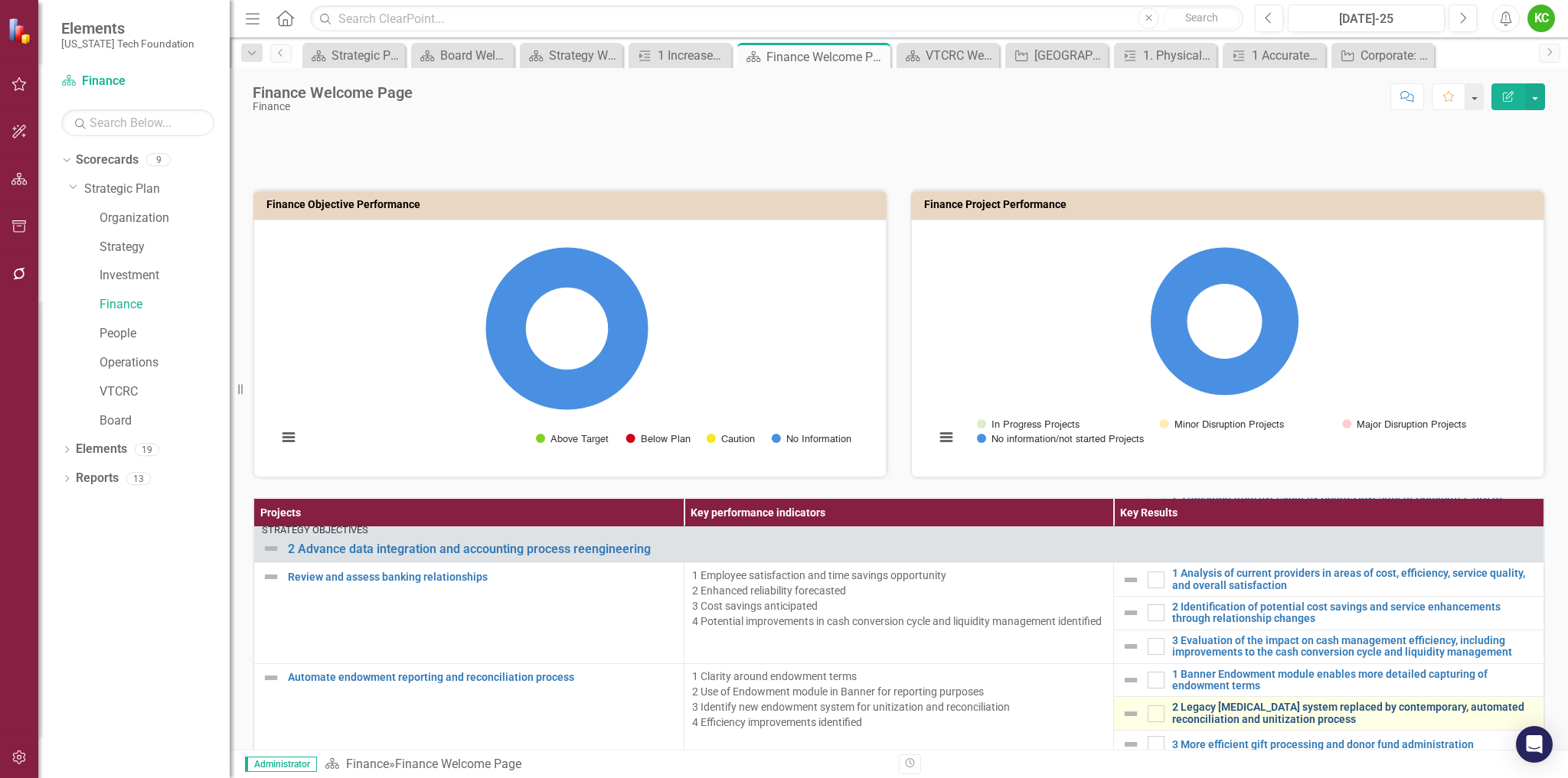
click at [1230, 708] on link "2 Legacy [MEDICAL_DATA] system replaced by contemporary, automated reconciliati…" at bounding box center [1353, 714] width 363 height 24
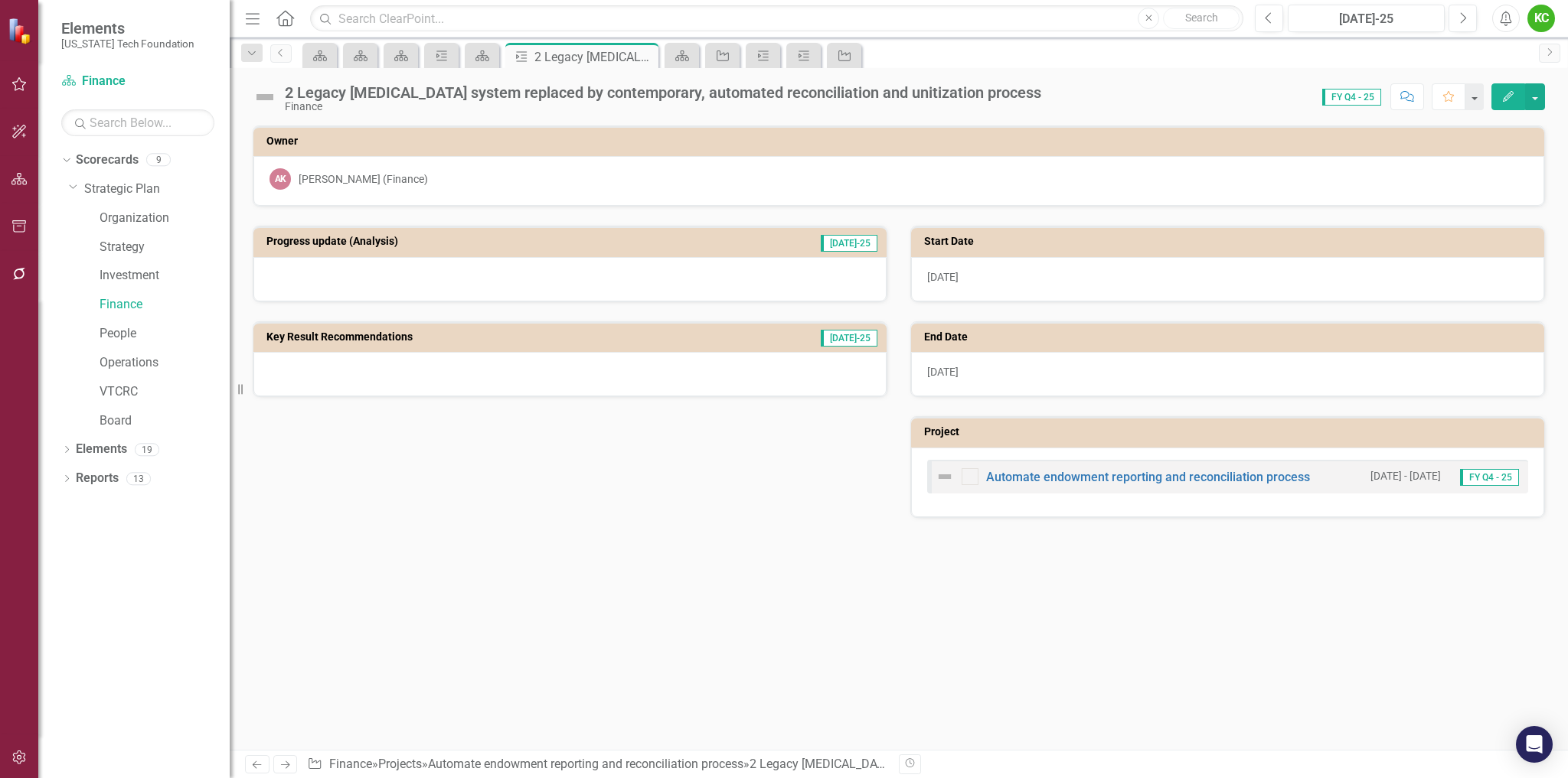
click at [298, 529] on div "Owner AK [PERSON_NAME] (Finance) Progress update (Analysis) [DATE]-25 Key Resul…" at bounding box center [898, 320] width 1338 height 427
